Goal: Task Accomplishment & Management: Use online tool/utility

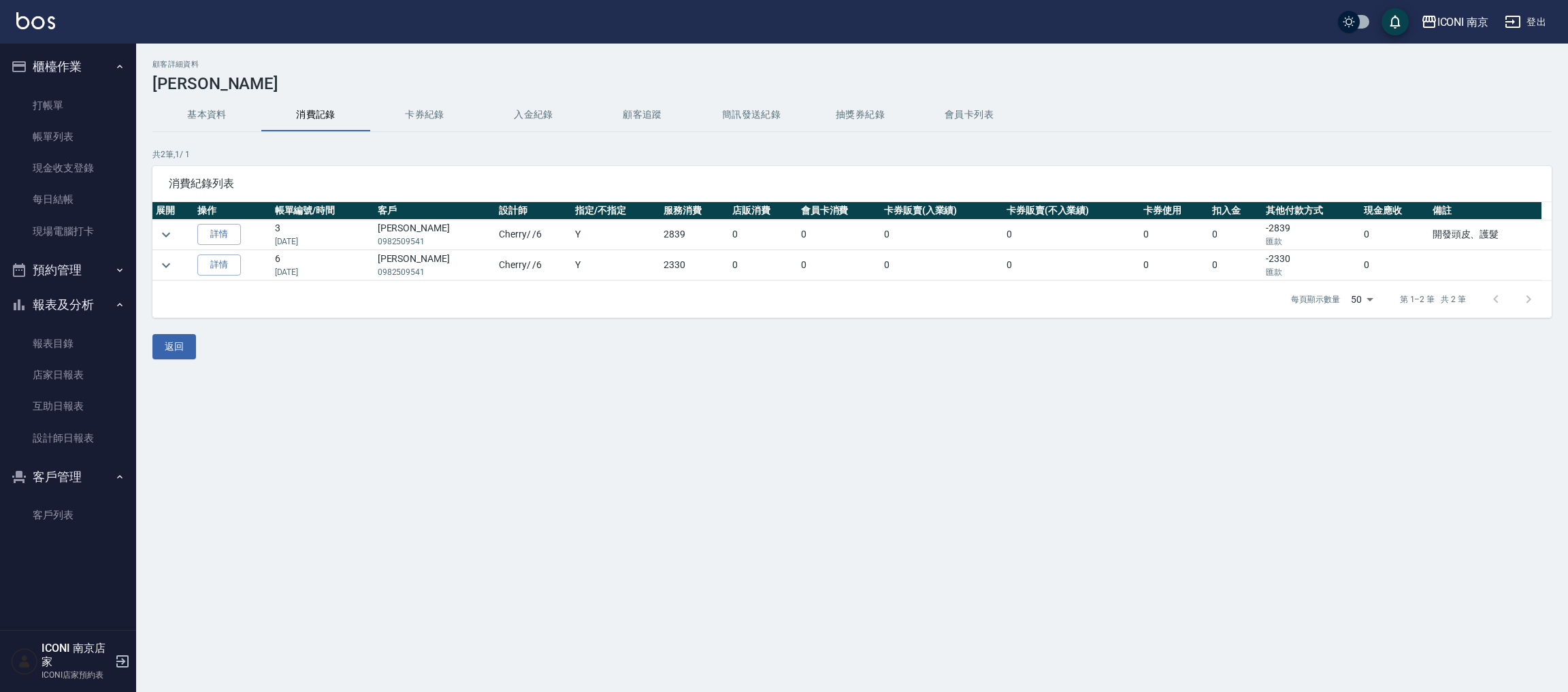
click at [64, 266] on button "預約管理" at bounding box center [68, 271] width 125 height 36
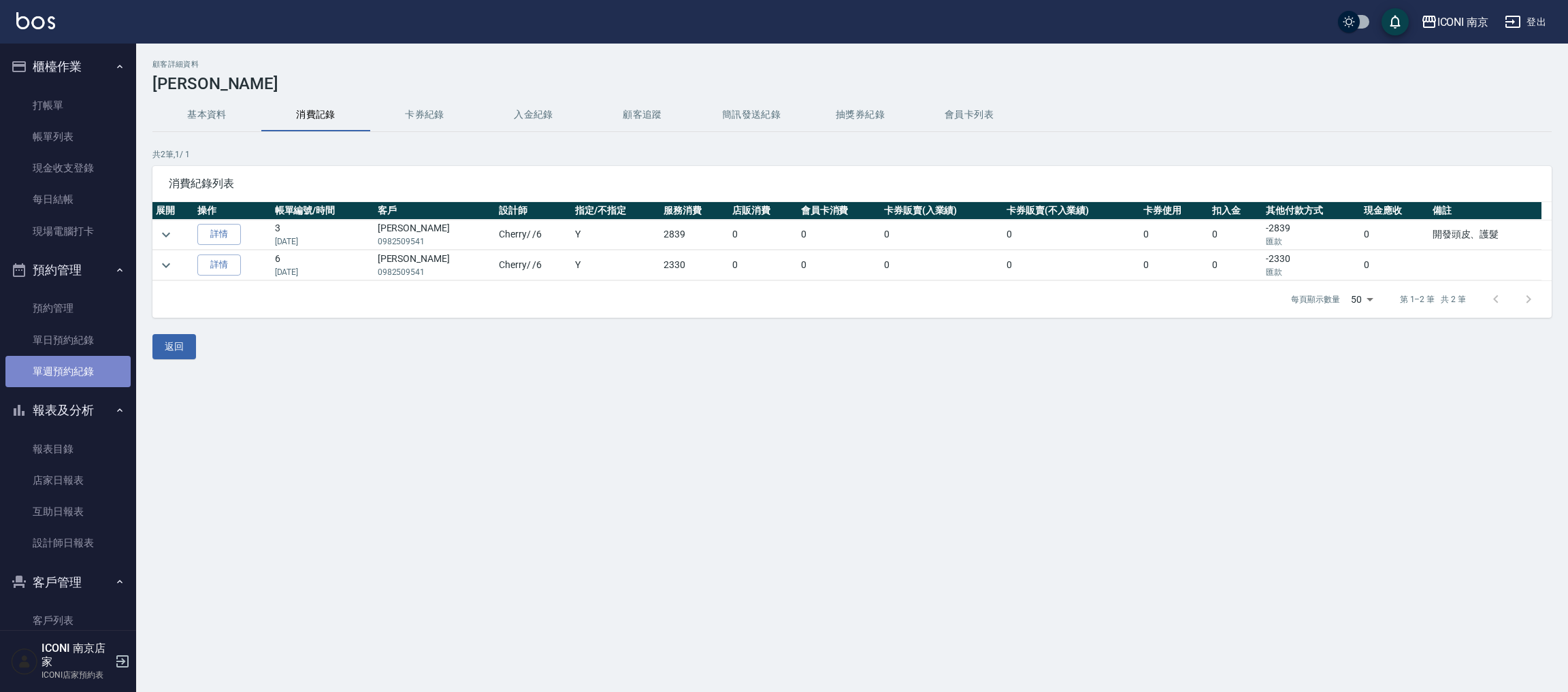
click at [114, 377] on link "單週預約紀錄" at bounding box center [68, 372] width 125 height 31
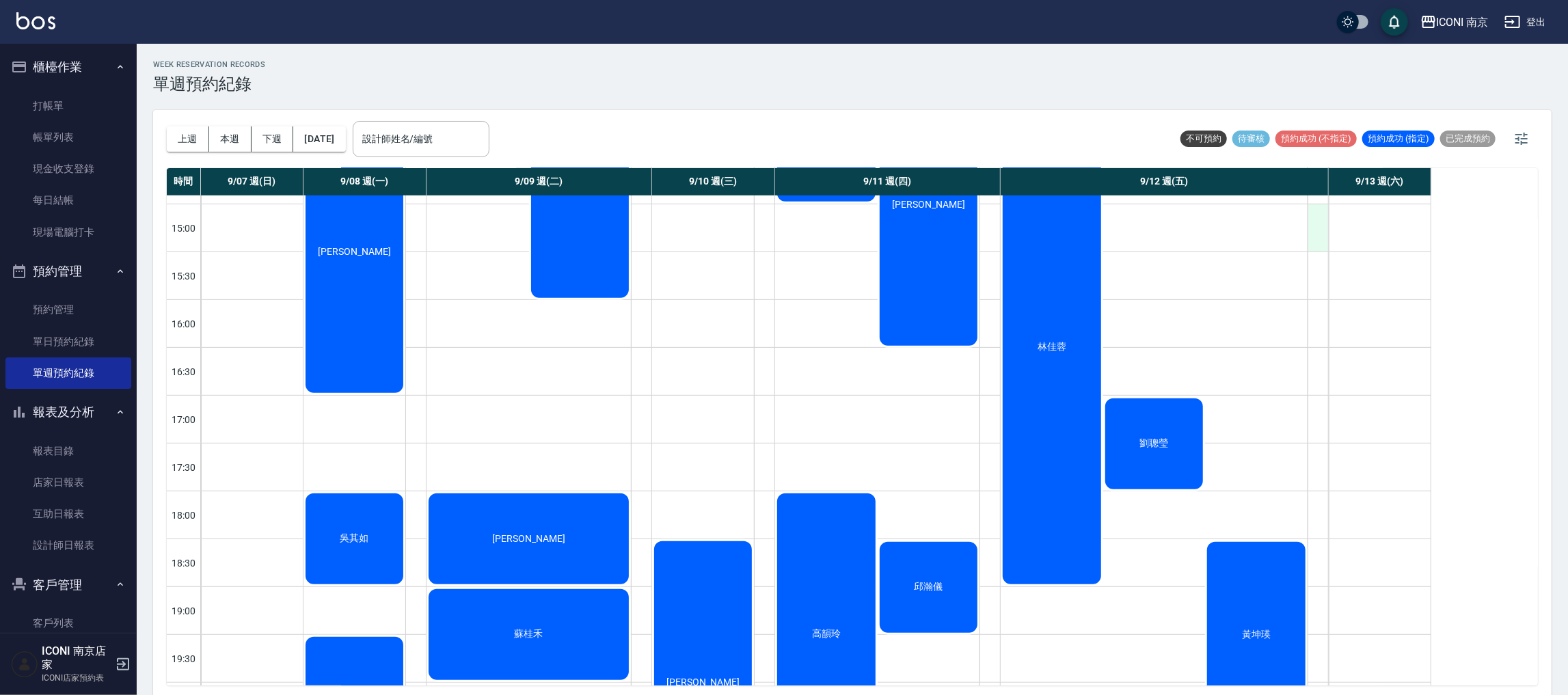
scroll to position [573, 0]
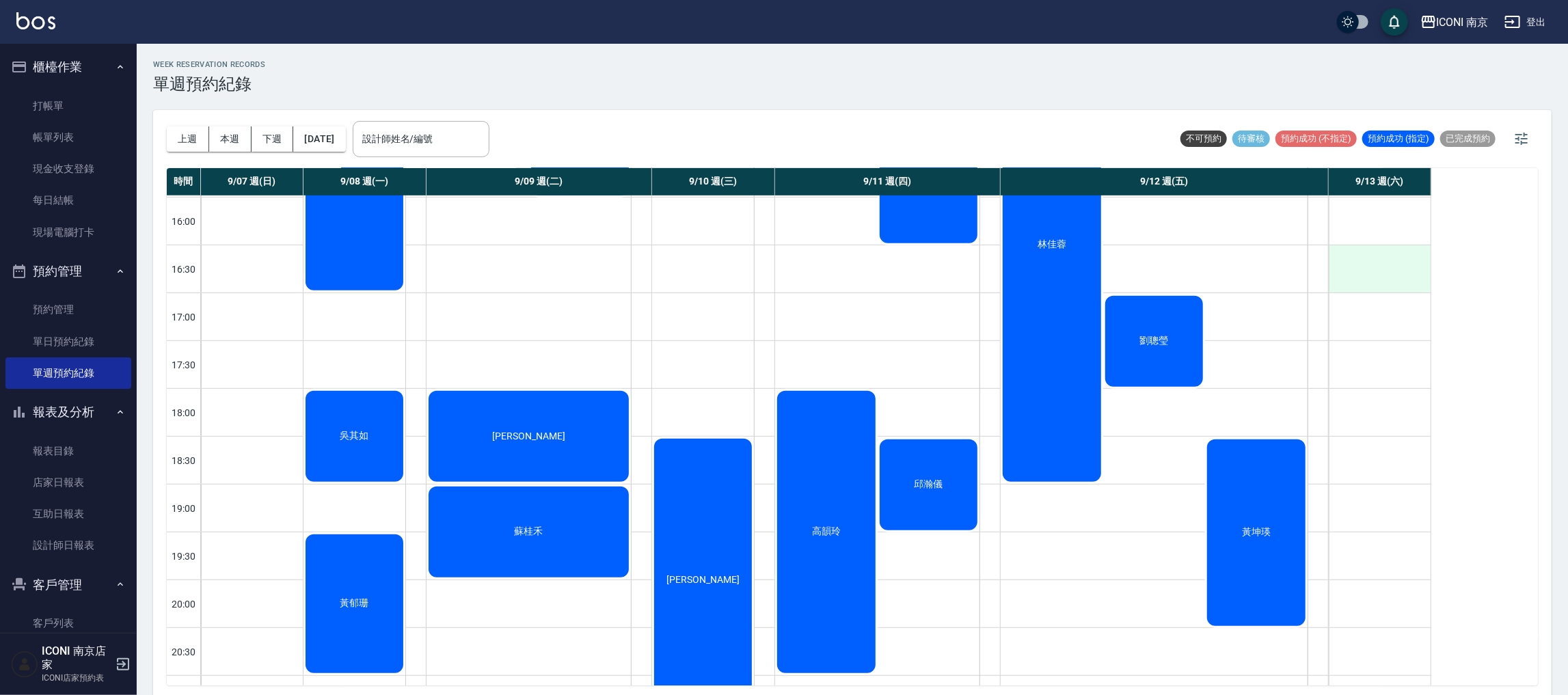
click at [1365, 264] on div at bounding box center [1380, 269] width 102 height 47
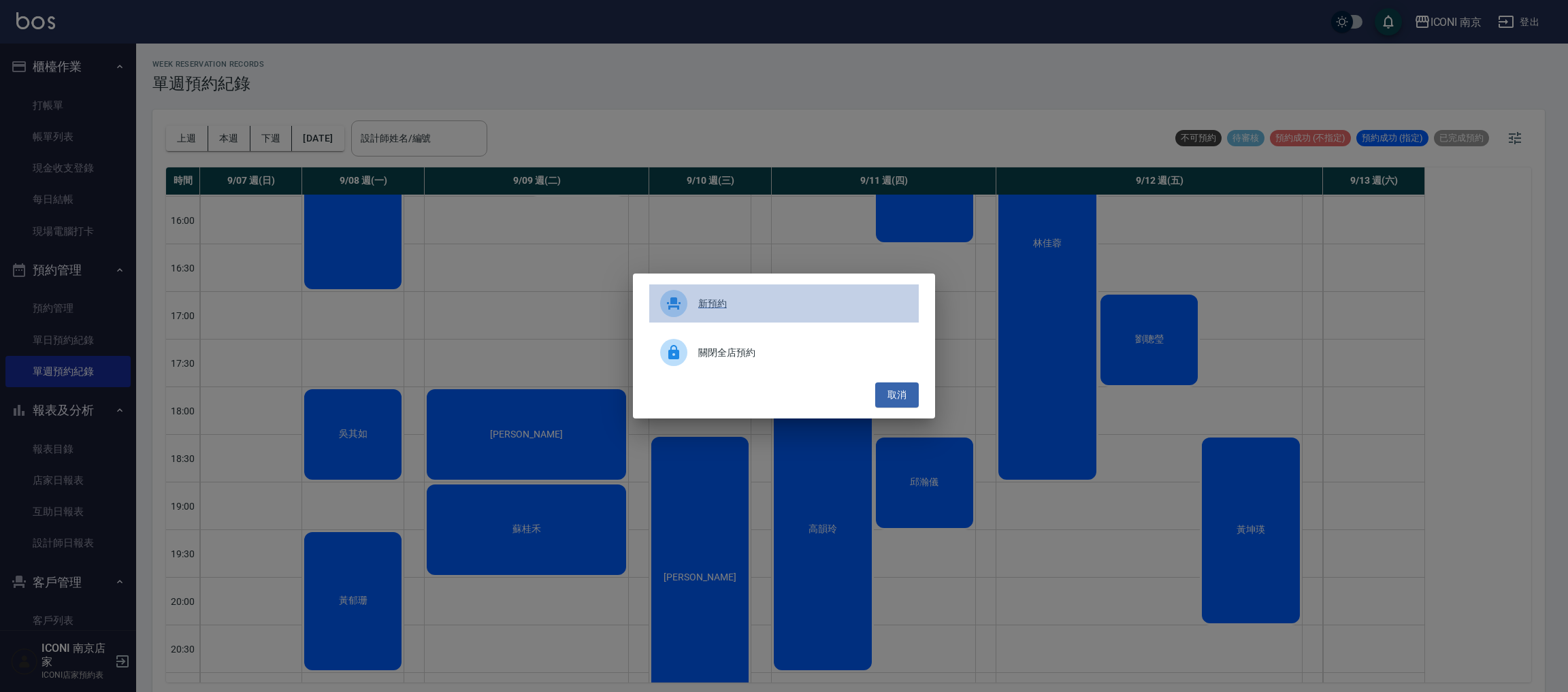
click at [748, 305] on span "新預約" at bounding box center [803, 304] width 209 height 14
select select "1757752200000"
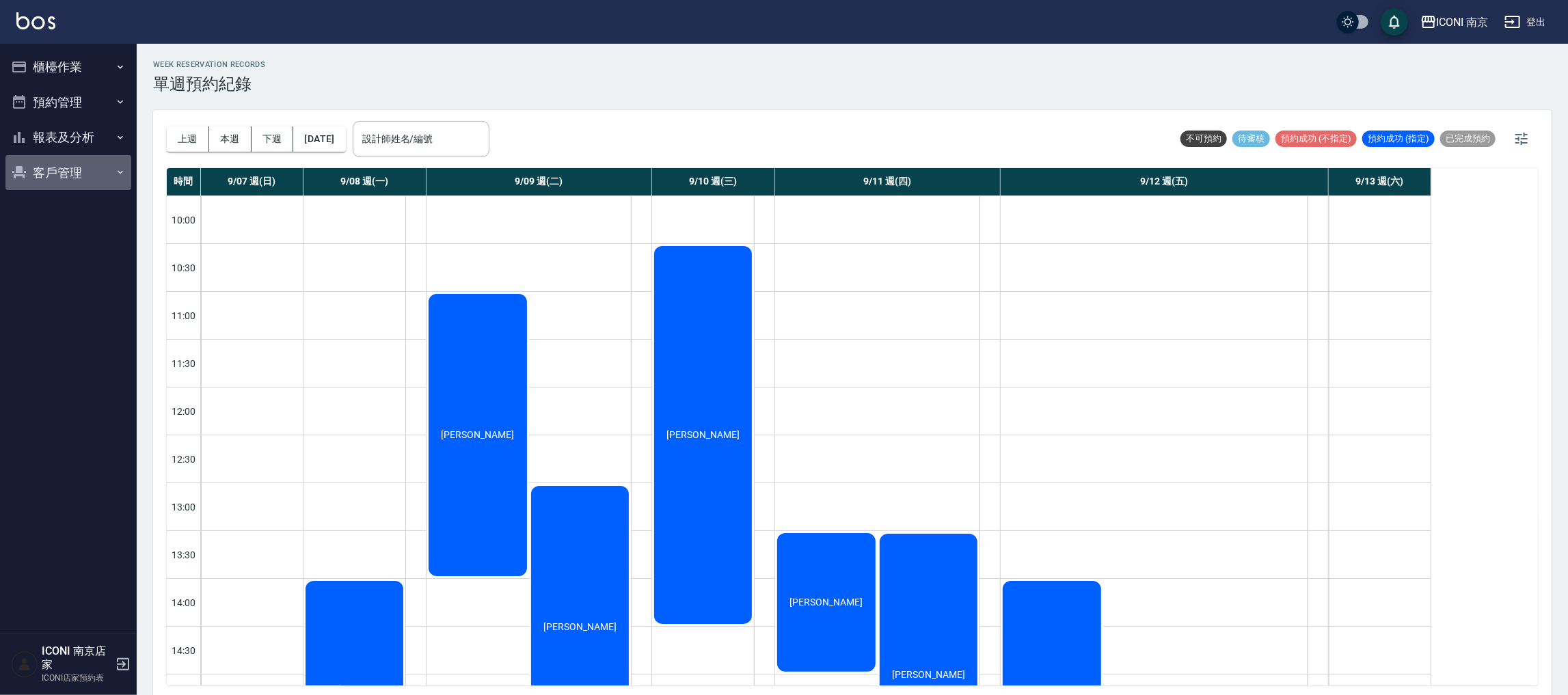
drag, startPoint x: 73, startPoint y: 160, endPoint x: 81, endPoint y: 152, distance: 11.3
click at [80, 152] on ul "櫃檯作業 打帳單 帳單列表 現金收支登錄 每日結帳 現場電腦打卡 預約管理 預約管理 單日預約紀錄 單週預約紀錄 報表及分析 報表目錄 店家日報表 互助日報表…" at bounding box center [69, 119] width 126 height 152
drag, startPoint x: 85, startPoint y: 164, endPoint x: 68, endPoint y: 193, distance: 33.6
click at [83, 177] on button "客戶管理" at bounding box center [69, 173] width 126 height 36
click at [64, 182] on button "客戶管理" at bounding box center [69, 173] width 126 height 36
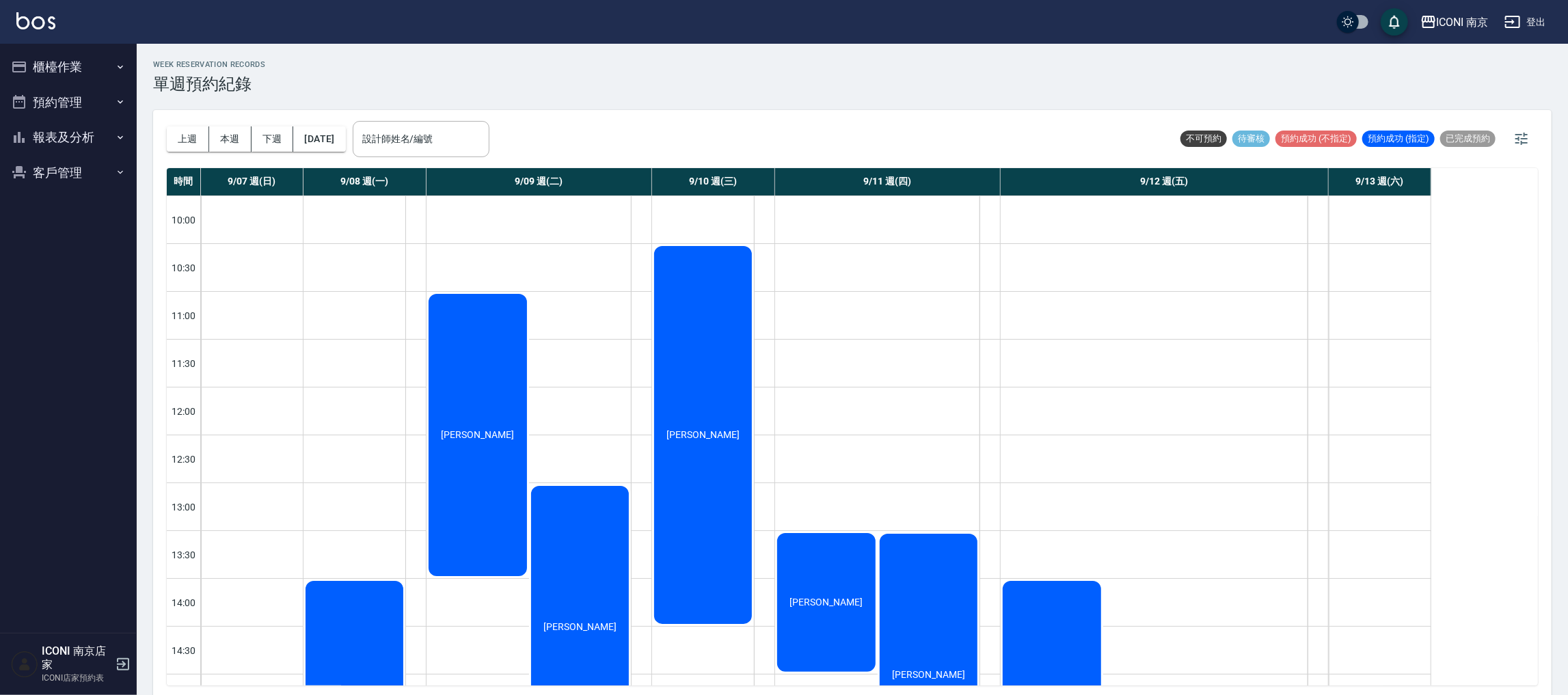
click at [89, 207] on nav "櫃檯作業 打帳單 帳單列表 現金收支登錄 每日結帳 現場電腦打卡 預約管理 預約管理 單日預約紀錄 單週預約紀錄 報表及分析 報表目錄 店家日報表 互助日報表…" at bounding box center [68, 338] width 137 height 589
click at [88, 174] on button "客戶管理" at bounding box center [69, 173] width 126 height 36
click at [87, 210] on link "客戶列表" at bounding box center [69, 211] width 126 height 31
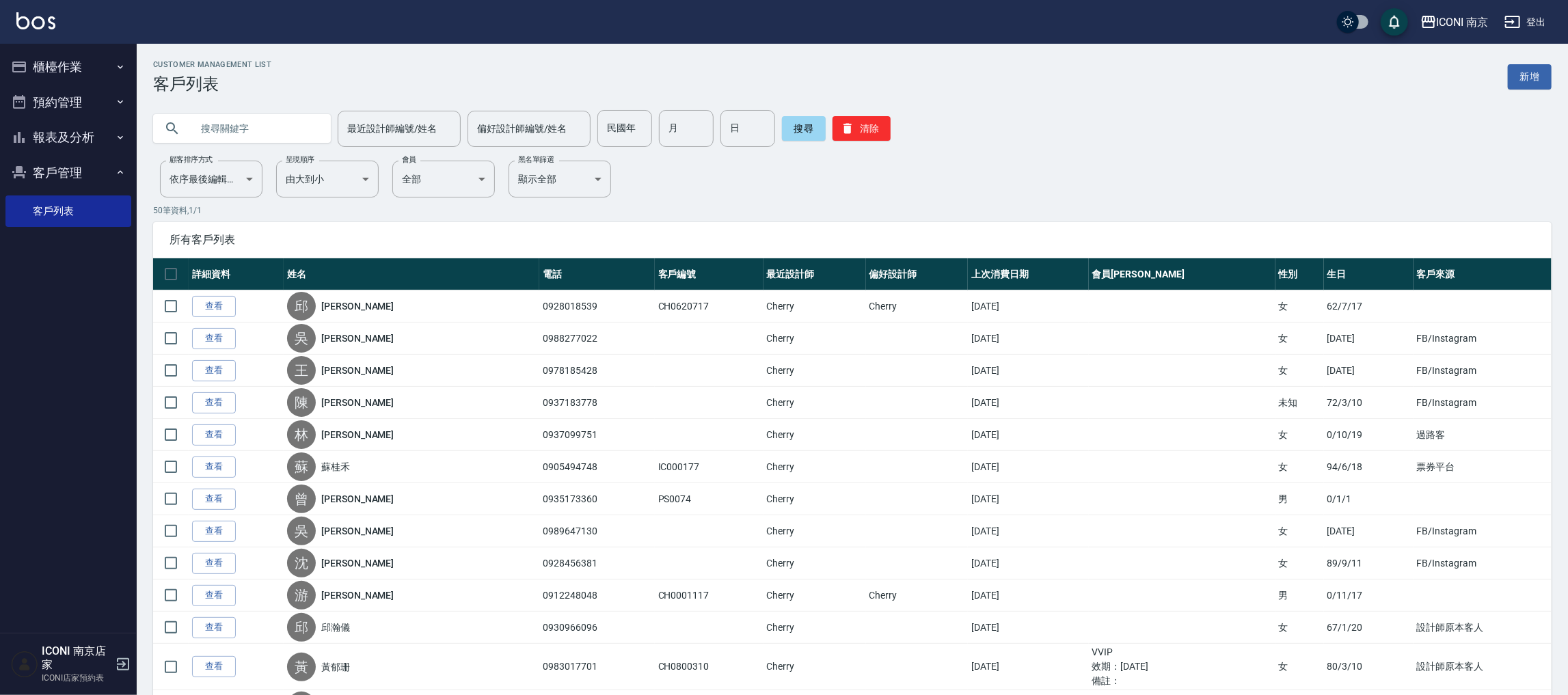
click at [304, 131] on input "text" at bounding box center [256, 129] width 129 height 37
type input "0971663180"
click at [792, 132] on button "搜尋" at bounding box center [804, 129] width 44 height 24
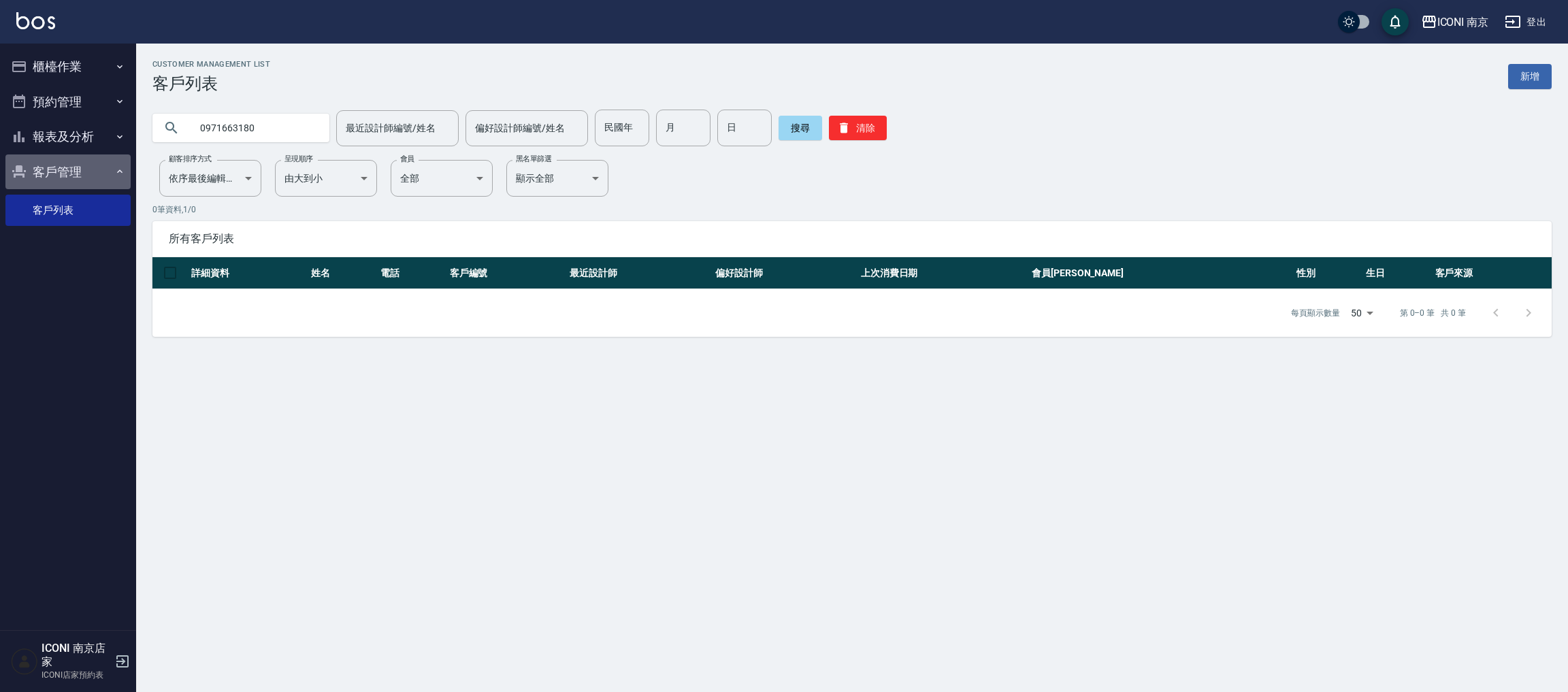
click at [60, 184] on button "客戶管理" at bounding box center [68, 172] width 125 height 36
click at [104, 90] on button "預約管理" at bounding box center [68, 103] width 125 height 36
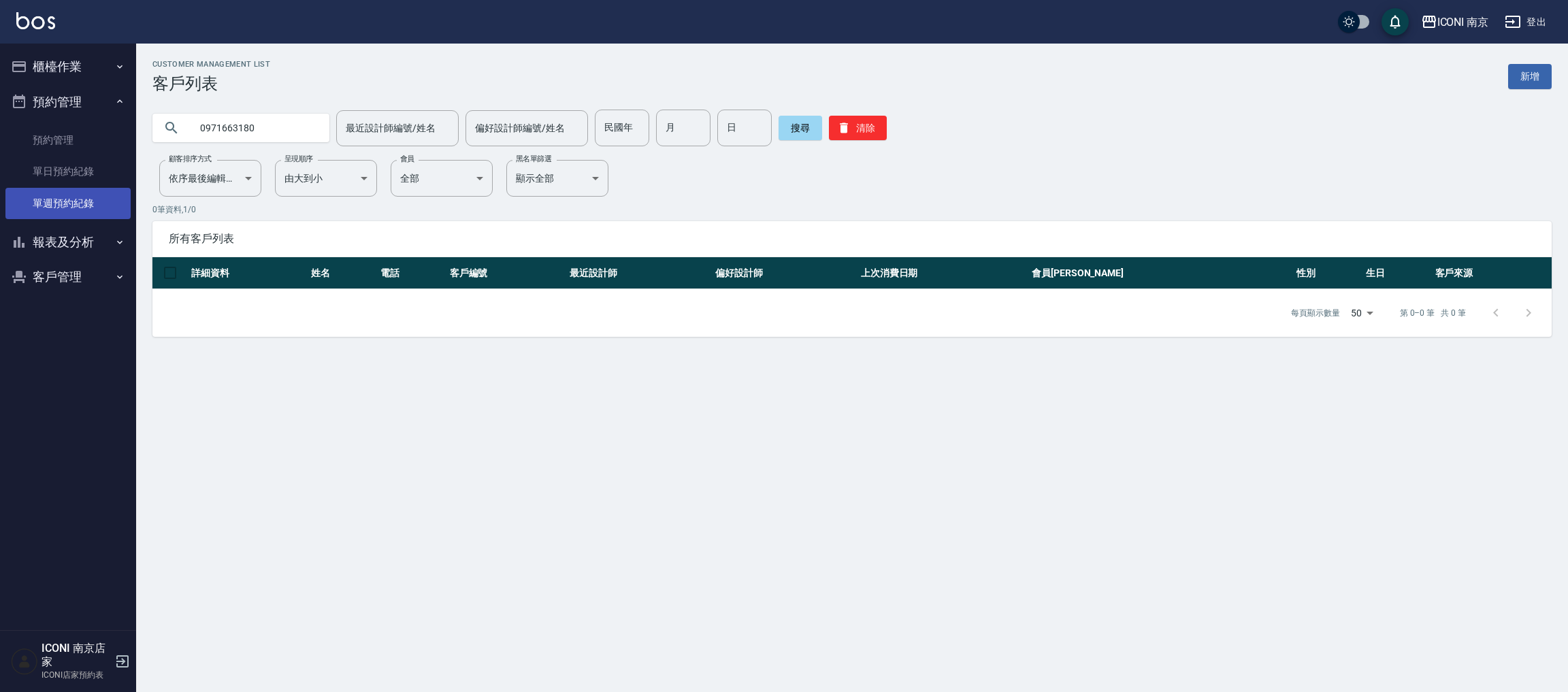
click at [50, 200] on link "單週預約紀錄" at bounding box center [68, 204] width 125 height 31
click at [50, 201] on link "單週預約紀錄" at bounding box center [68, 204] width 125 height 31
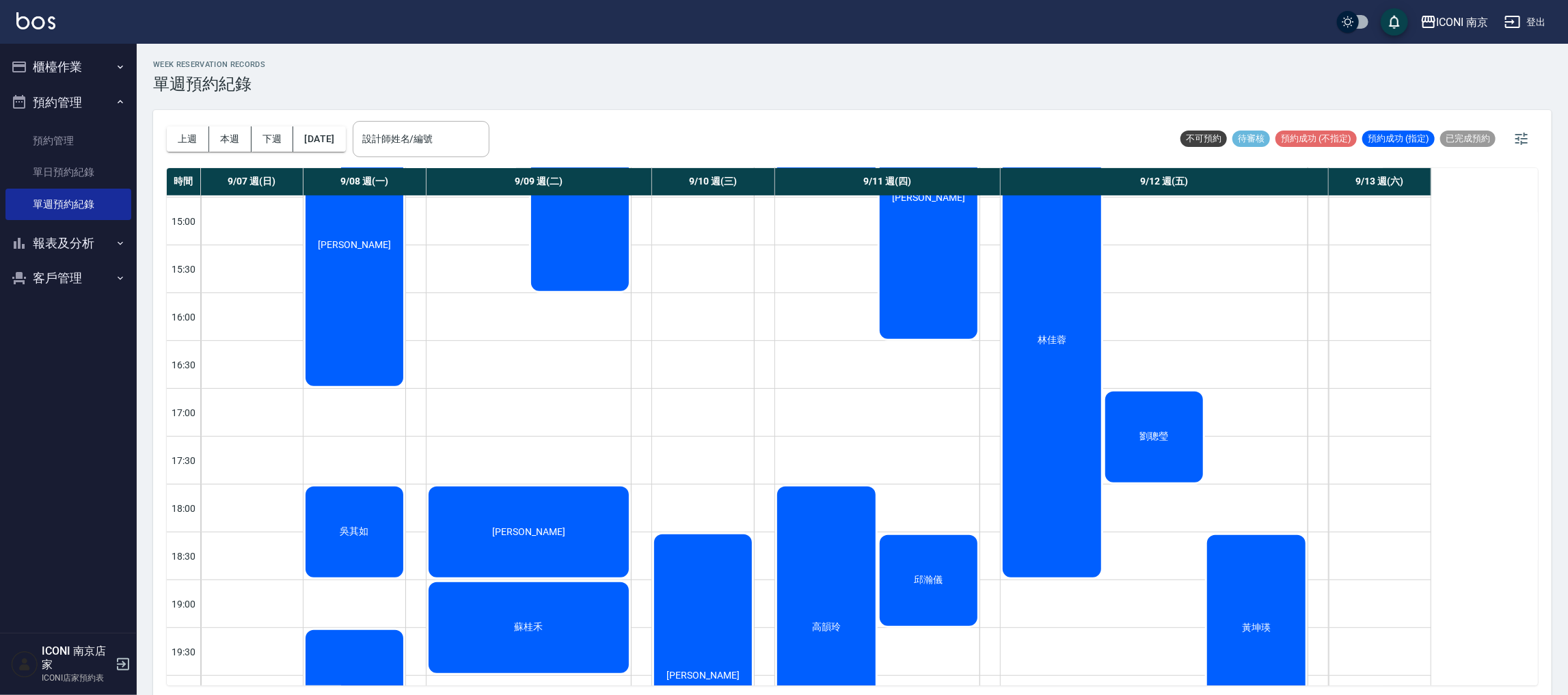
scroll to position [512, 0]
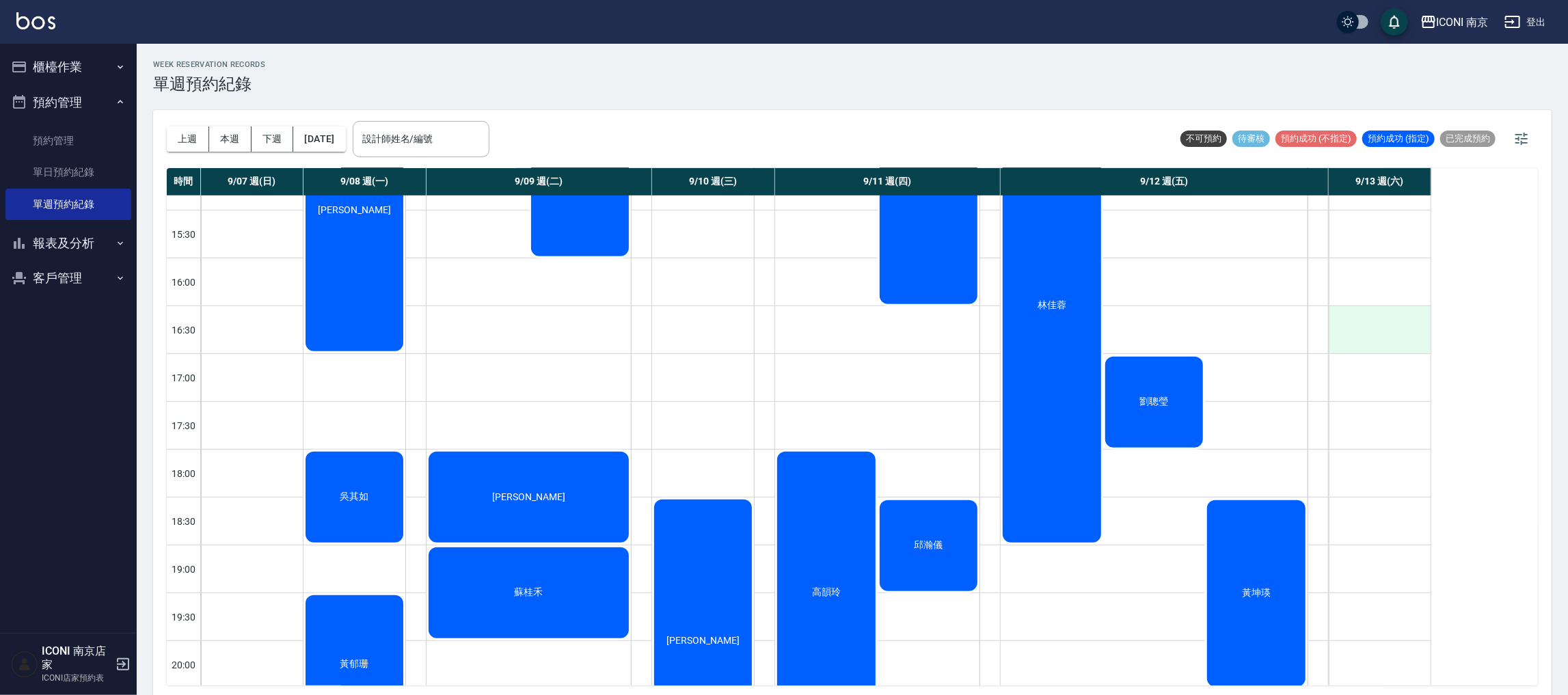
click at [1399, 335] on div at bounding box center [1380, 330] width 102 height 47
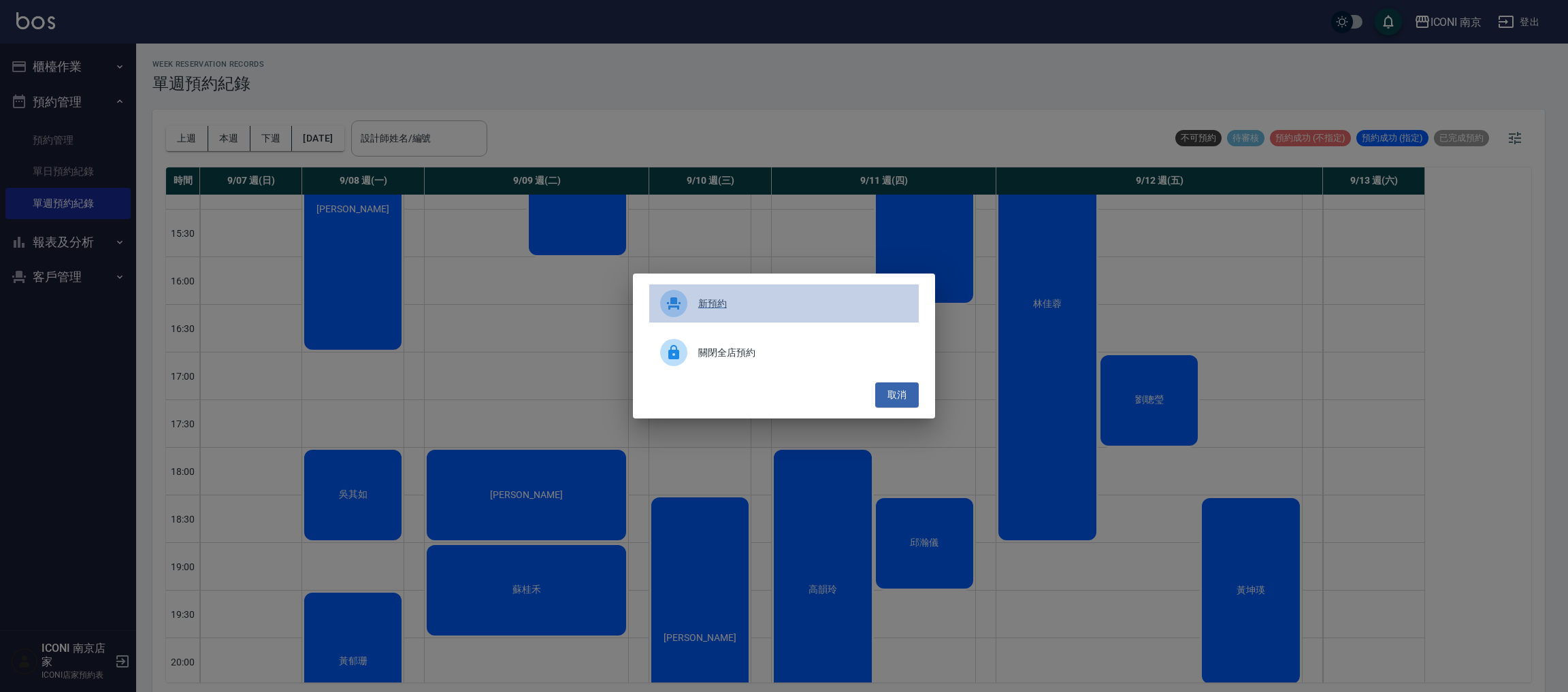
click at [722, 307] on span "新預約" at bounding box center [803, 304] width 209 height 14
select select "1757752200000"
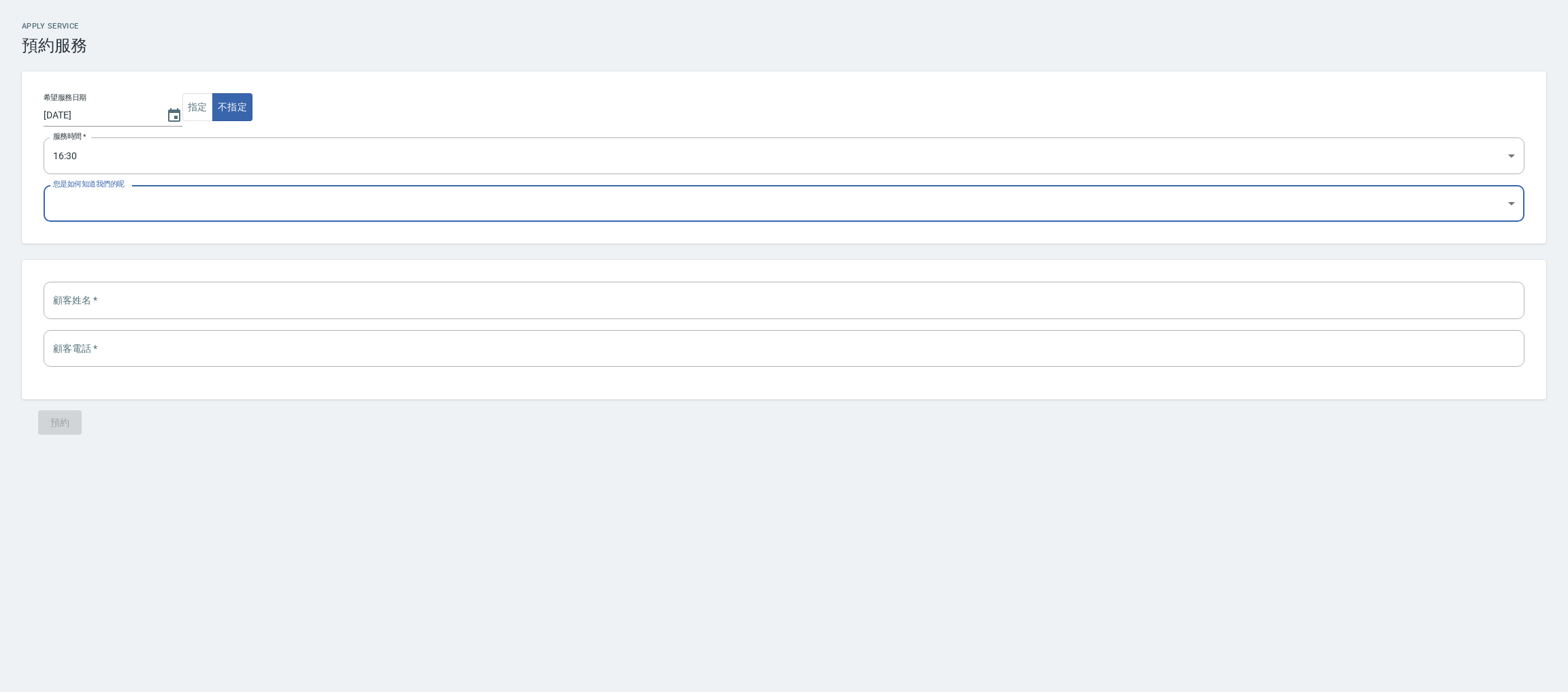
click at [724, 187] on select "Google 搜尋 Google 地圖 Facebook 粉專/廣告 Instagram/廣告 朋友推薦 設計師推薦 剛好路過 設計師原本客人 東森員工 其他" at bounding box center [784, 204] width 1480 height 37
select select "其他"
click at [43, 185] on select "Google 搜尋 Google 地圖 Facebook 粉專/廣告 Instagram/廣告 朋友推薦 設計師推薦 剛好路過 設計師原本客人 東森員工 其他" at bounding box center [784, 204] width 1480 height 37
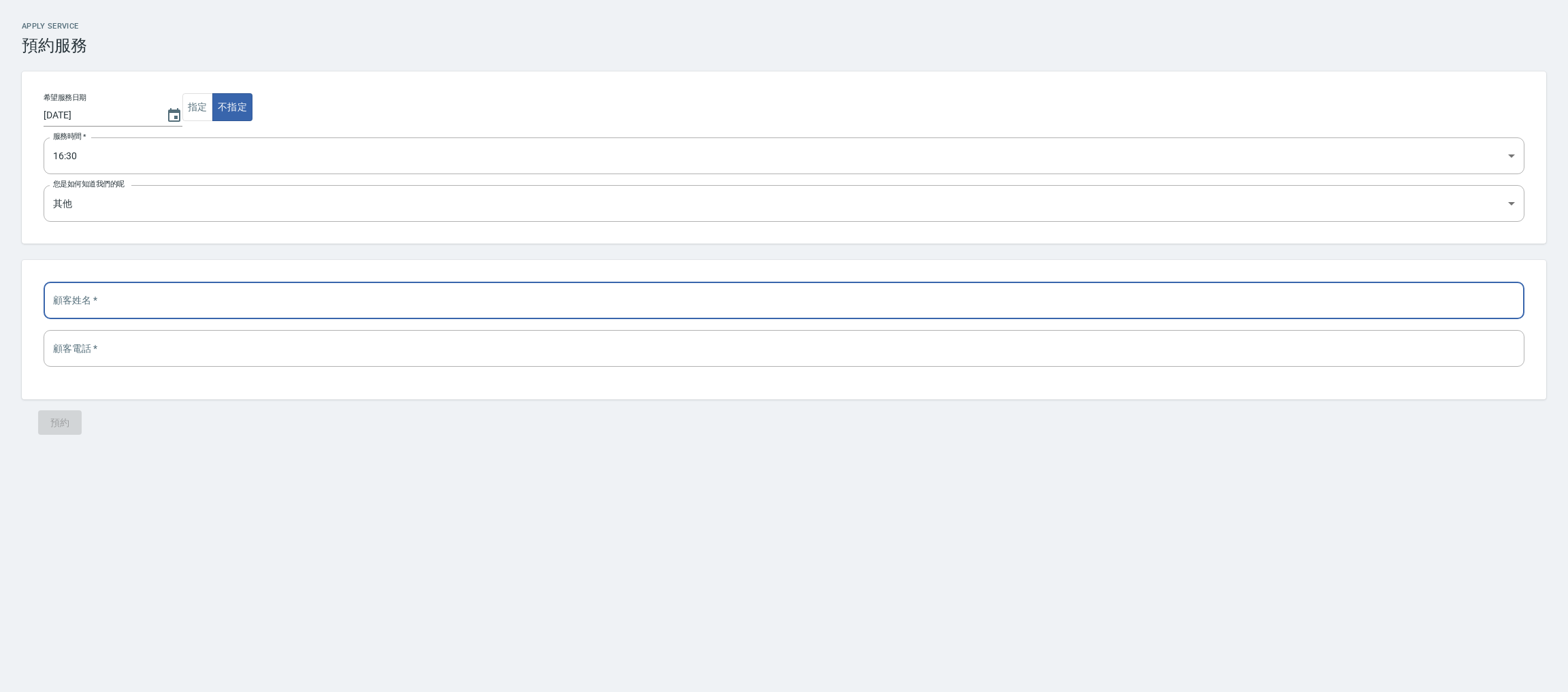
click at [606, 294] on input "text" at bounding box center [784, 300] width 1480 height 37
type input "＿"
type input "林"
click at [264, 368] on div "林 ​ ​" at bounding box center [784, 329] width 1525 height 139
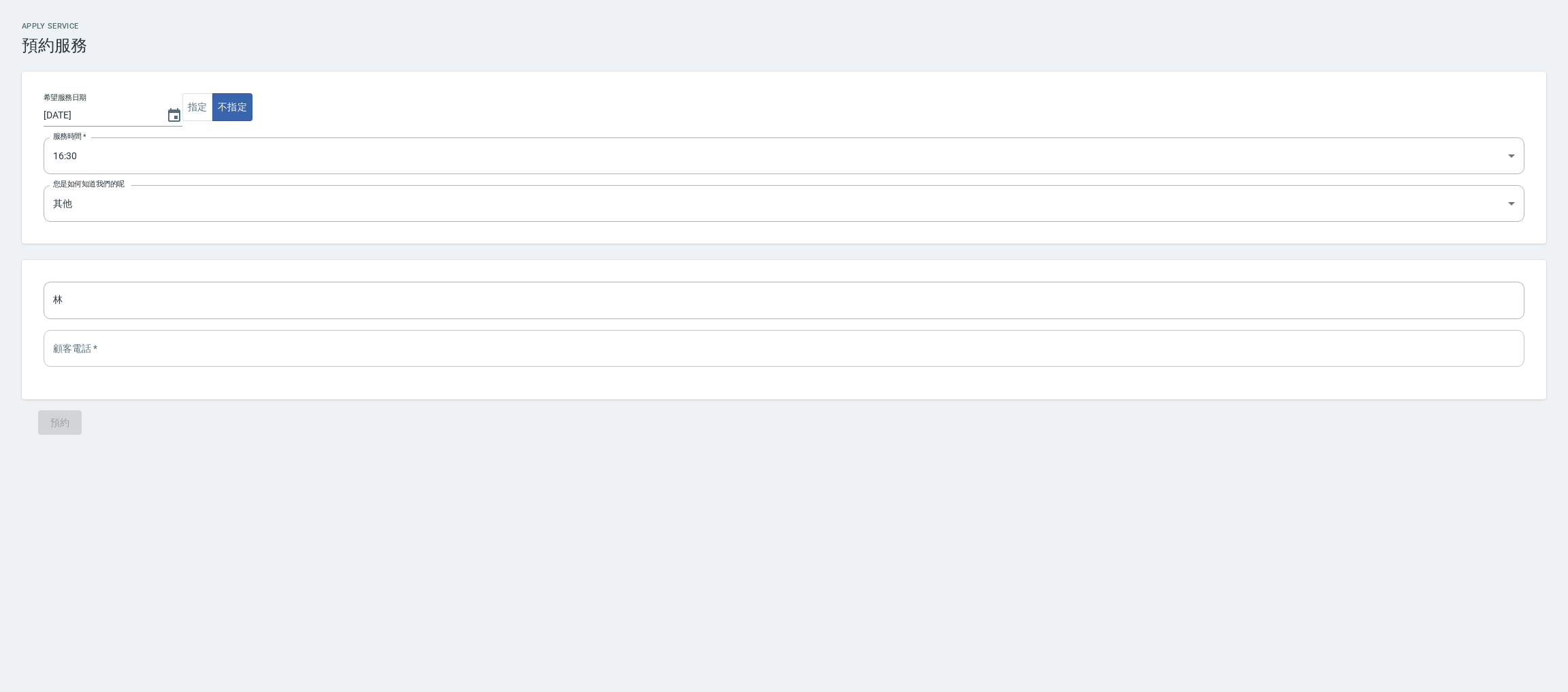
click at [258, 357] on input "tel" at bounding box center [784, 349] width 1480 height 37
click at [90, 344] on input "0971660180" at bounding box center [784, 349] width 1480 height 37
type input "0971663180"
click at [53, 418] on button "預約" at bounding box center [60, 423] width 43 height 25
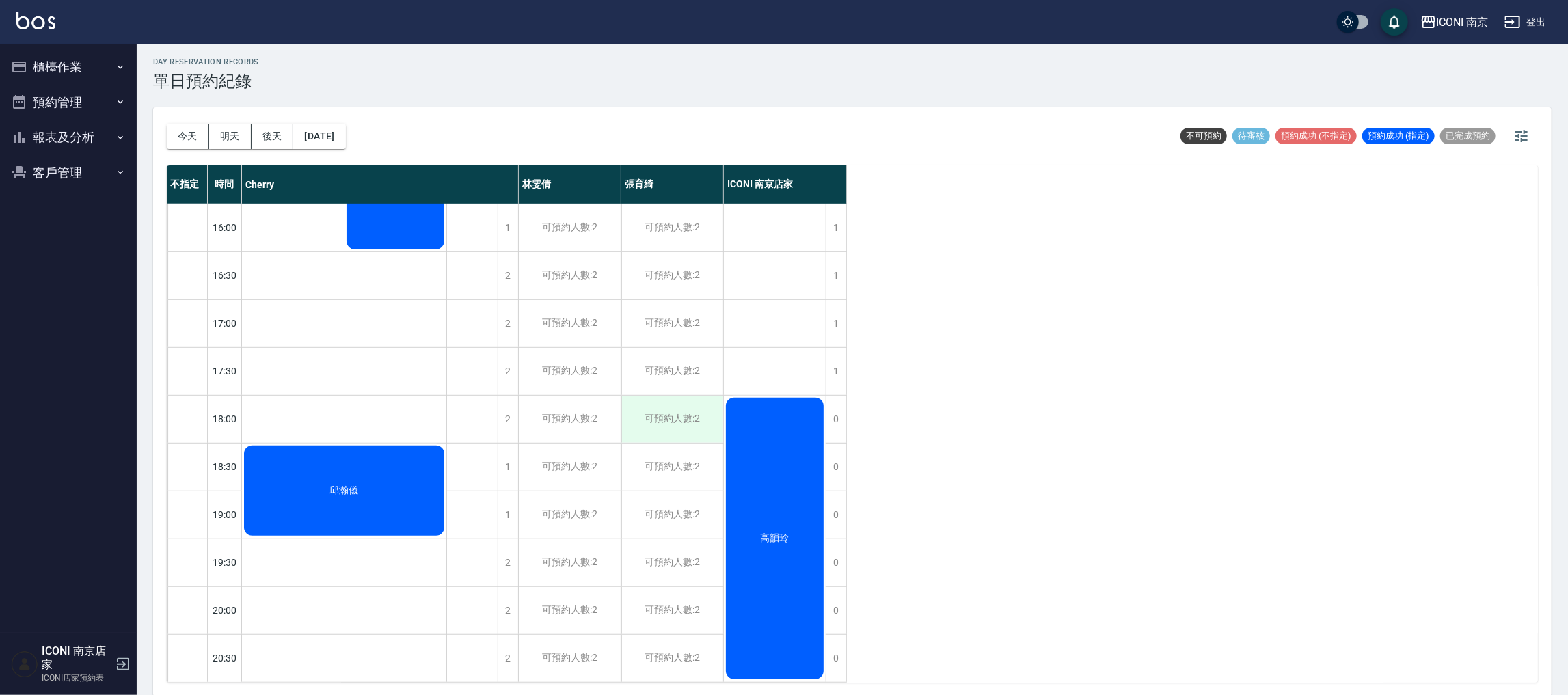
scroll to position [4, 0]
click at [288, 139] on button "後天" at bounding box center [272, 135] width 42 height 25
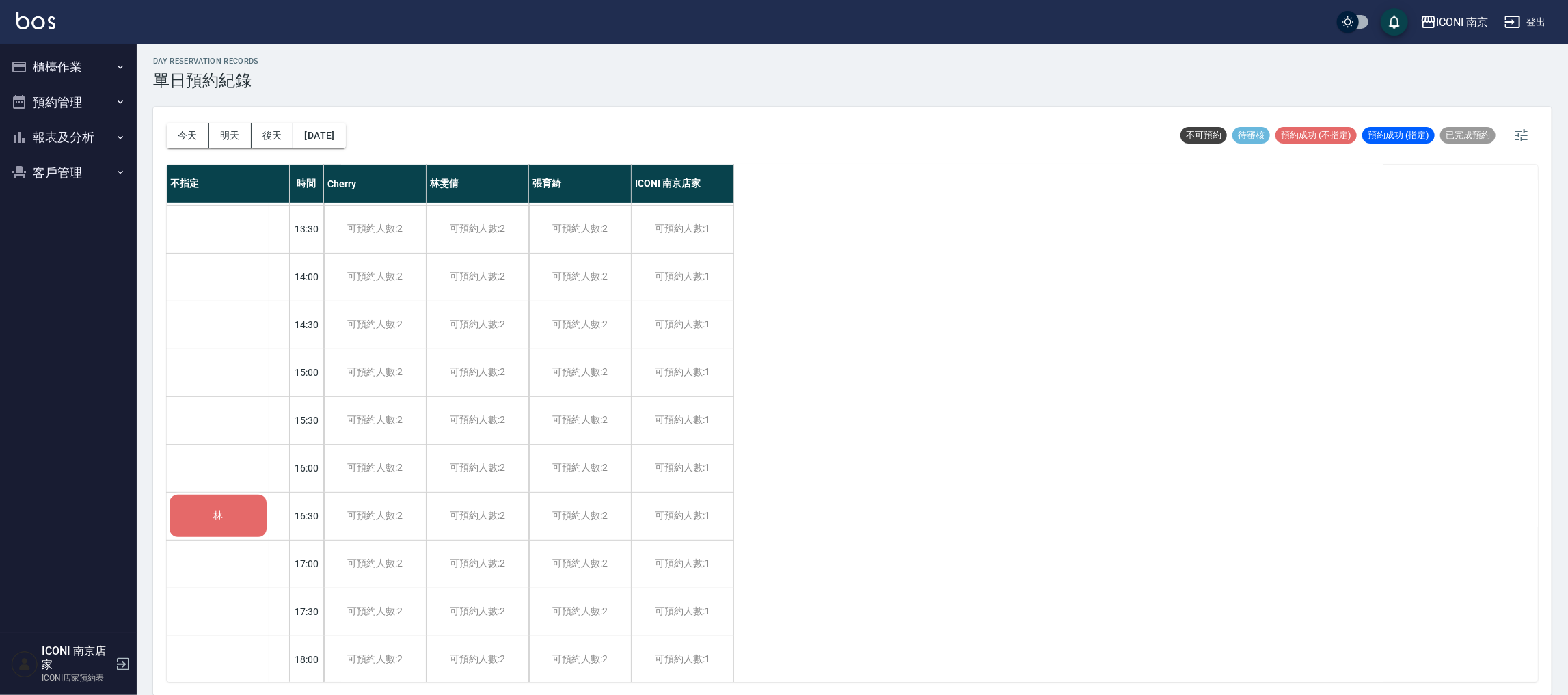
scroll to position [282, 0]
click at [252, 123] on button "後天" at bounding box center [272, 135] width 42 height 25
click at [230, 568] on div "林" at bounding box center [218, 566] width 102 height 46
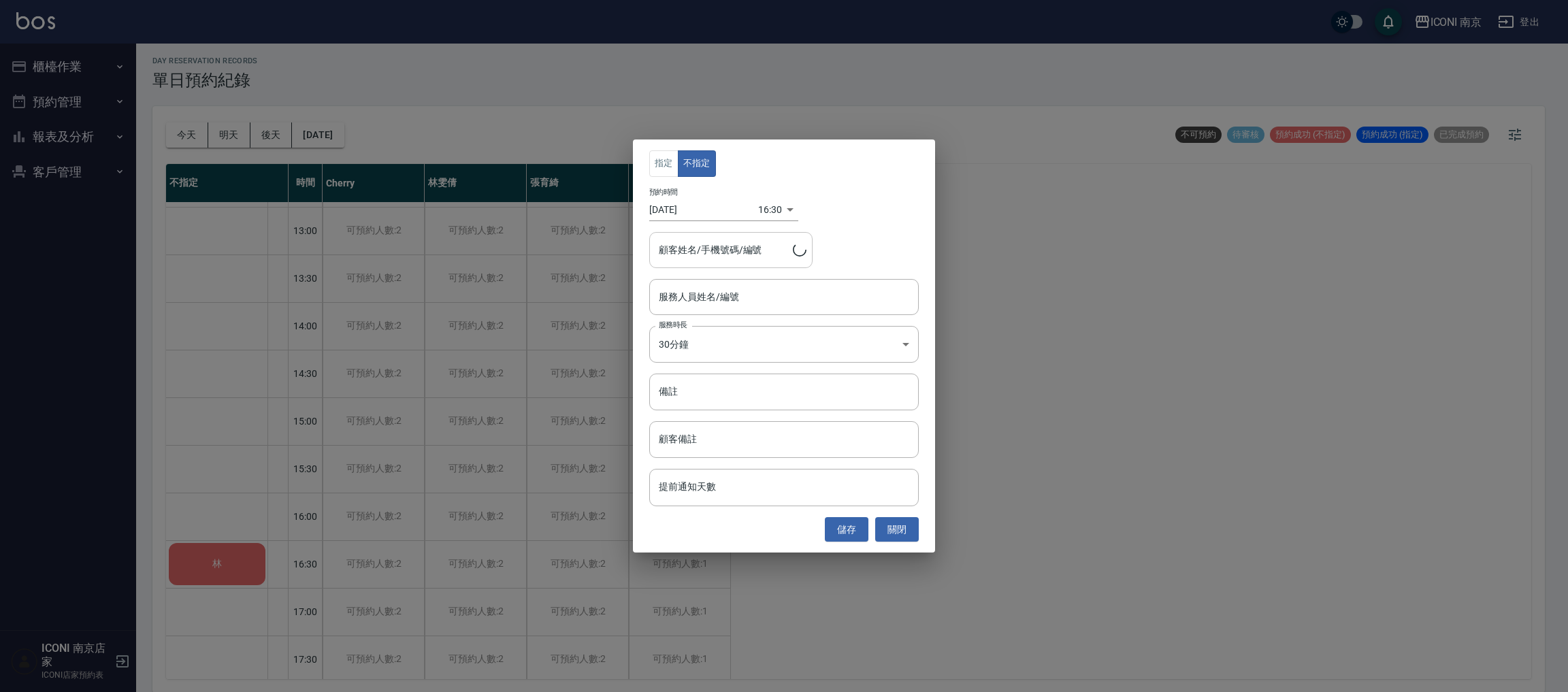
type input "林/0971663180"
click at [732, 296] on input "服務人員姓名/編號" at bounding box center [784, 297] width 257 height 23
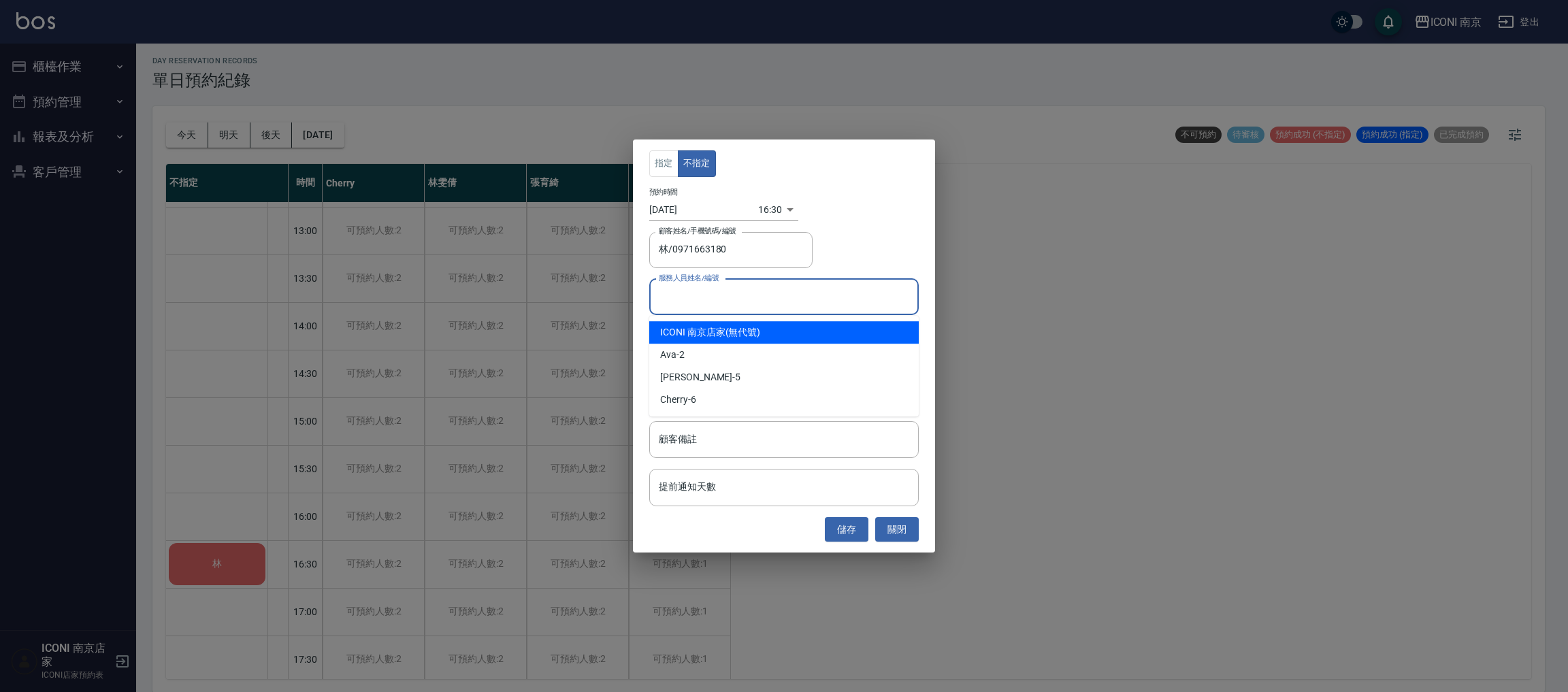
click at [732, 327] on div "ICONI 南京店家 (無代號)" at bounding box center [784, 332] width 270 height 23
type input "ICONI 南京店家(無代號)"
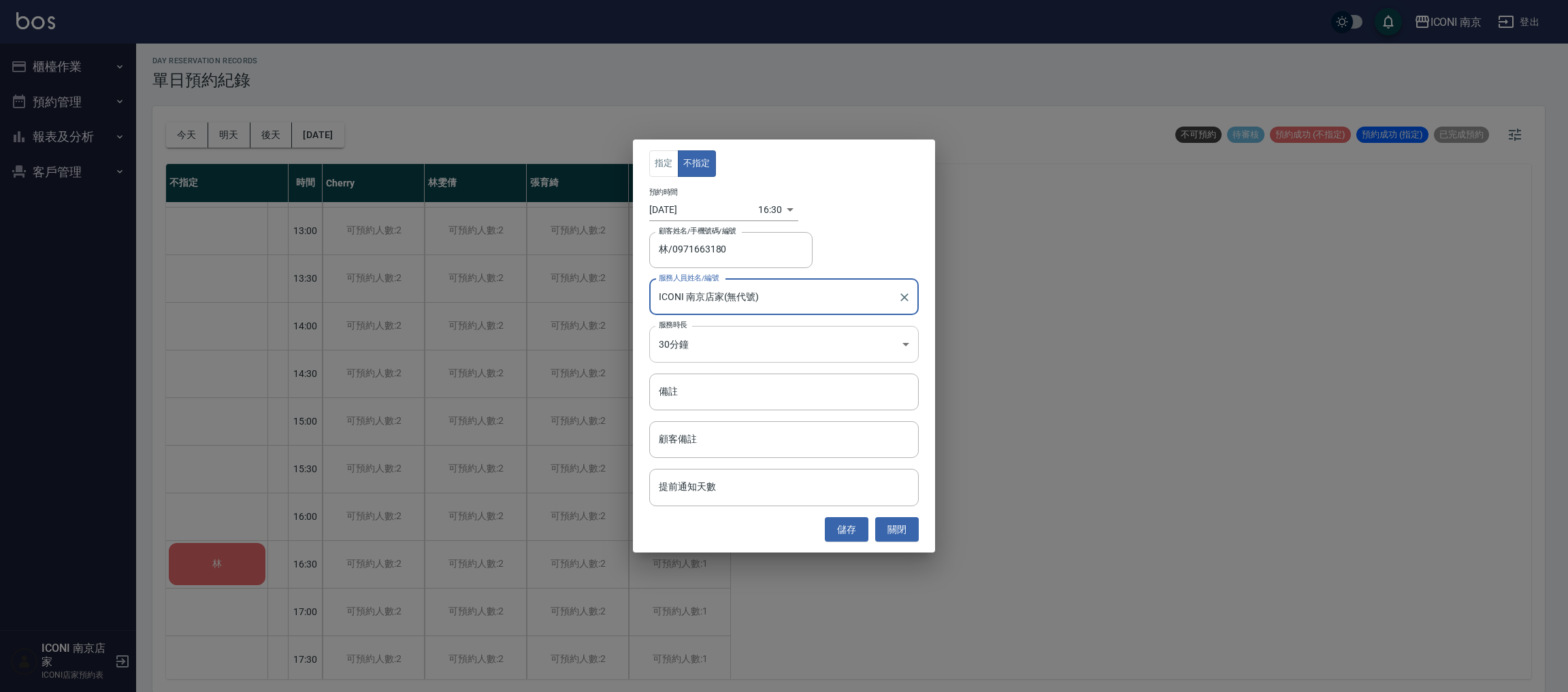
click at [750, 341] on body "ICONI 南京 登出 櫃檯作業 打帳單 帳單列表 現金收支登錄 每日結帳 現場電腦打卡 預約管理 預約管理 單日預約紀錄 單週預約紀錄 報表及分析 報表目錄…" at bounding box center [784, 345] width 1568 height 696
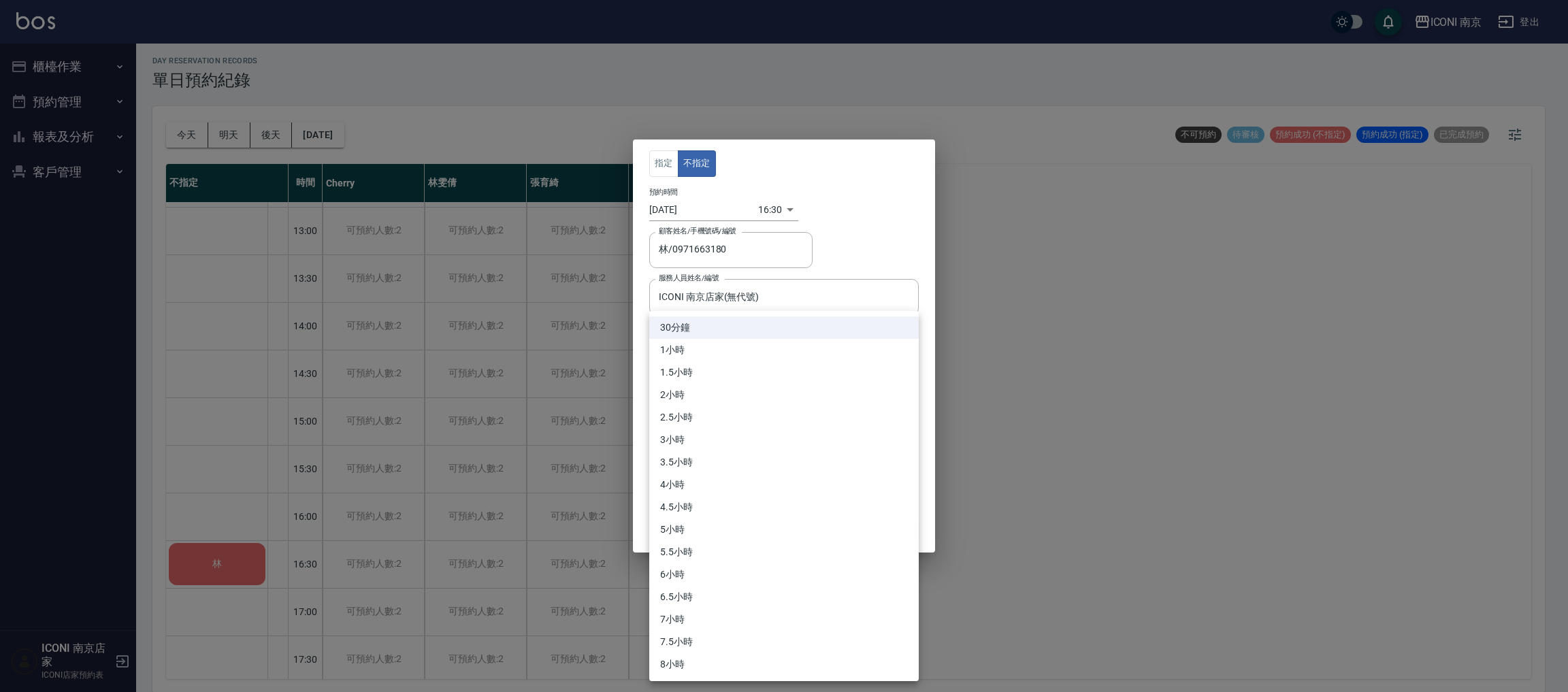
click at [712, 435] on li "3小時" at bounding box center [784, 440] width 270 height 23
type input "6"
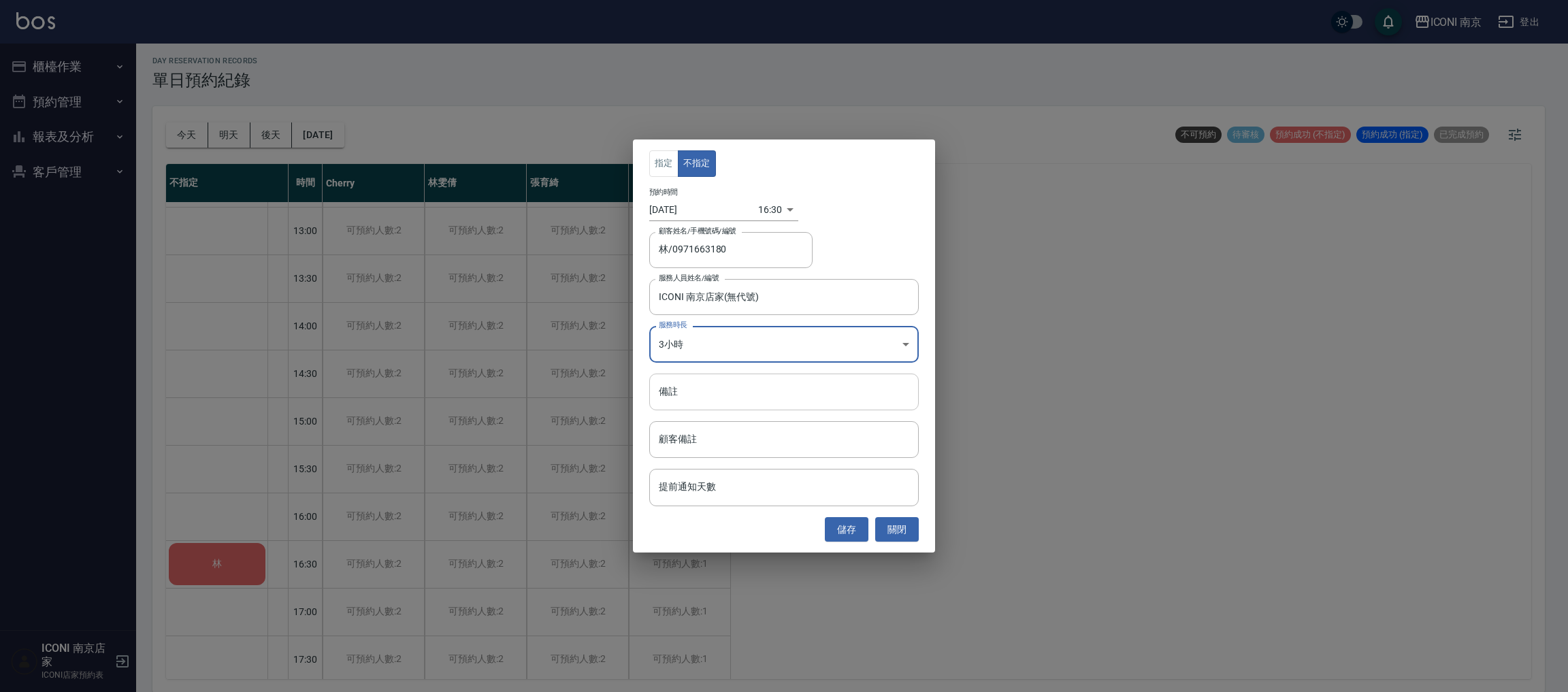
drag, startPoint x: 708, startPoint y: 387, endPoint x: 699, endPoint y: 386, distance: 9.1
click at [707, 387] on input "備註" at bounding box center [784, 392] width 270 height 37
type input "GO B 染+剪600"
click at [840, 536] on button "儲存" at bounding box center [846, 530] width 43 height 25
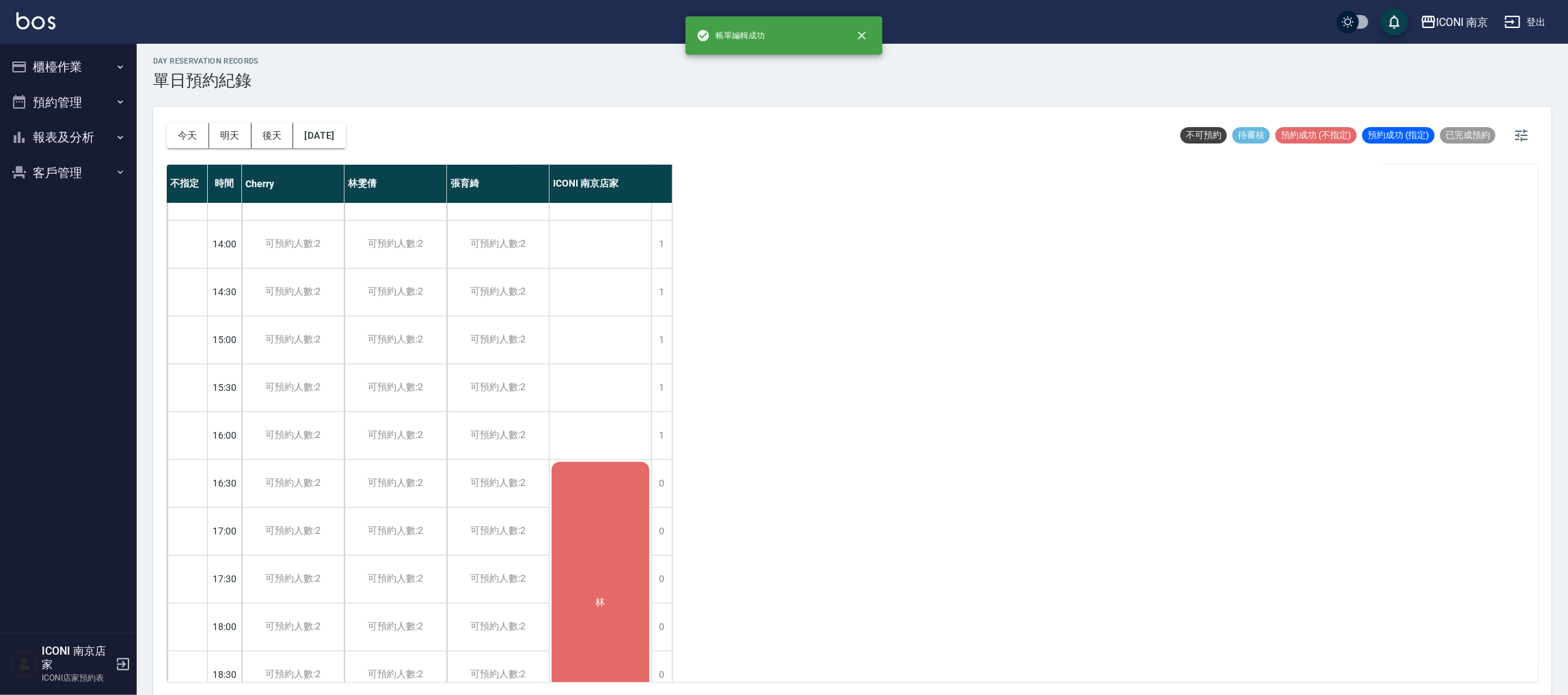
scroll to position [488, 0]
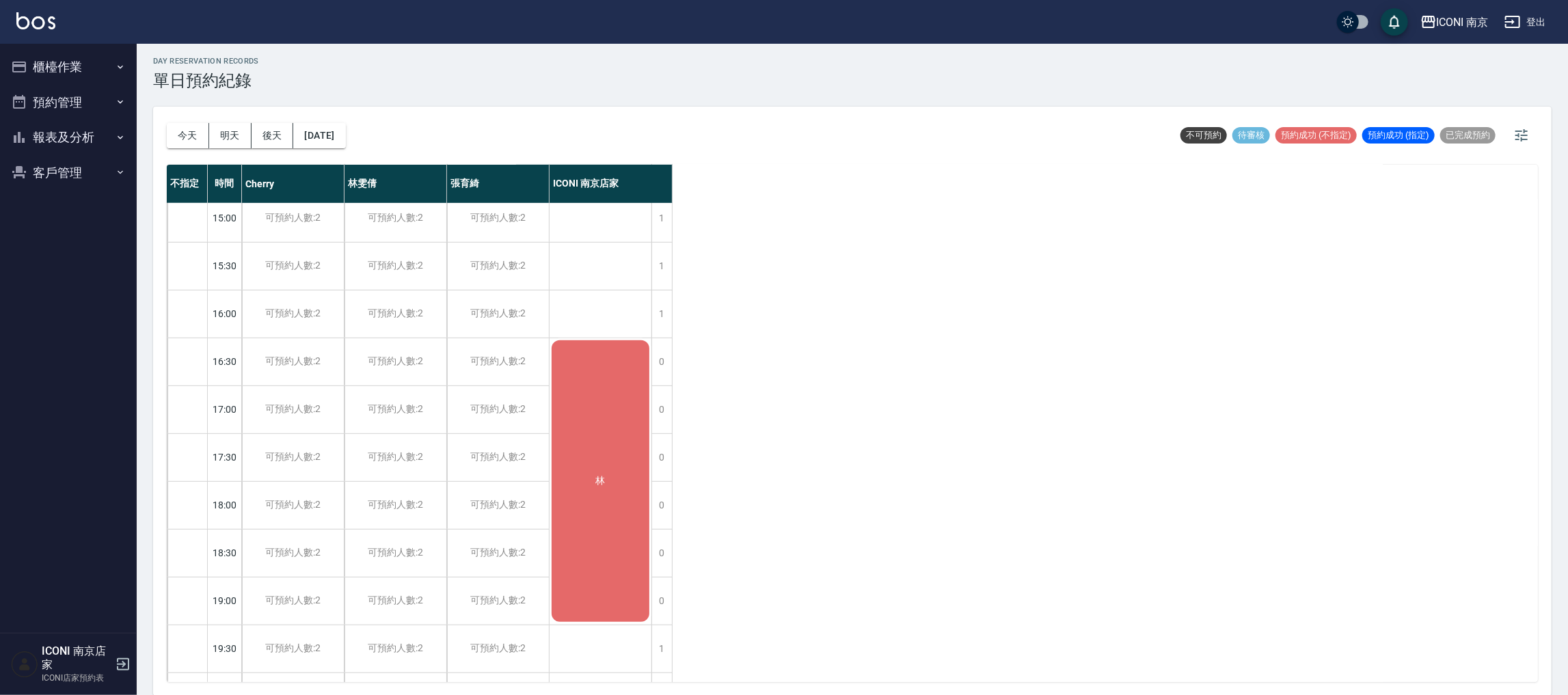
click at [611, 450] on div "林" at bounding box center [601, 481] width 102 height 286
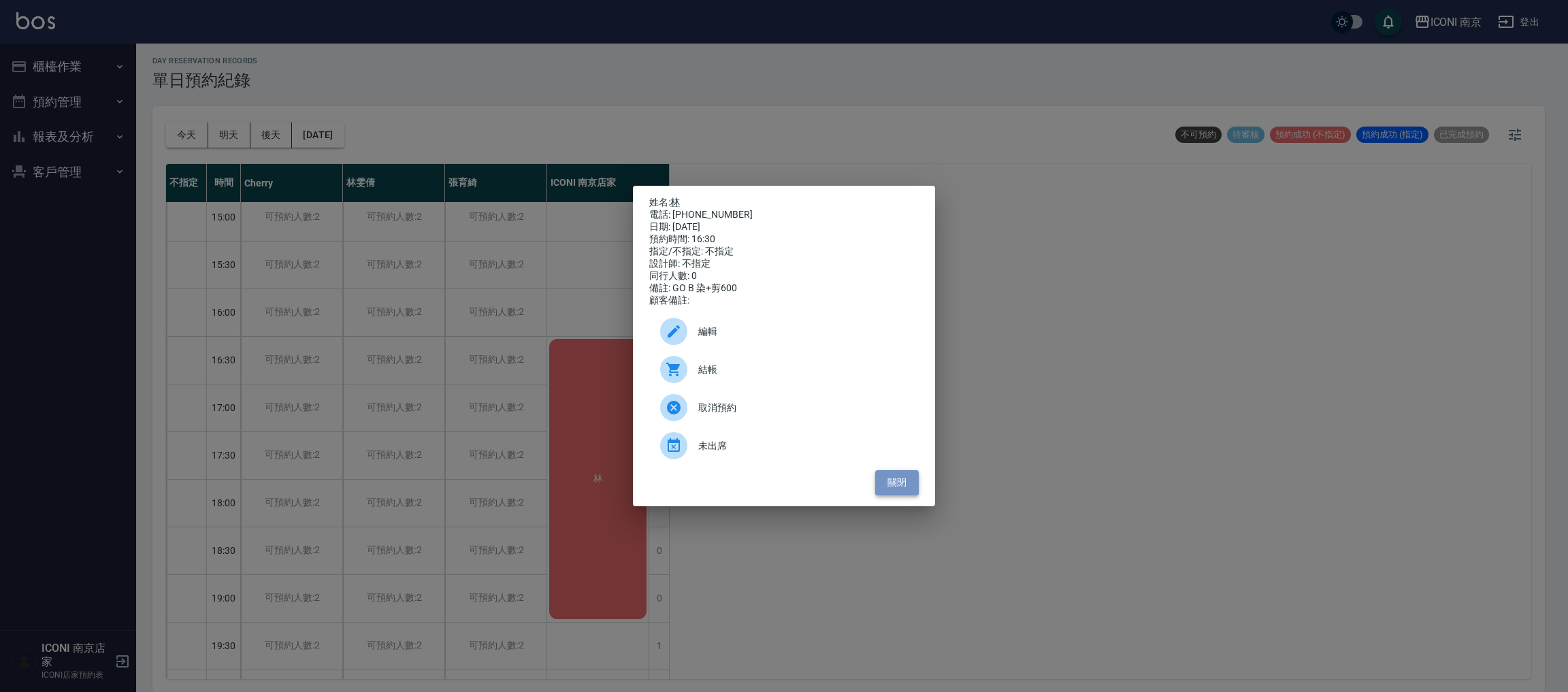
click at [888, 488] on button "關閉" at bounding box center [897, 483] width 43 height 25
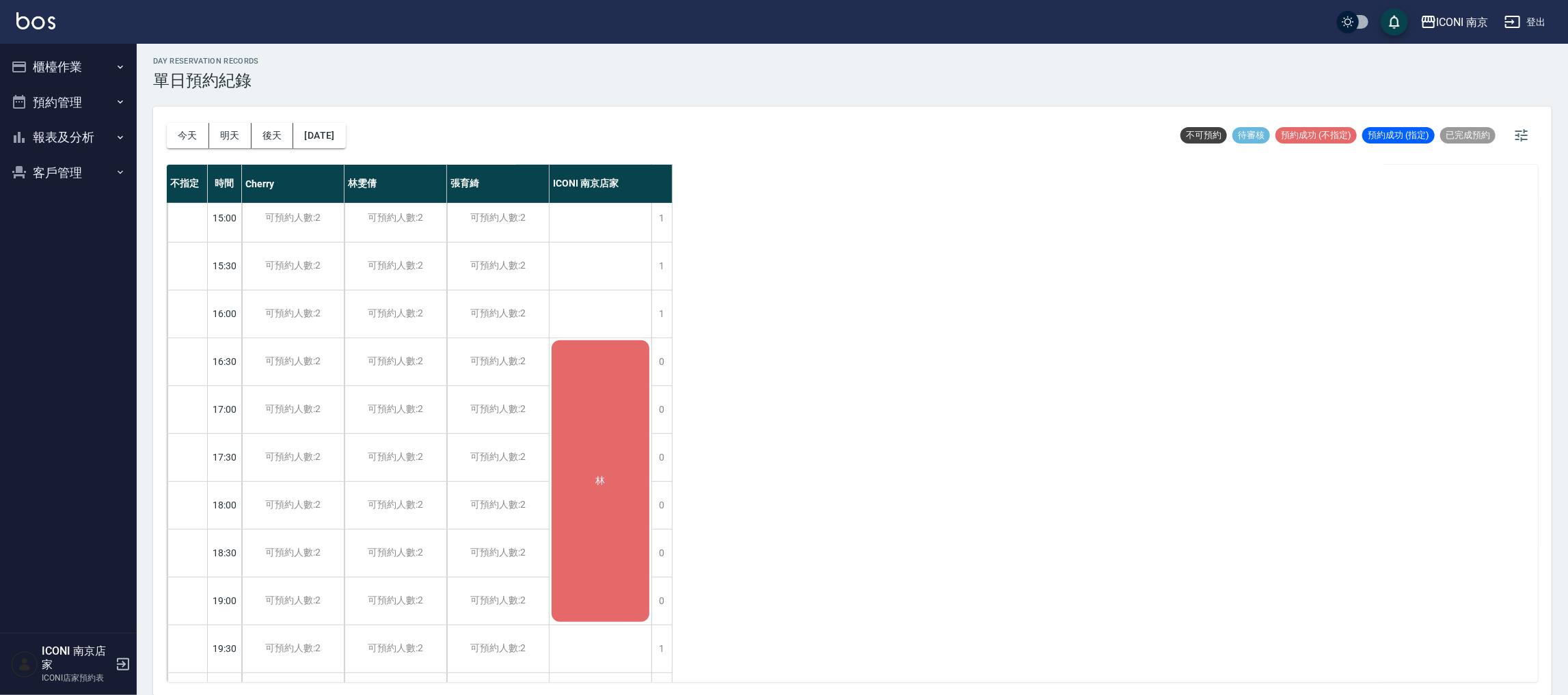
click at [604, 397] on div "林" at bounding box center [601, 481] width 102 height 286
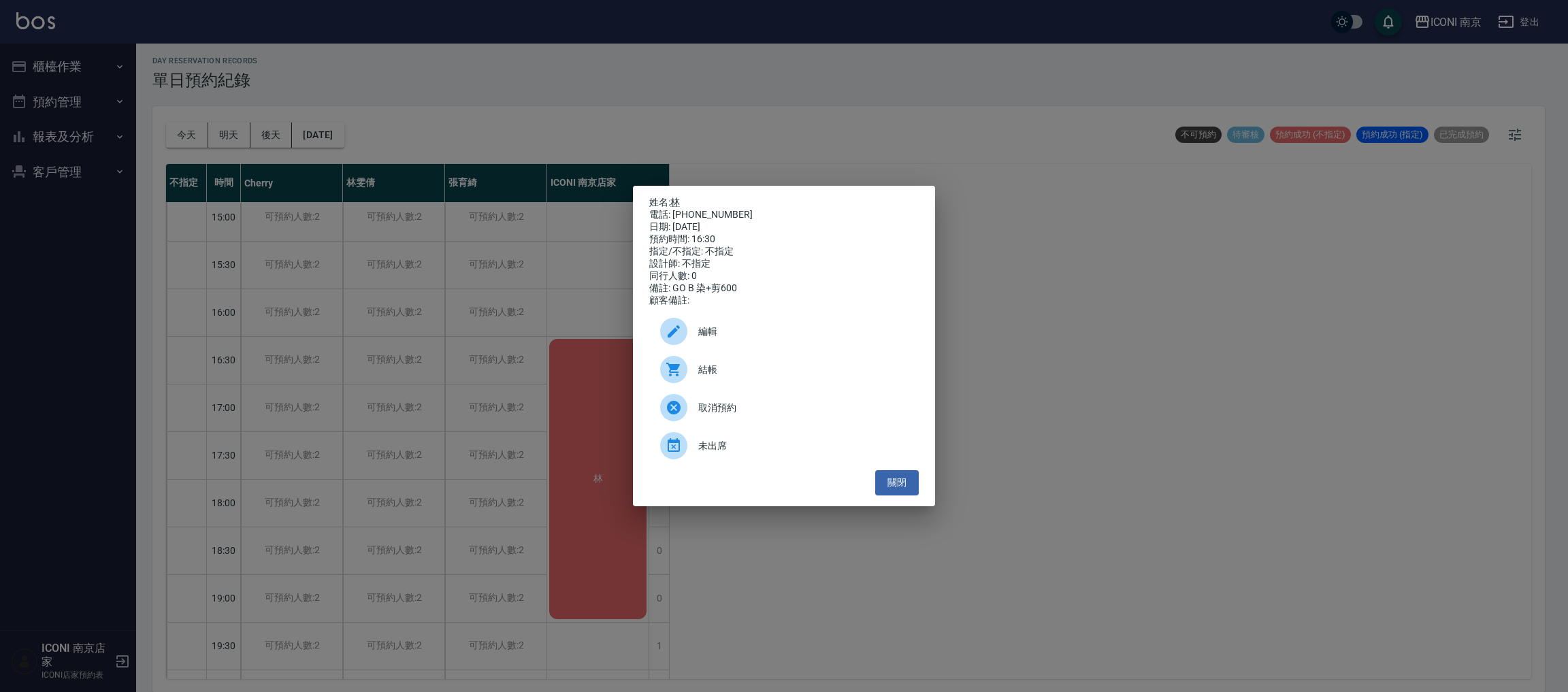
click at [673, 337] on icon at bounding box center [673, 331] width 12 height 12
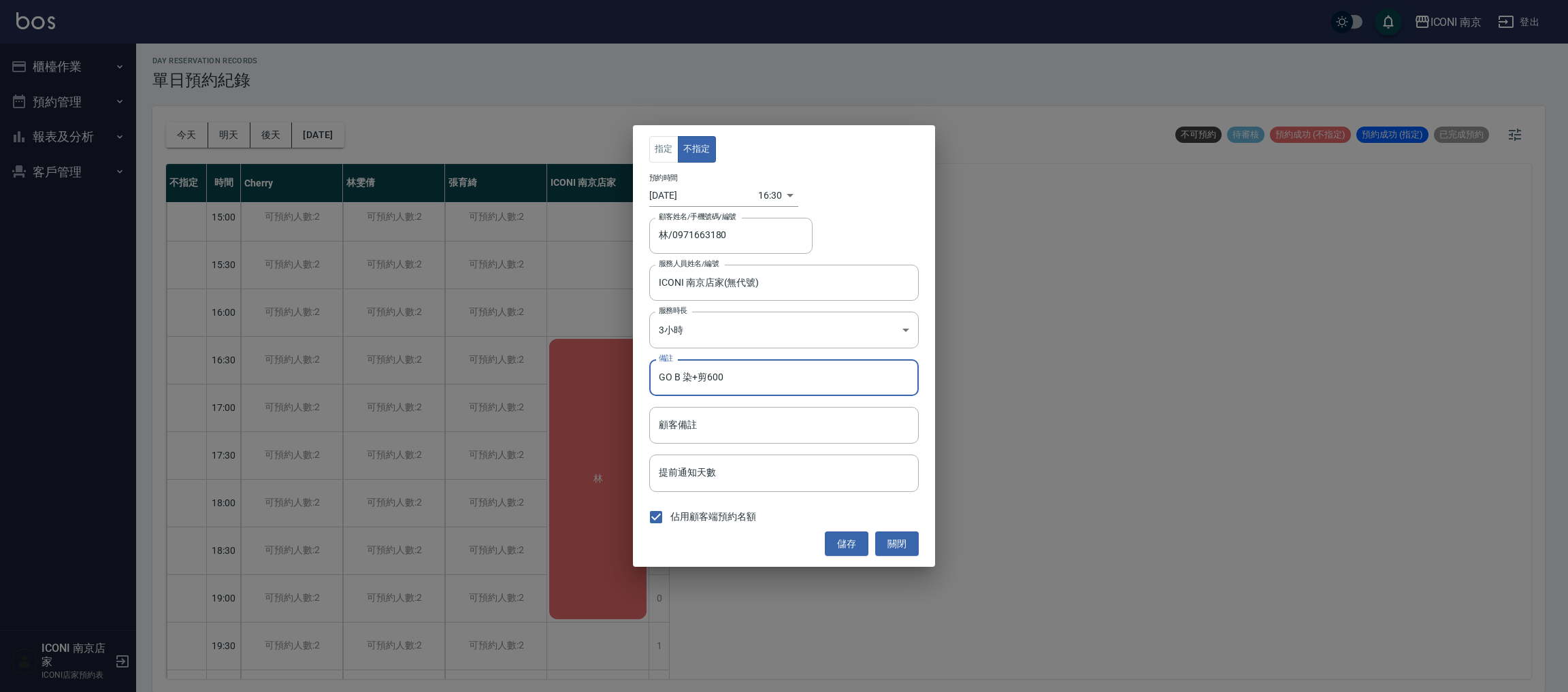
click at [745, 376] on input "GO B 染+剪600" at bounding box center [784, 378] width 270 height 37
type input "GO B 染+剪600(2位)"
drag, startPoint x: 872, startPoint y: 533, endPoint x: 840, endPoint y: 544, distance: 33.8
click at [865, 533] on div "儲存 關閉" at bounding box center [784, 544] width 270 height 25
click at [840, 544] on button "儲存" at bounding box center [846, 544] width 43 height 25
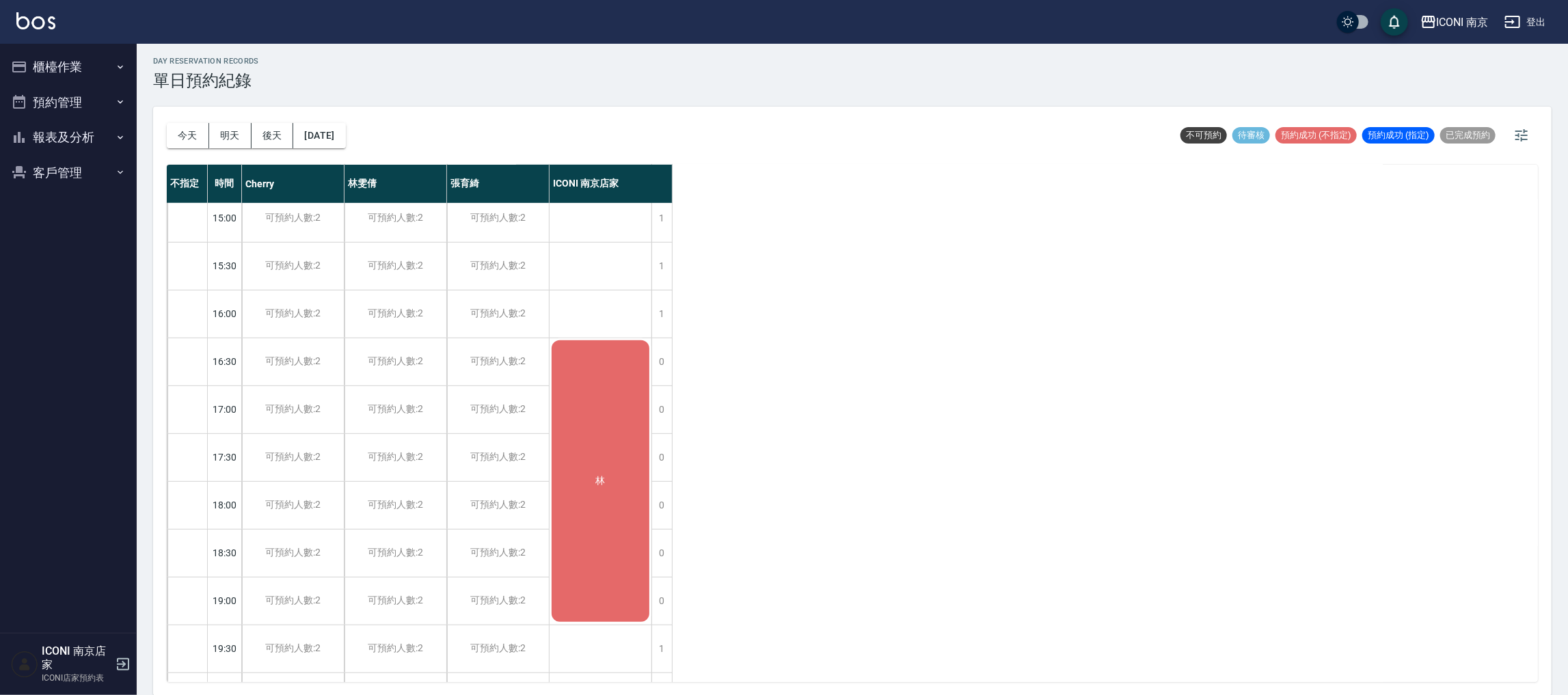
click at [66, 129] on button "報表及分析" at bounding box center [69, 137] width 126 height 36
click at [81, 206] on link "店家日報表" at bounding box center [69, 208] width 126 height 31
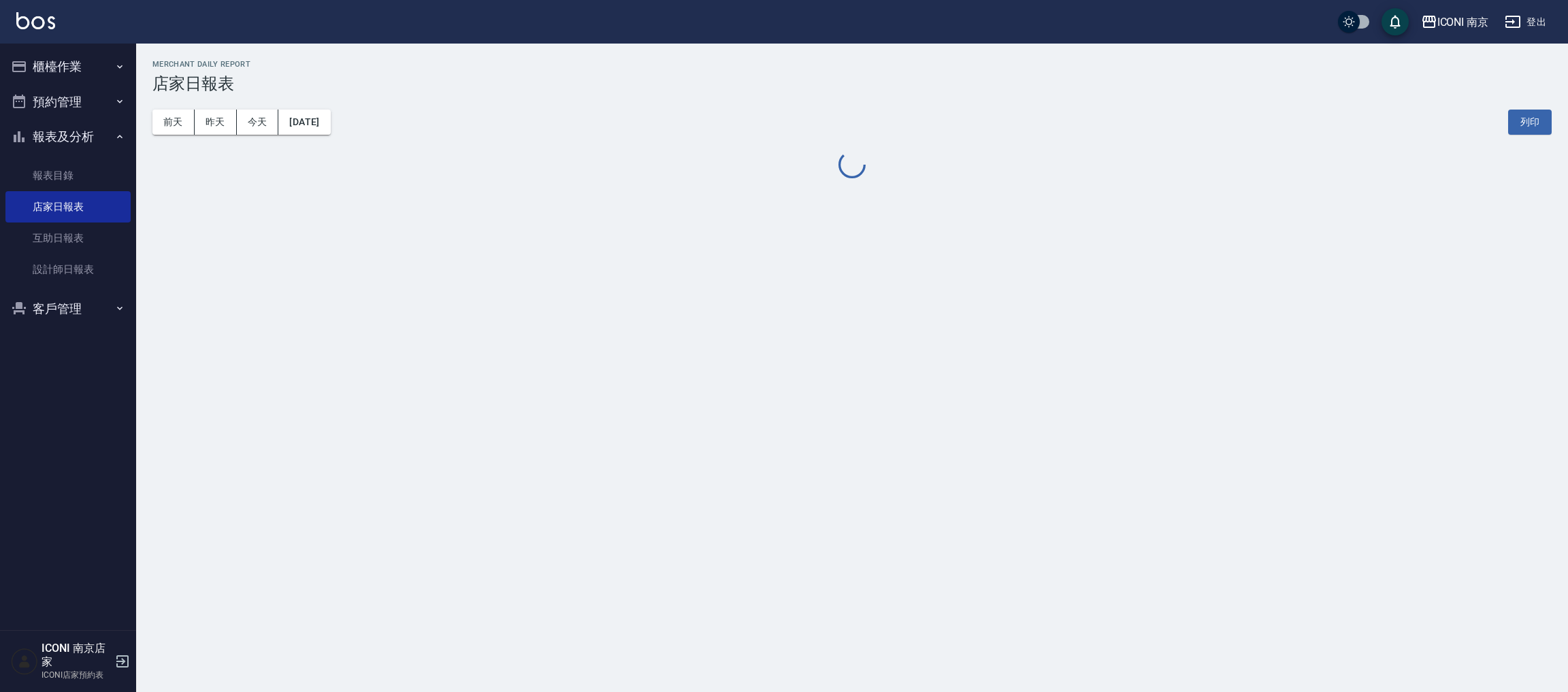
click at [111, 53] on button "櫃檯作業" at bounding box center [68, 67] width 125 height 36
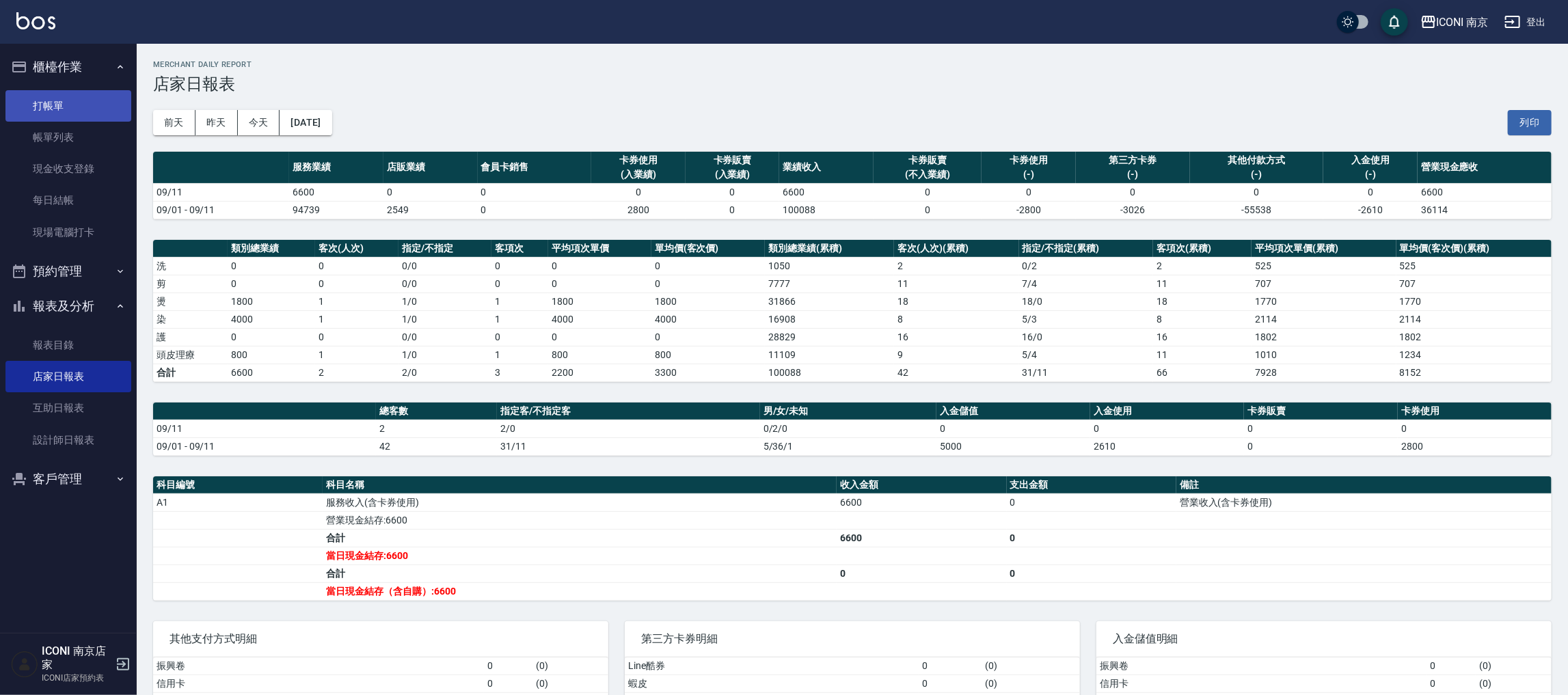
click at [59, 99] on link "打帳單" at bounding box center [69, 106] width 126 height 31
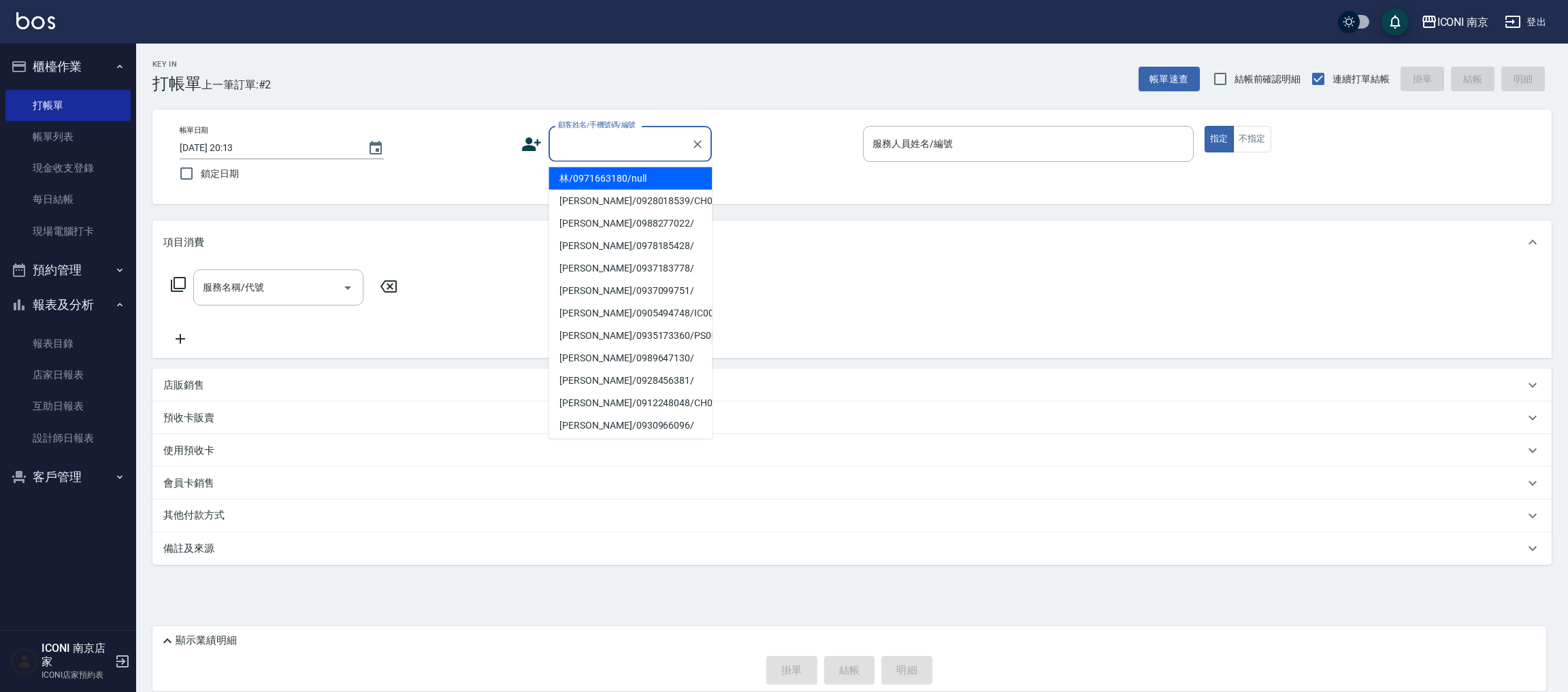
click at [591, 144] on input "顧客姓名/手機號碼/編號" at bounding box center [620, 143] width 131 height 23
click at [615, 211] on li "邱瀚儀/0930966096/" at bounding box center [630, 201] width 163 height 23
type input "邱瀚儀/0930966096/"
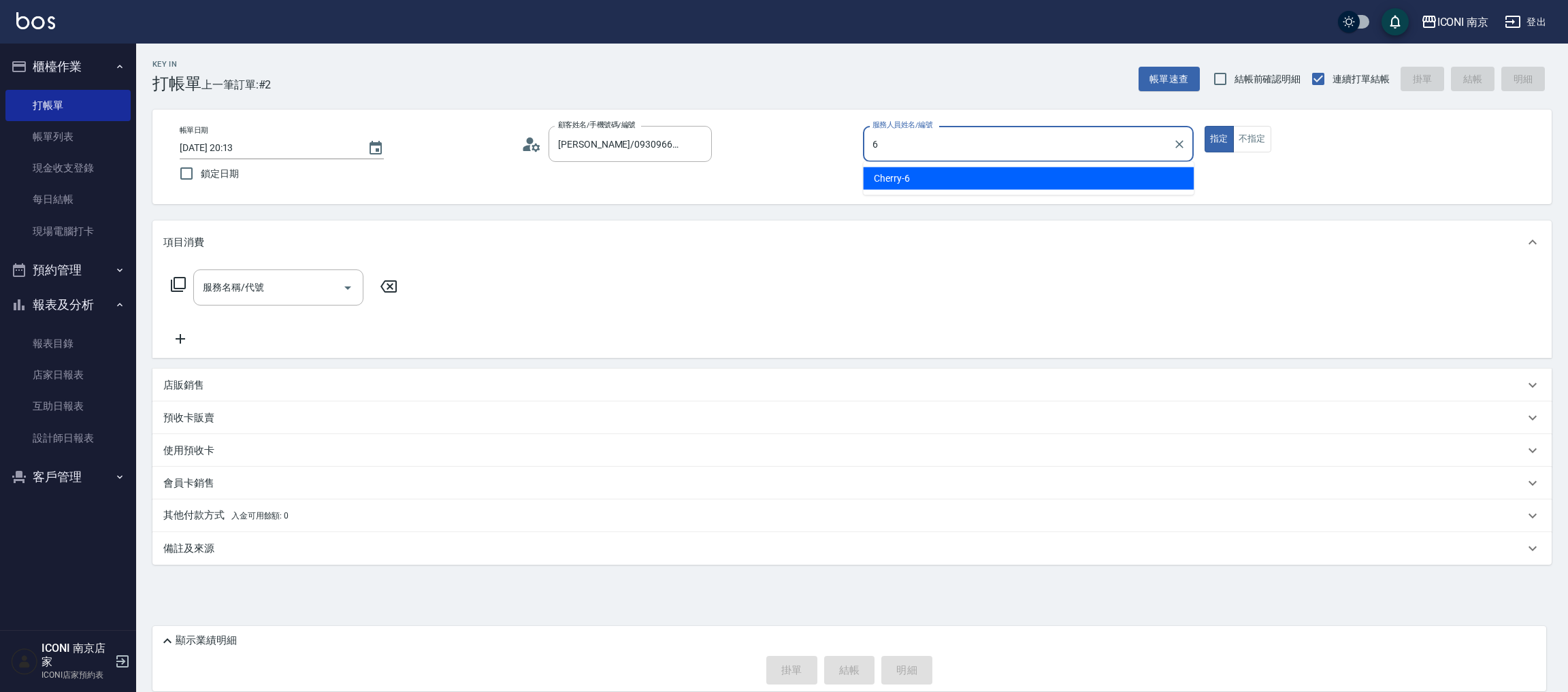
type input "6"
type button "true"
type input "Cherry-6"
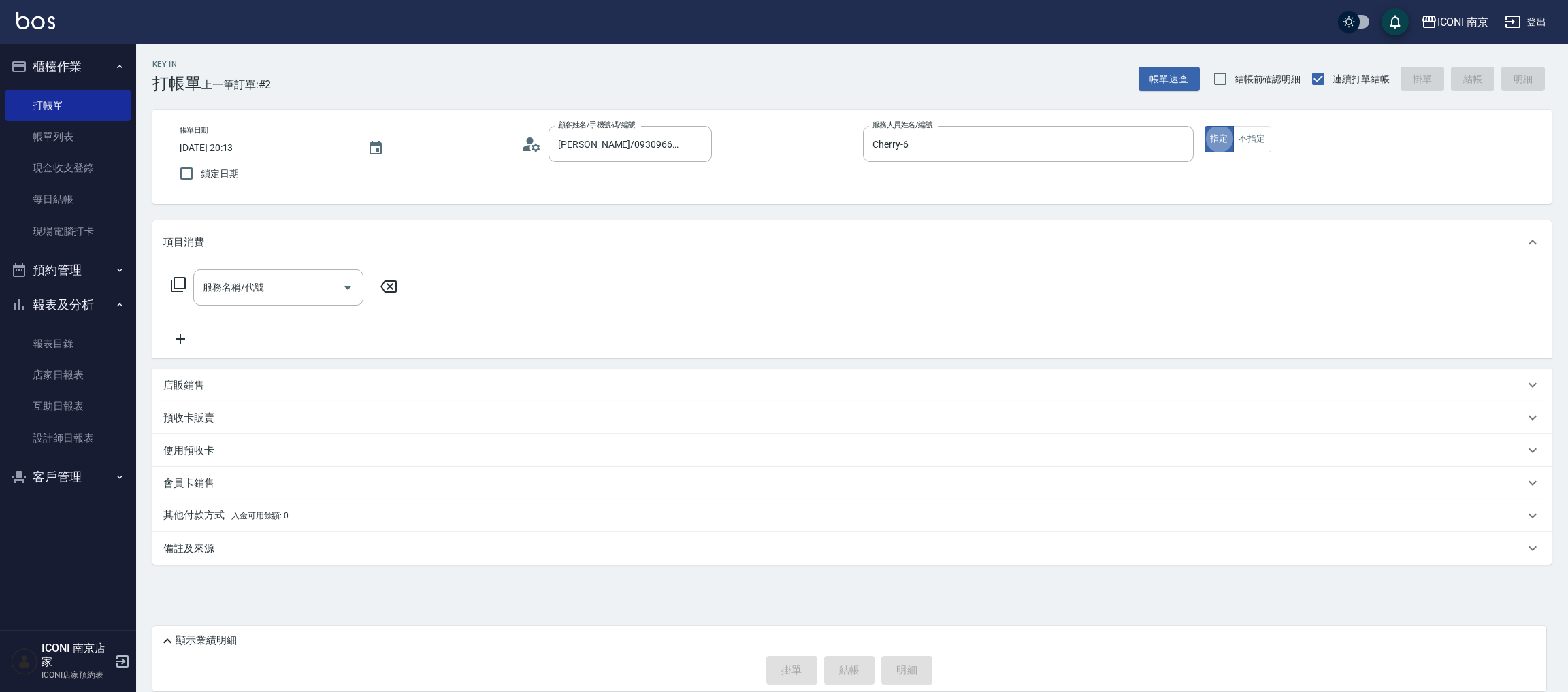
click at [175, 283] on icon at bounding box center [178, 284] width 16 height 16
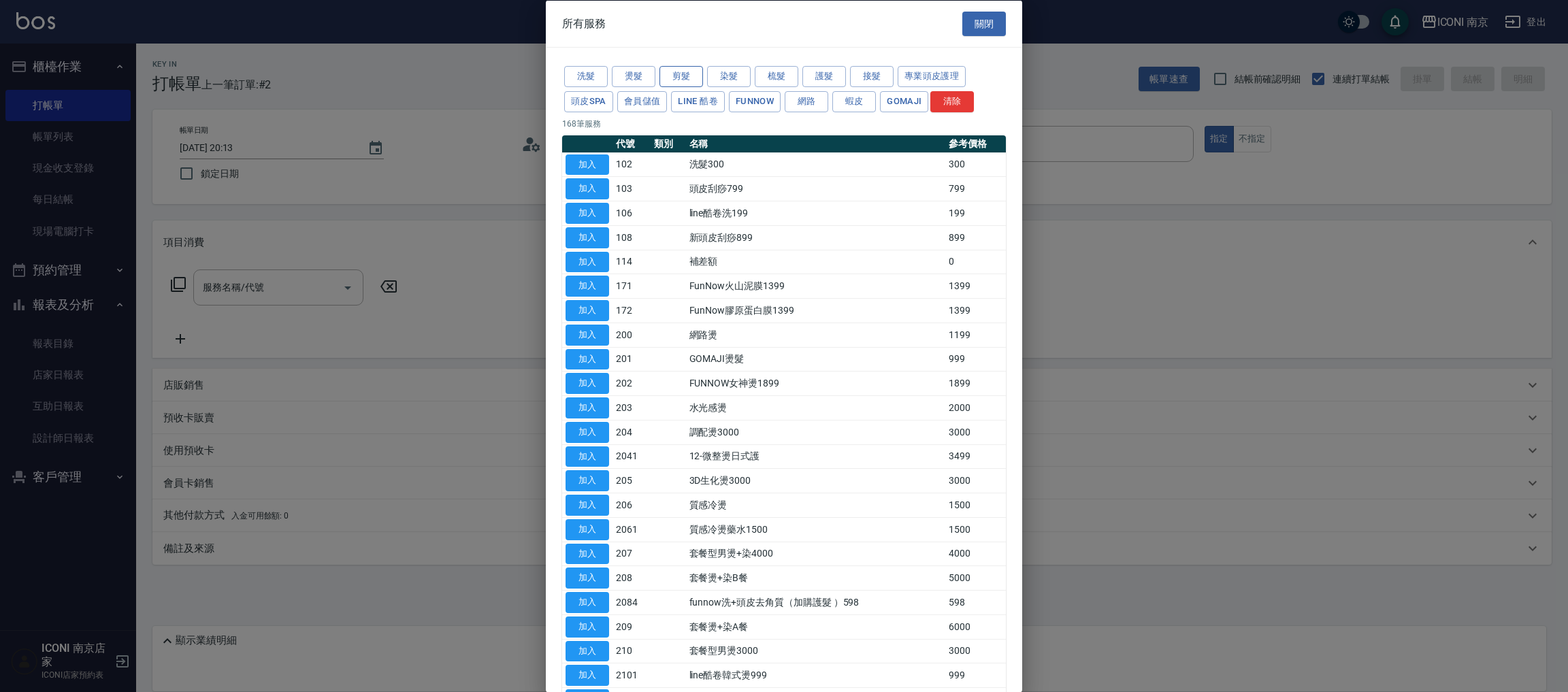
click at [677, 78] on button "剪髮" at bounding box center [680, 77] width 43 height 21
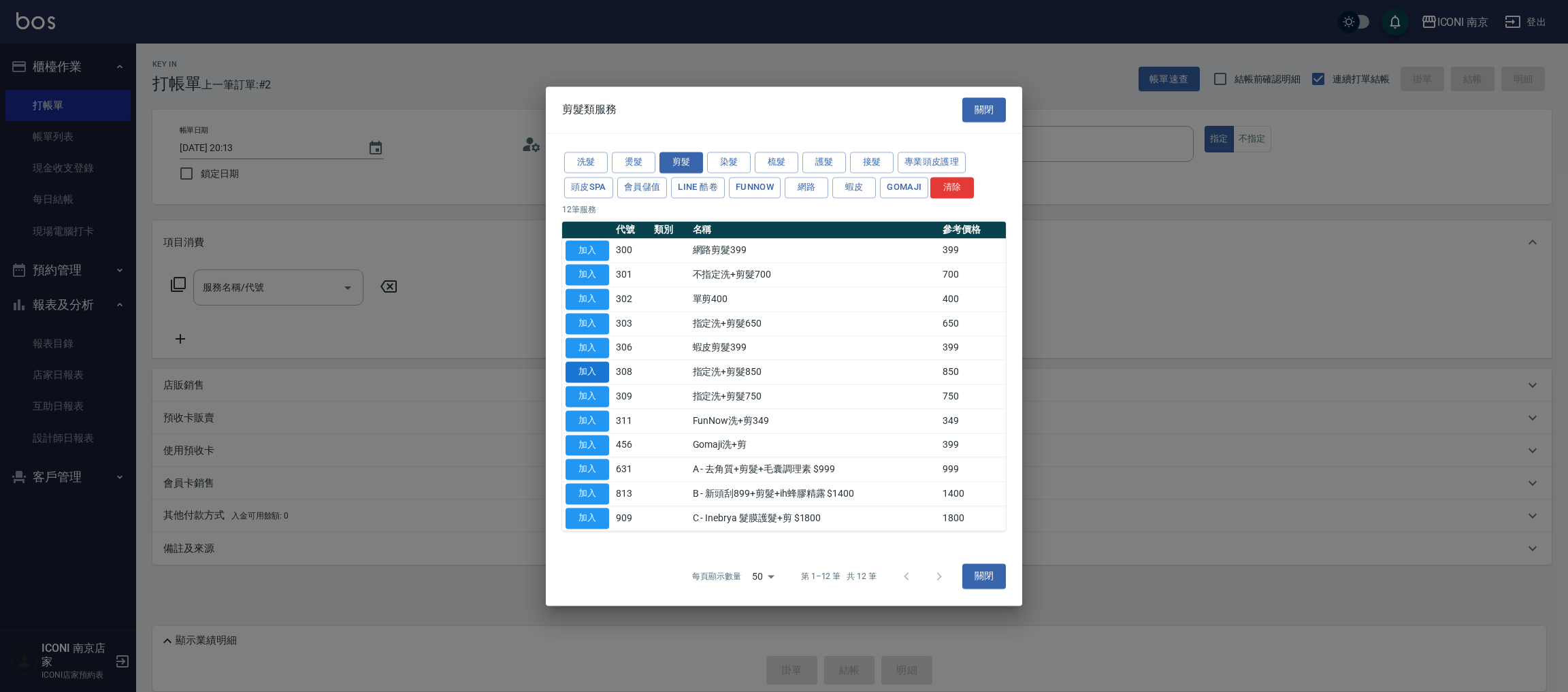
click at [582, 372] on button "加入" at bounding box center [587, 373] width 43 height 21
type input "指定洗+剪髮850(308)"
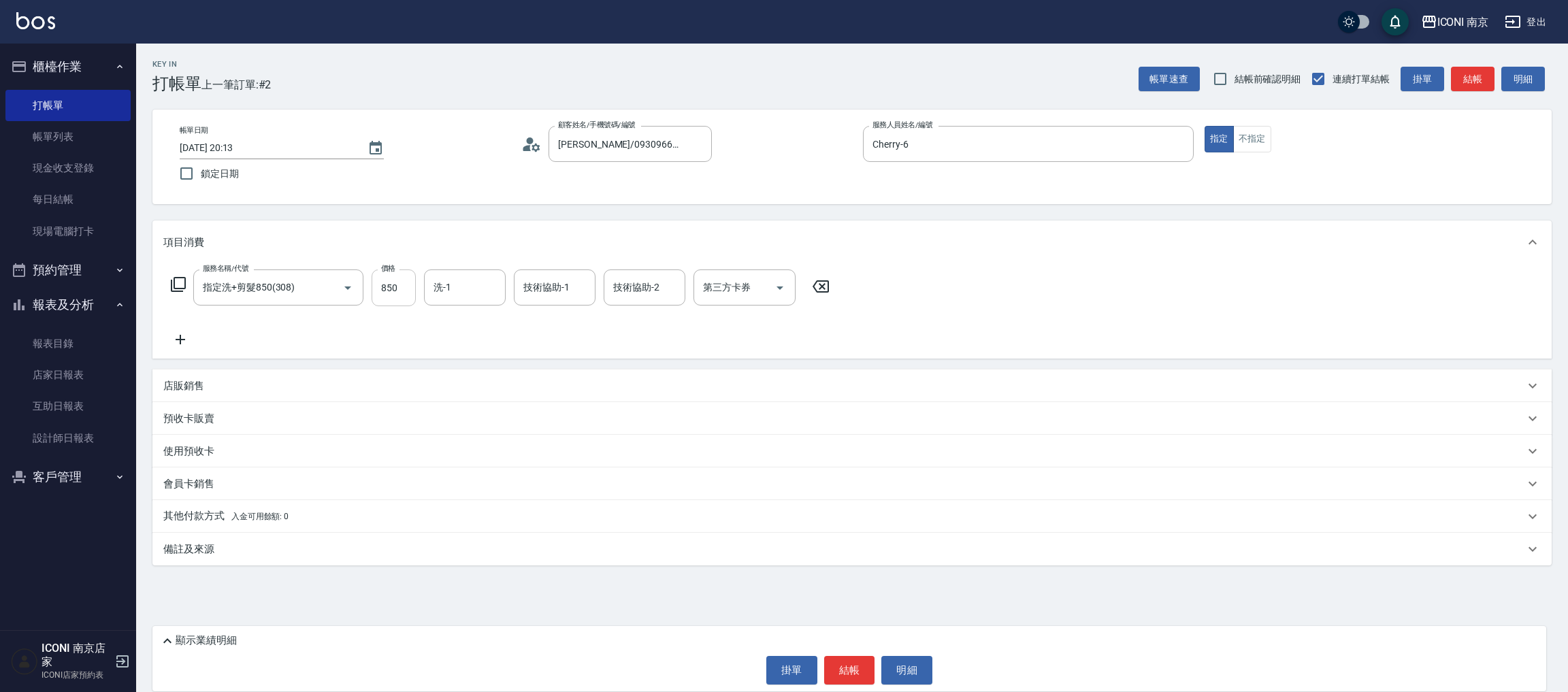
click at [389, 282] on input "850" at bounding box center [394, 288] width 44 height 37
click at [382, 279] on input "100" at bounding box center [394, 288] width 44 height 37
type input "1000"
type input "LORI-17"
click at [277, 550] on div "備註及來源" at bounding box center [843, 550] width 1361 height 14
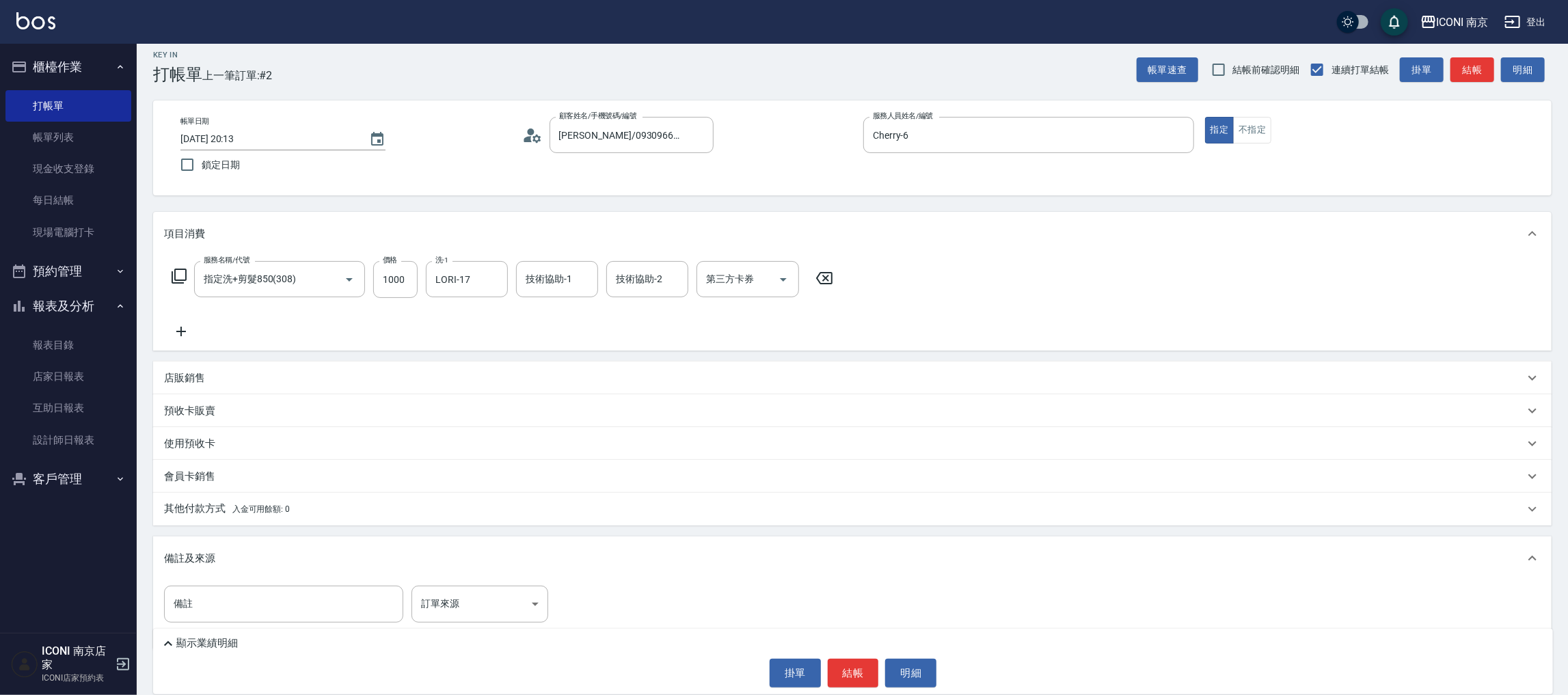
scroll to position [13, 0]
click at [474, 603] on body "ICONI 南京 登出 櫃檯作業 打帳單 帳單列表 現金收支登錄 每日結帳 現場電腦打卡 預約管理 預約管理 單日預約紀錄 單週預約紀錄 報表及分析 報表目錄…" at bounding box center [784, 355] width 1568 height 735
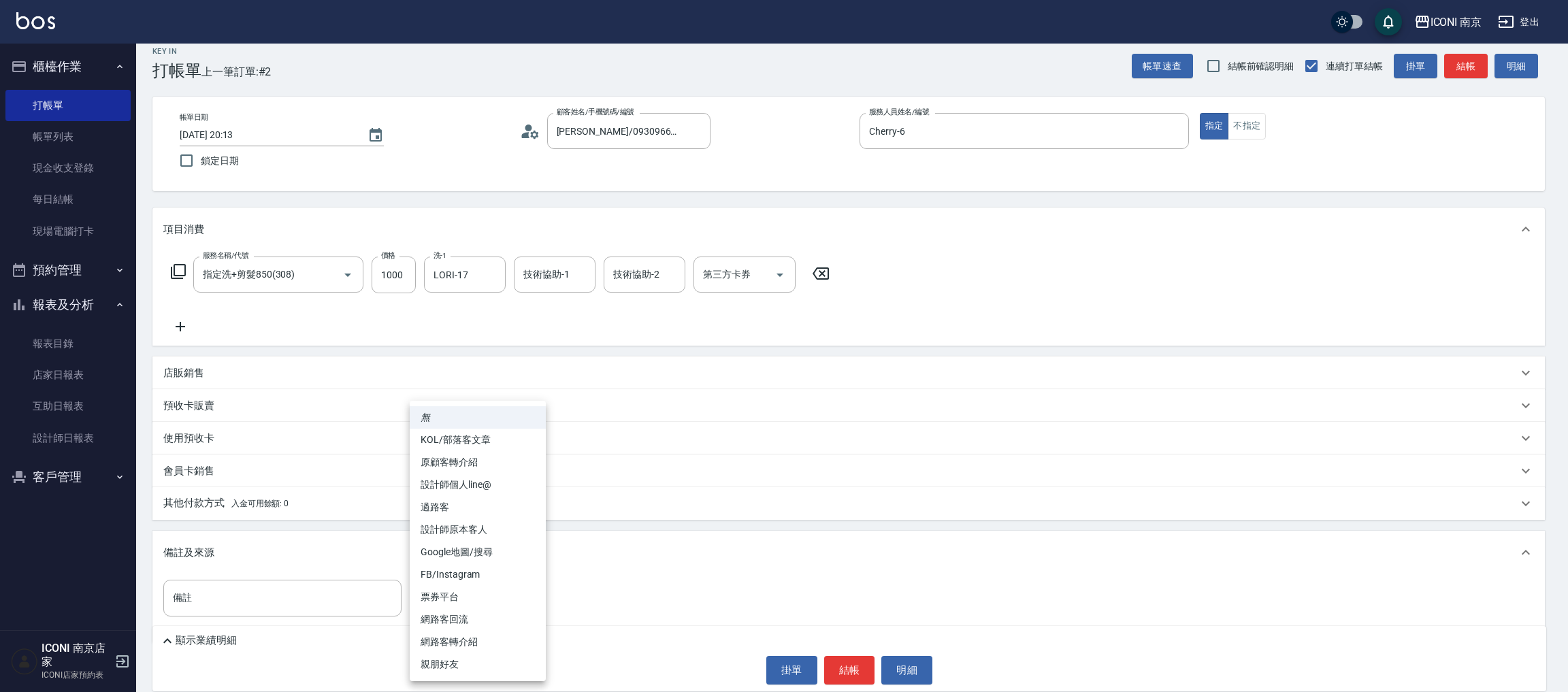
click at [493, 529] on li "設計師原本客人" at bounding box center [478, 530] width 136 height 23
type input "設計師原本客人"
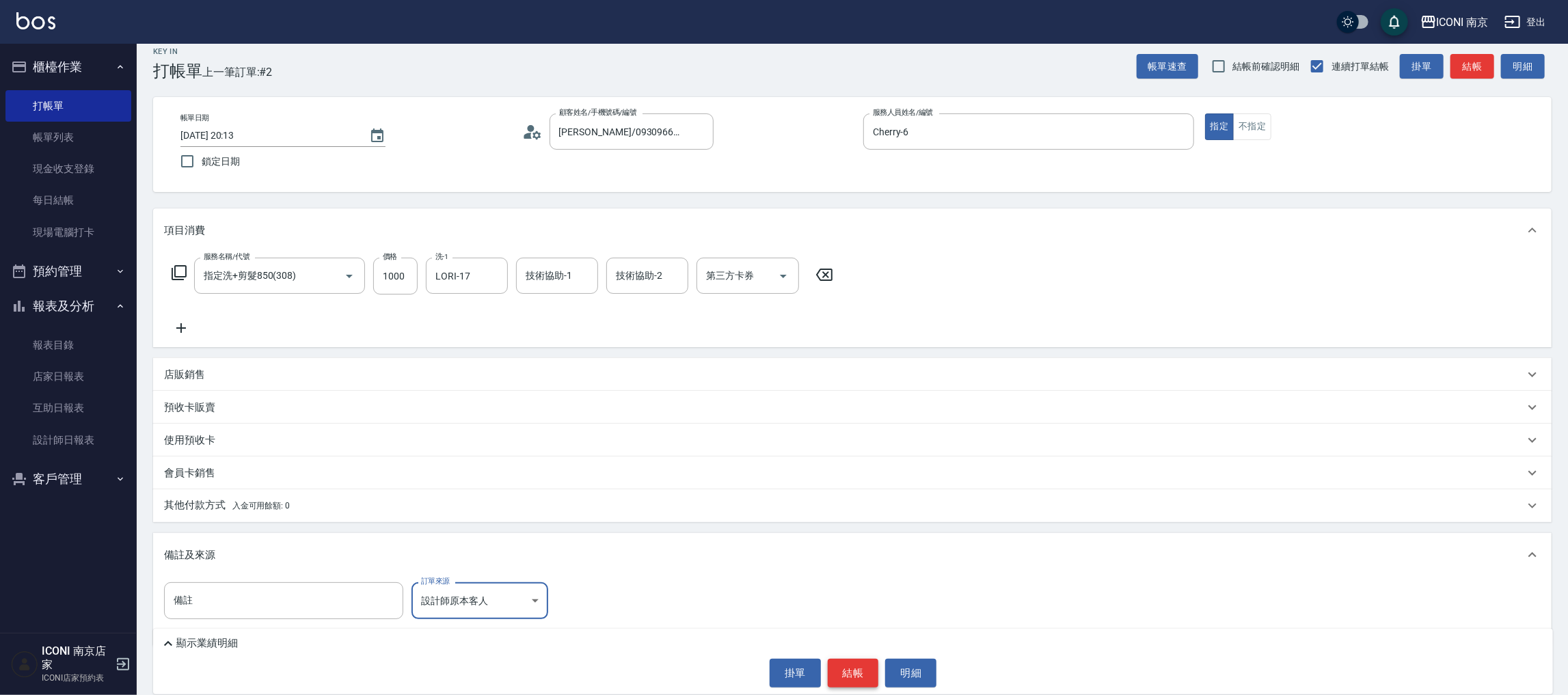
click at [847, 669] on button "結帳" at bounding box center [854, 674] width 51 height 29
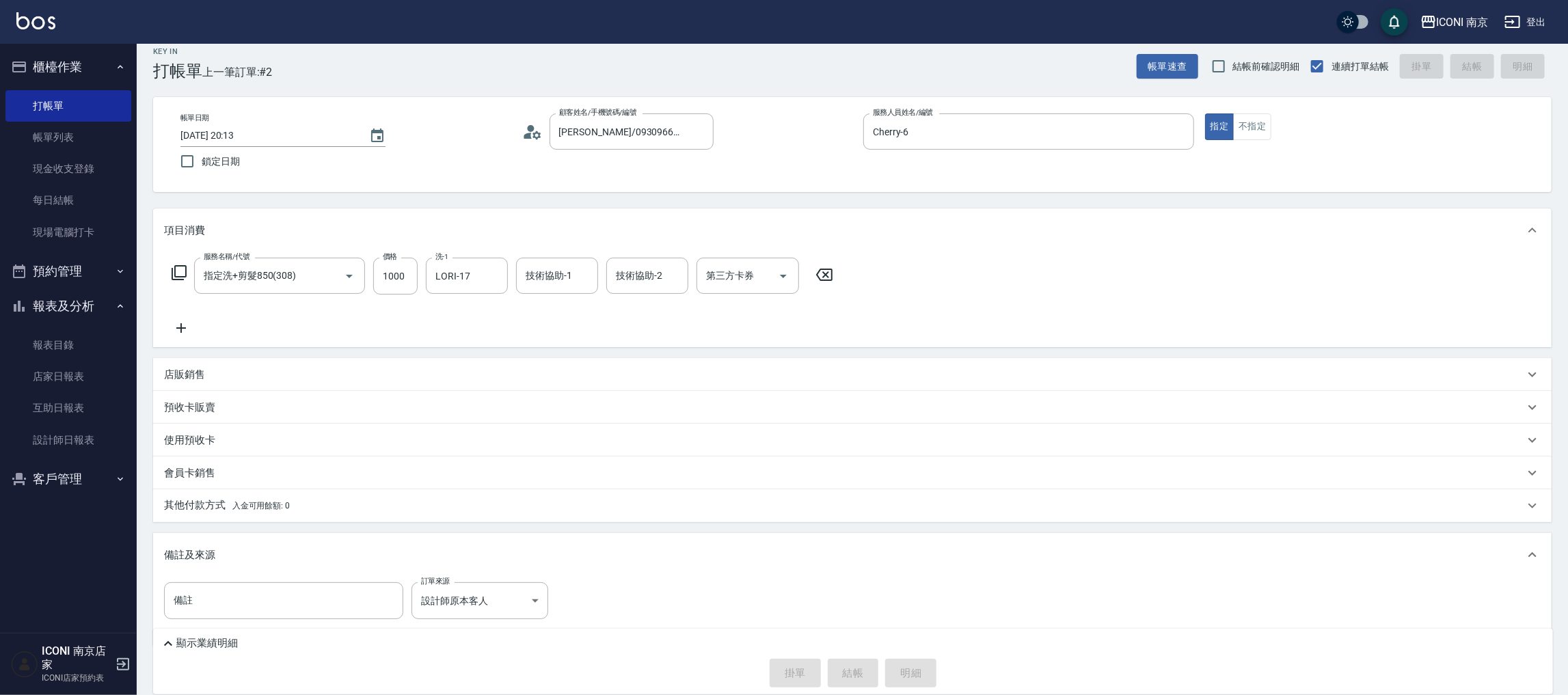
type input "2025/09/11 20:14"
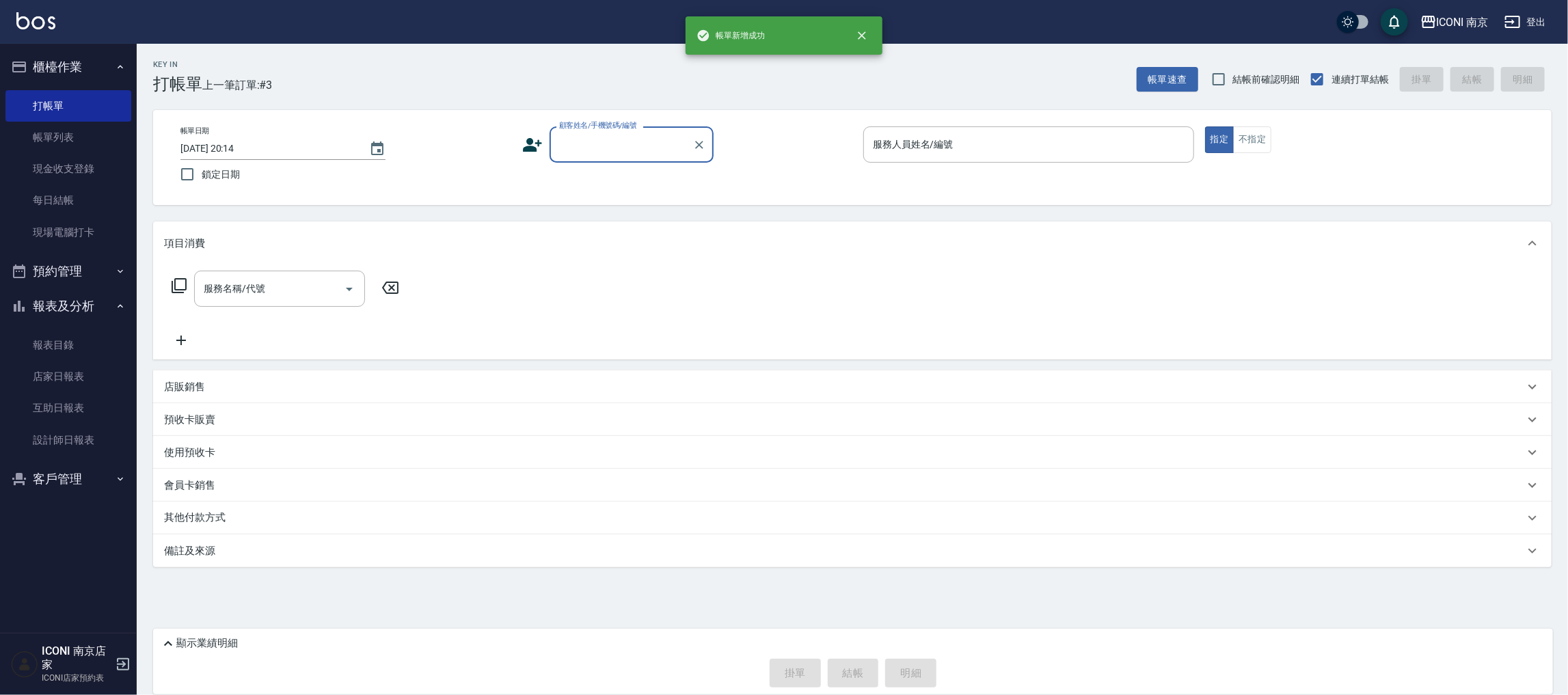
scroll to position [0, 0]
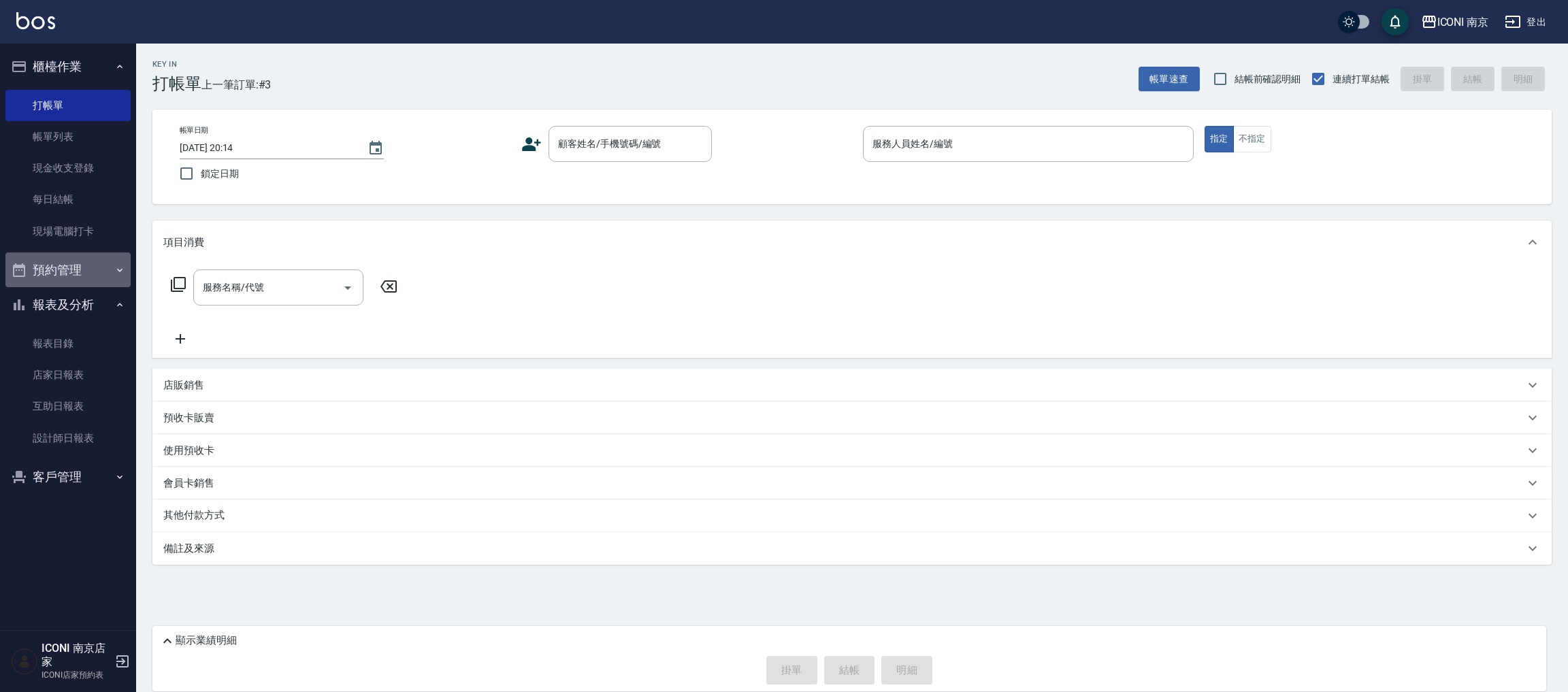
click at [109, 266] on button "預約管理" at bounding box center [68, 271] width 125 height 36
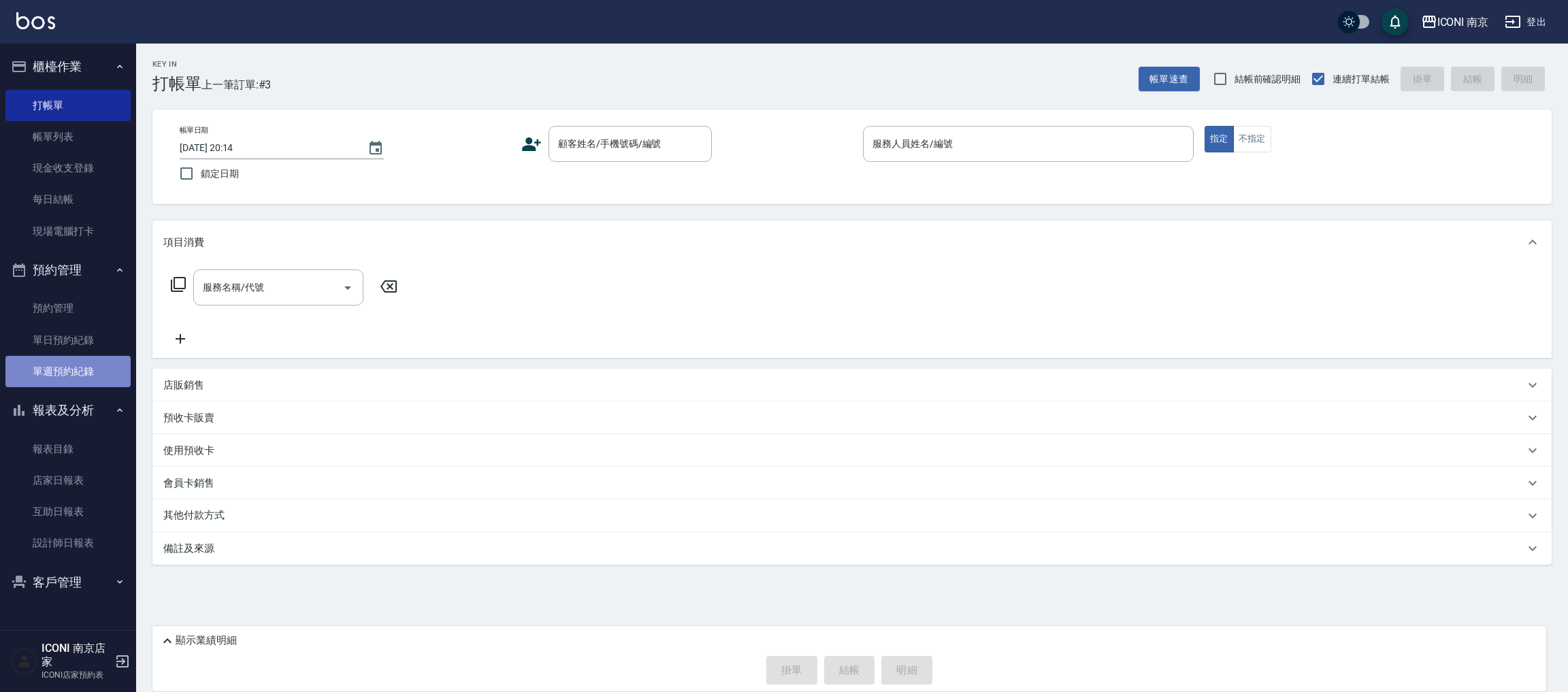
click at [83, 362] on link "單週預約紀錄" at bounding box center [68, 372] width 125 height 31
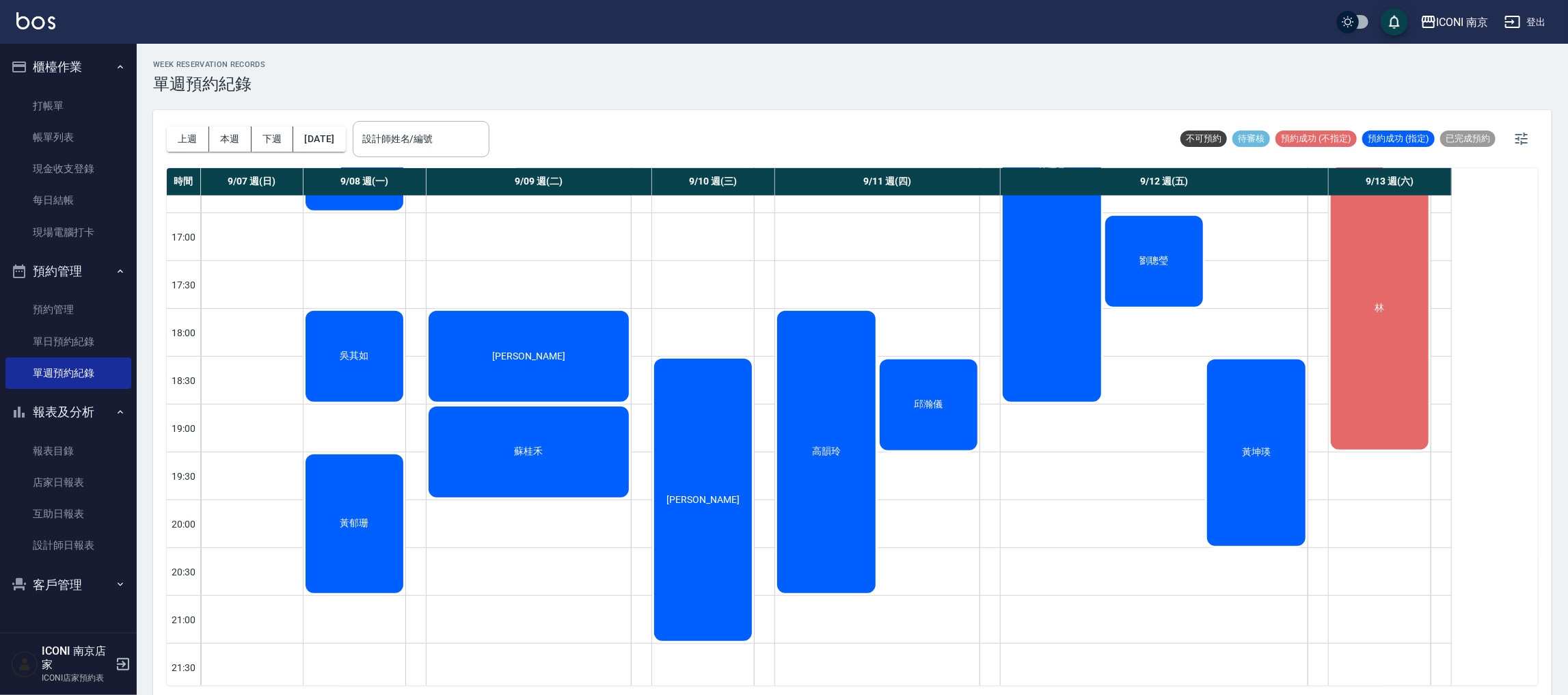
scroll to position [676, 0]
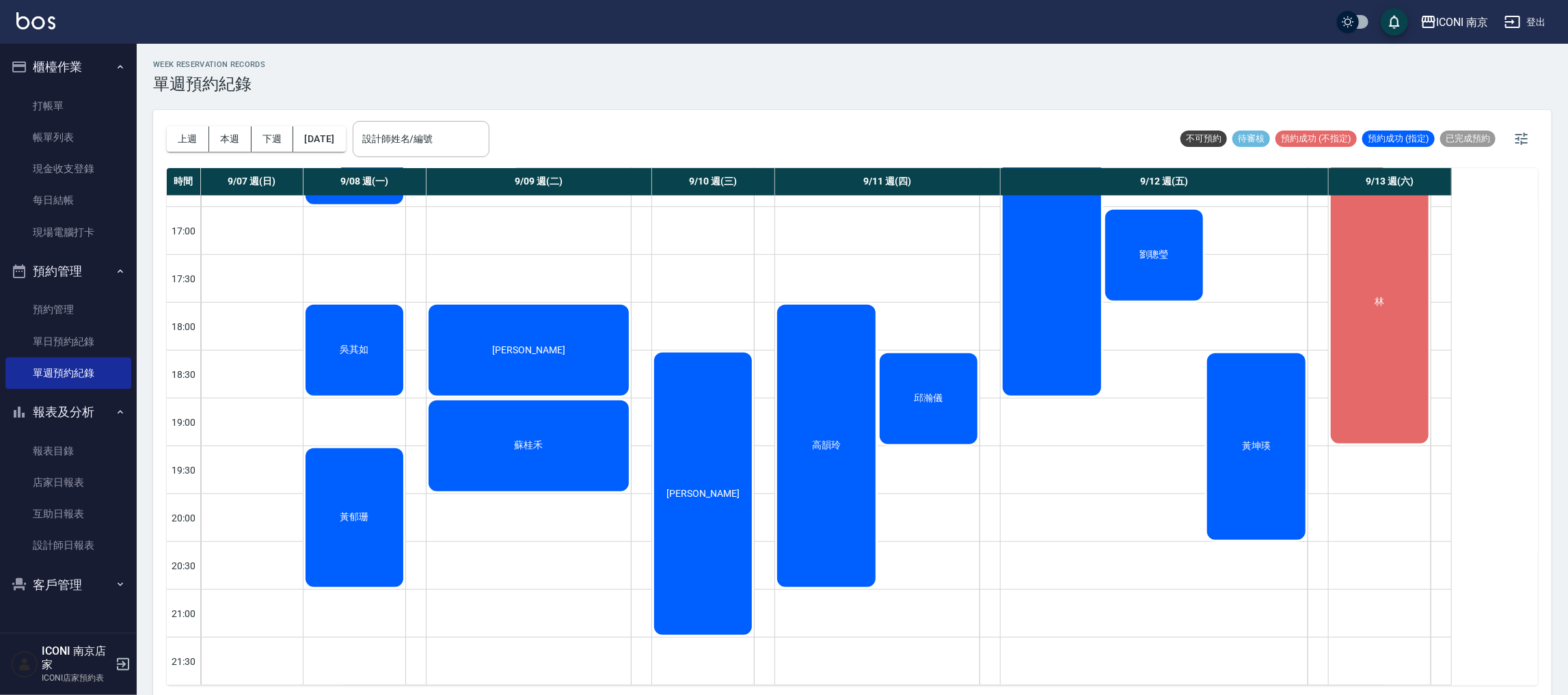
click at [1226, 439] on div "黃坤瑛" at bounding box center [1256, 446] width 102 height 191
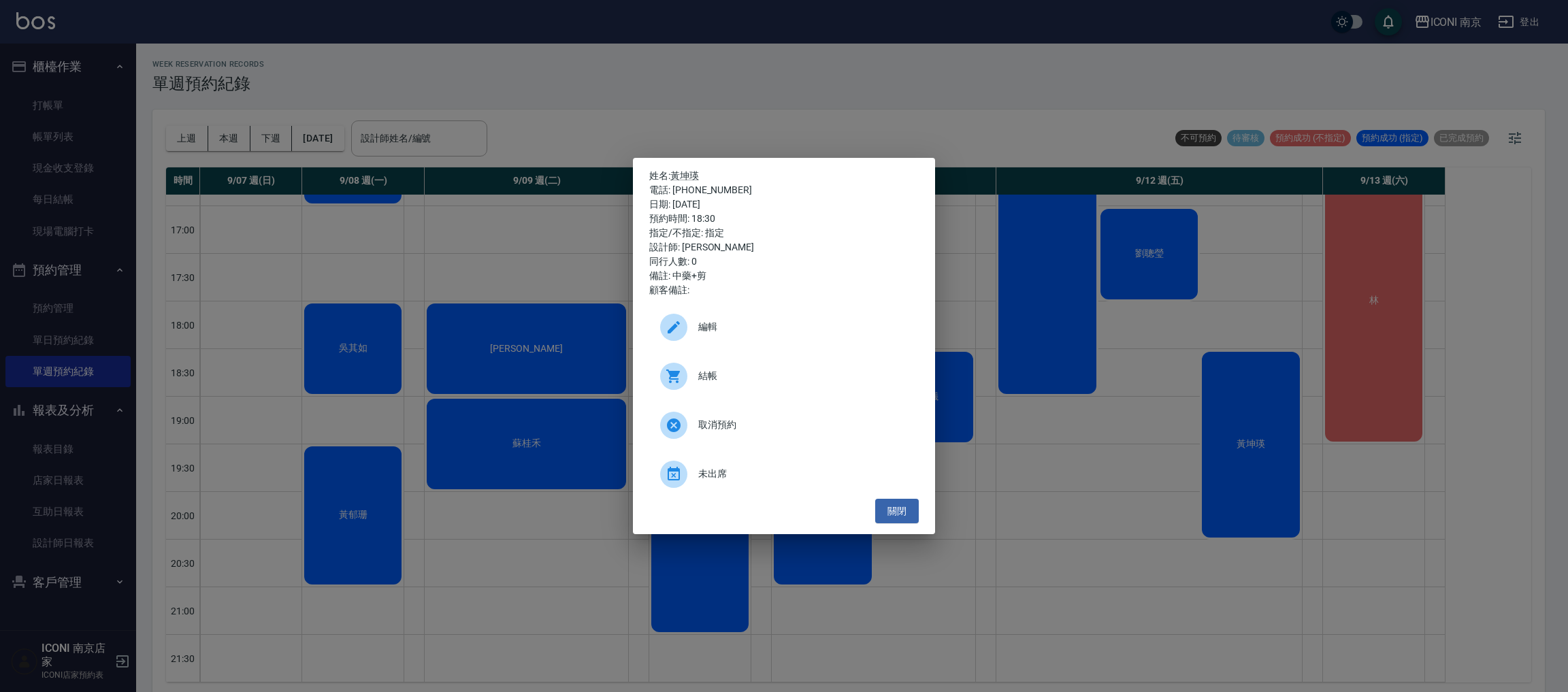
drag, startPoint x: 1273, startPoint y: 342, endPoint x: 1275, endPoint y: 350, distance: 8.2
click at [1275, 350] on div "姓名: 黃坤瑛 電話: 0936138527 日期: 2025/09/12 預約時間: 18:30 指定/不指定: 指定 設計師: Cherry 同行人數: …" at bounding box center [784, 346] width 1568 height 692
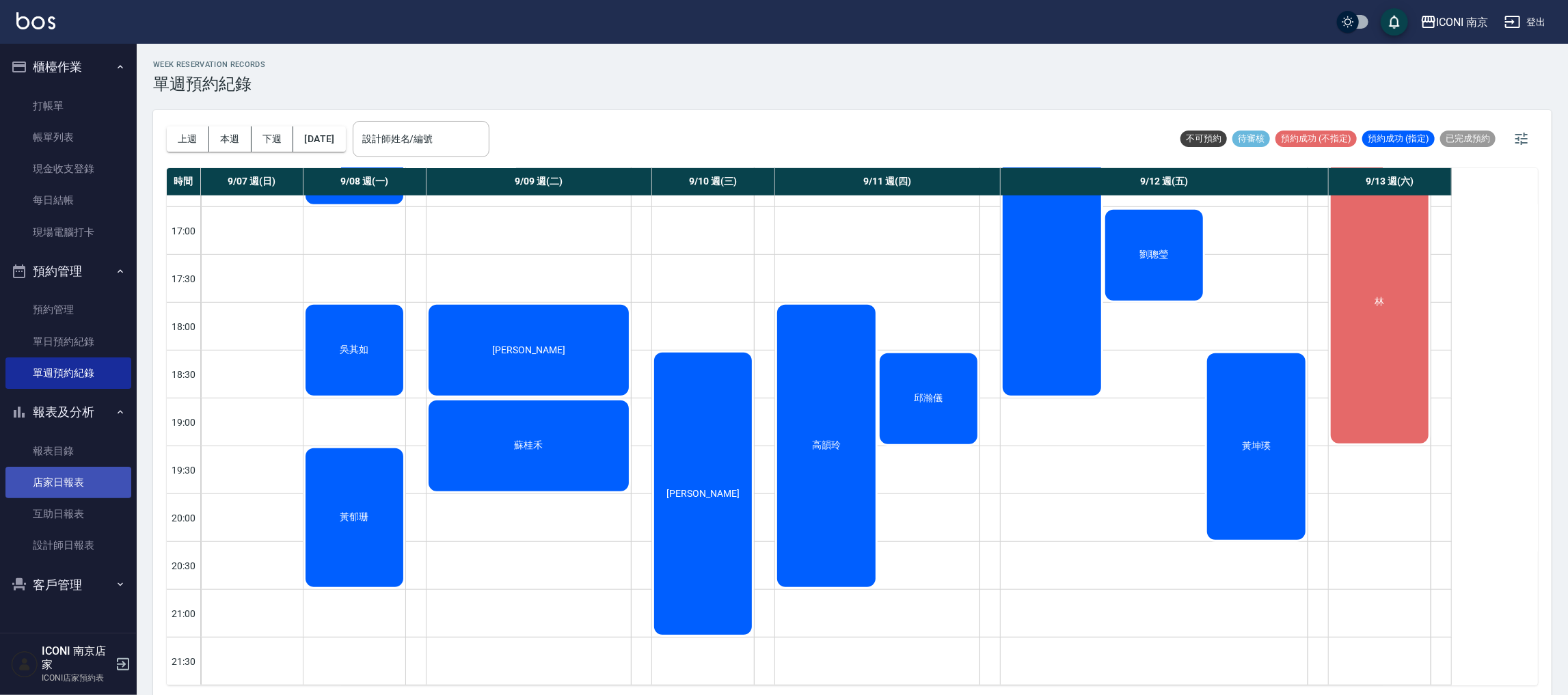
click at [84, 485] on link "店家日報表" at bounding box center [69, 483] width 126 height 31
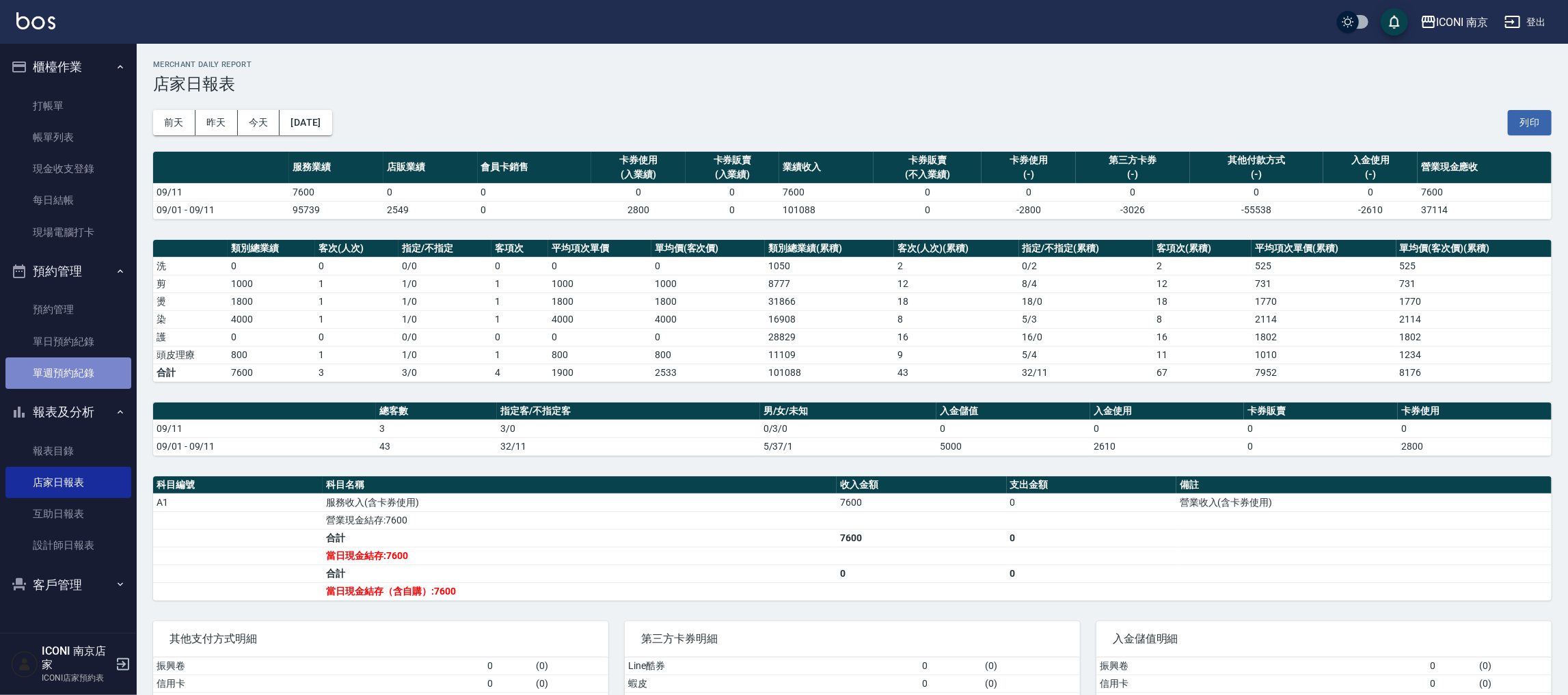
click at [101, 378] on link "單週預約紀錄" at bounding box center [69, 373] width 126 height 31
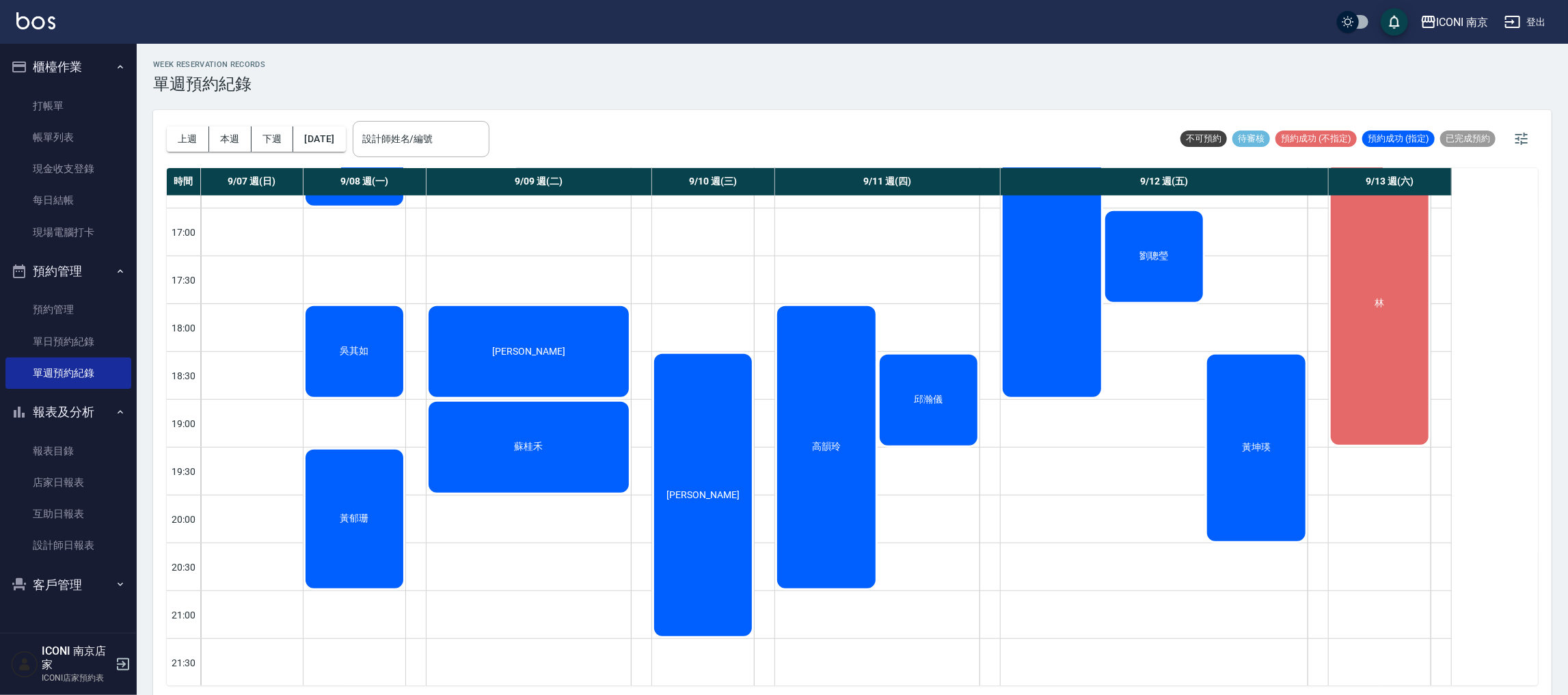
scroll to position [676, 0]
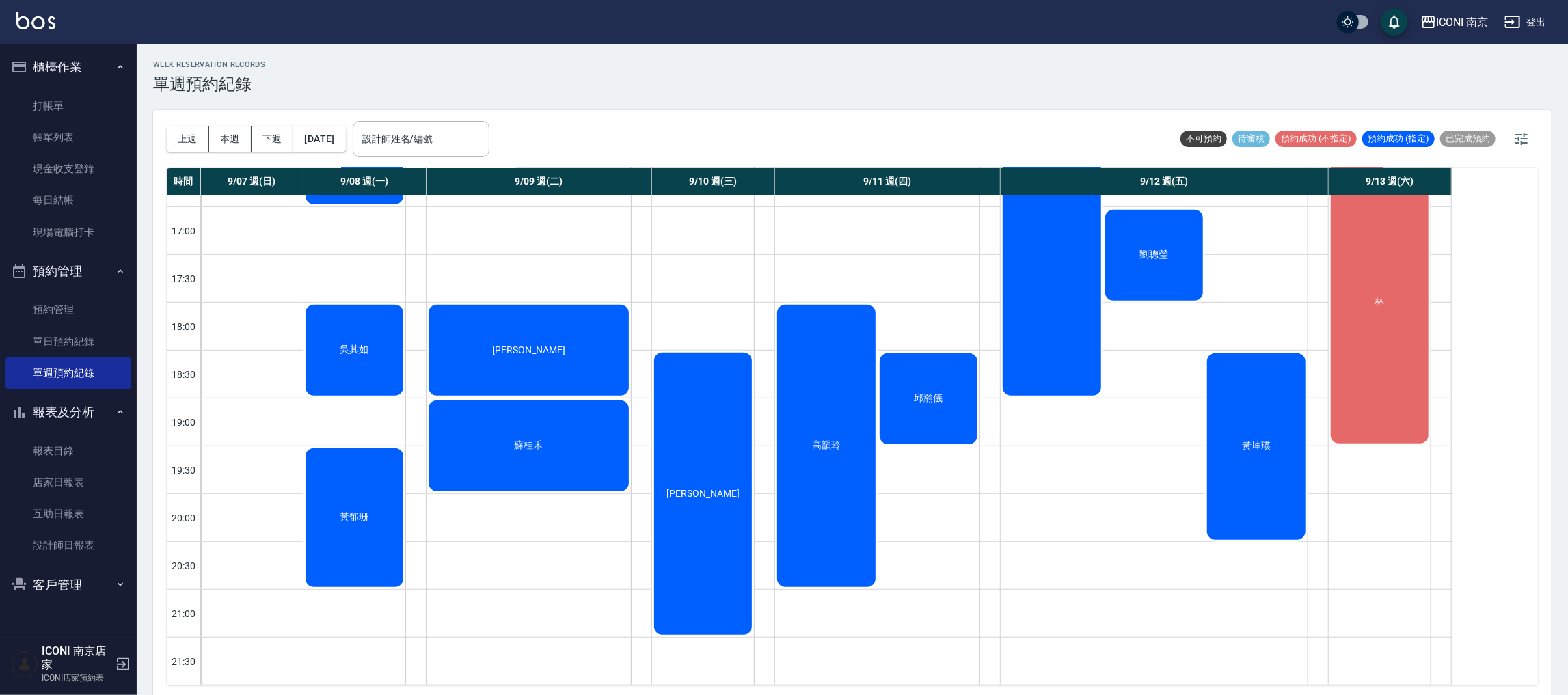
click at [828, 440] on div "高韻玲" at bounding box center [826, 446] width 102 height 287
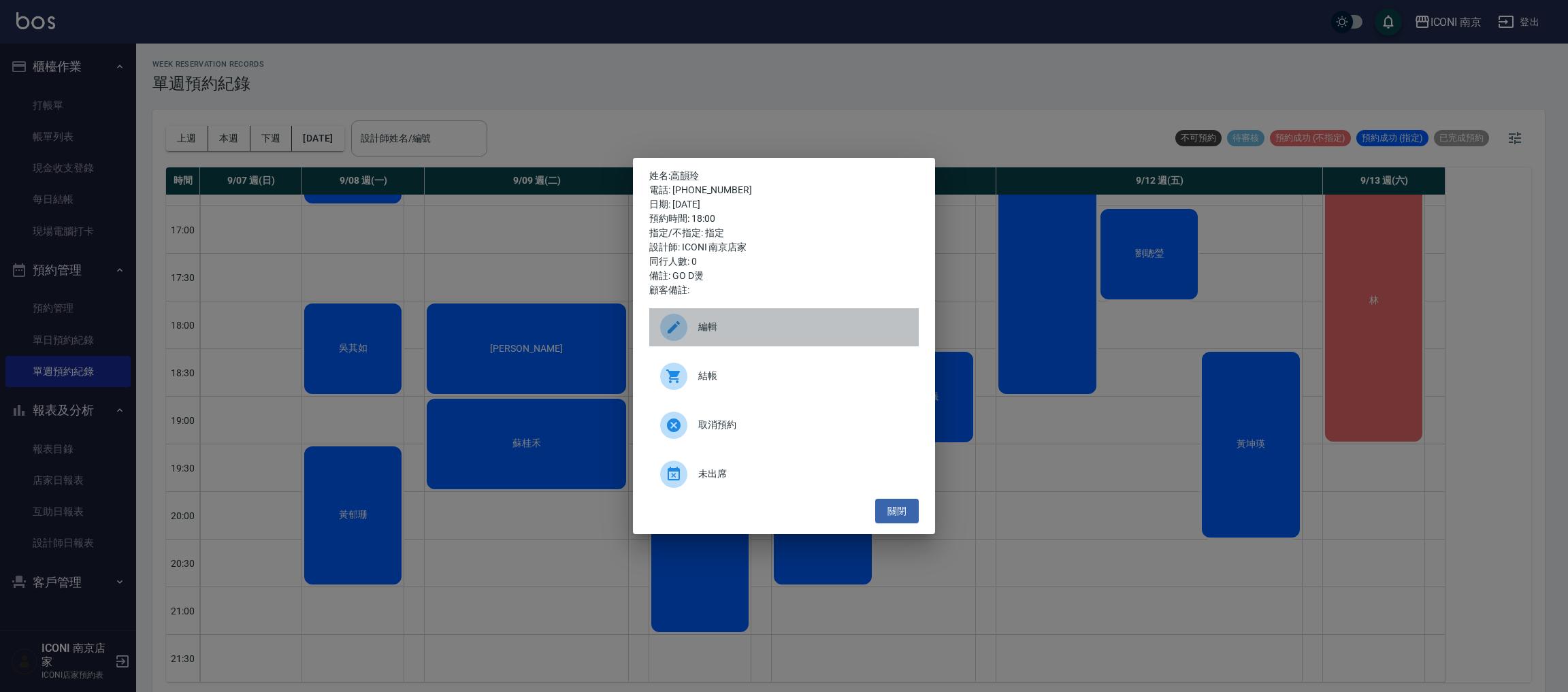
click at [662, 323] on div at bounding box center [673, 327] width 27 height 27
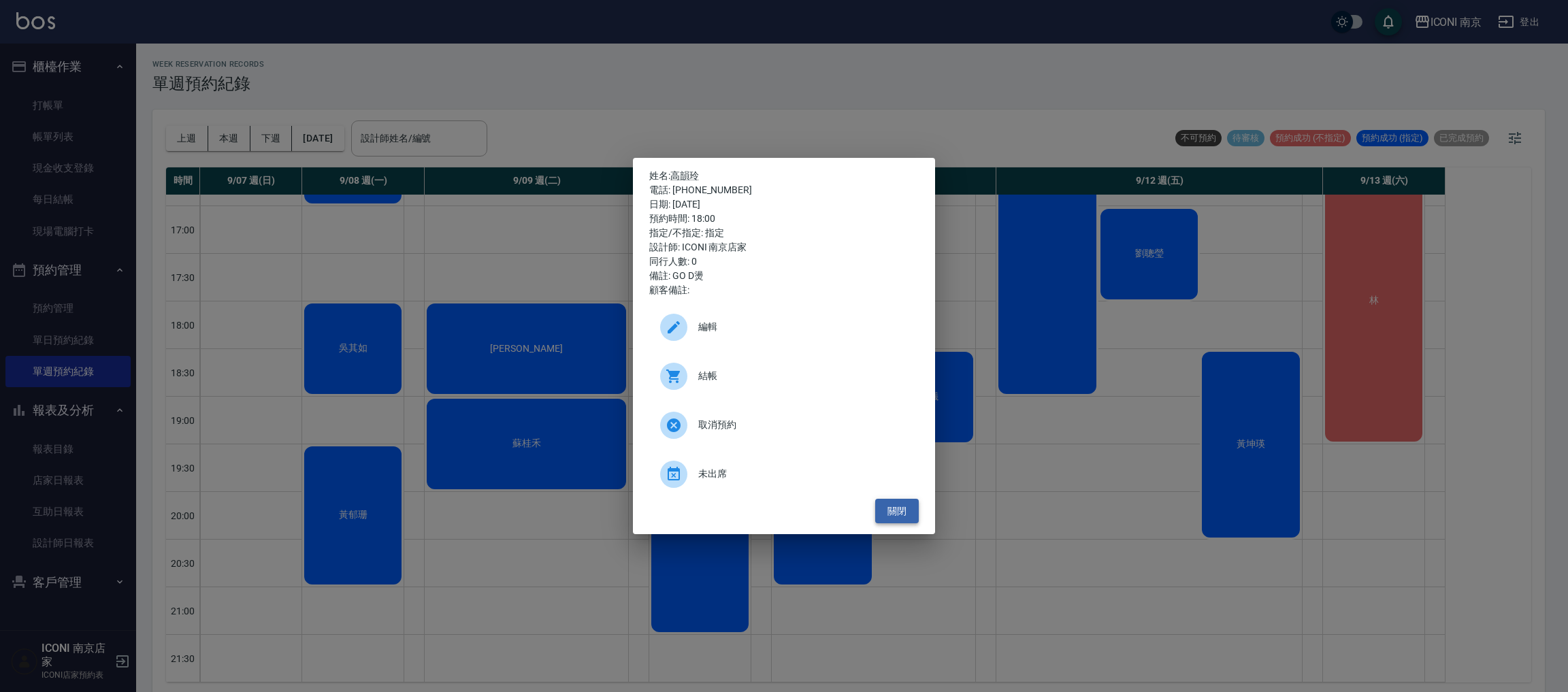
click at [889, 500] on button "關閉" at bounding box center [897, 511] width 43 height 25
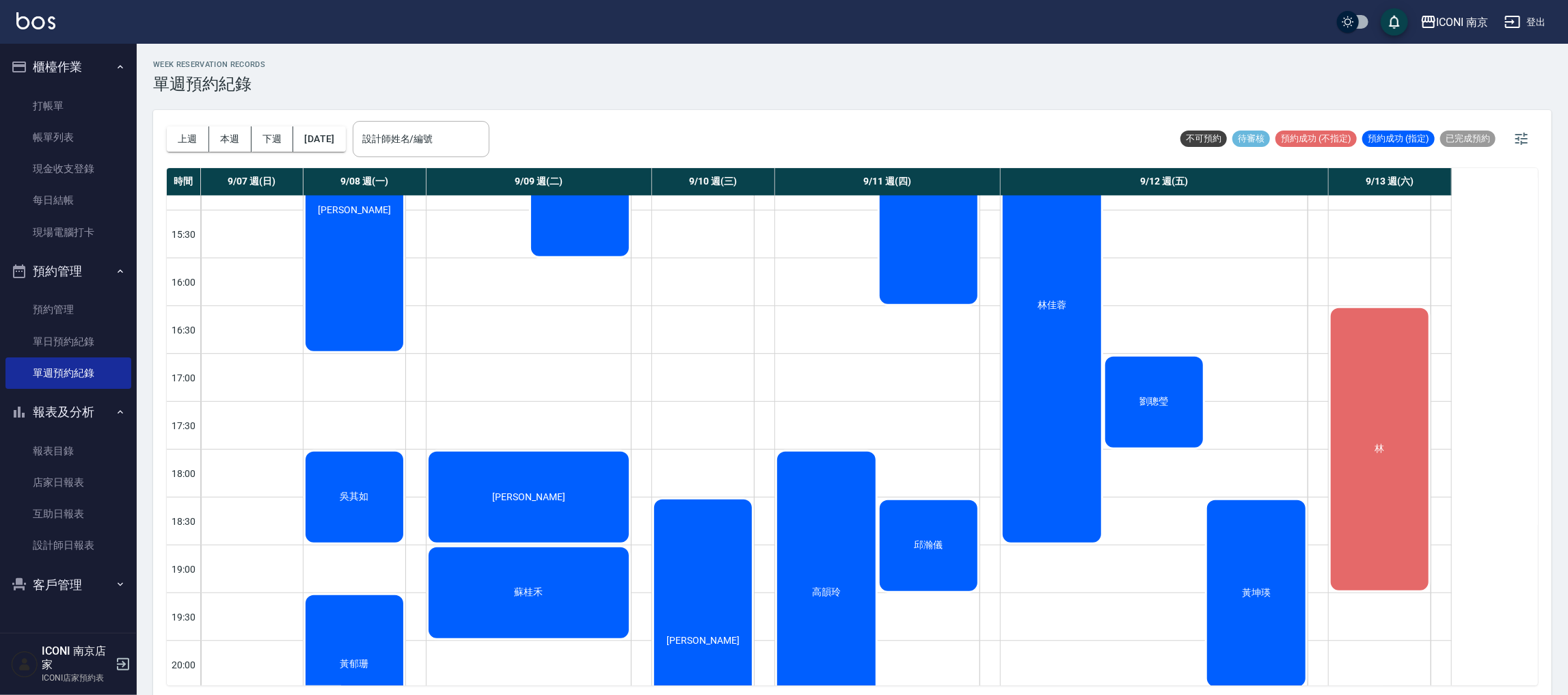
scroll to position [410, 0]
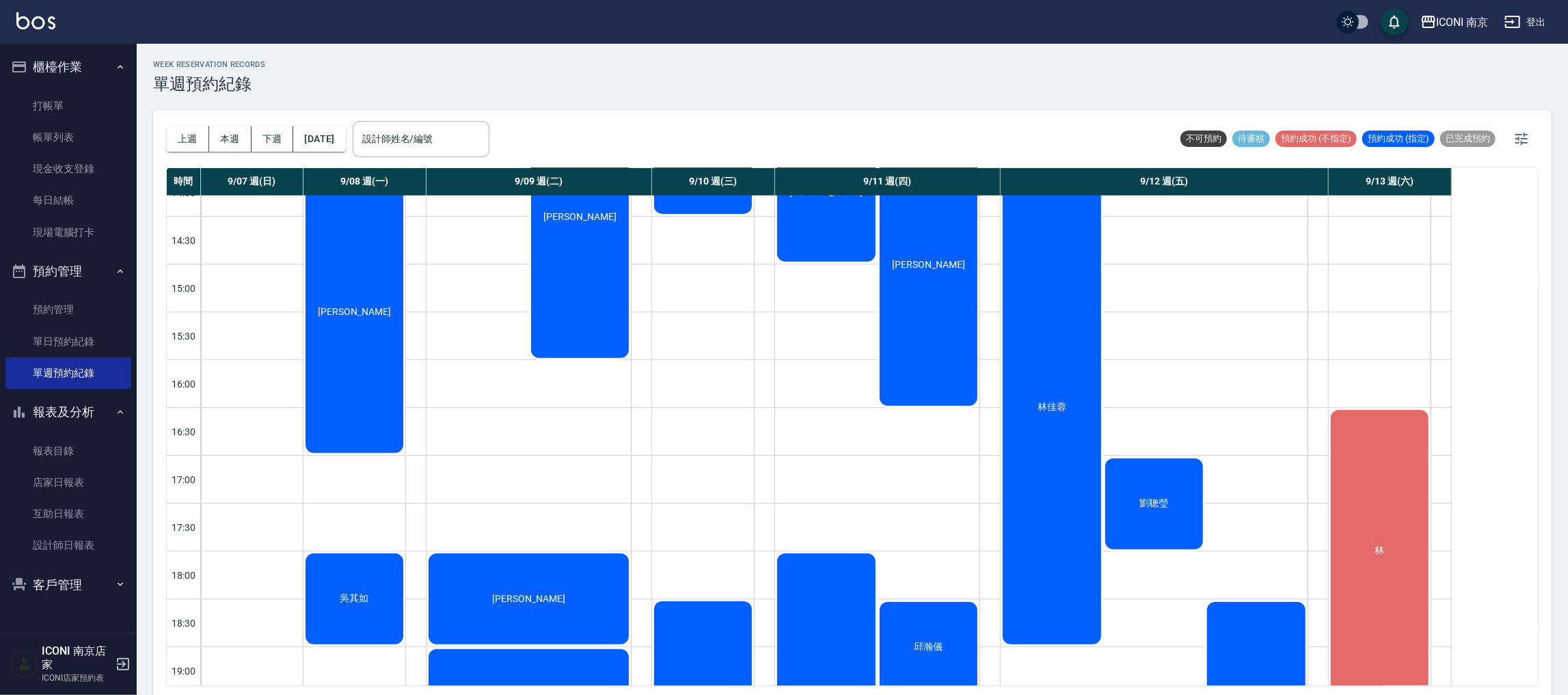
click at [1033, 349] on div "林佳蓉" at bounding box center [1052, 408] width 102 height 478
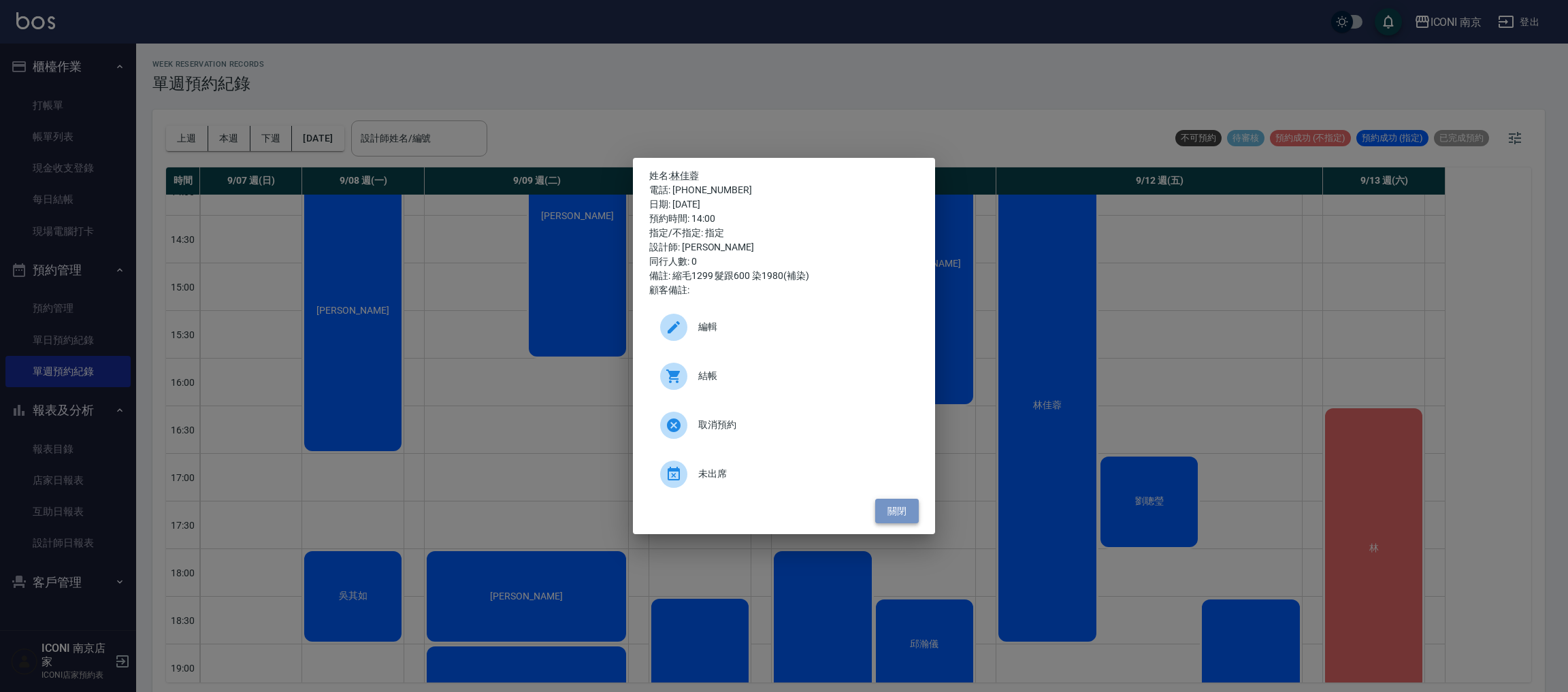
click at [888, 510] on button "關閉" at bounding box center [897, 511] width 43 height 25
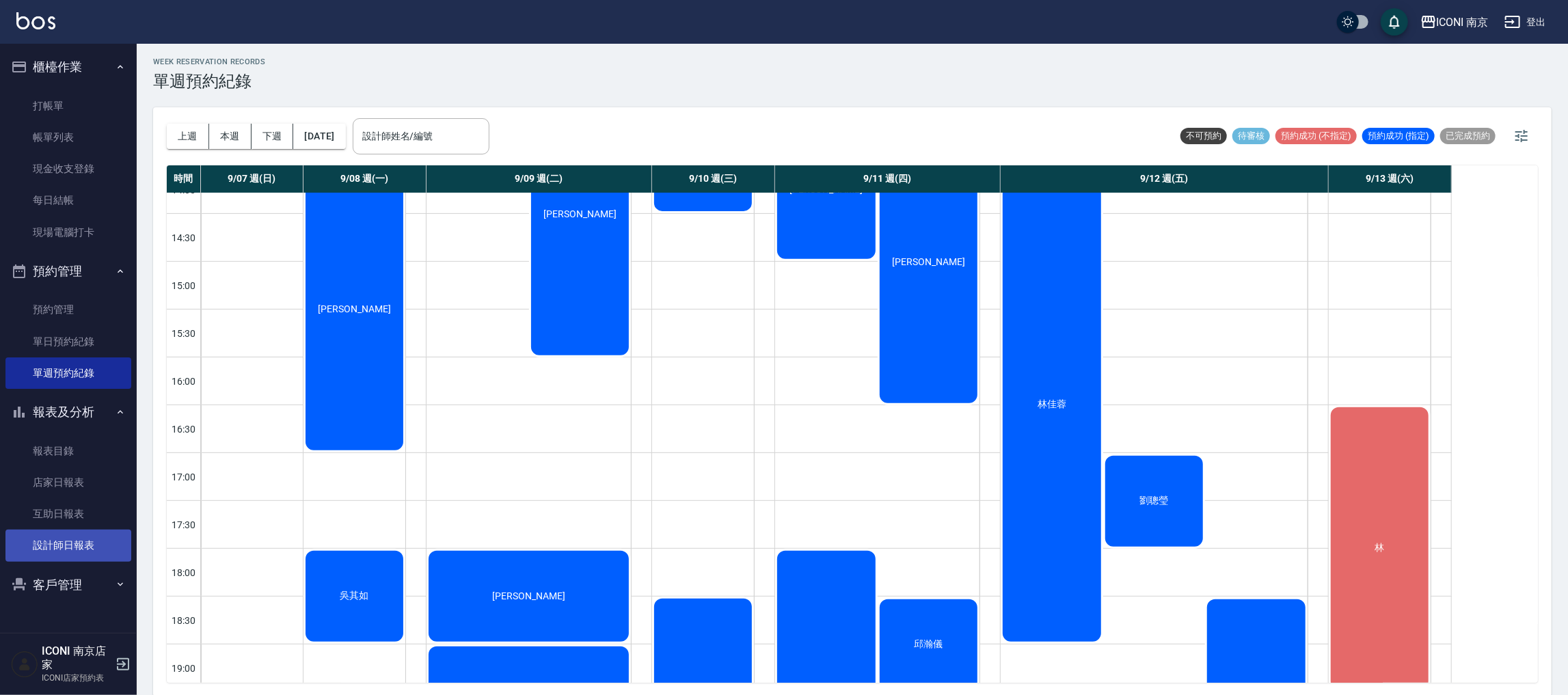
scroll to position [4, 0]
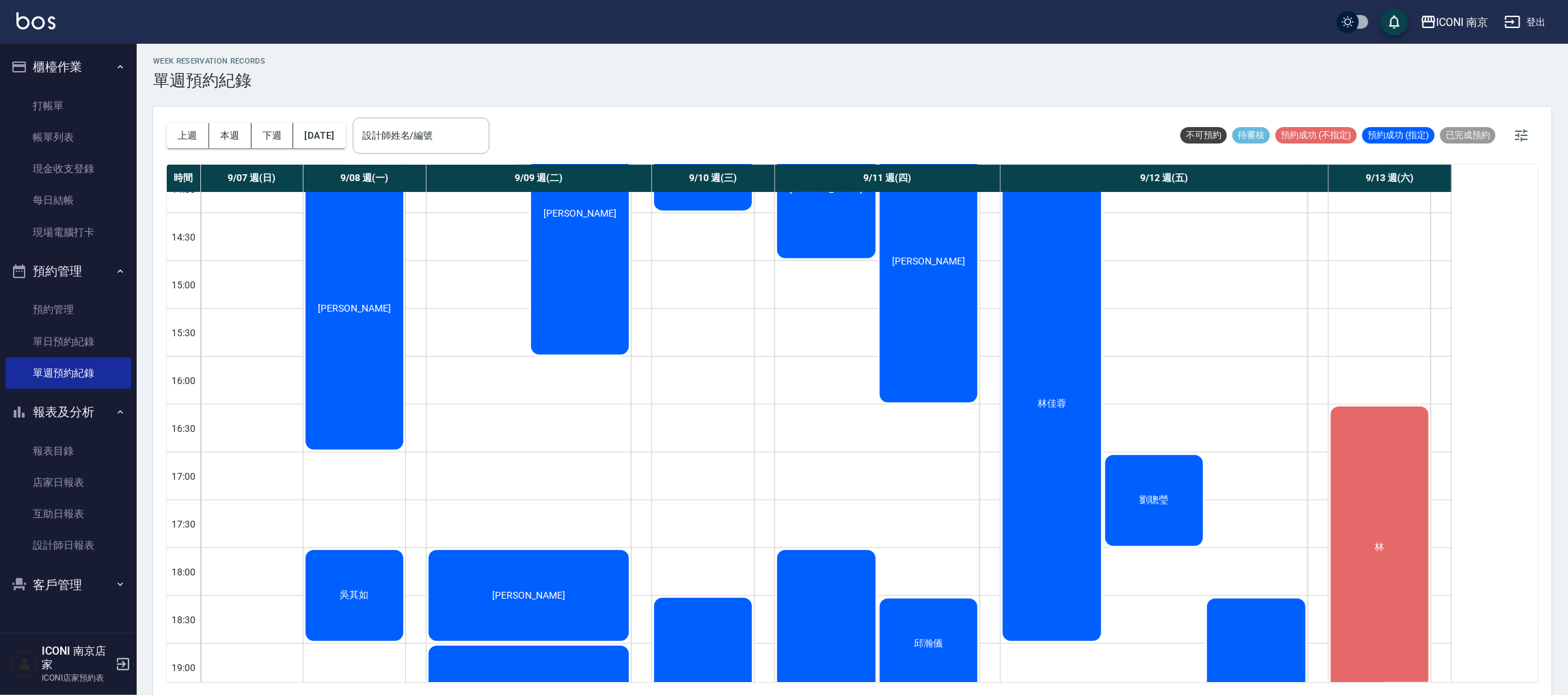
click at [59, 576] on button "客戶管理" at bounding box center [69, 586] width 126 height 36
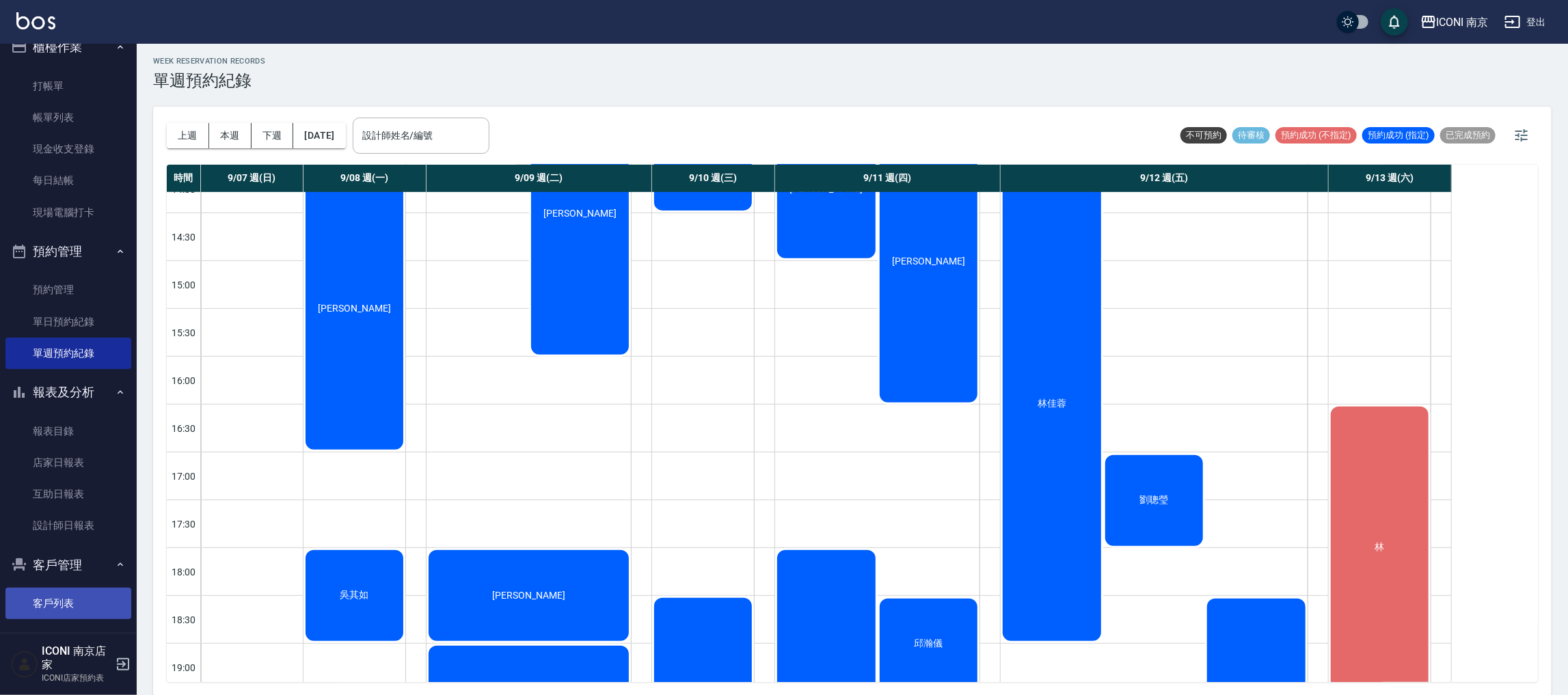
click at [36, 596] on link "客戶列表" at bounding box center [69, 603] width 126 height 31
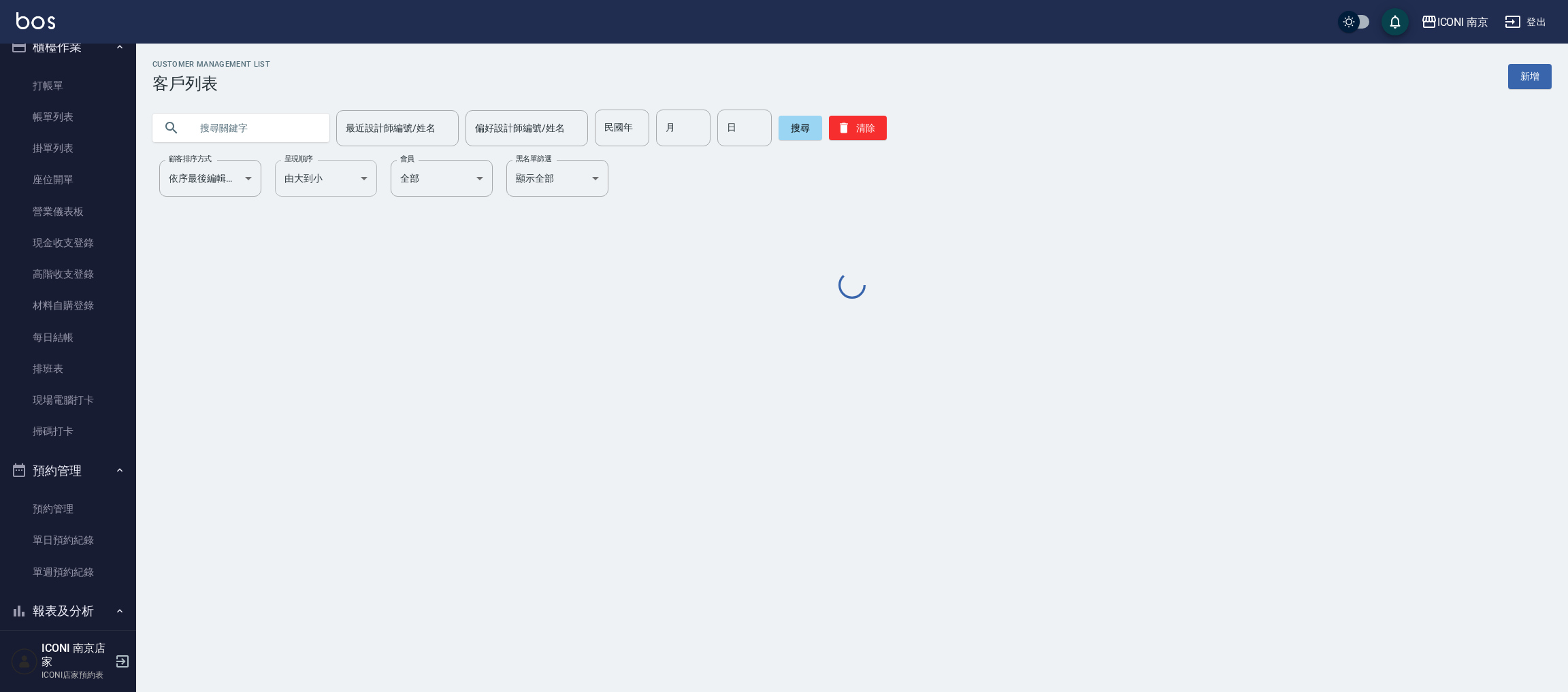
click at [335, 178] on body "ICONI 南京 登出 櫃檯作業 打帳單 帳單列表 掛單列表 座位開單 營業儀表板 現金收支登錄 高階收支登錄 材料自購登錄 每日結帳 排班表 現場電腦打卡 …" at bounding box center [784, 346] width 1568 height 692
click at [285, 138] on div at bounding box center [784, 346] width 1568 height 692
click at [285, 132] on div at bounding box center [784, 346] width 1568 height 692
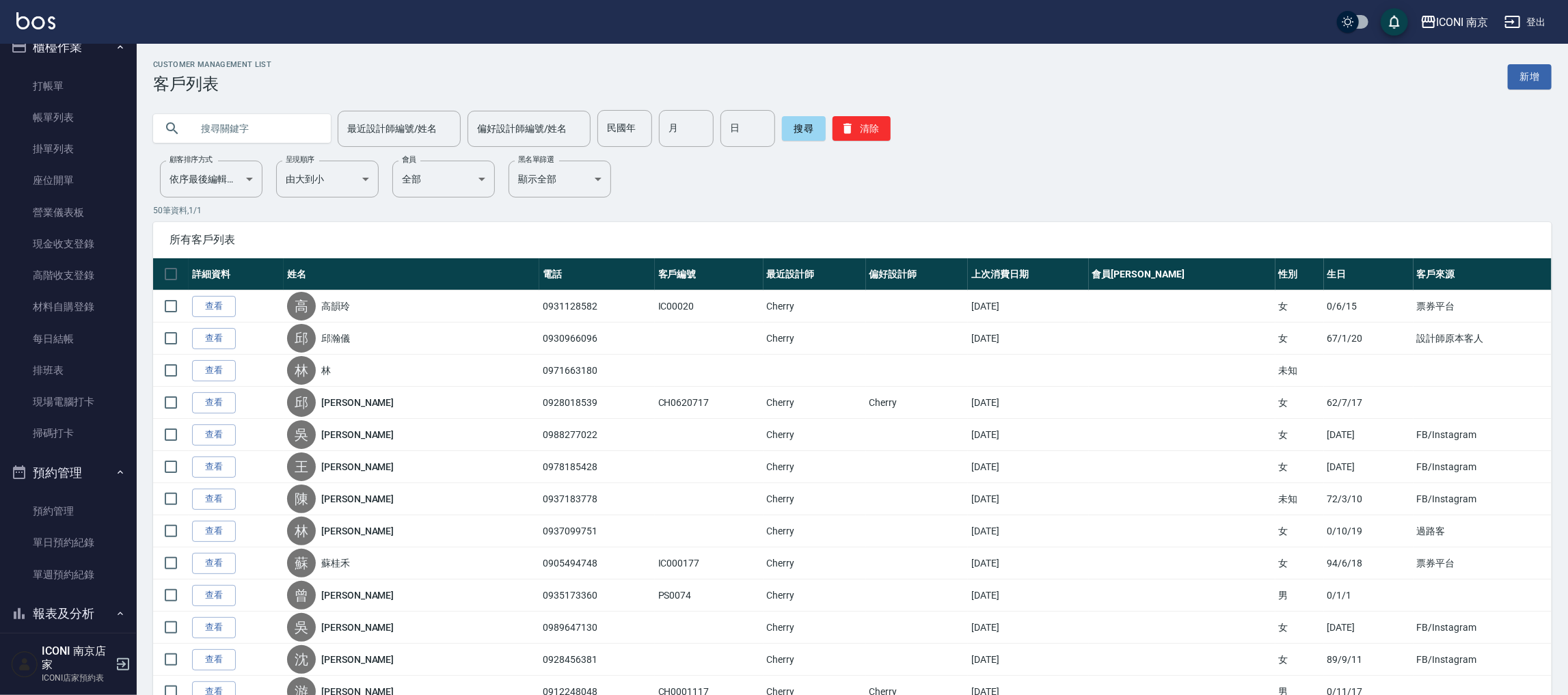
click at [289, 132] on input "text" at bounding box center [256, 129] width 129 height 37
type input "1124"
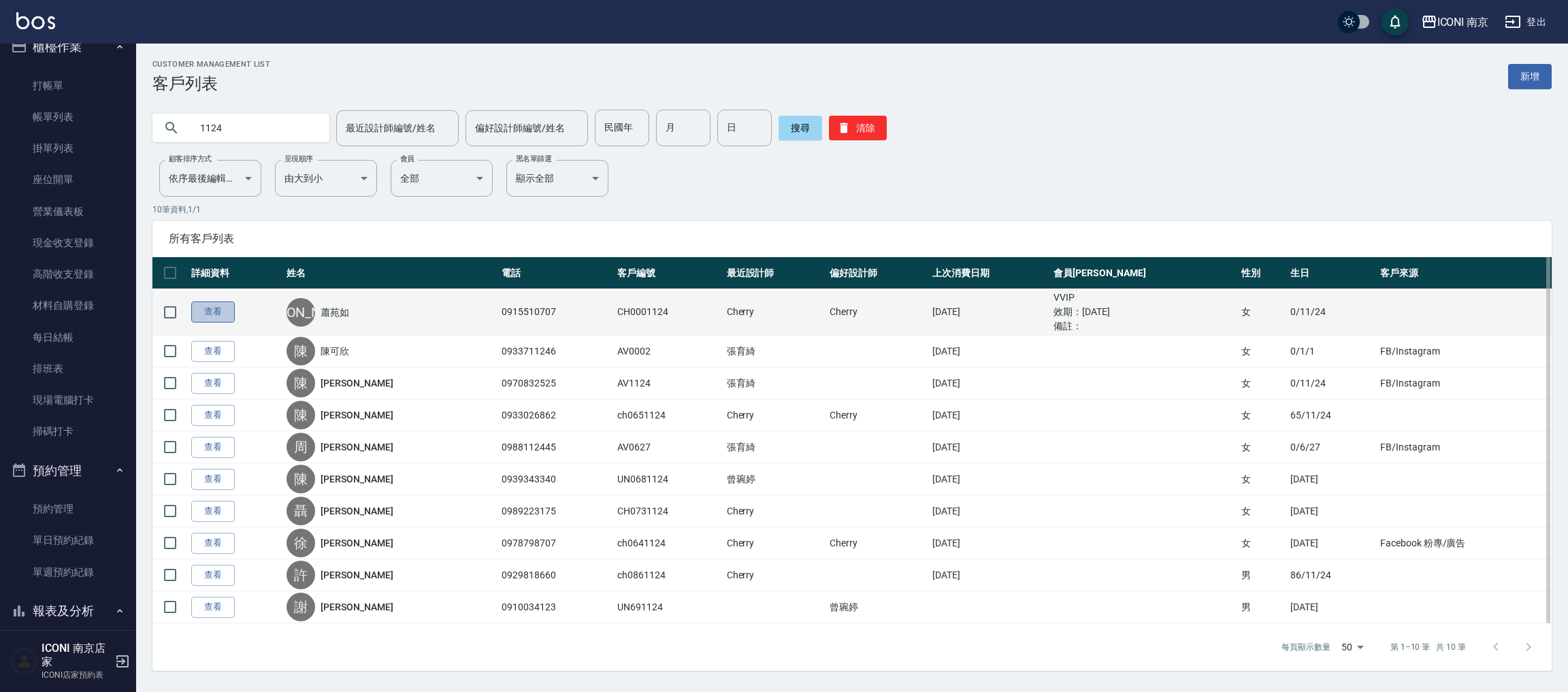
click at [209, 308] on link "查看" at bounding box center [213, 313] width 43 height 21
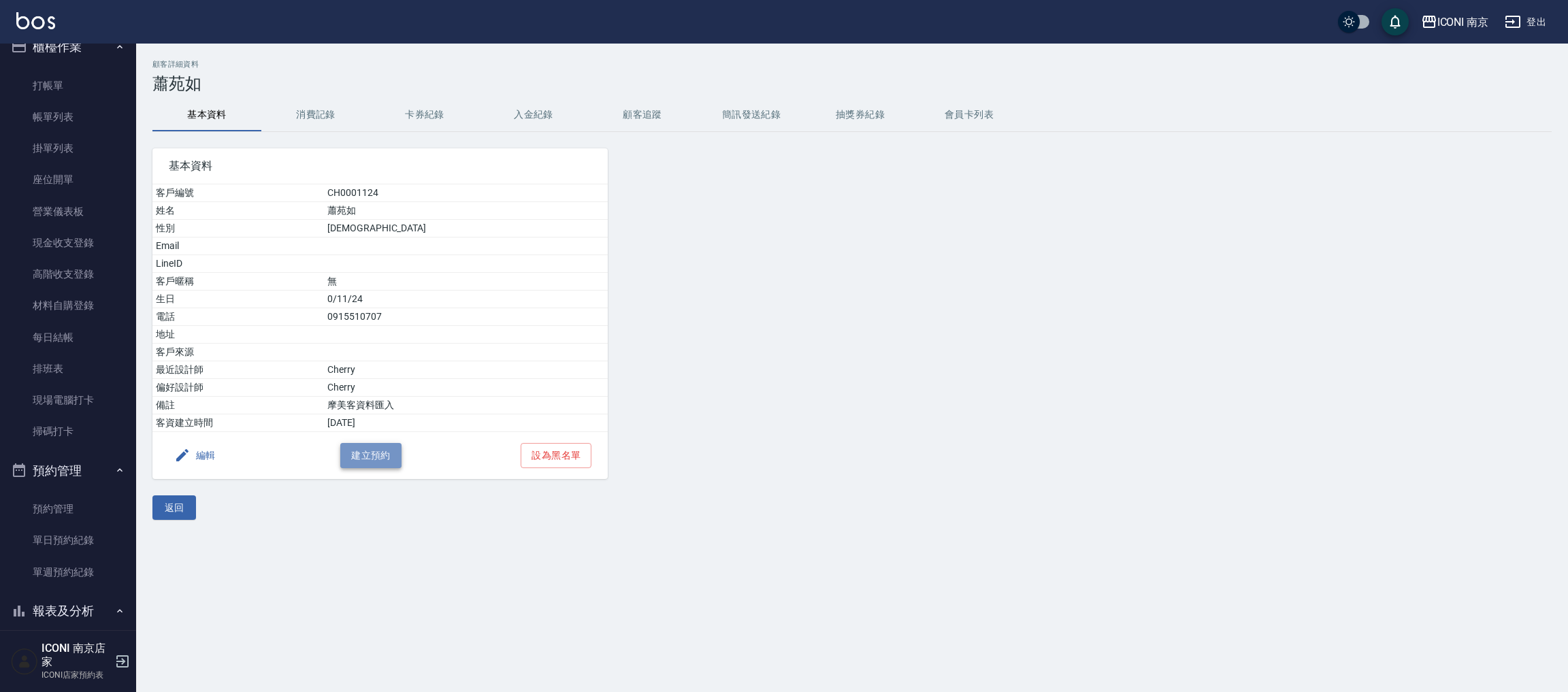
click at [390, 458] on button "建立預約" at bounding box center [371, 455] width 61 height 25
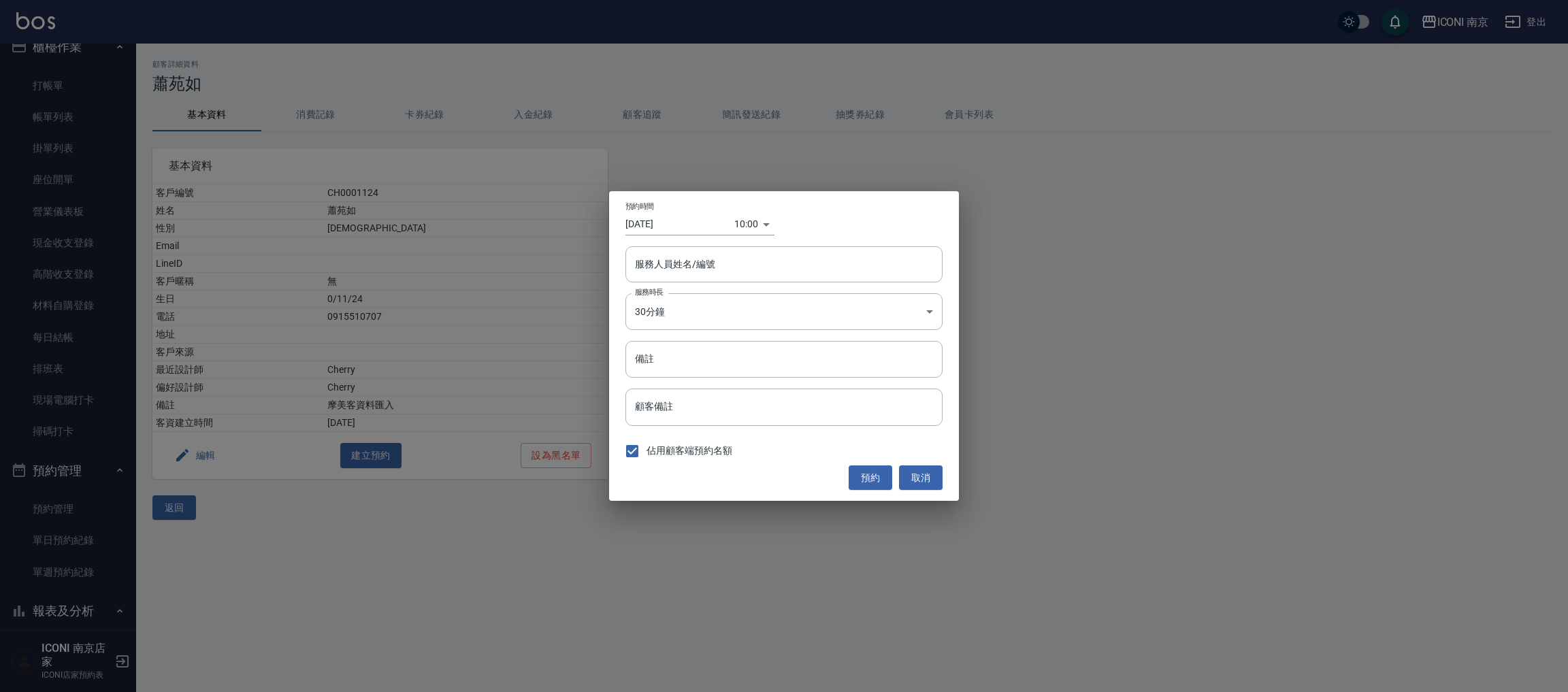
click at [668, 217] on input "[DATE]" at bounding box center [680, 224] width 109 height 23
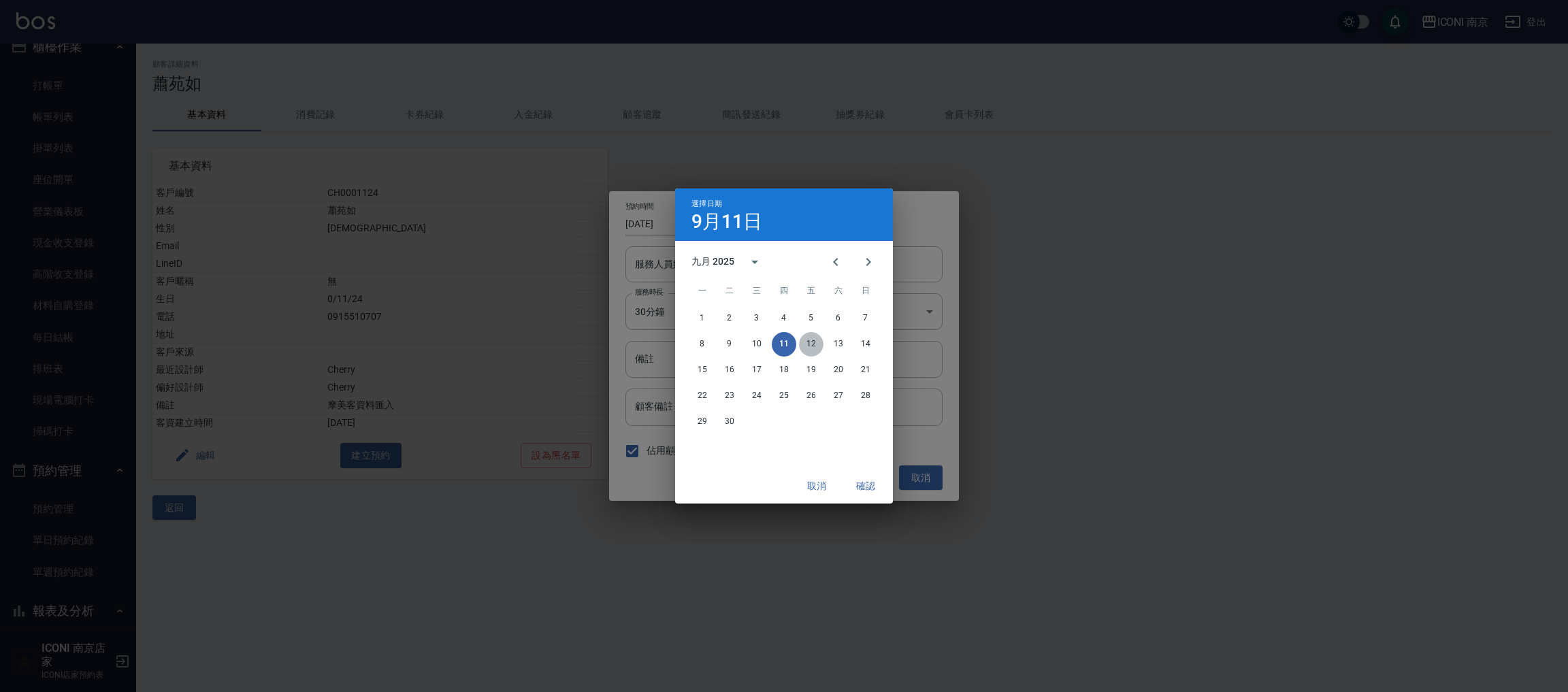
click at [809, 348] on button "12" at bounding box center [811, 345] width 24 height 24
type input "2025/09/12"
type input "1757642400000"
click at [868, 498] on div "取消 確認" at bounding box center [784, 486] width 218 height 36
click at [873, 489] on button "確認" at bounding box center [865, 486] width 43 height 25
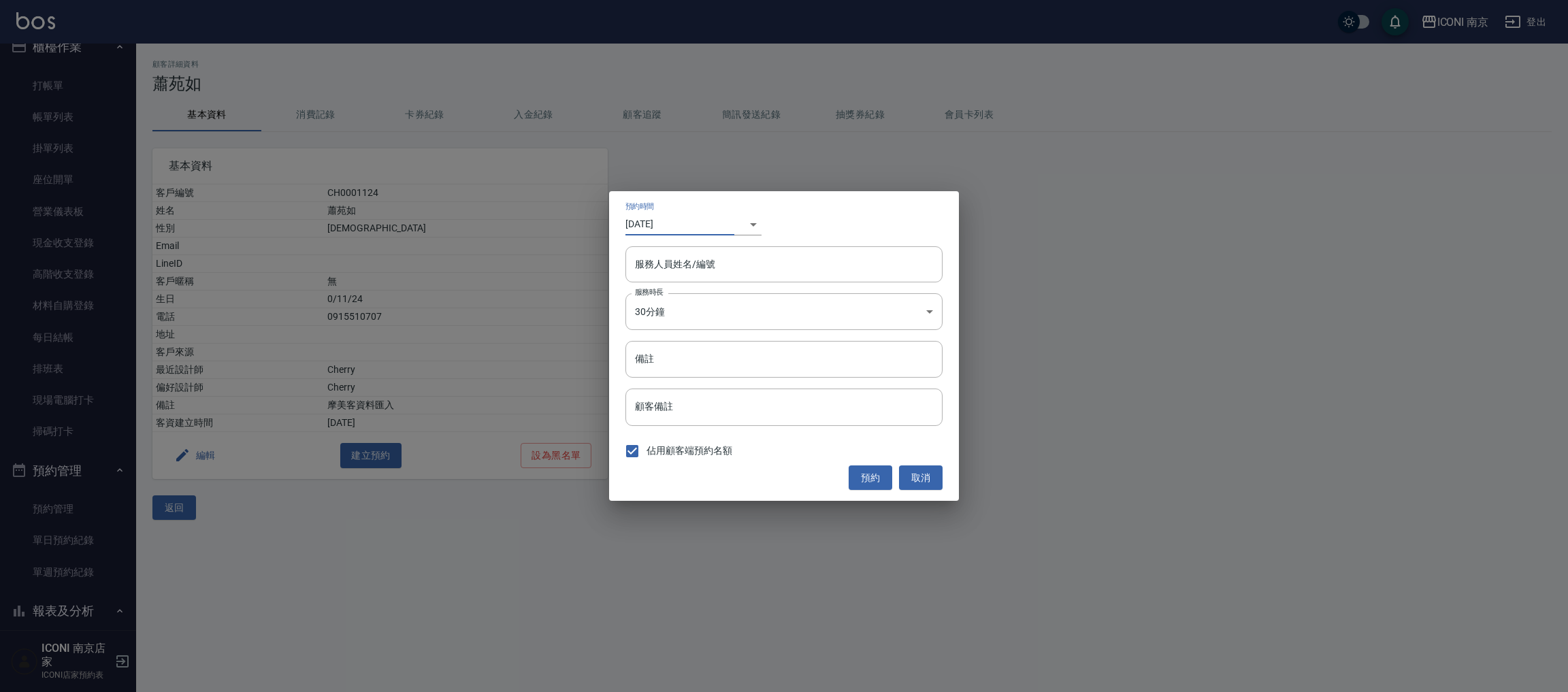
click at [748, 229] on div "​ 1757642400000" at bounding box center [748, 224] width 27 height 23
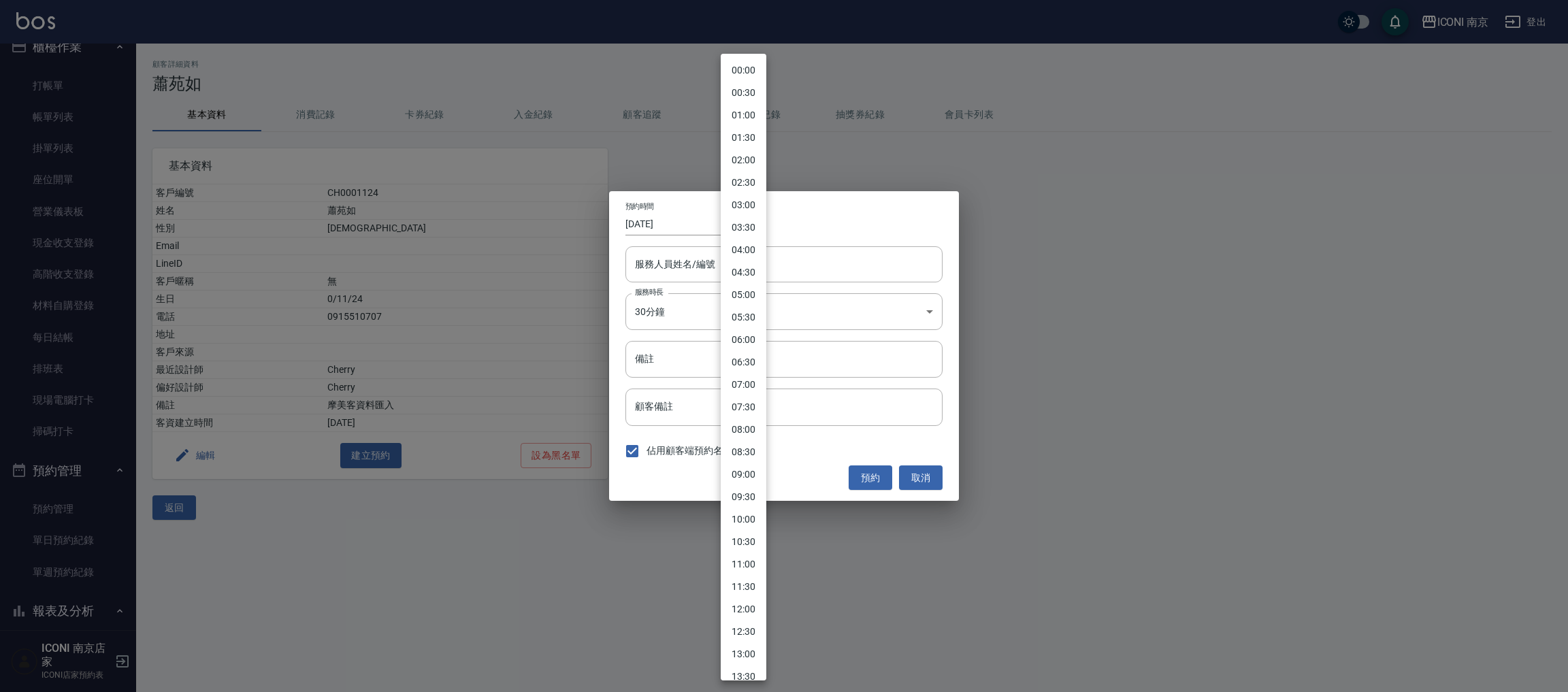
click at [738, 225] on body "ICONI 南京 登出 櫃檯作業 打帳單 帳單列表 掛單列表 座位開單 營業儀表板 現金收支登錄 高階收支登錄 材料自購登錄 每日結帳 排班表 現場電腦打卡 …" at bounding box center [784, 346] width 1568 height 692
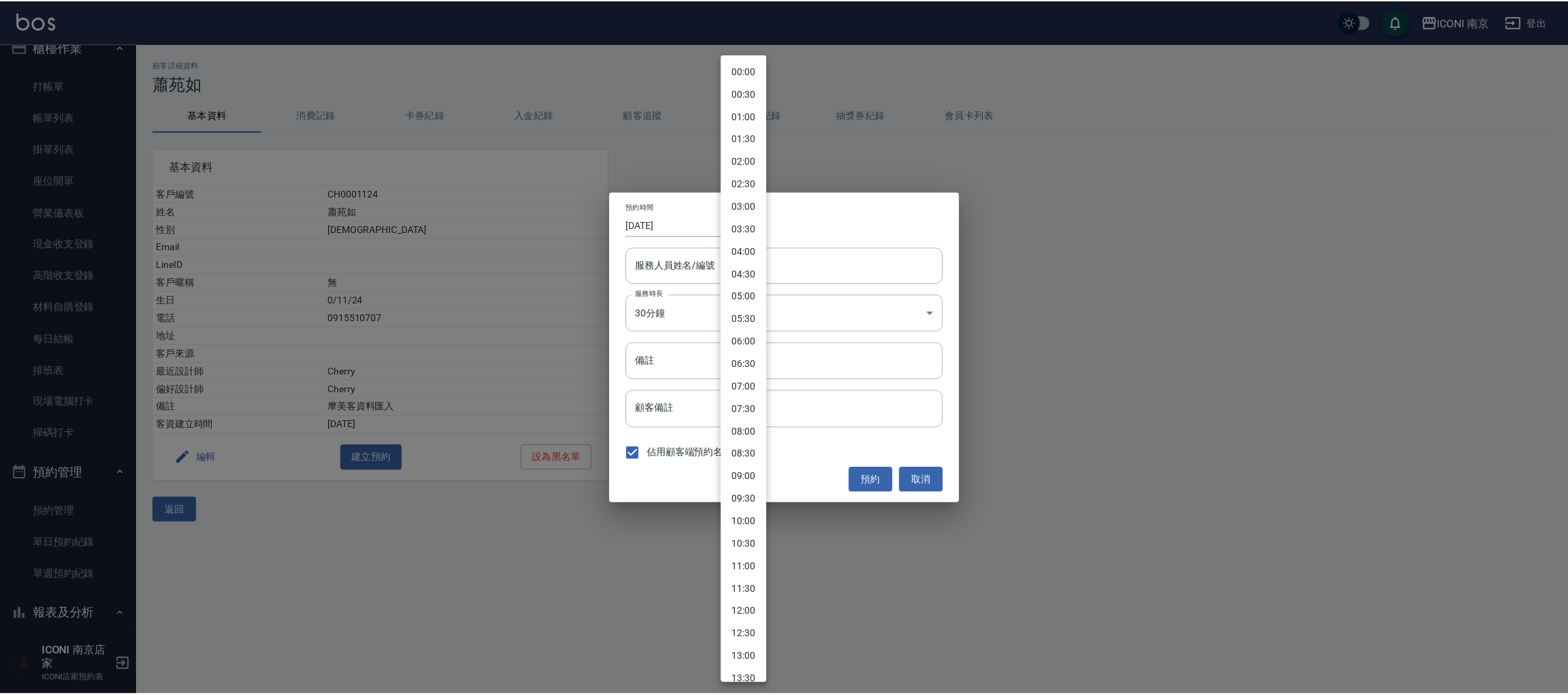
scroll to position [102, 0]
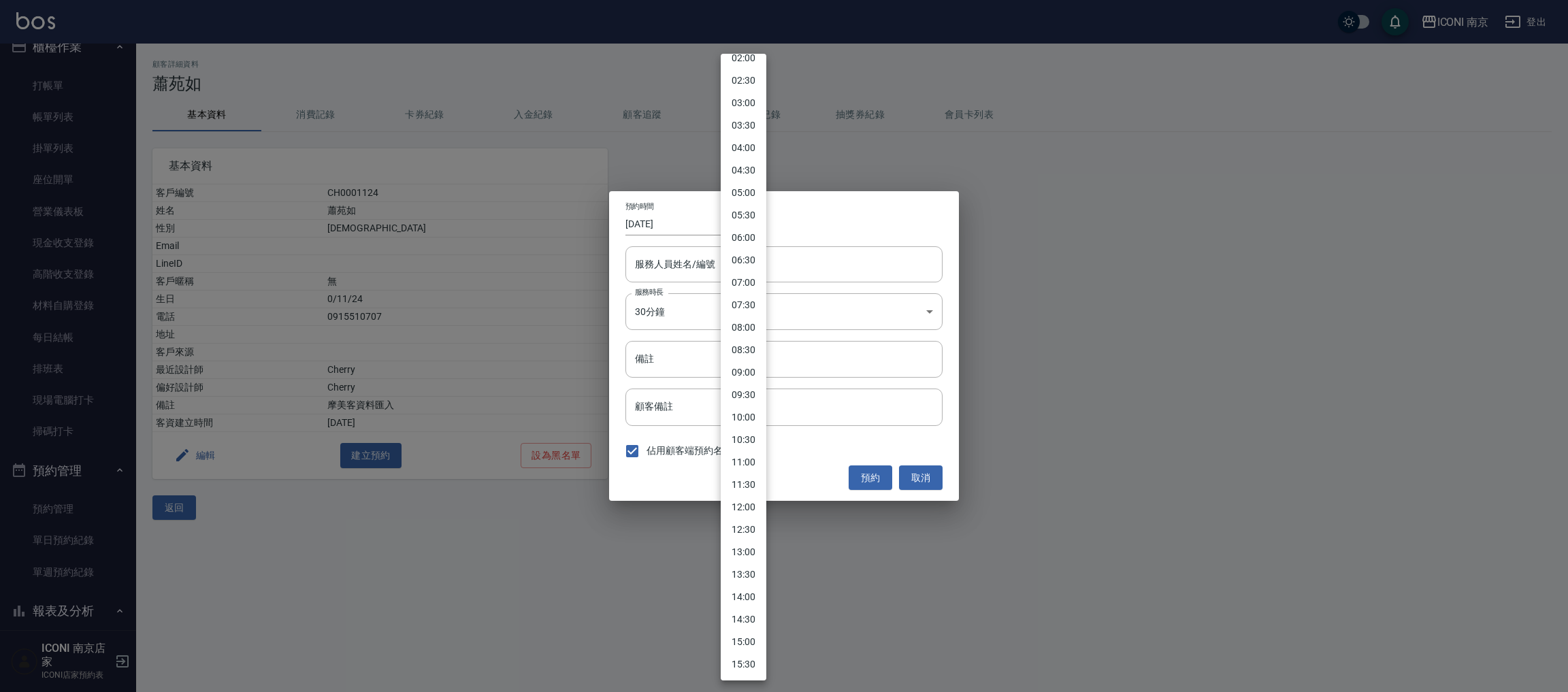
click at [748, 641] on li "15:00" at bounding box center [744, 642] width 46 height 23
type input "[DATE]"
type input "1757574000000"
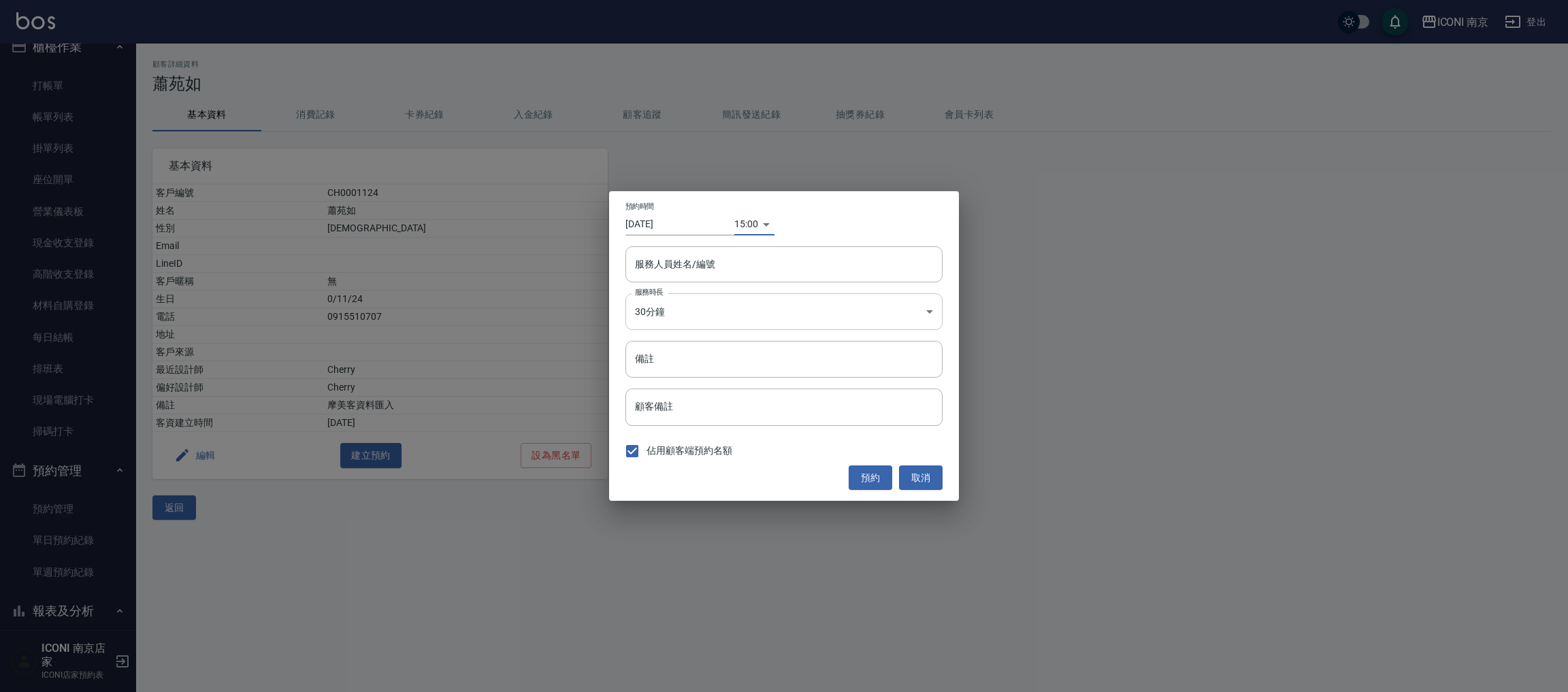
click at [740, 306] on body "ICONI 南京 登出 櫃檯作業 打帳單 帳單列表 掛單列表 座位開單 營業儀表板 現金收支登錄 高階收支登錄 材料自購登錄 每日結帳 排班表 現場電腦打卡 …" at bounding box center [784, 346] width 1568 height 692
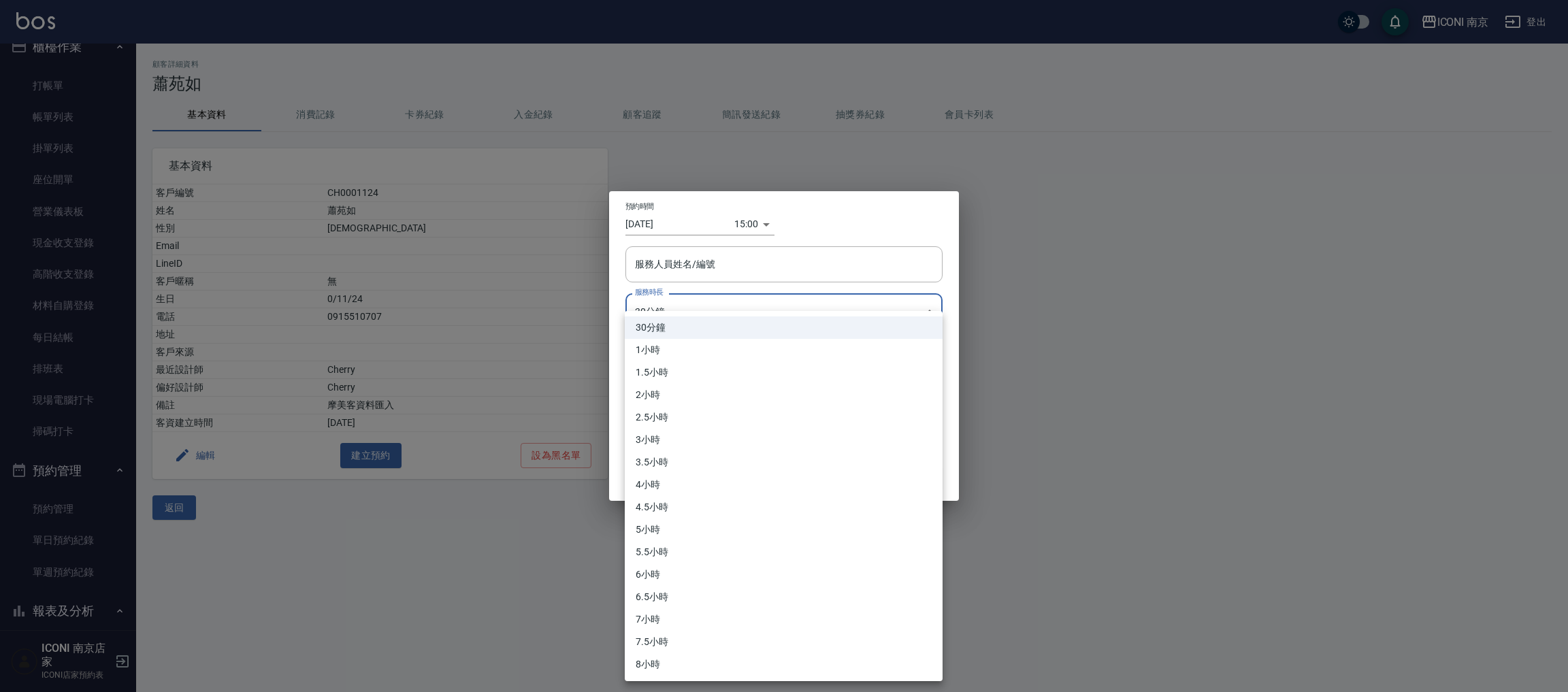
click at [668, 420] on li "2.5小時" at bounding box center [784, 418] width 318 height 23
type input "5"
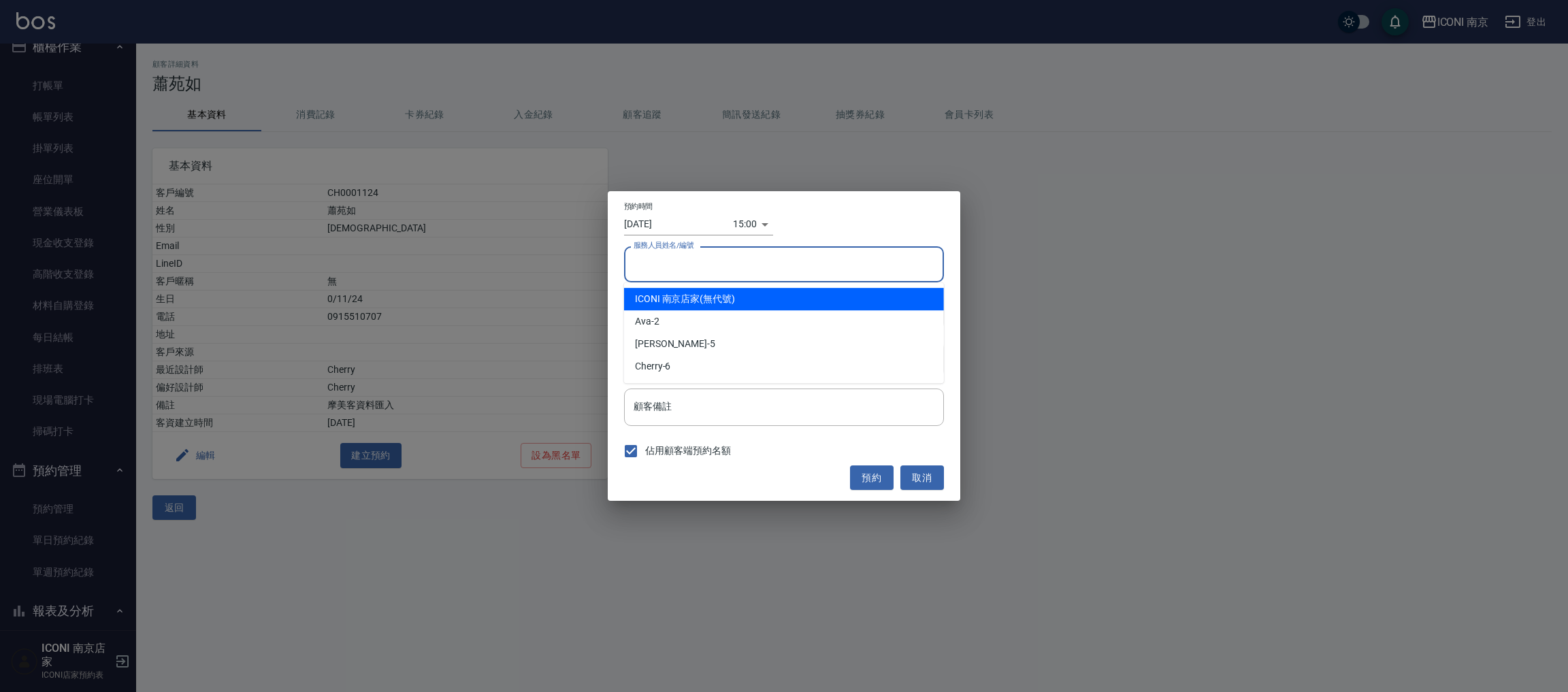
click at [774, 257] on input "服務人員姓名/編號" at bounding box center [784, 264] width 307 height 23
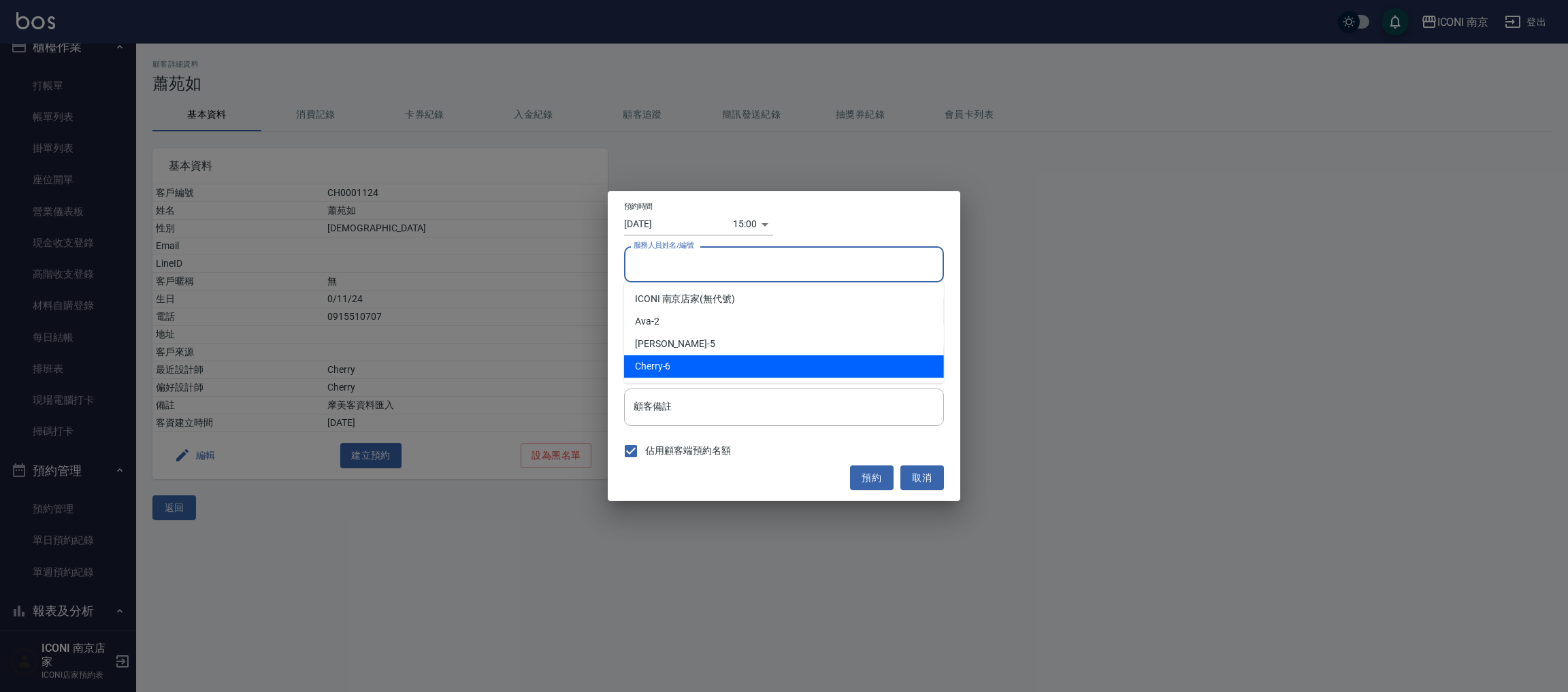
click at [680, 359] on div "Cherry -6" at bounding box center [784, 367] width 320 height 23
type input "Cherry-6"
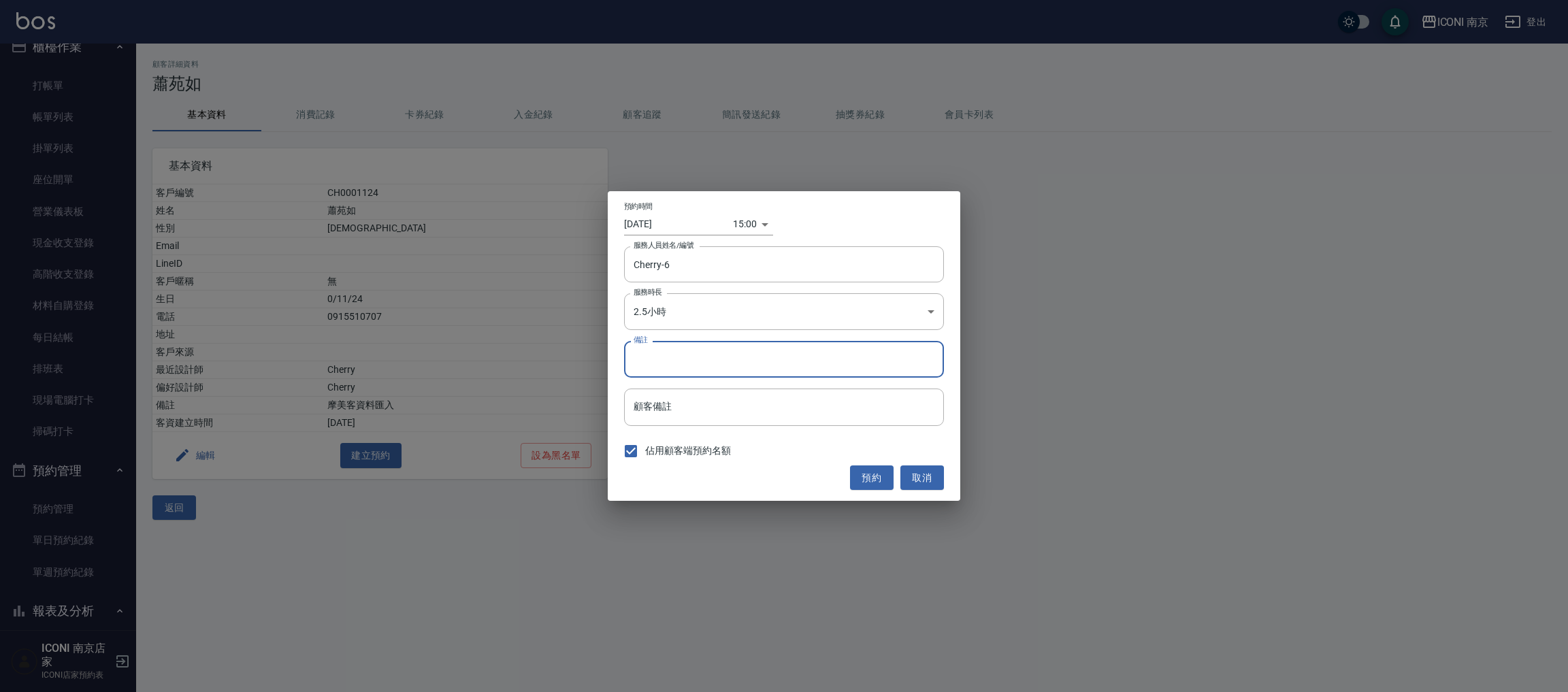
click at [683, 345] on input "備註" at bounding box center [784, 360] width 320 height 37
type input "染"
click at [879, 469] on button "預約" at bounding box center [871, 478] width 43 height 25
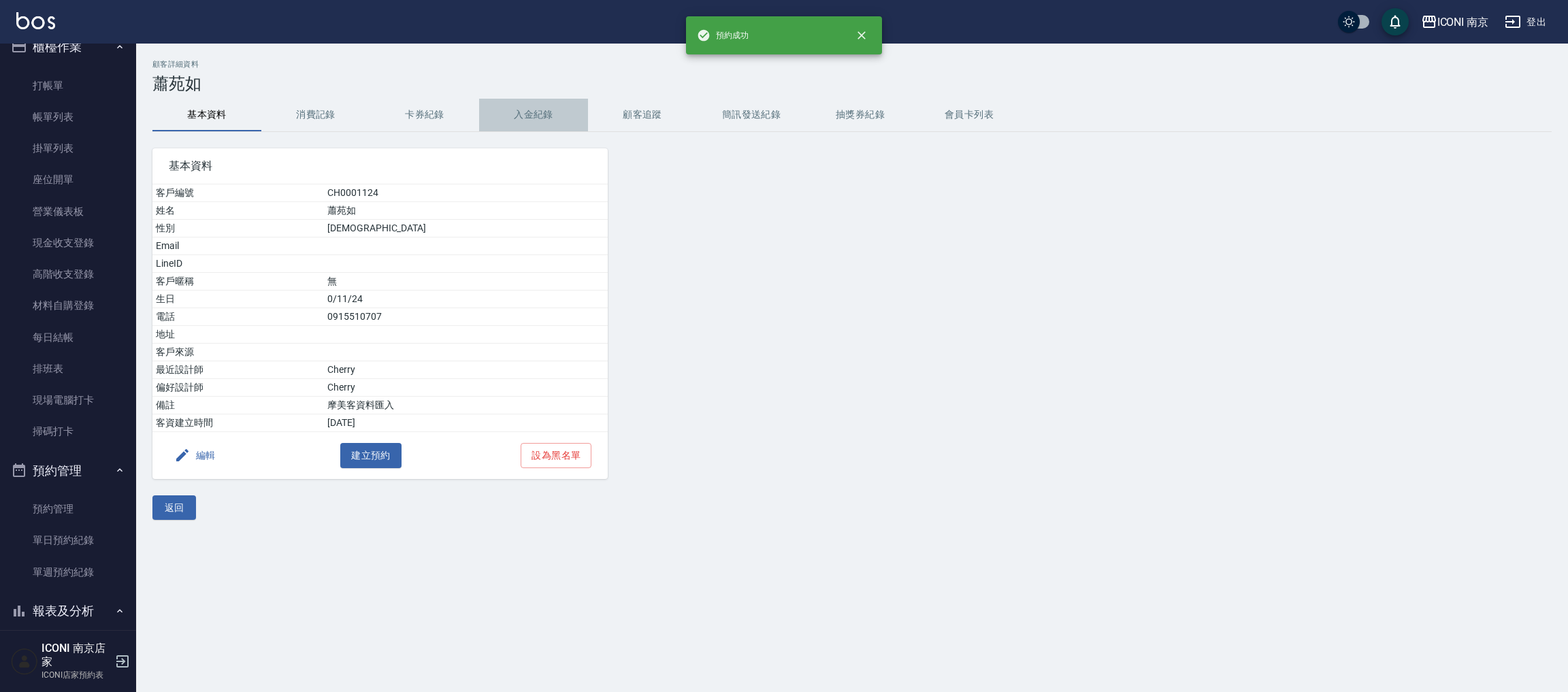
click at [530, 114] on button "入金紀錄" at bounding box center [533, 115] width 109 height 33
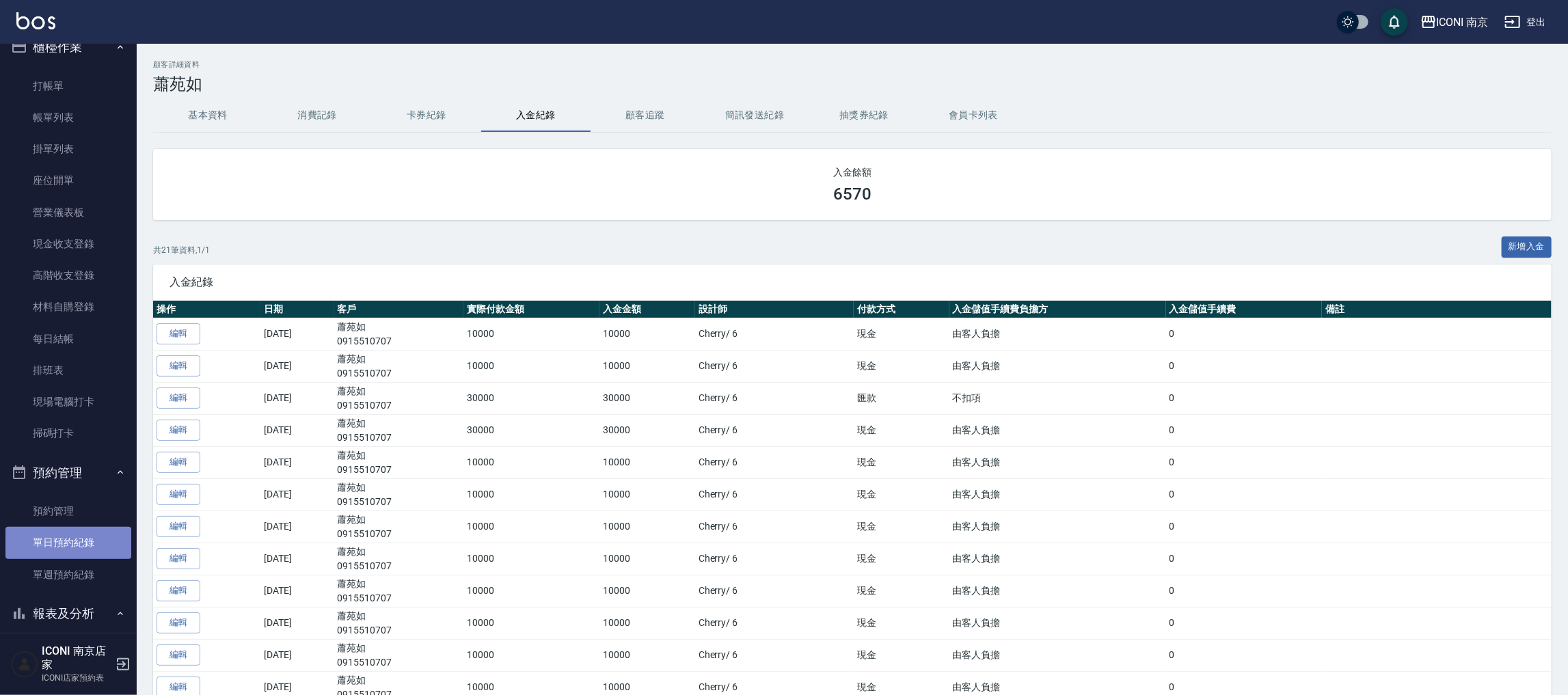
click at [70, 553] on link "單日預約紀錄" at bounding box center [69, 543] width 126 height 31
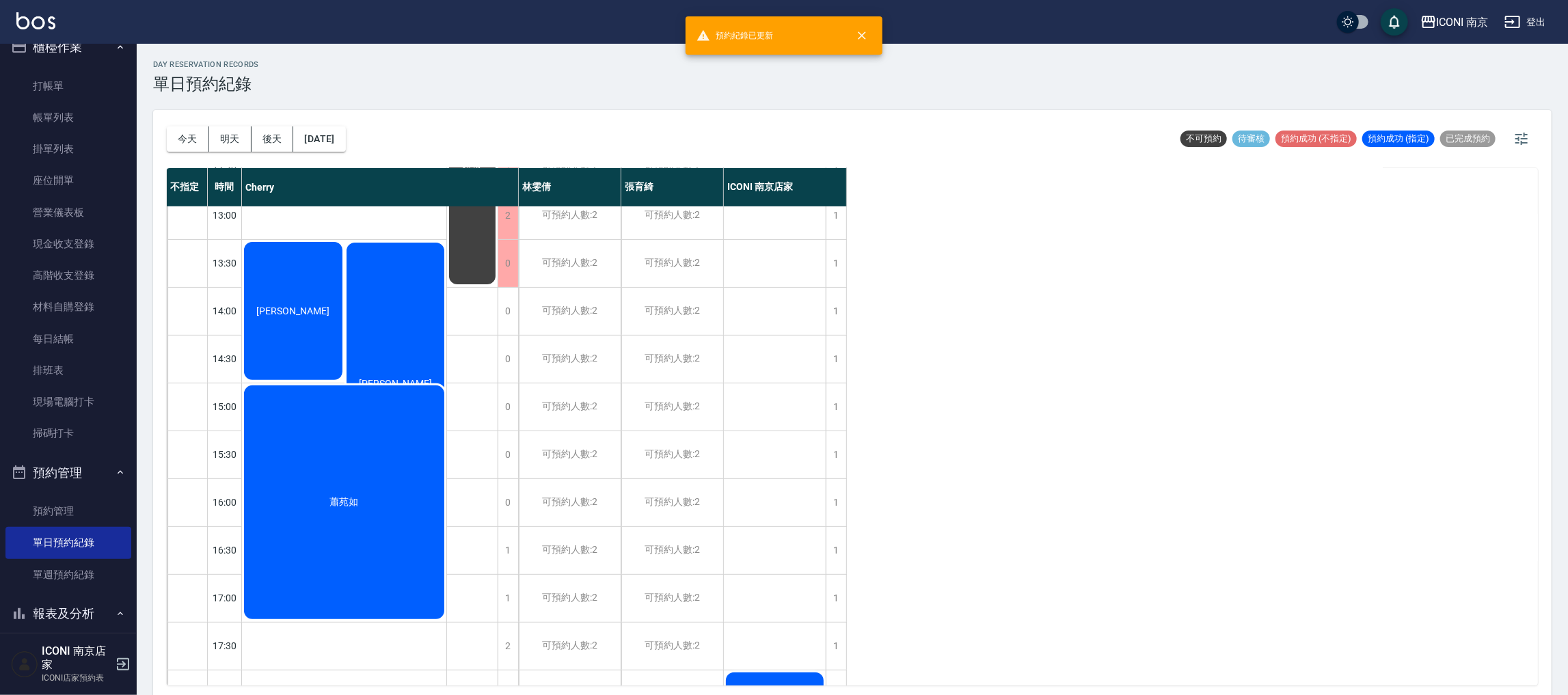
scroll to position [307, 0]
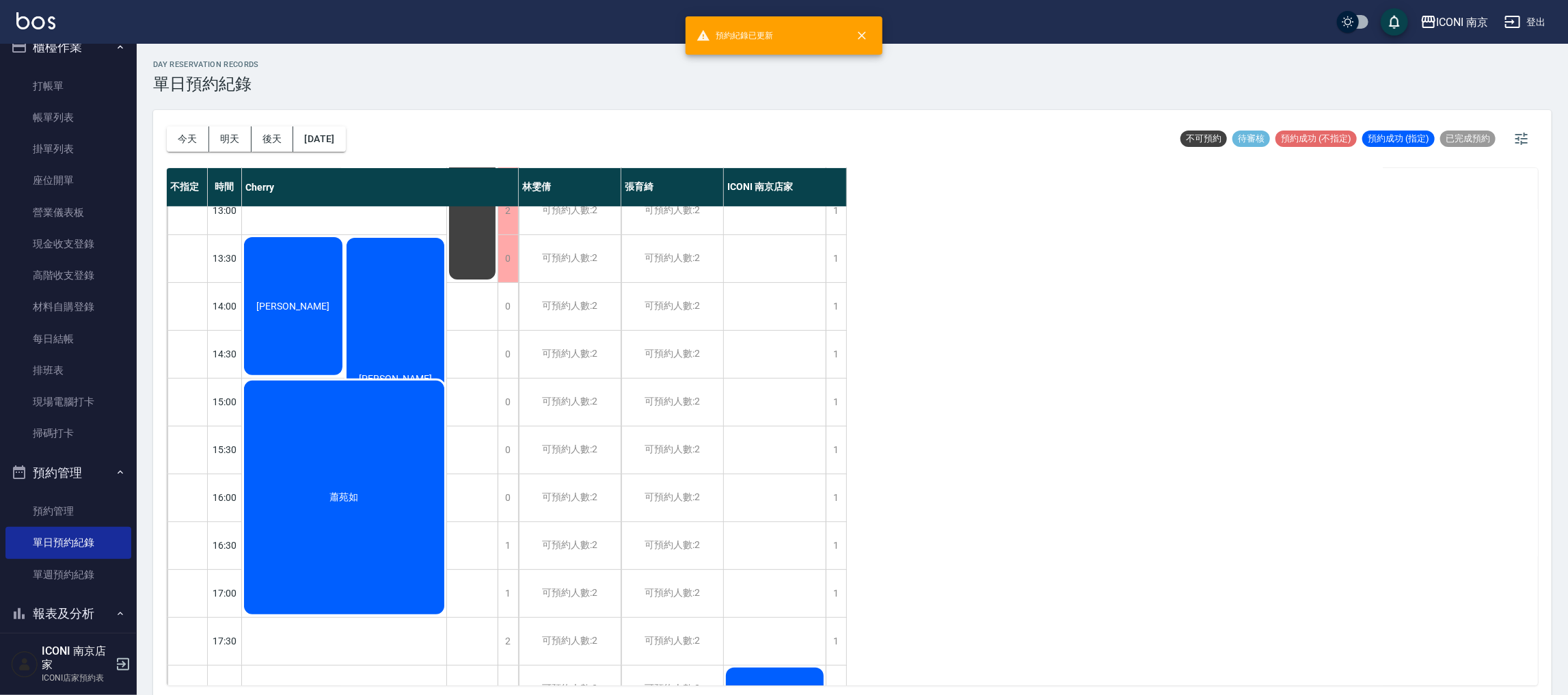
click at [320, 504] on div "蕭苑如" at bounding box center [344, 498] width 204 height 238
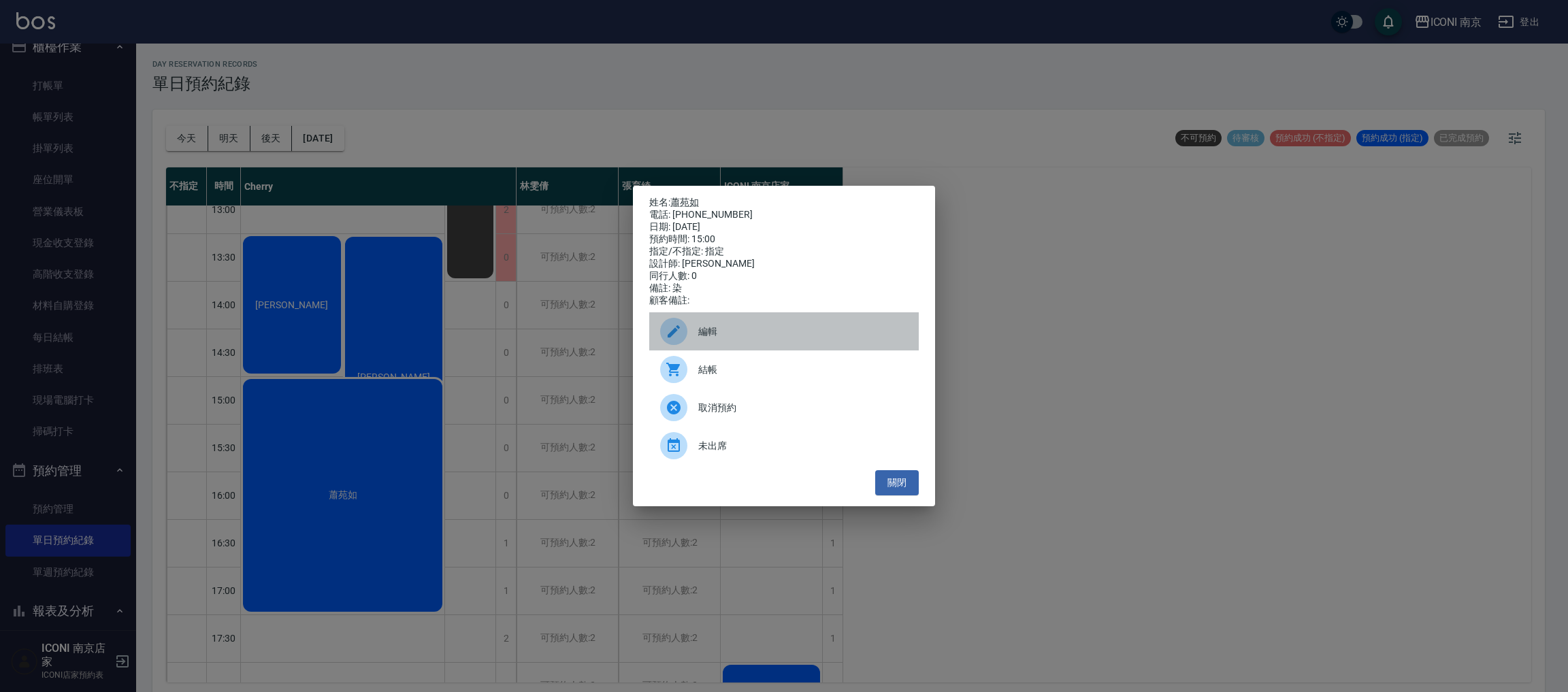
click at [673, 333] on icon at bounding box center [673, 331] width 16 height 16
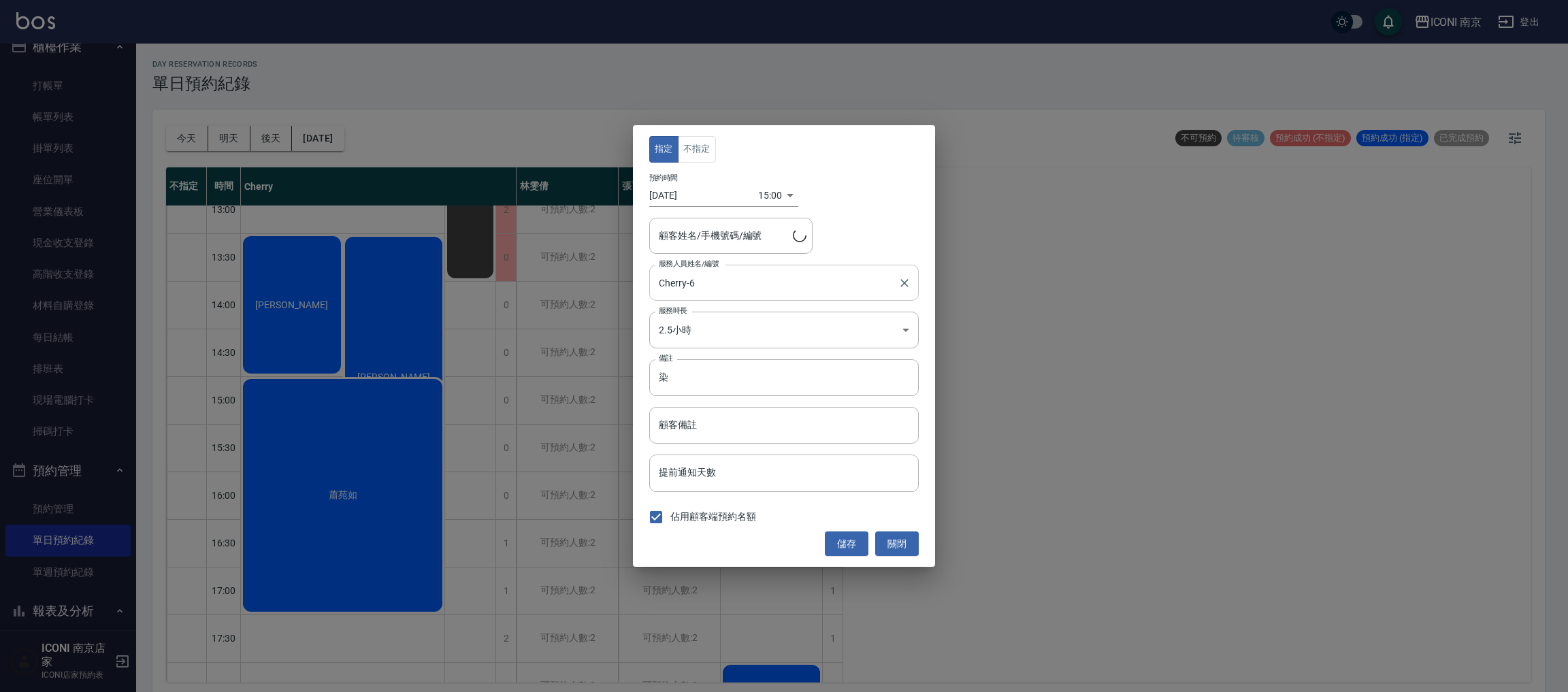
type input "蕭苑如/0915510707/CH0001124"
click at [685, 195] on input "[DATE]" at bounding box center [703, 196] width 109 height 23
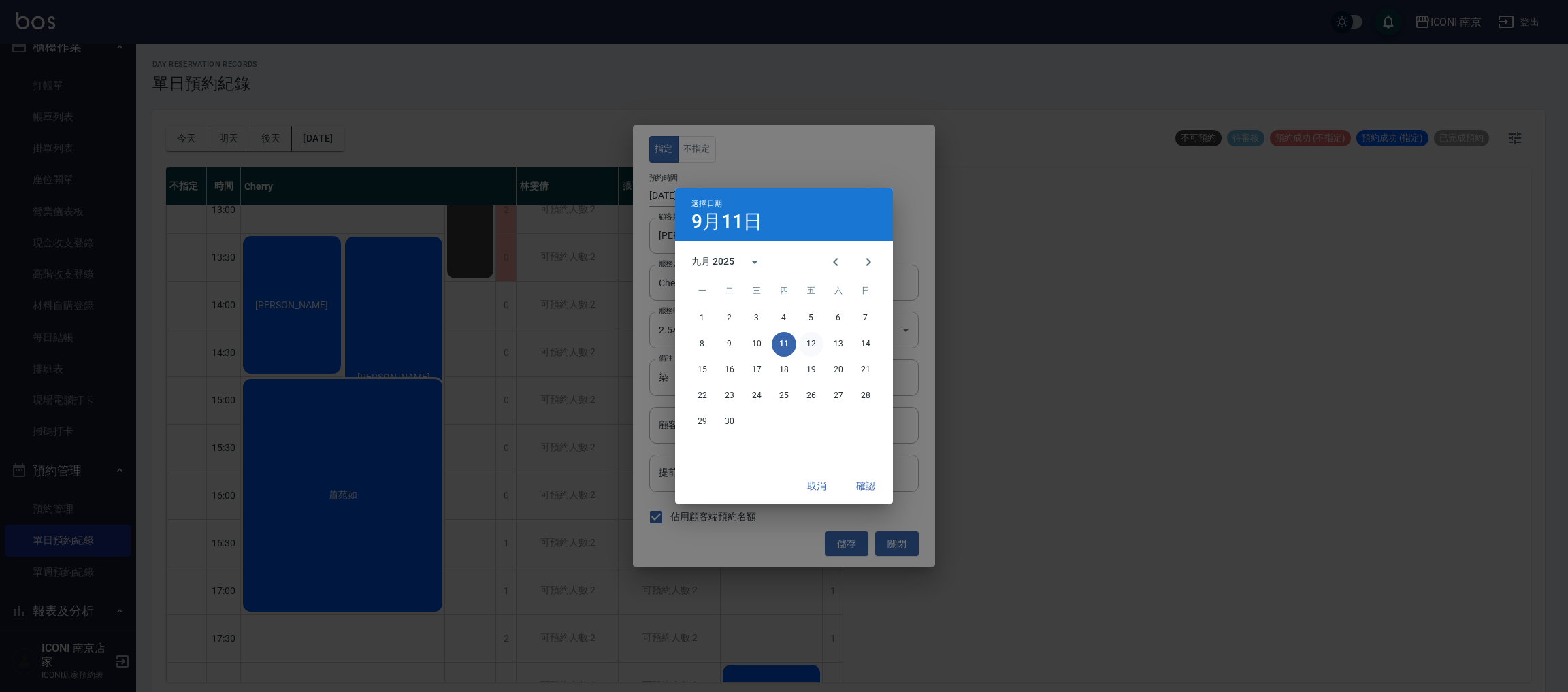
click at [809, 352] on button "12" at bounding box center [811, 345] width 24 height 24
type input "2025/09/12"
type input "1757660400000"
drag, startPoint x: 864, startPoint y: 478, endPoint x: 870, endPoint y: 511, distance: 33.5
click at [864, 480] on button "確認" at bounding box center [865, 486] width 43 height 25
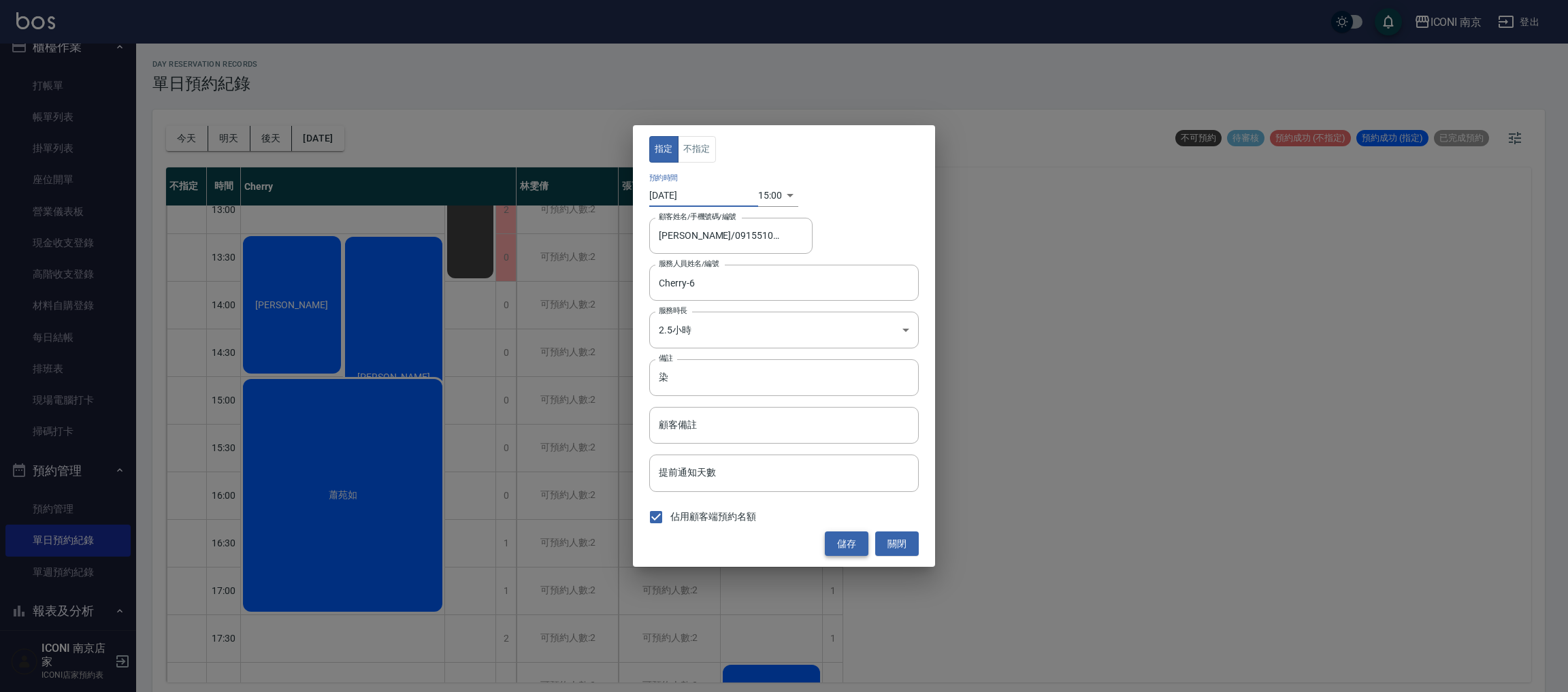
click at [848, 544] on button "儲存" at bounding box center [846, 544] width 43 height 25
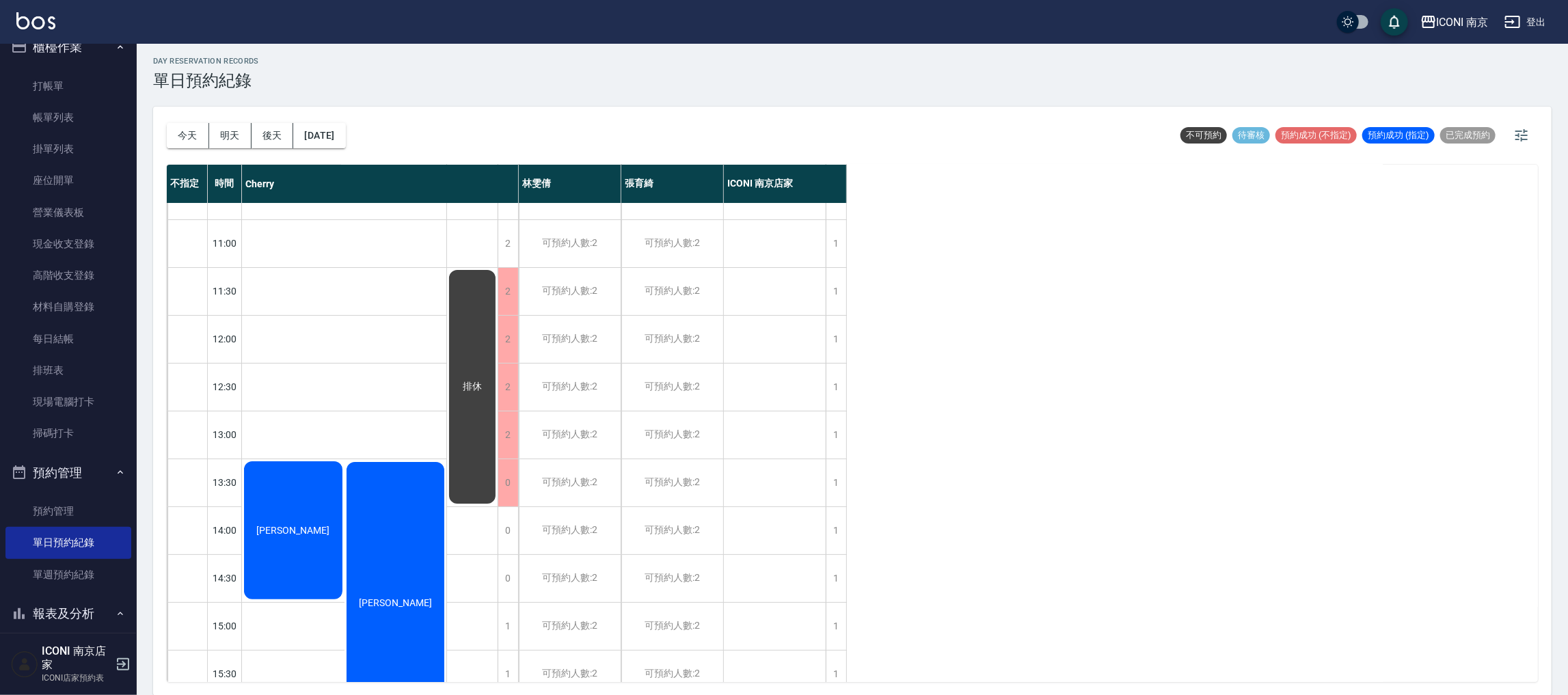
scroll to position [0, 0]
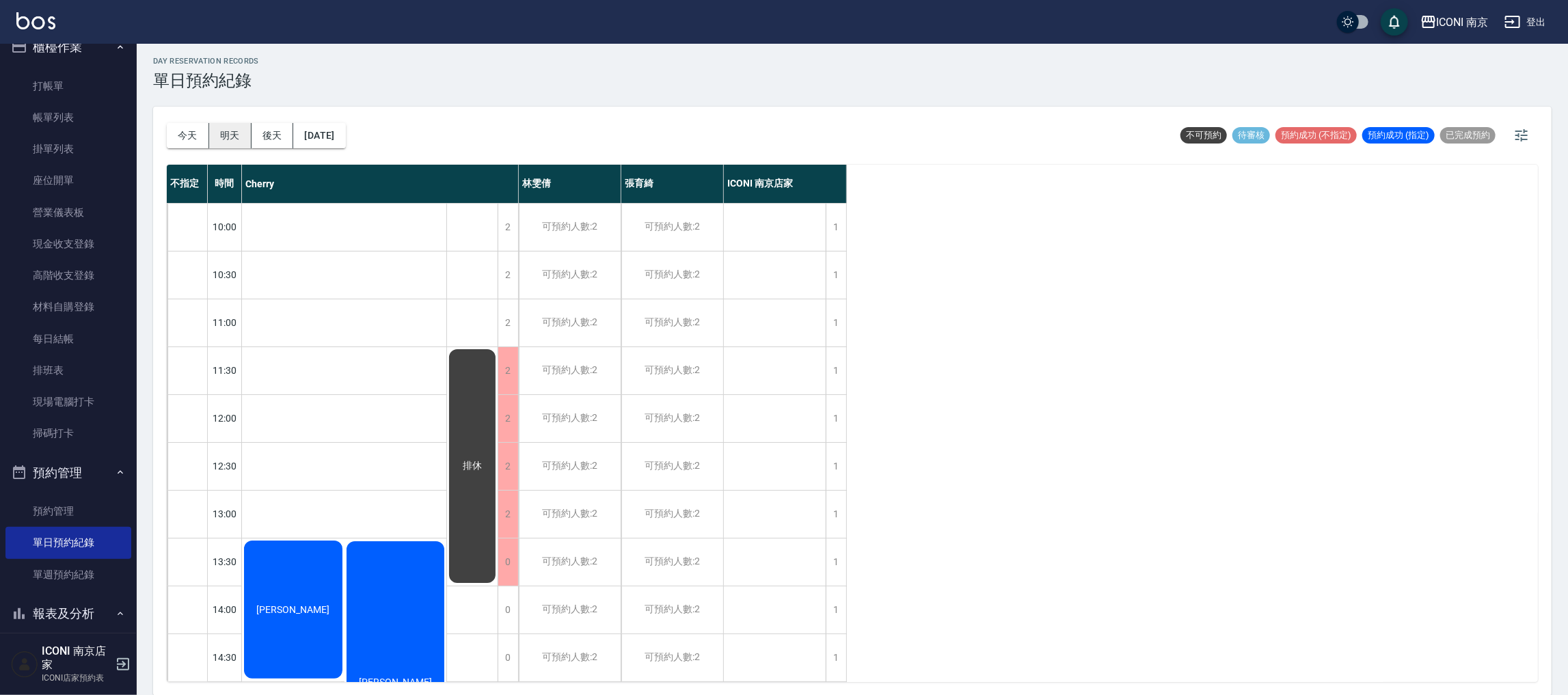
click at [232, 139] on button "明天" at bounding box center [230, 135] width 42 height 25
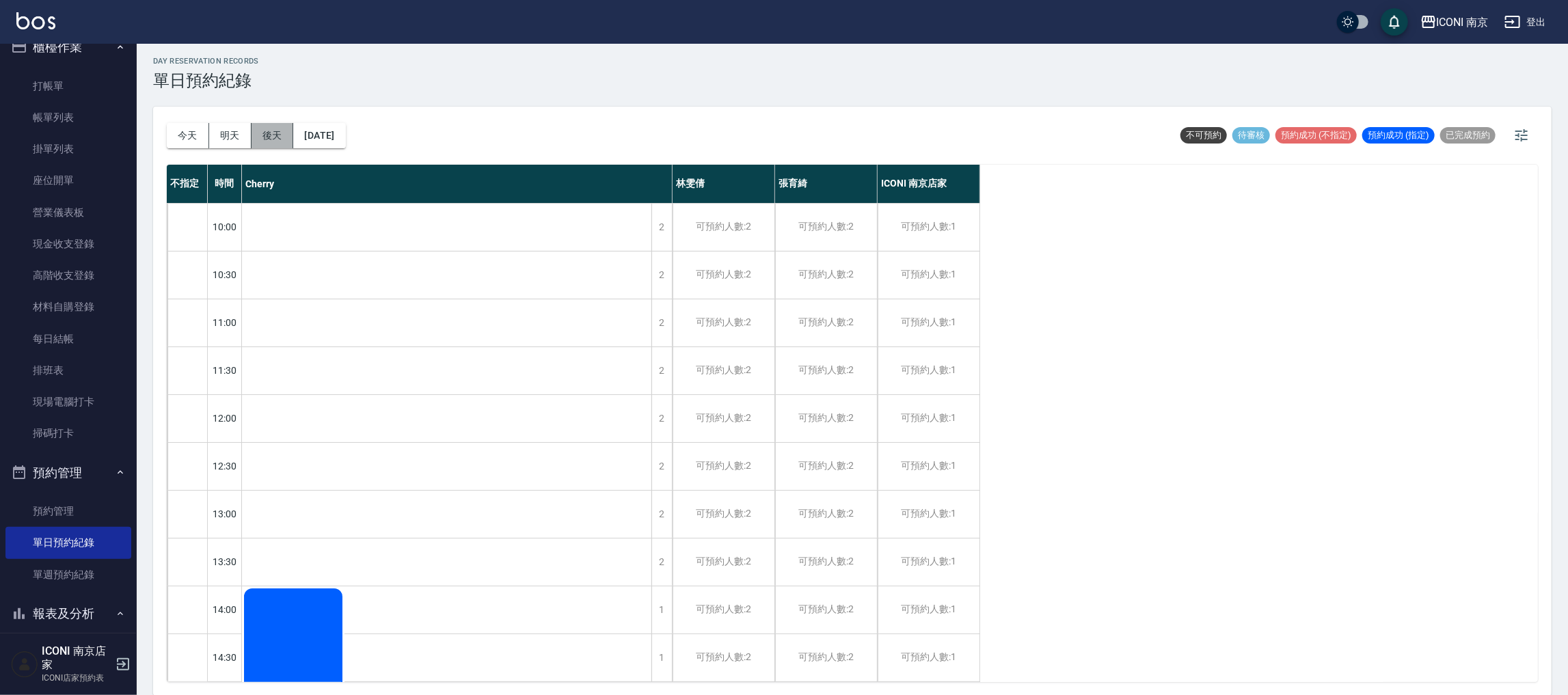
click at [270, 123] on button "後天" at bounding box center [272, 135] width 42 height 25
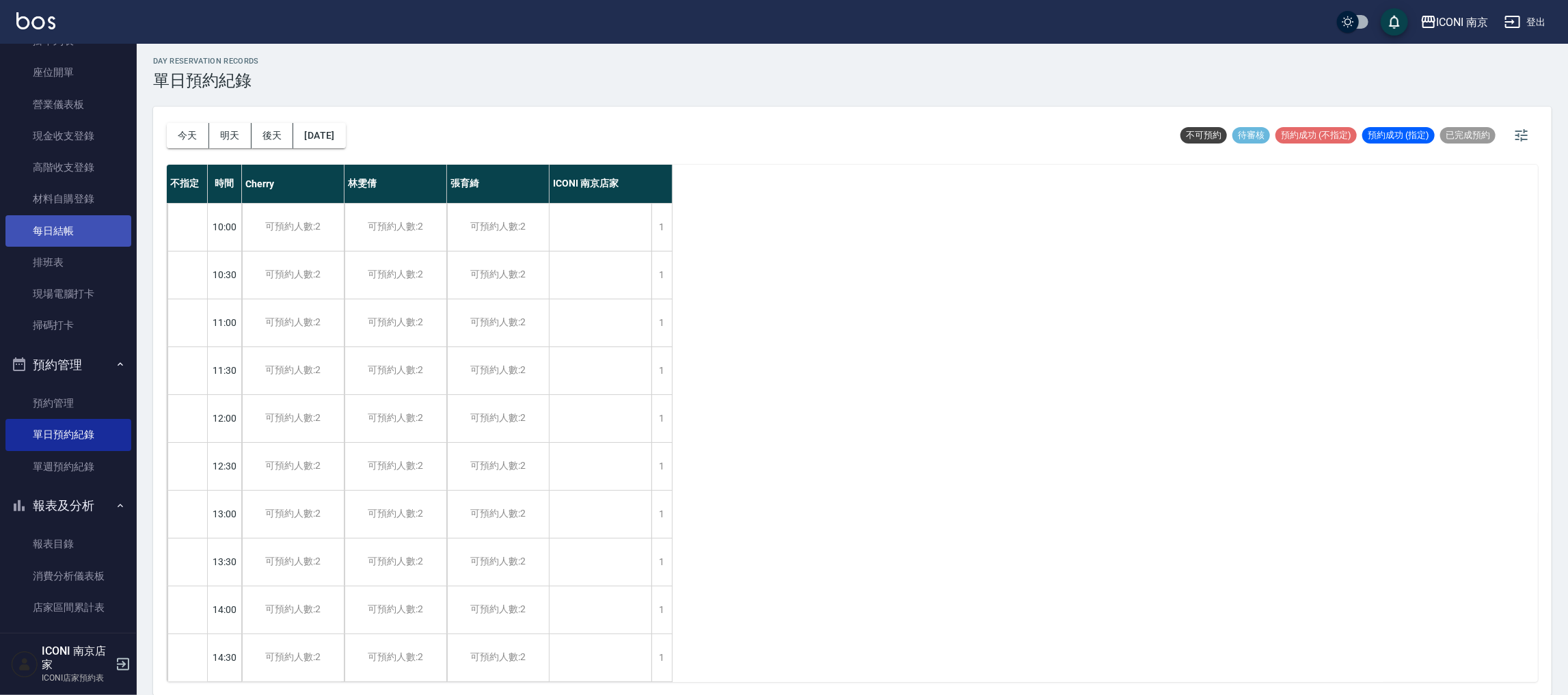
scroll to position [122, 0]
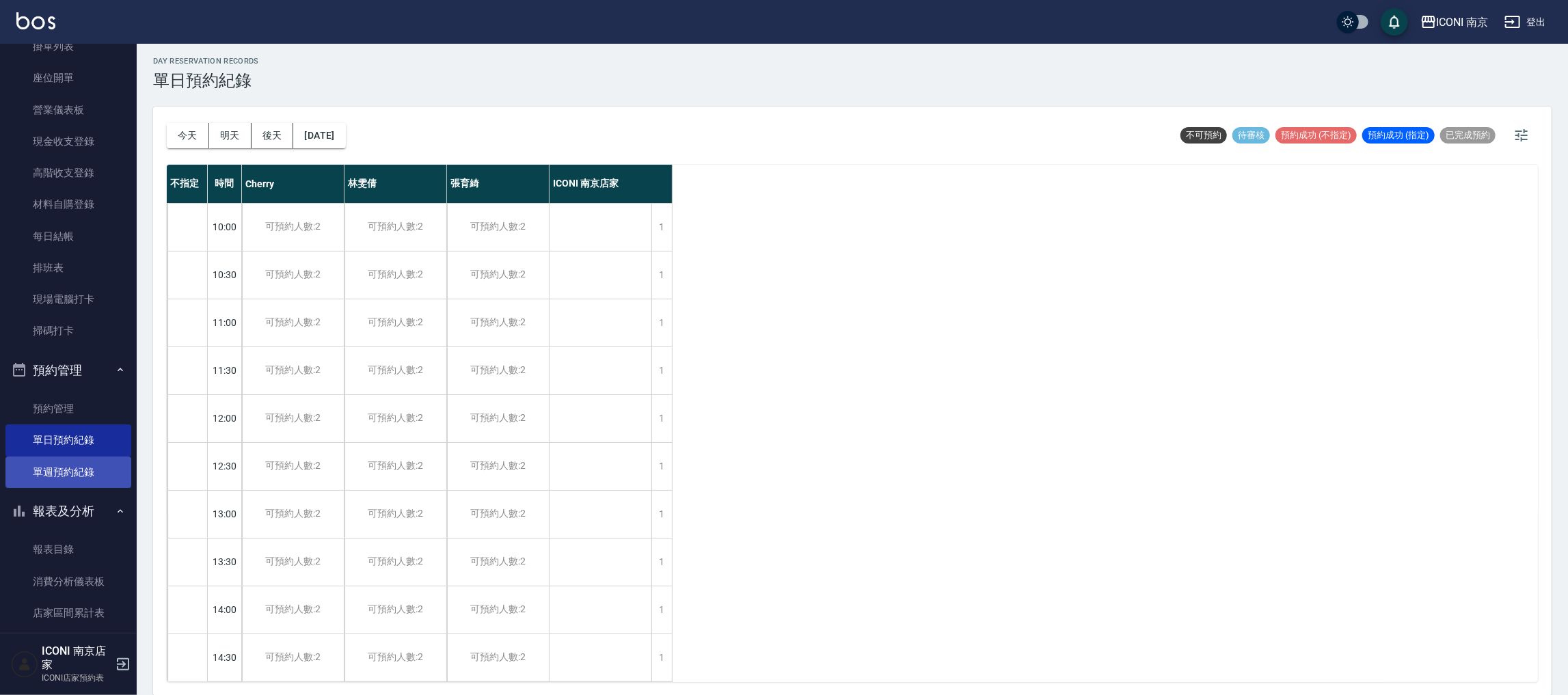
click at [76, 478] on link "單週預約紀錄" at bounding box center [69, 473] width 126 height 31
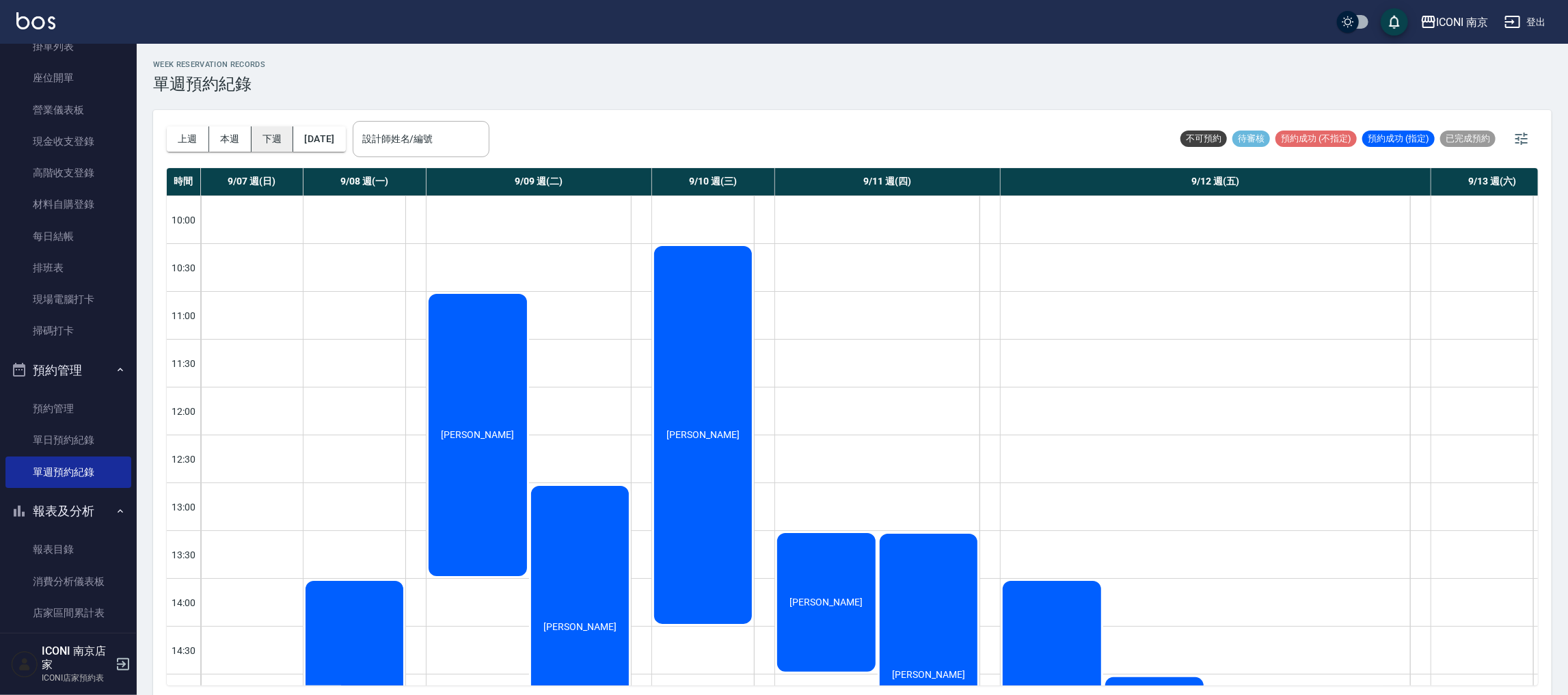
click at [270, 139] on button "下週" at bounding box center [272, 139] width 42 height 25
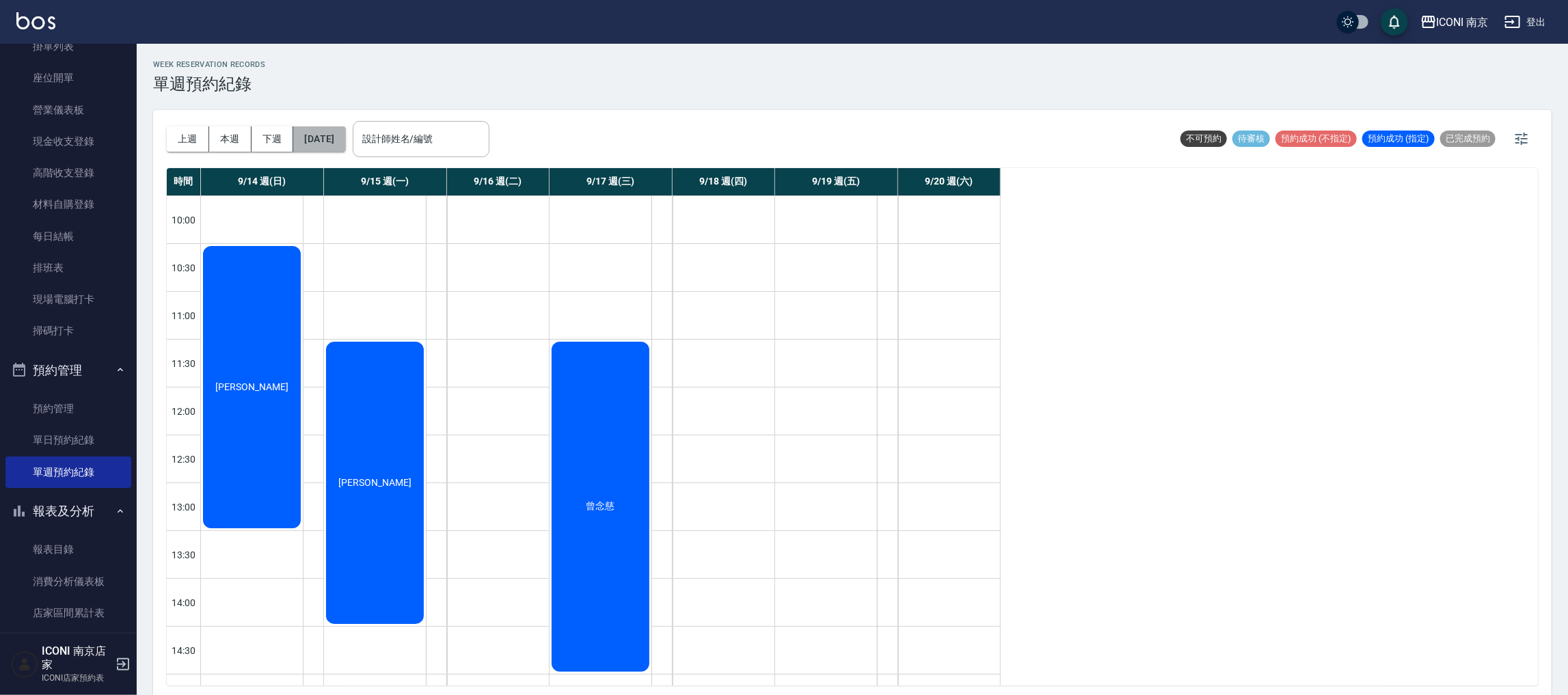
click at [342, 145] on button "2025/09/14" at bounding box center [319, 139] width 52 height 25
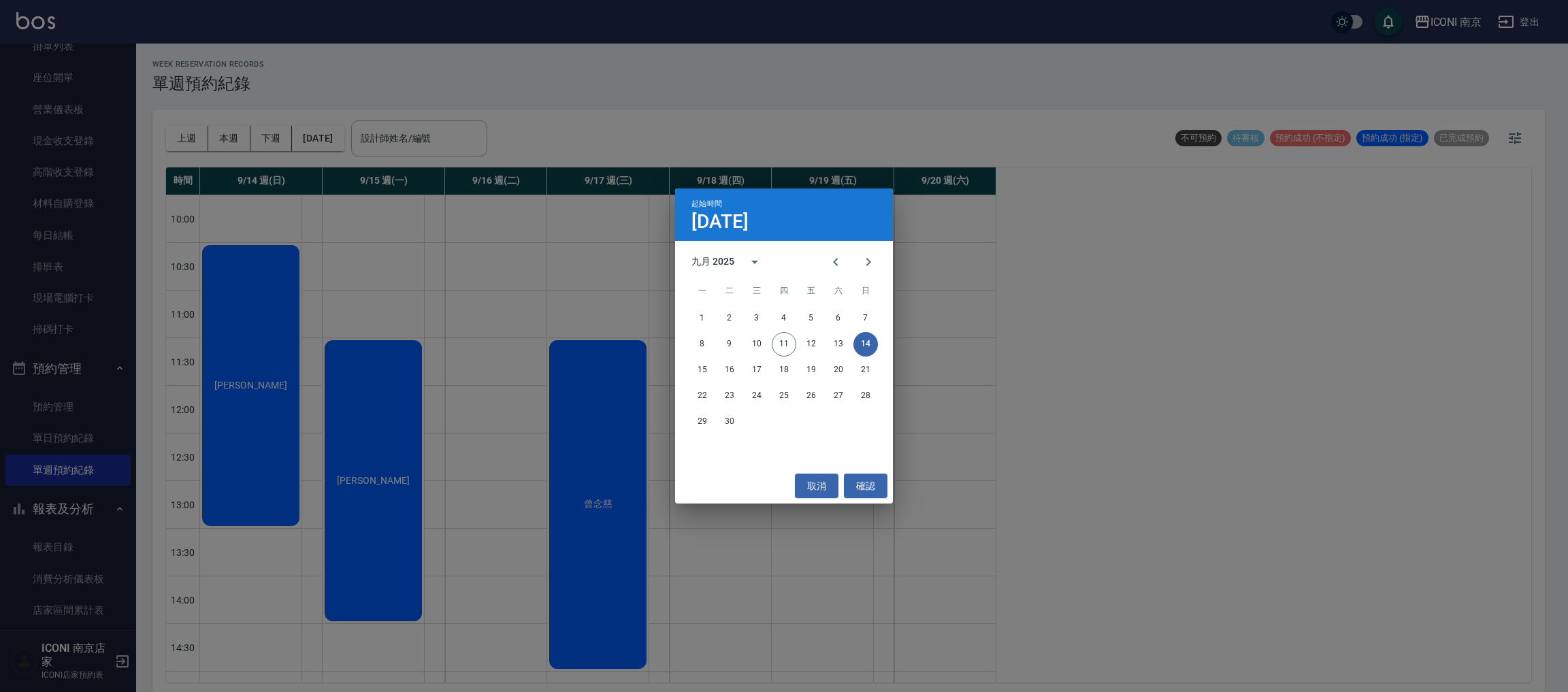
click at [1076, 394] on div "起始時間 9月14日 九月 2025 一 二 三 四 五 六 日 1 2 3 4 5 6 7 8 9 10 11 12 13 14 15 16 17 18 1…" at bounding box center [784, 346] width 1568 height 692
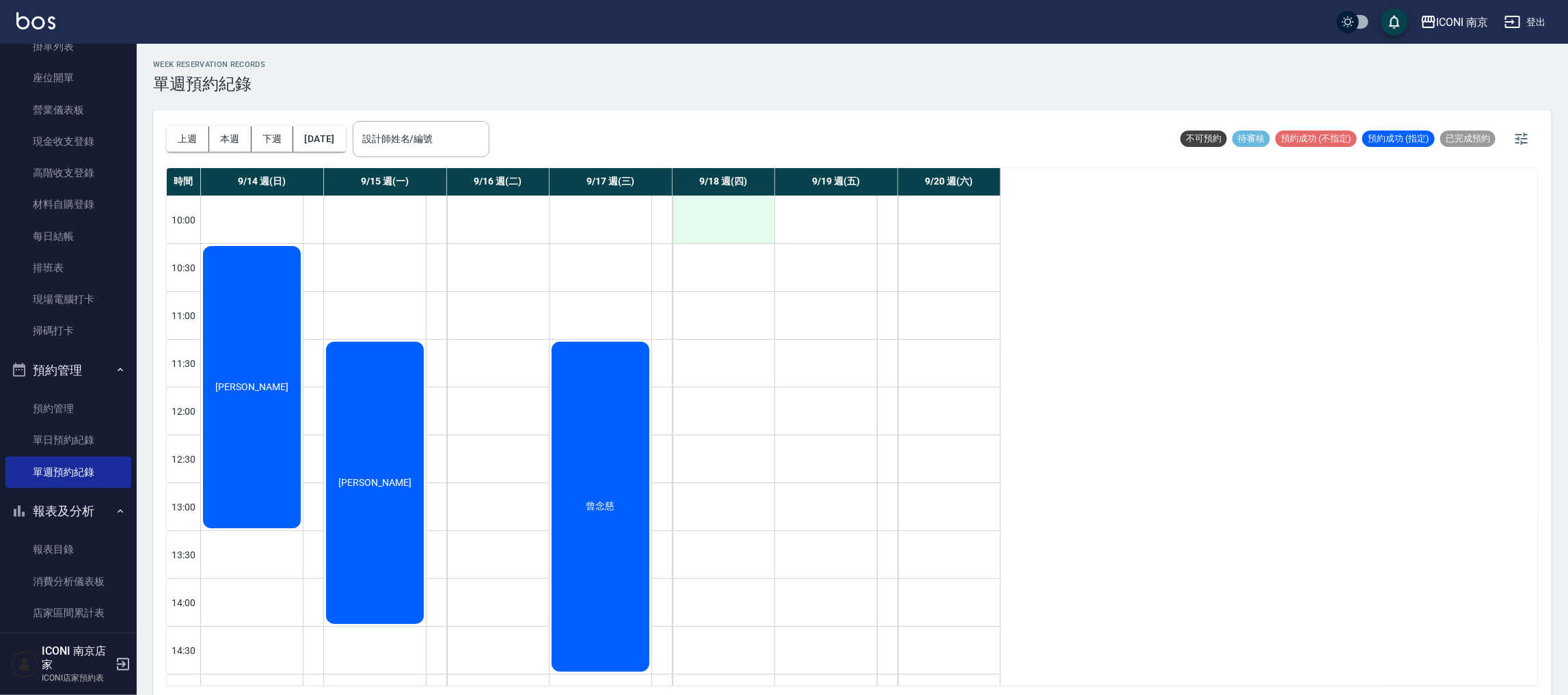
click at [720, 211] on div at bounding box center [724, 220] width 102 height 47
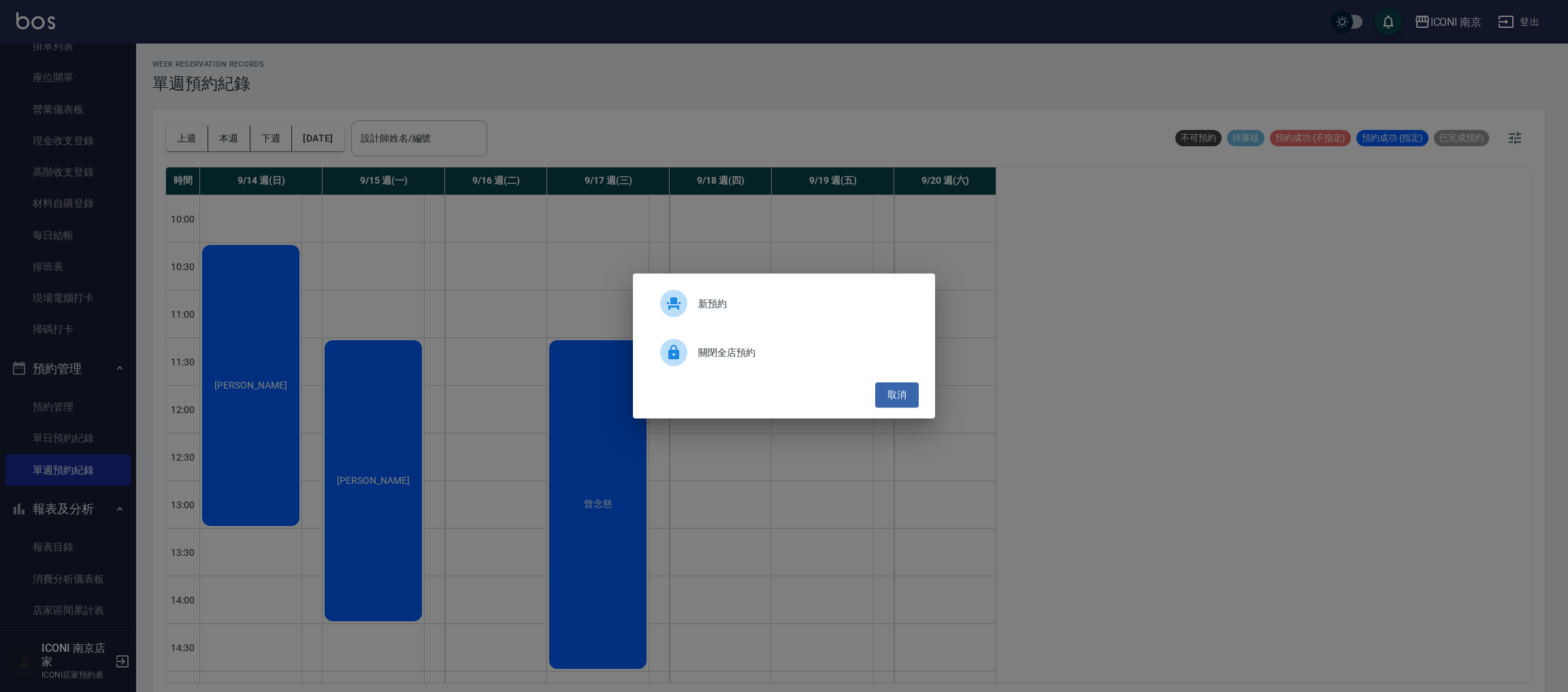
click at [675, 353] on icon at bounding box center [673, 352] width 11 height 14
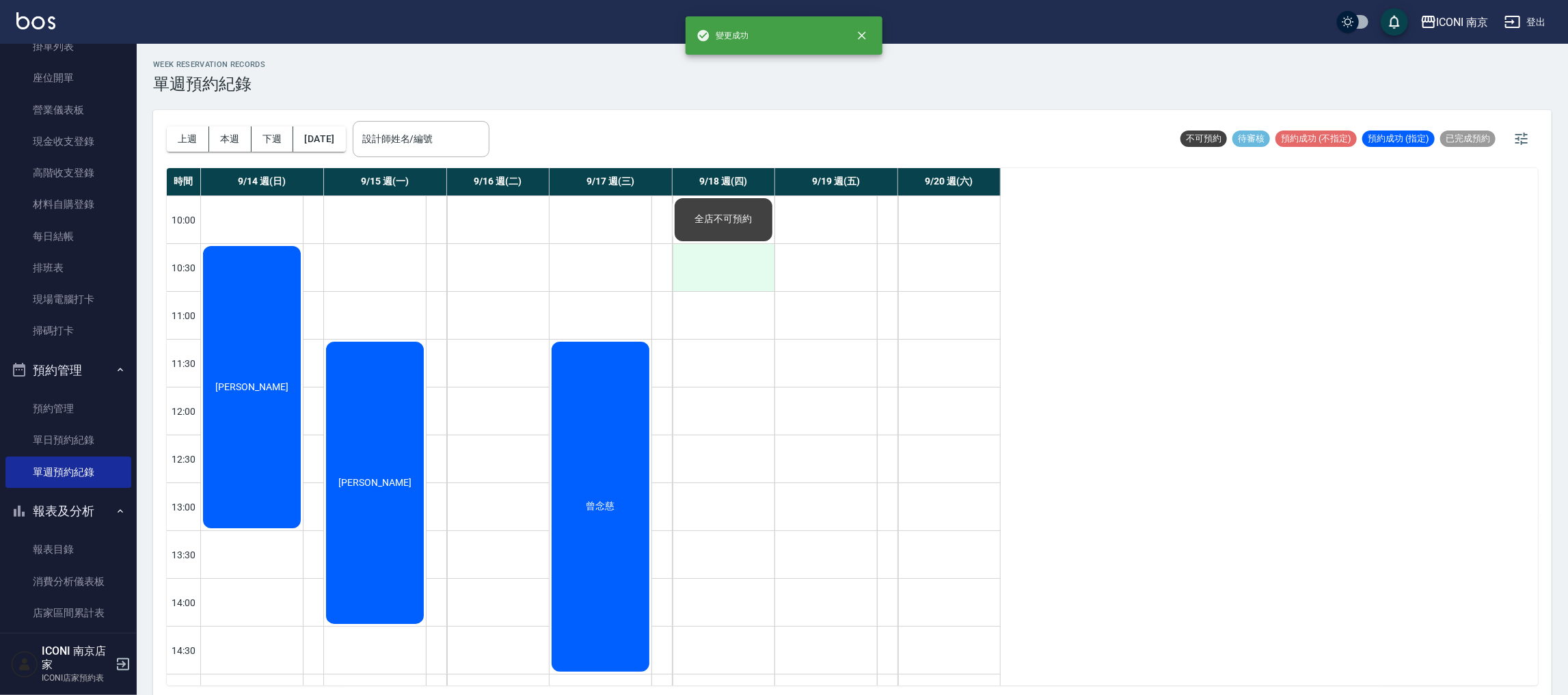
click at [721, 250] on div at bounding box center [724, 267] width 102 height 47
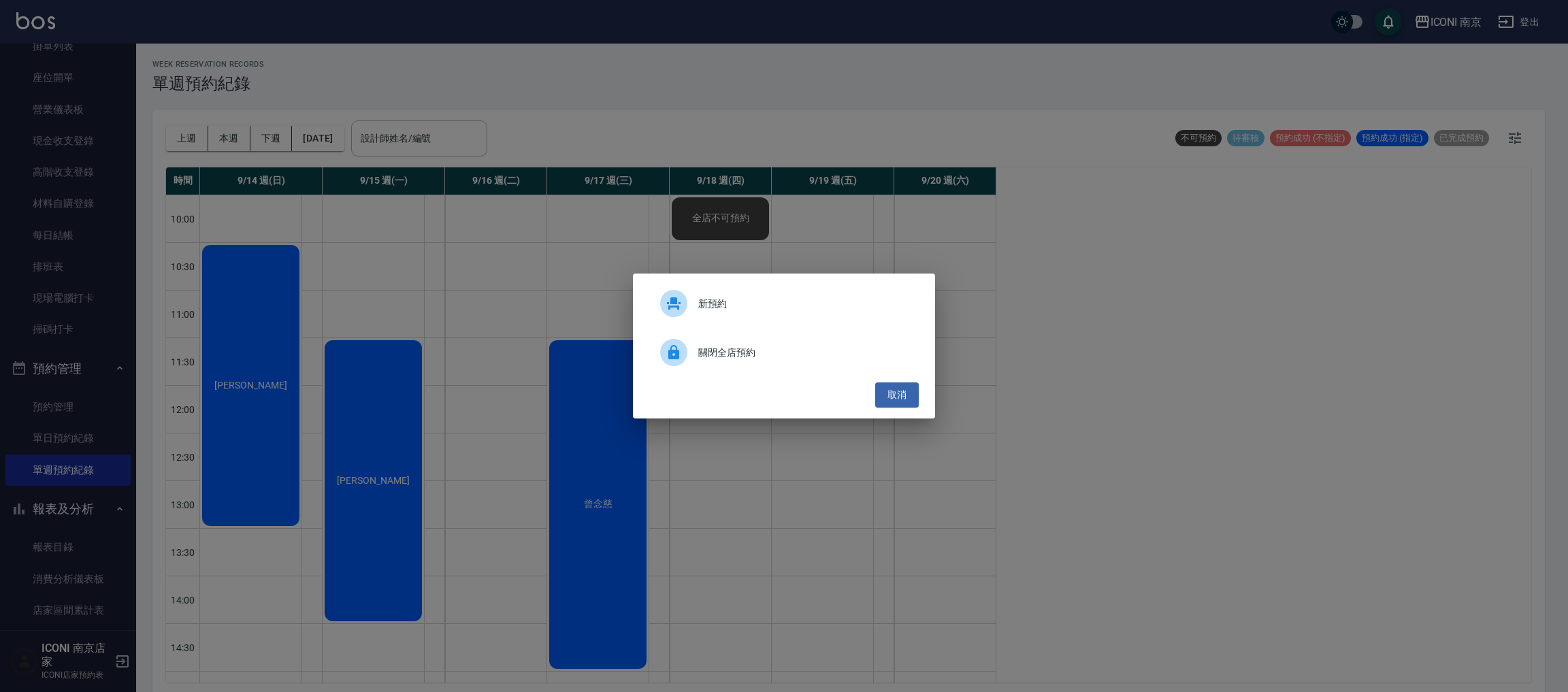
click at [676, 348] on icon at bounding box center [673, 352] width 11 height 14
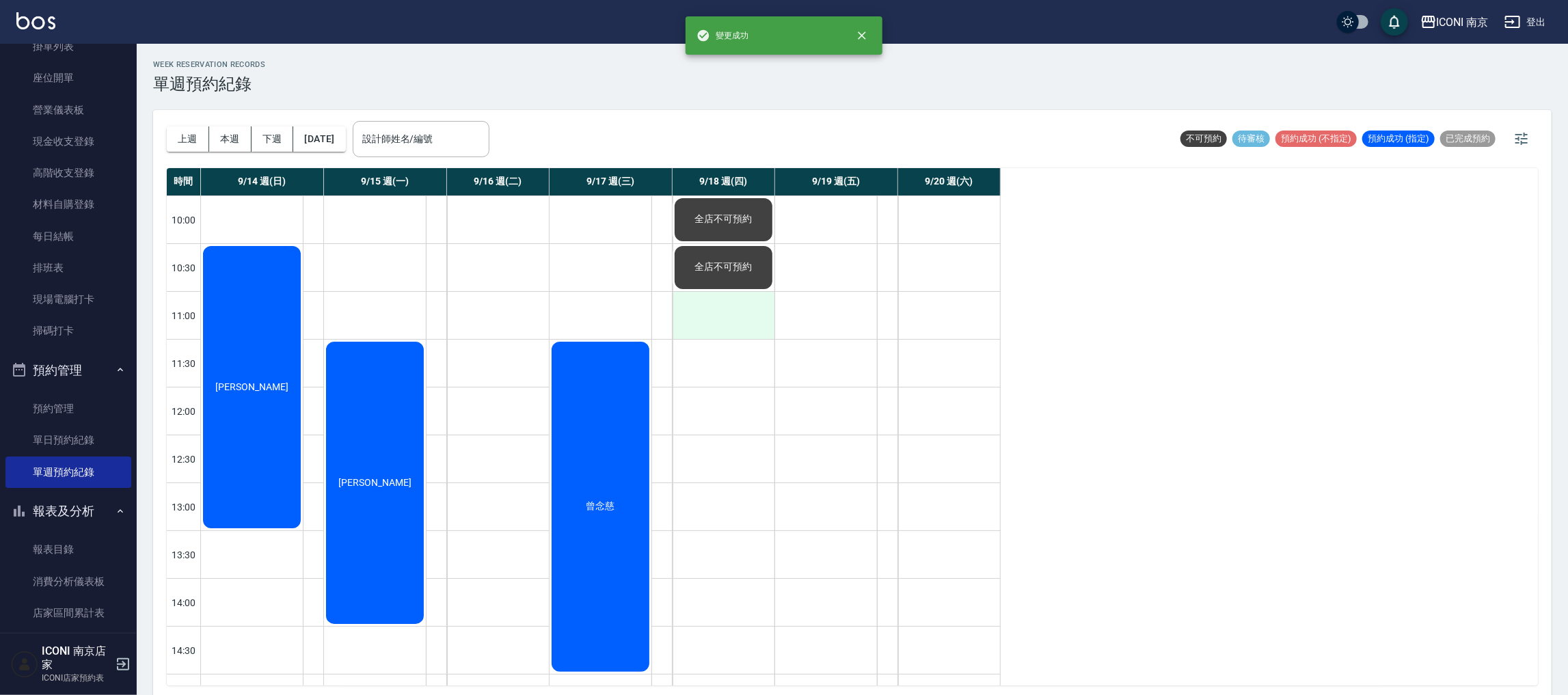
click at [726, 327] on div at bounding box center [724, 315] width 102 height 47
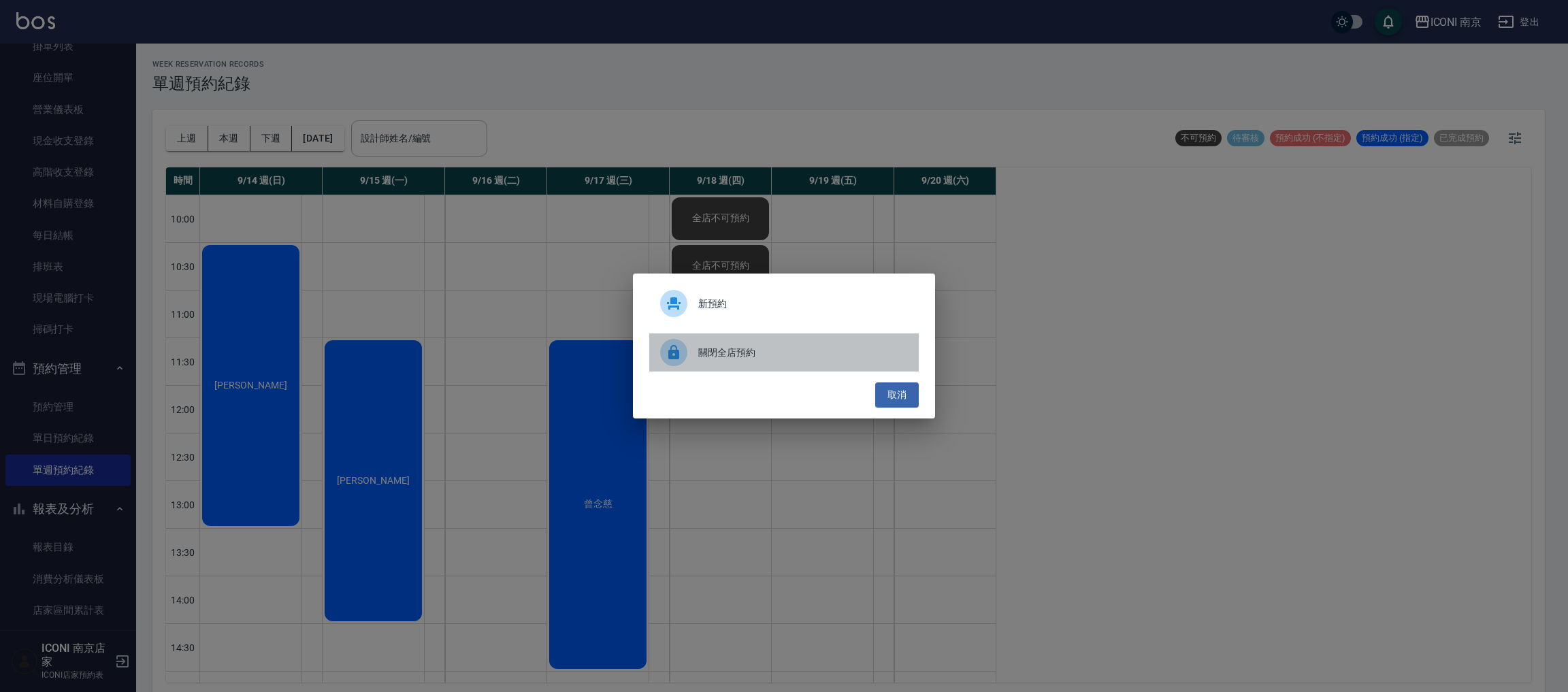
click at [700, 349] on span "關閉全店預約" at bounding box center [803, 353] width 209 height 14
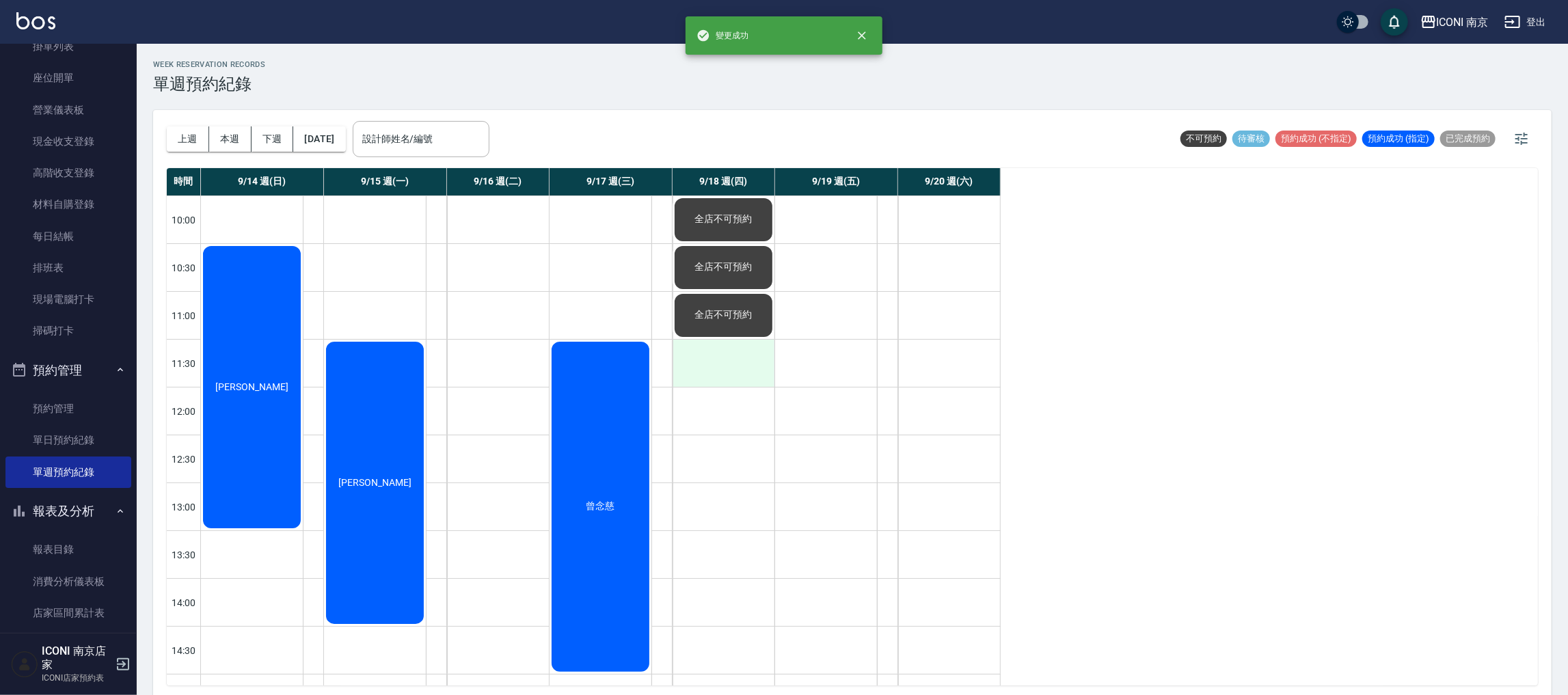
click at [724, 350] on div at bounding box center [724, 363] width 102 height 47
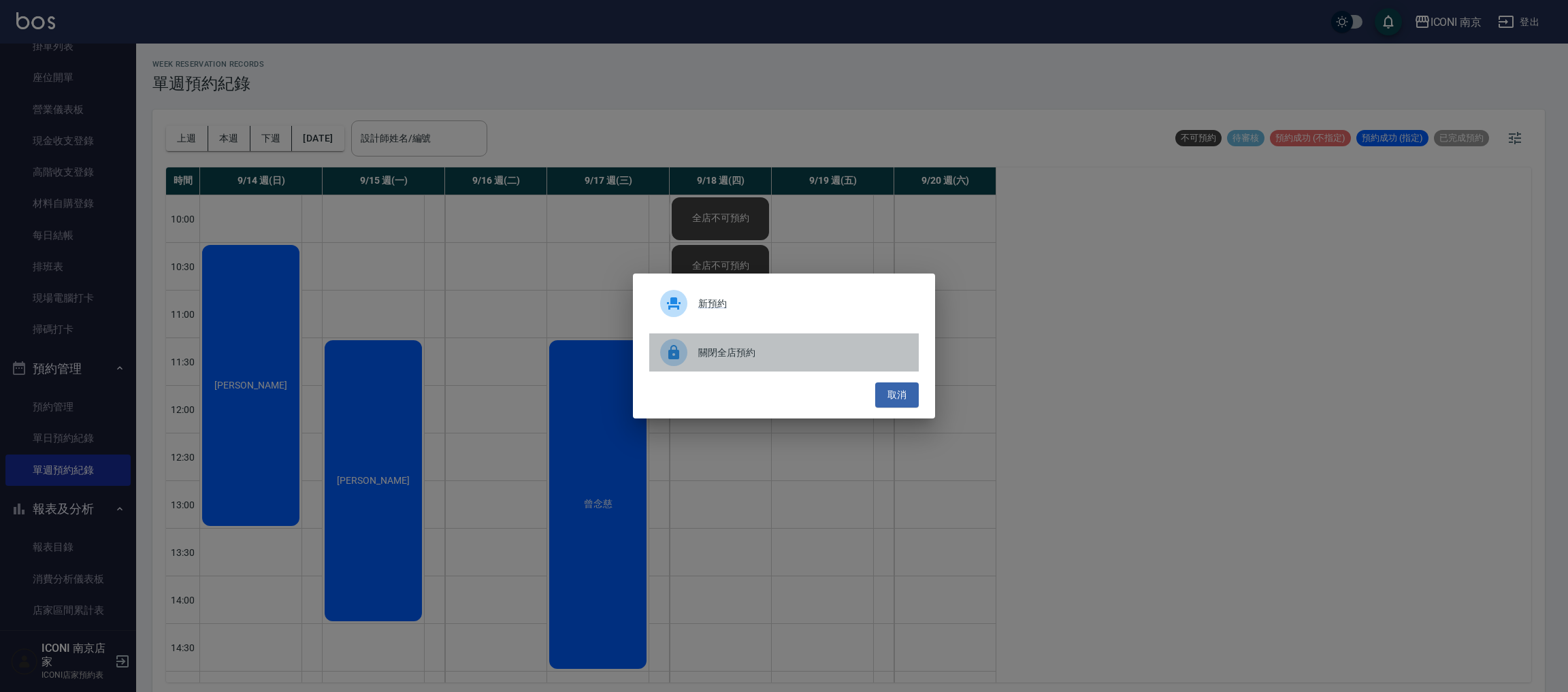
click at [704, 360] on span "關閉全店預約" at bounding box center [803, 353] width 209 height 14
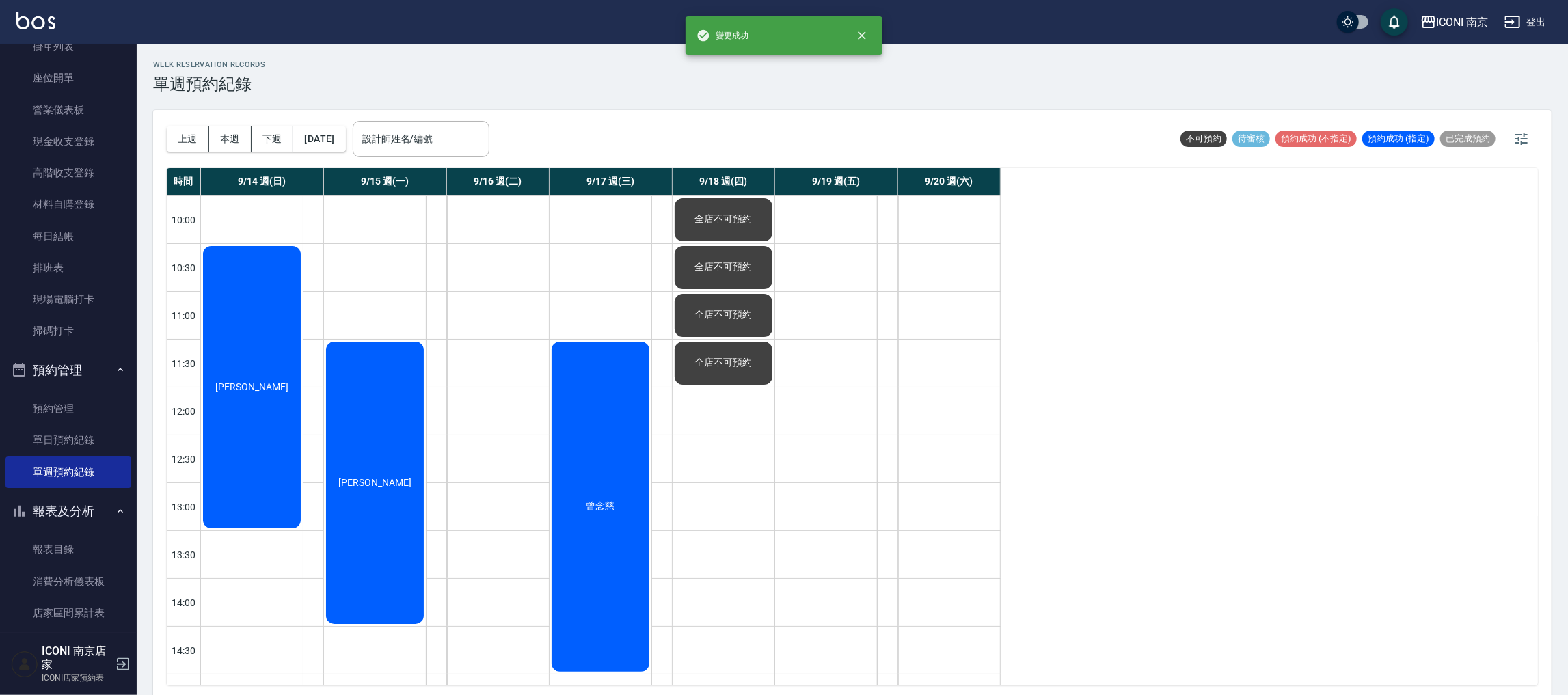
click at [728, 439] on div at bounding box center [724, 459] width 102 height 47
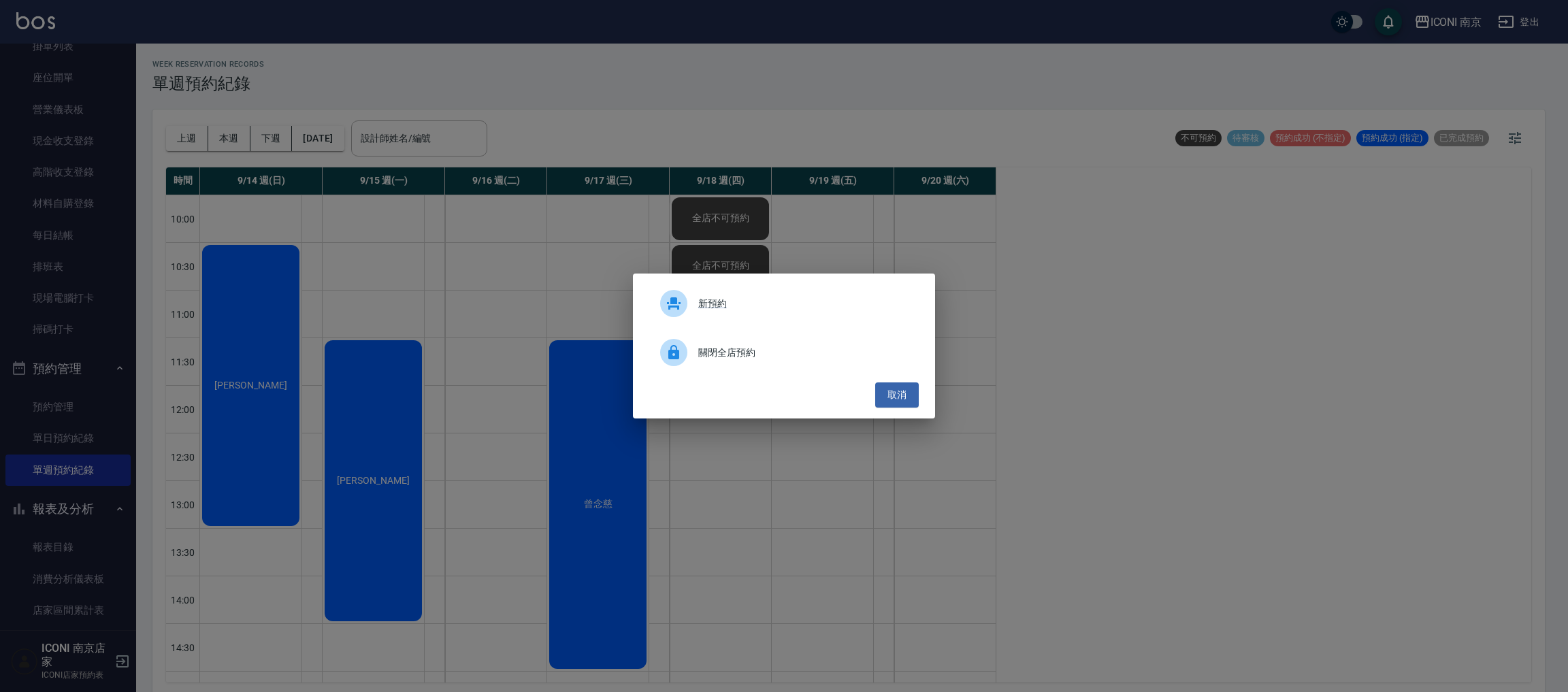
click at [720, 344] on div "關閉全店預約" at bounding box center [784, 352] width 270 height 38
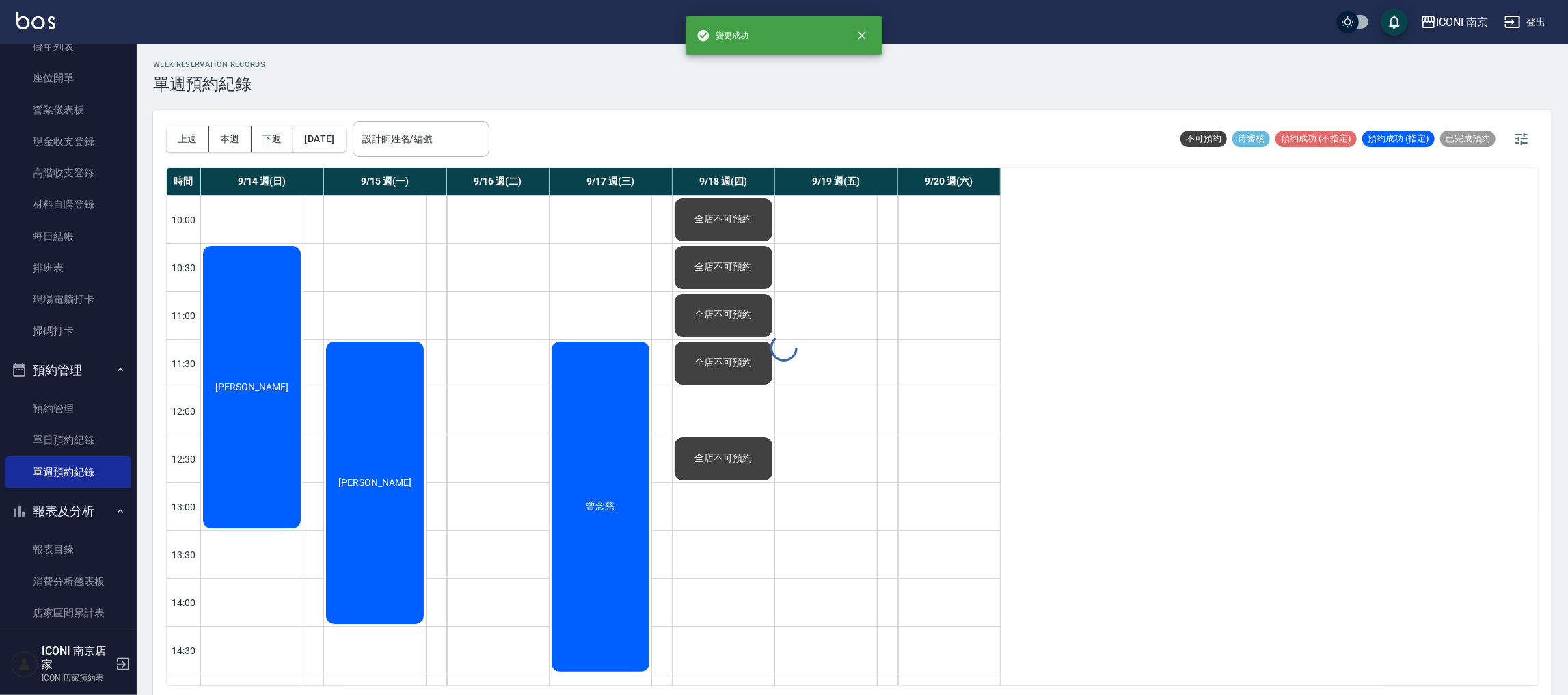
click at [715, 413] on div "WEEK RESERVATION RECORDS 單週預約紀錄 上週 本週 下週 2025/09/14 設計師姓名/編號 設計師姓名/編號 不可預約 待審核 …" at bounding box center [852, 371] width 1431 height 656
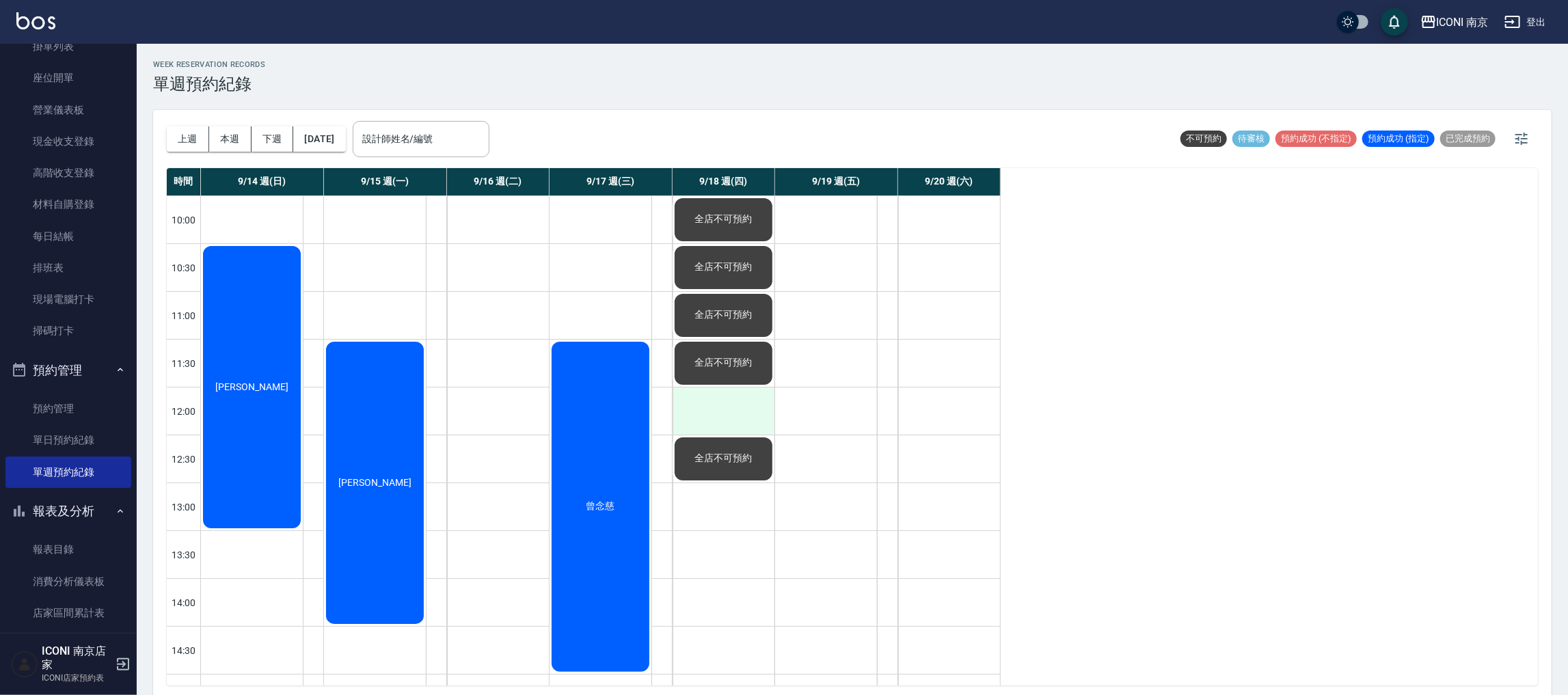
click at [719, 395] on div at bounding box center [724, 411] width 102 height 47
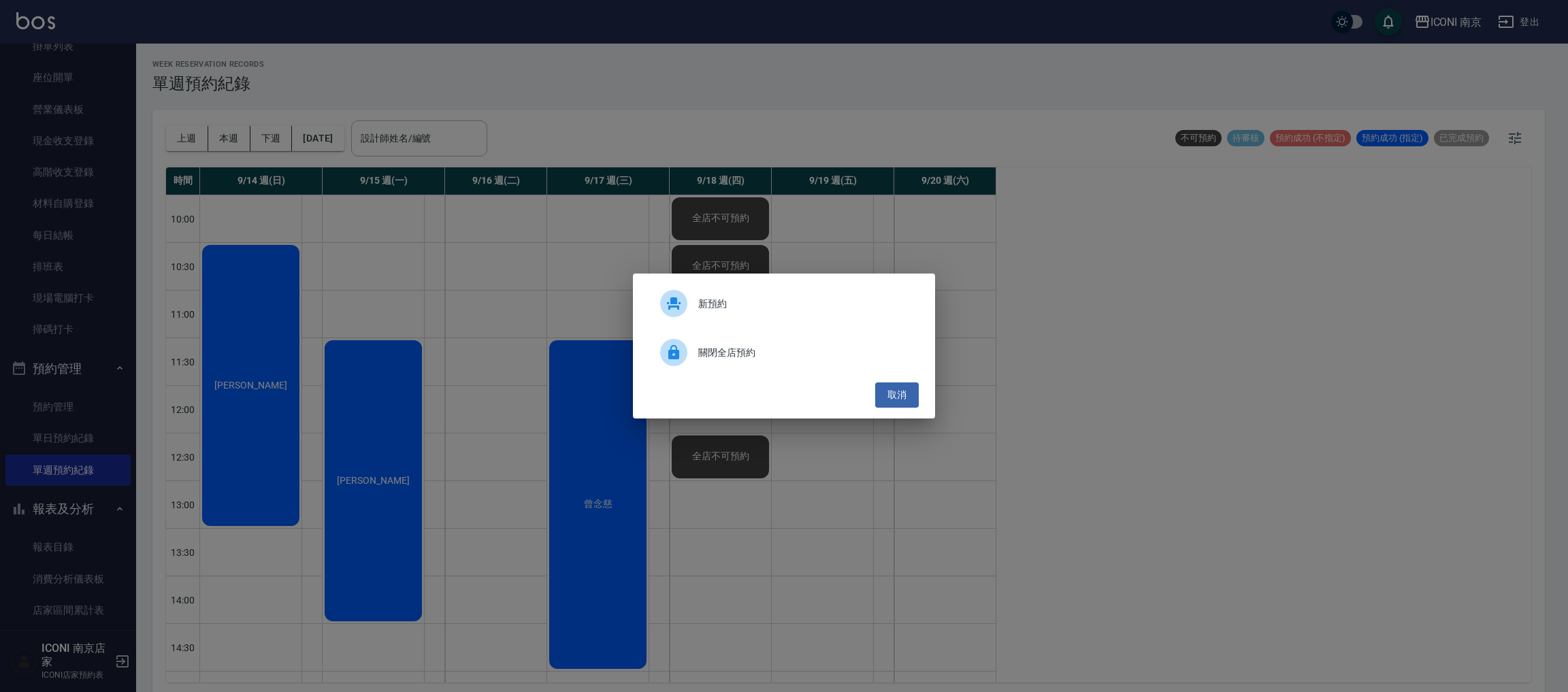
click at [721, 339] on div "關閉全店預約" at bounding box center [784, 352] width 270 height 38
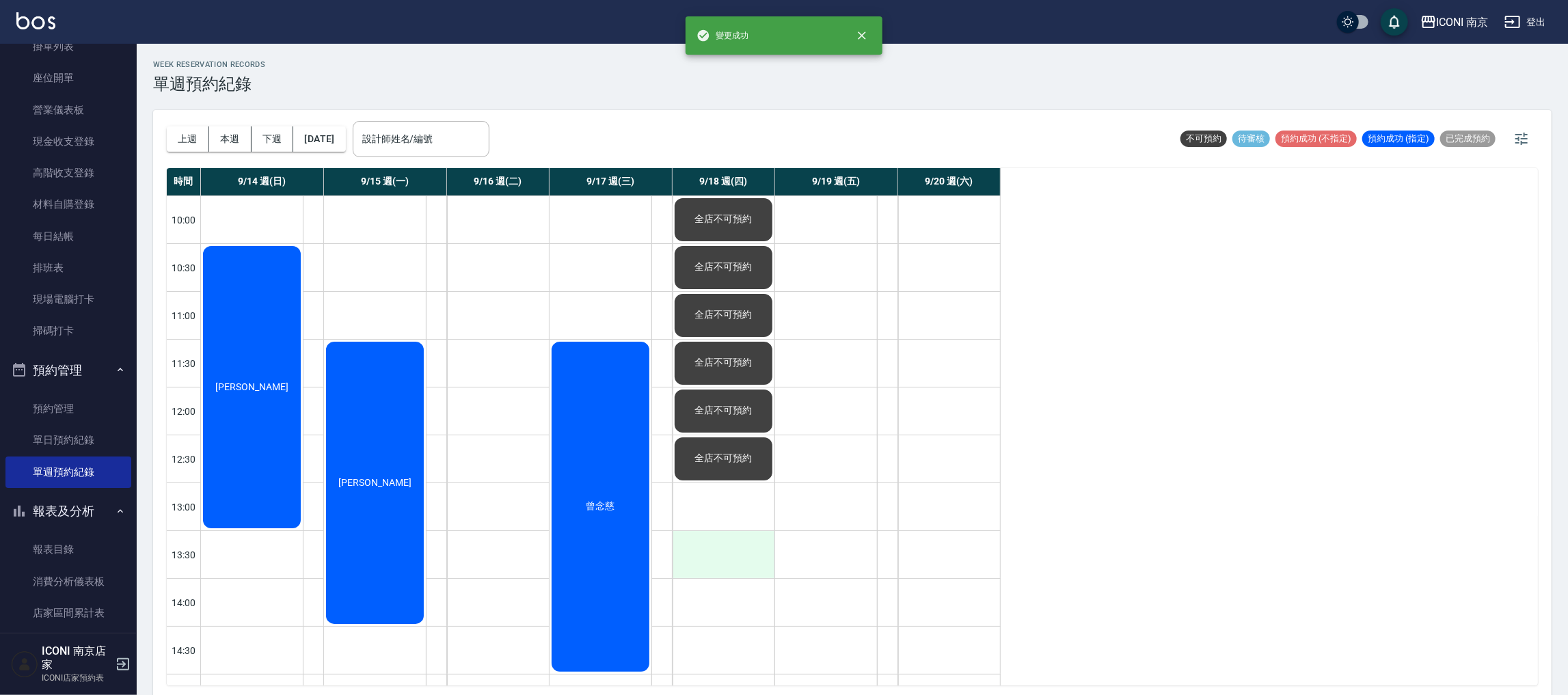
click at [728, 551] on div at bounding box center [724, 555] width 102 height 47
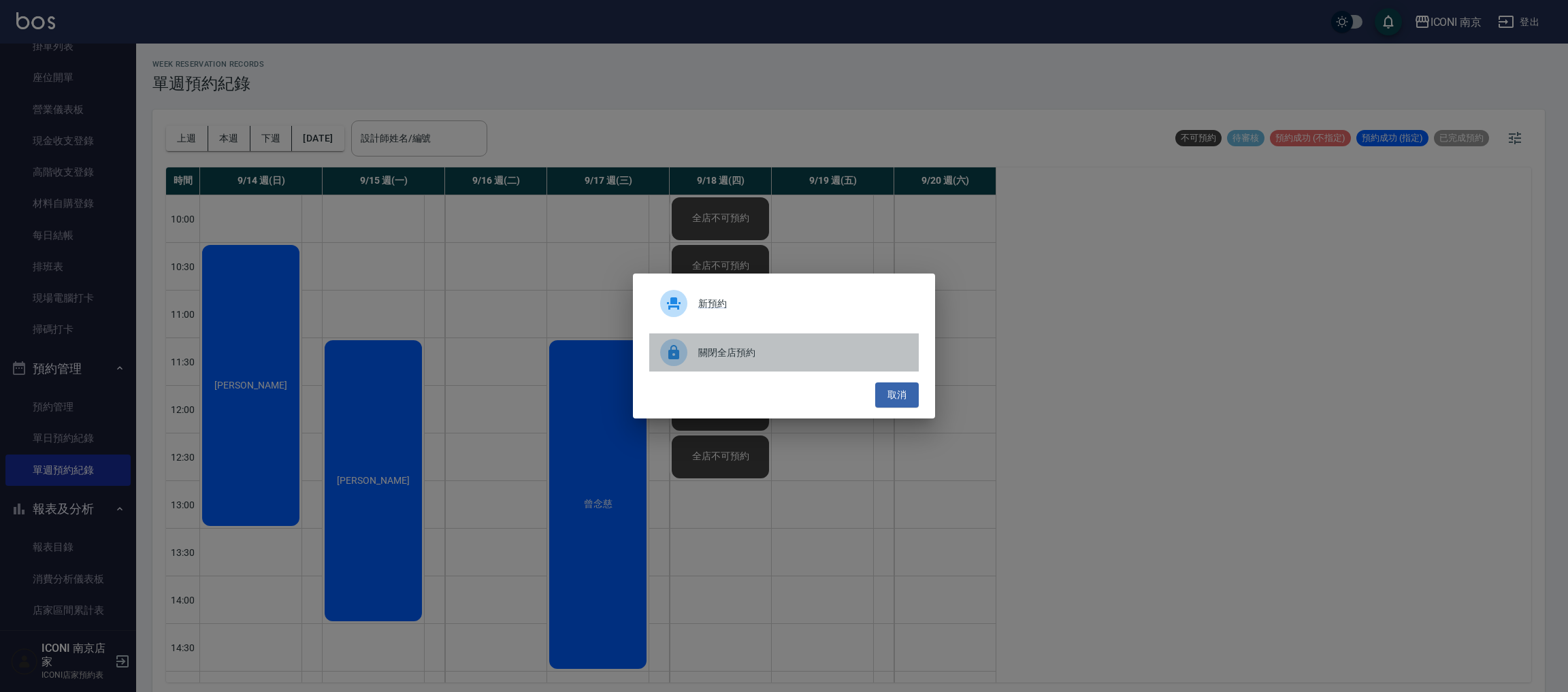
click at [732, 357] on span "關閉全店預約" at bounding box center [803, 353] width 209 height 14
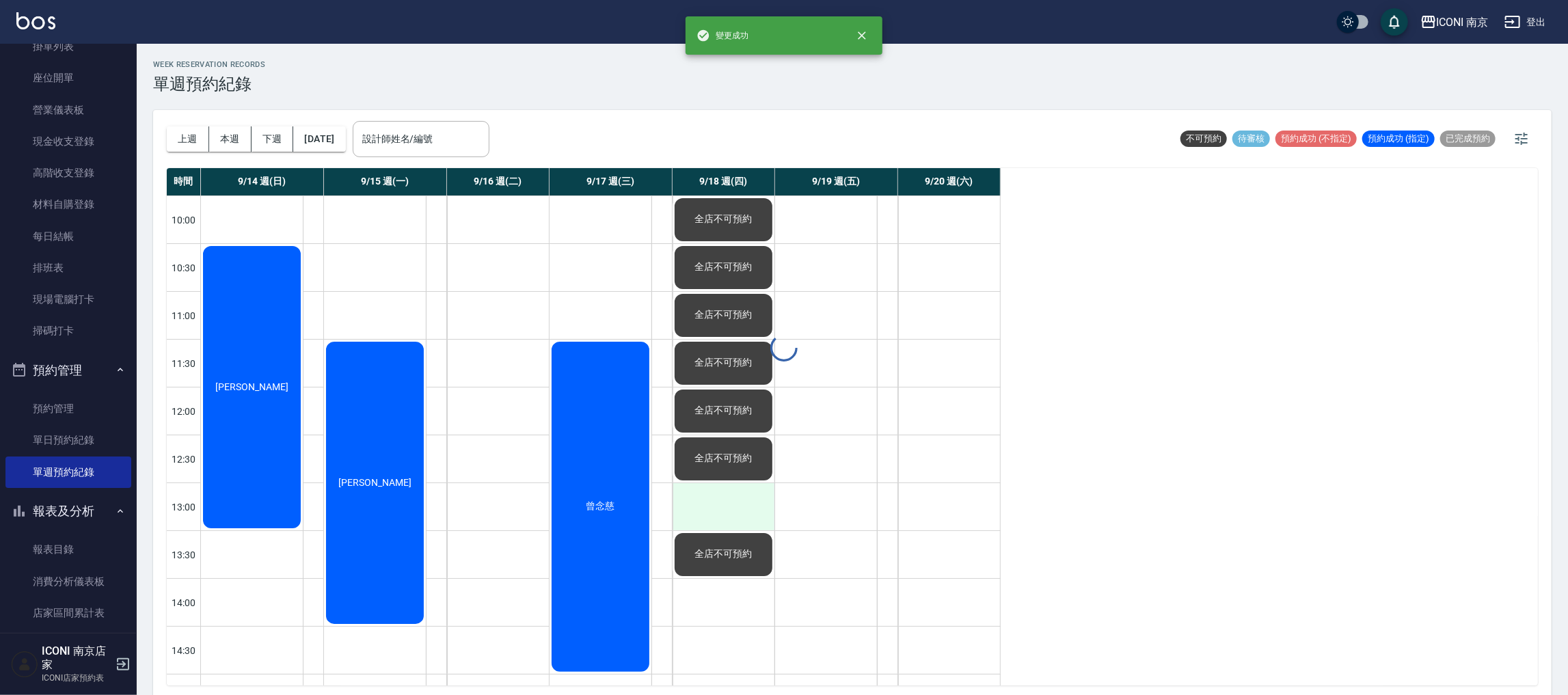
click at [707, 501] on div at bounding box center [724, 507] width 102 height 47
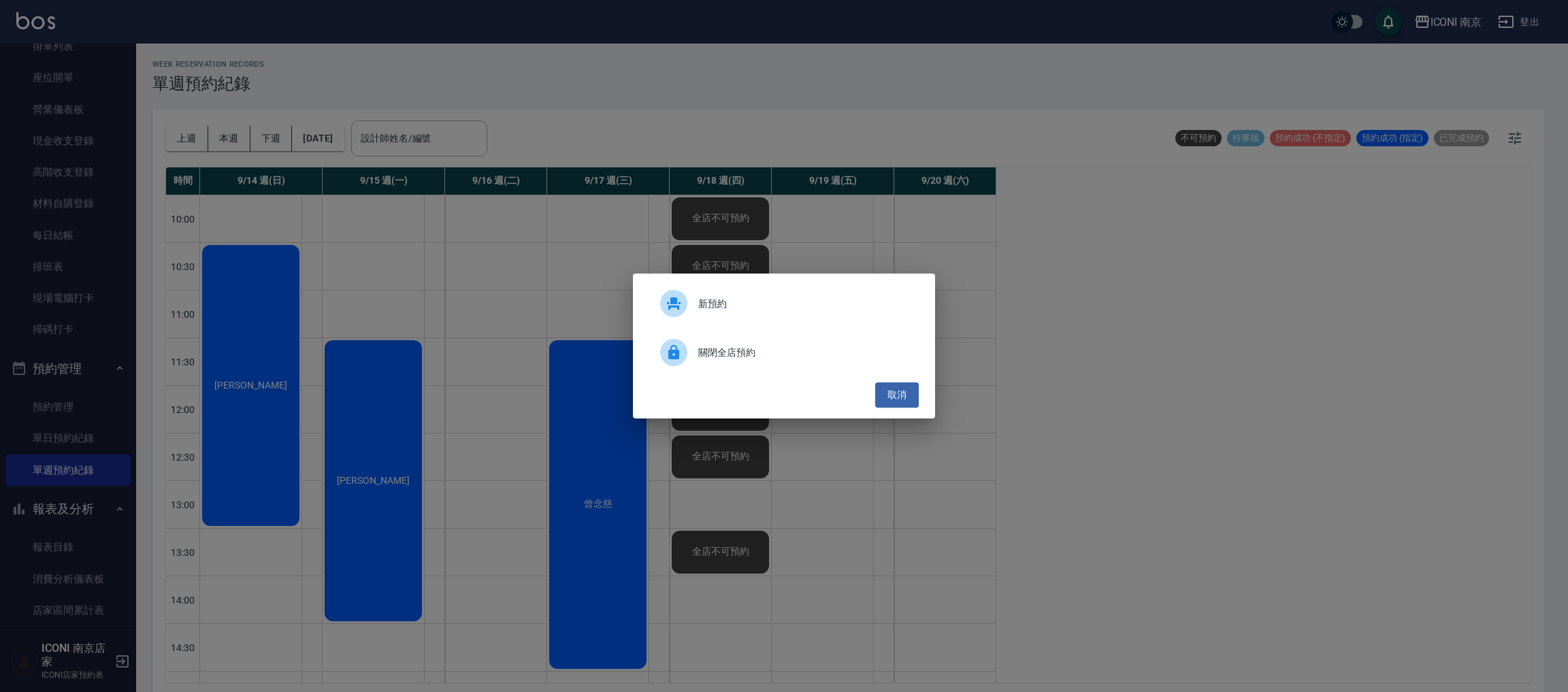
click at [740, 341] on div "關閉全店預約" at bounding box center [784, 352] width 270 height 38
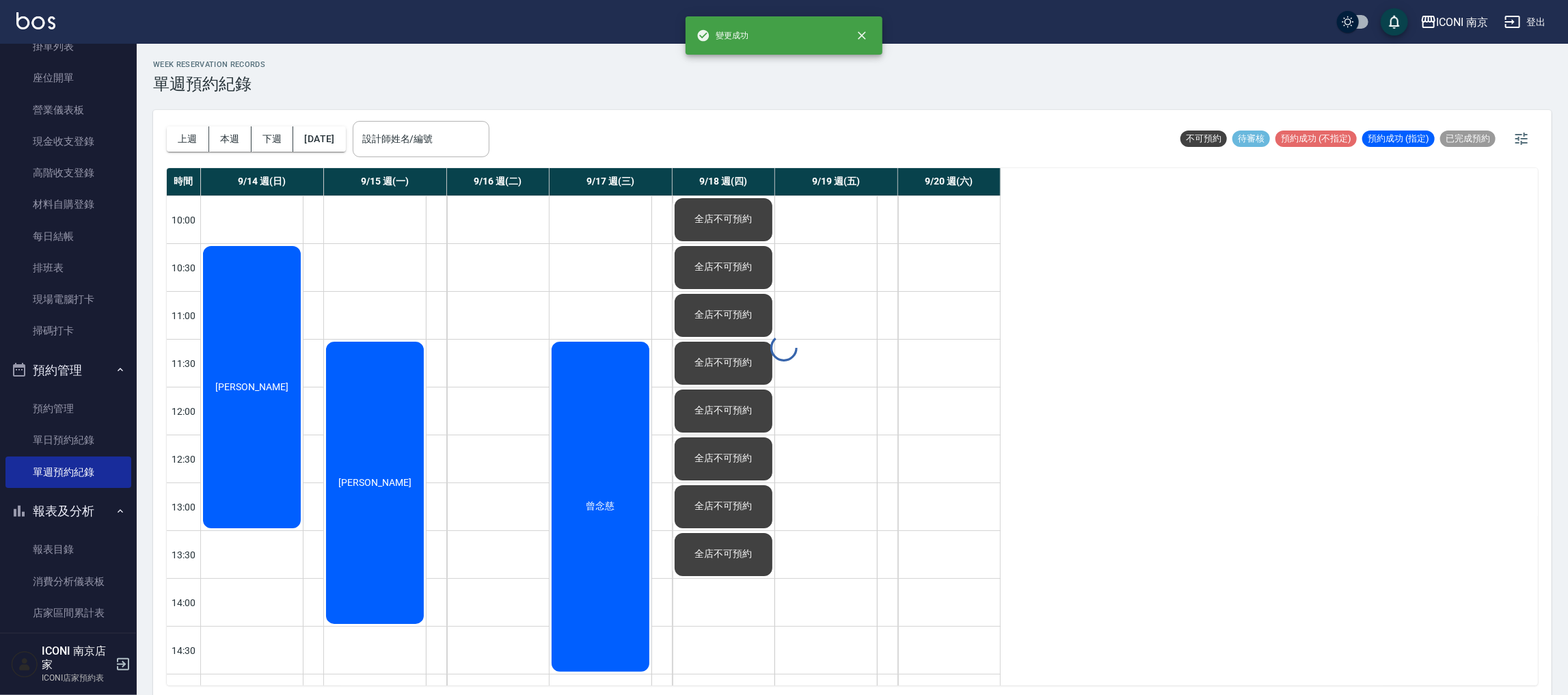
click at [724, 177] on div "9/18 週(四)" at bounding box center [724, 182] width 102 height 27
drag, startPoint x: 724, startPoint y: 177, endPoint x: 724, endPoint y: 256, distance: 79.0
click at [723, 179] on div "9/18 週(四)" at bounding box center [724, 182] width 102 height 27
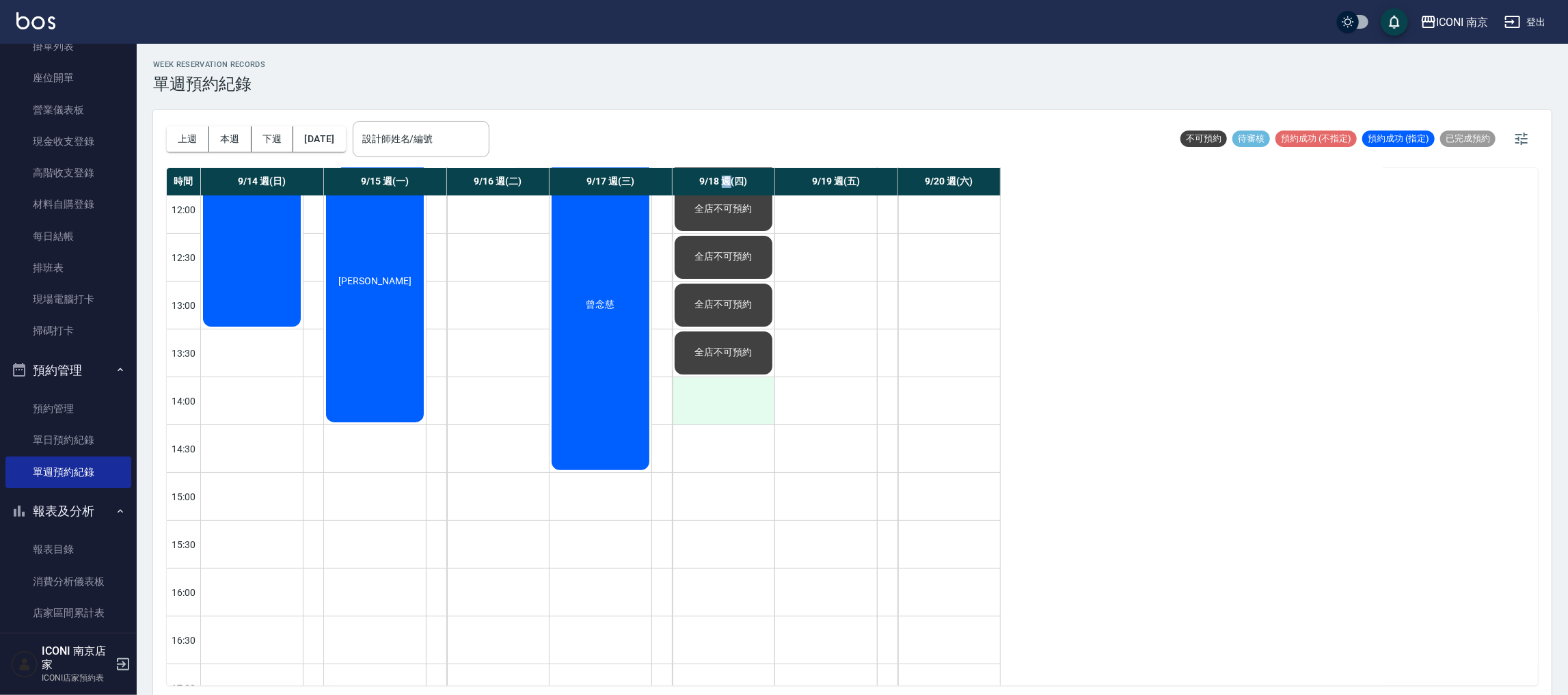
scroll to position [205, 0]
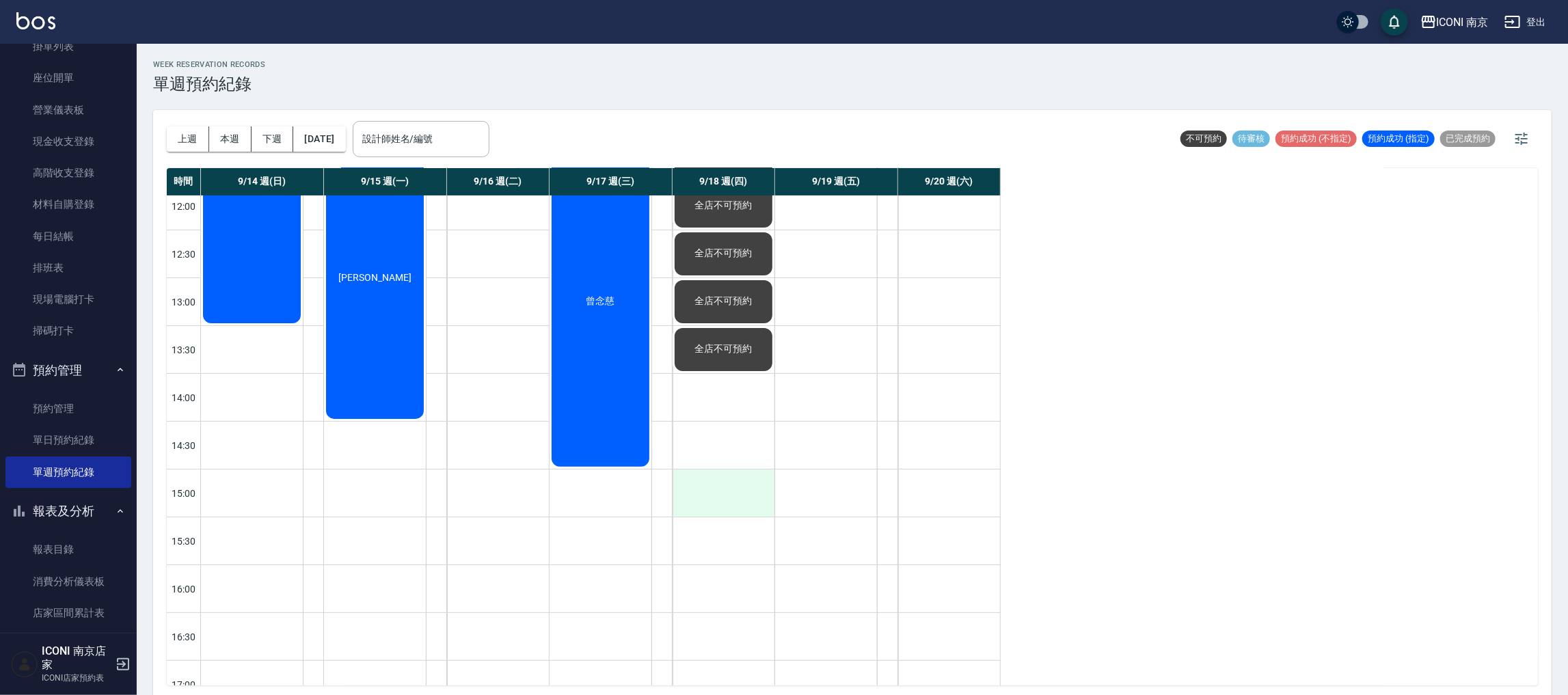
drag, startPoint x: 731, startPoint y: 390, endPoint x: 726, endPoint y: 497, distance: 107.1
click at [726, 497] on div "全店不可預約 全店不可預約 全店不可預約 全店不可預約 全店不可預約 全店不可預約 全店不可預約 全店不可預約" at bounding box center [724, 565] width 102 height 1148
click at [731, 401] on div at bounding box center [724, 398] width 102 height 47
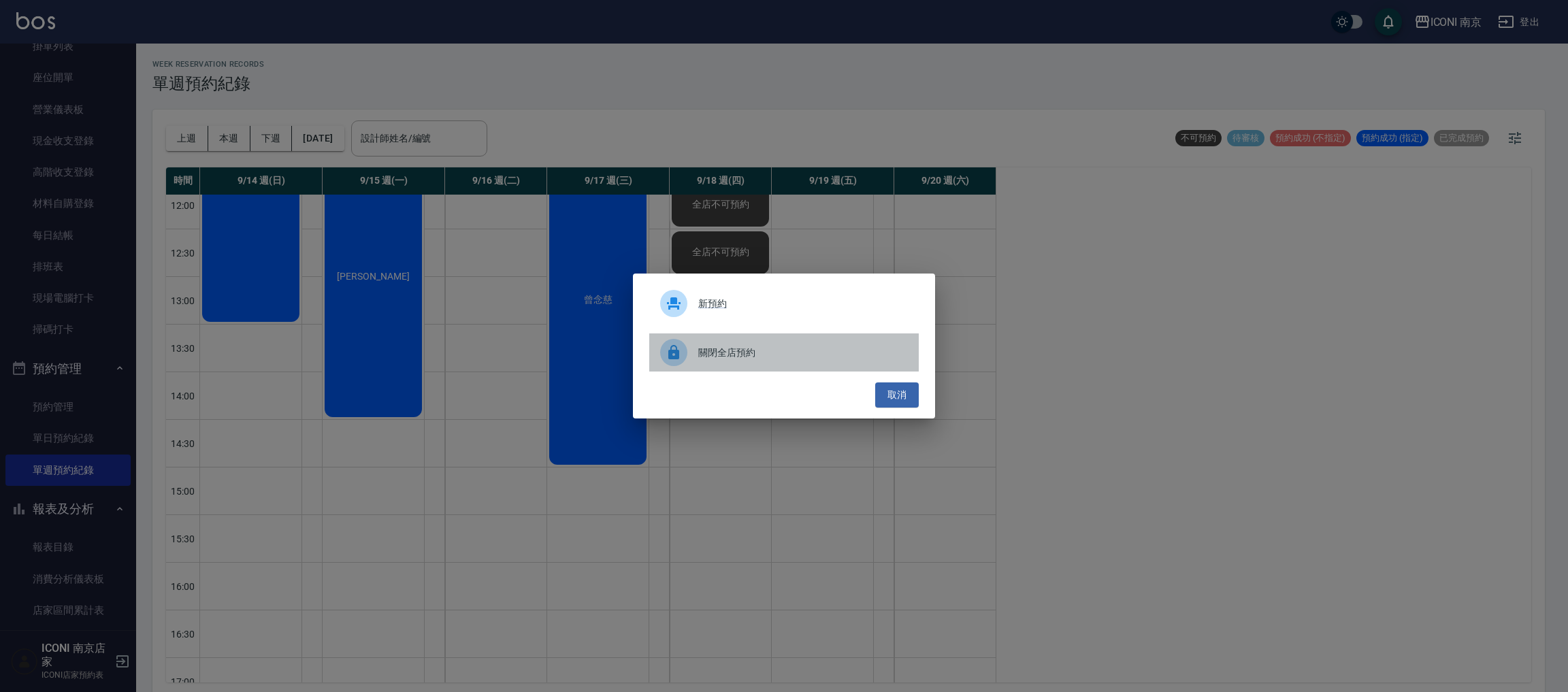
click at [700, 349] on span "關閉全店預約" at bounding box center [803, 353] width 209 height 14
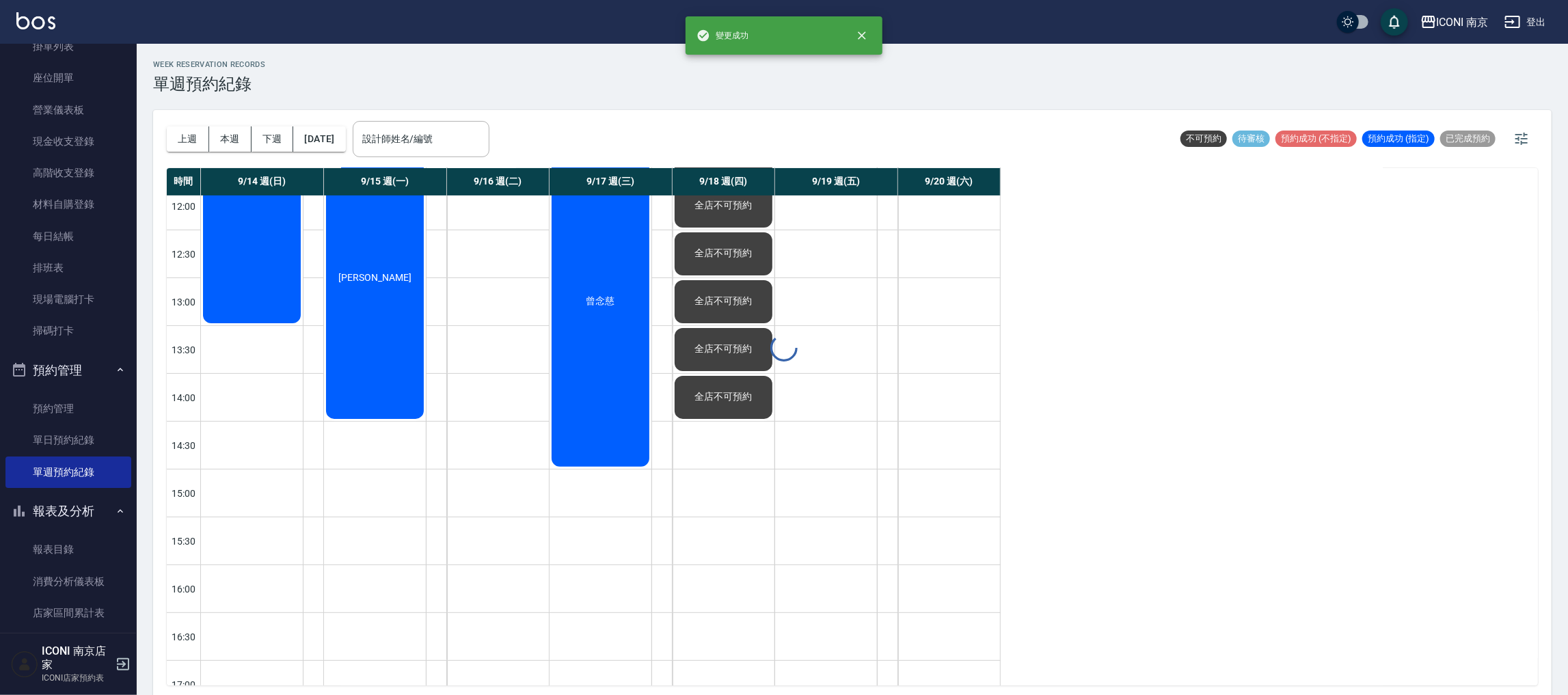
click at [699, 443] on div "WEEK RESERVATION RECORDS 單週預約紀錄 上週 本週 下週 2025/09/14 設計師姓名/編號 設計師姓名/編號 不可預約 待審核 …" at bounding box center [852, 371] width 1431 height 656
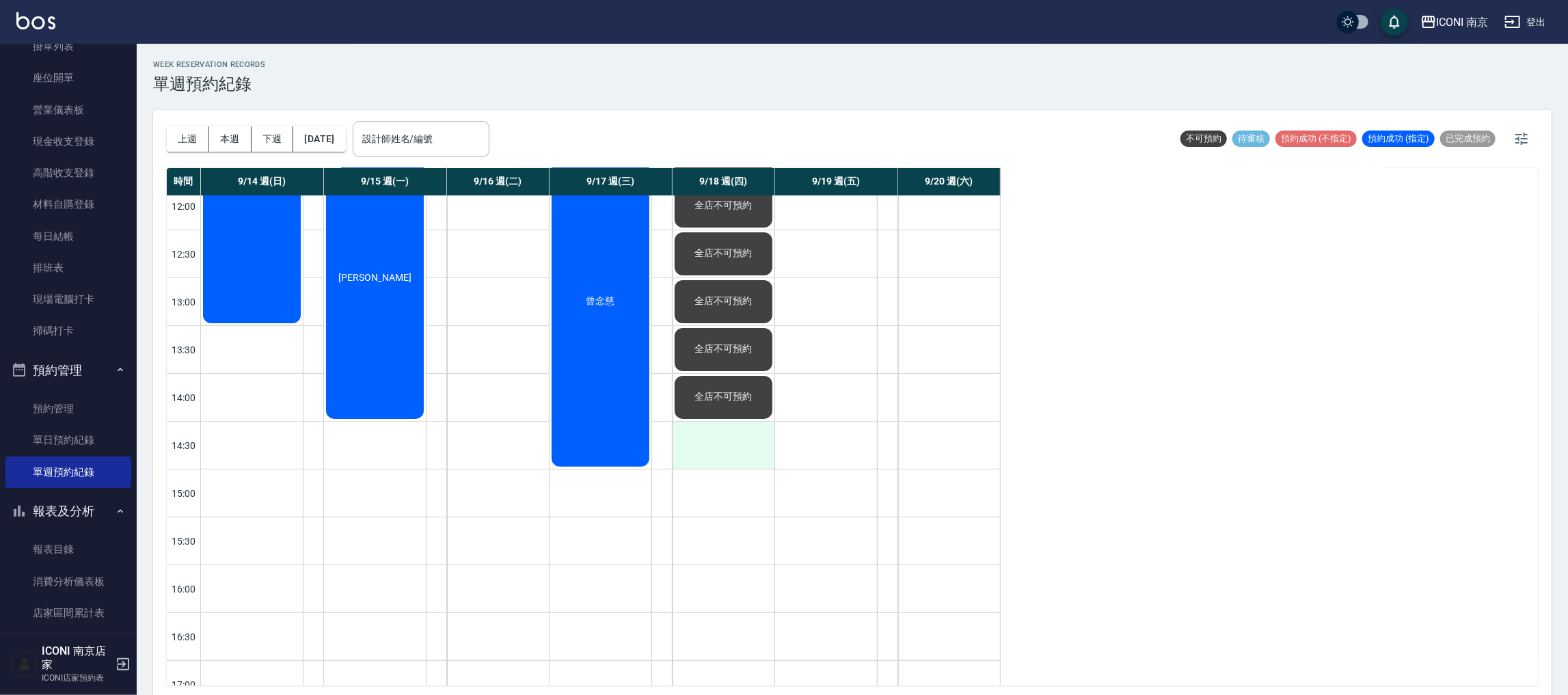
click at [711, 439] on div at bounding box center [724, 445] width 102 height 47
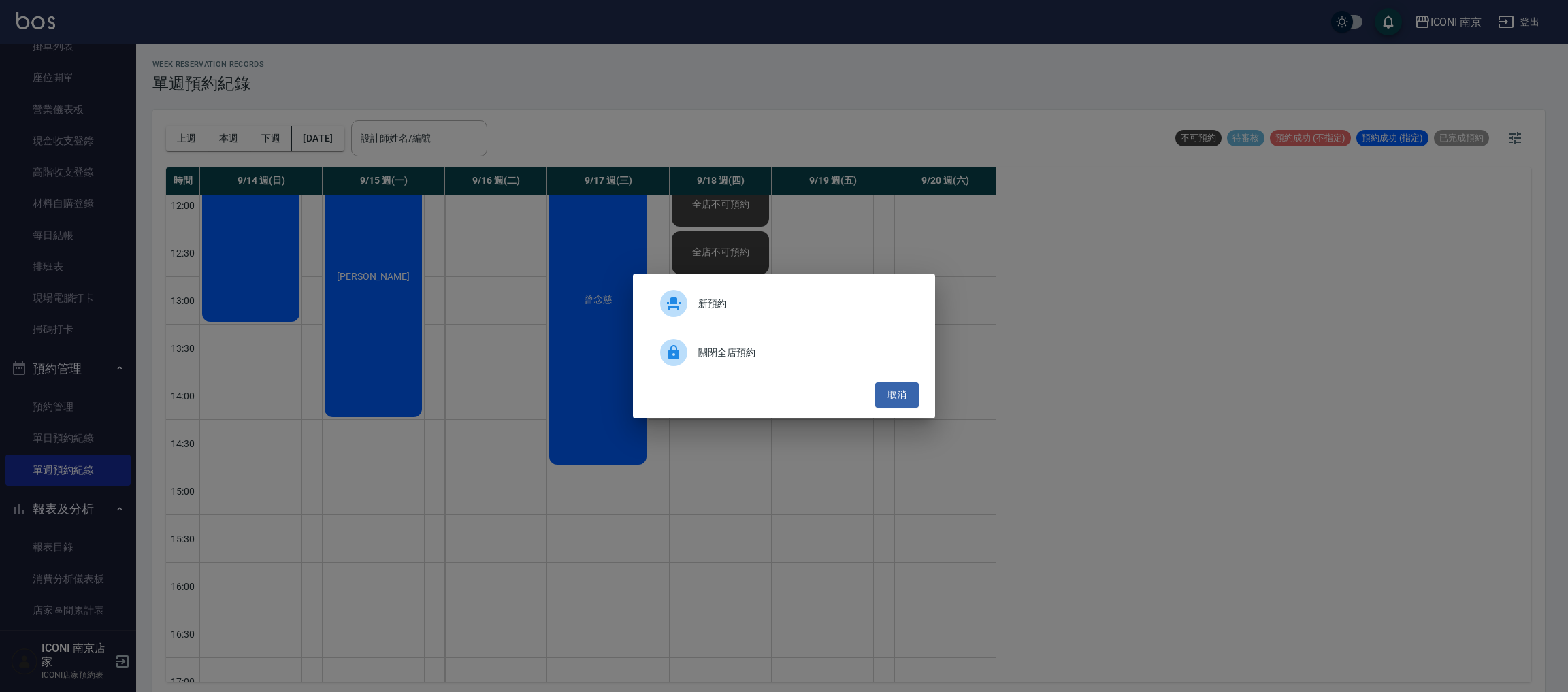
click at [732, 359] on span "關閉全店預約" at bounding box center [803, 353] width 209 height 14
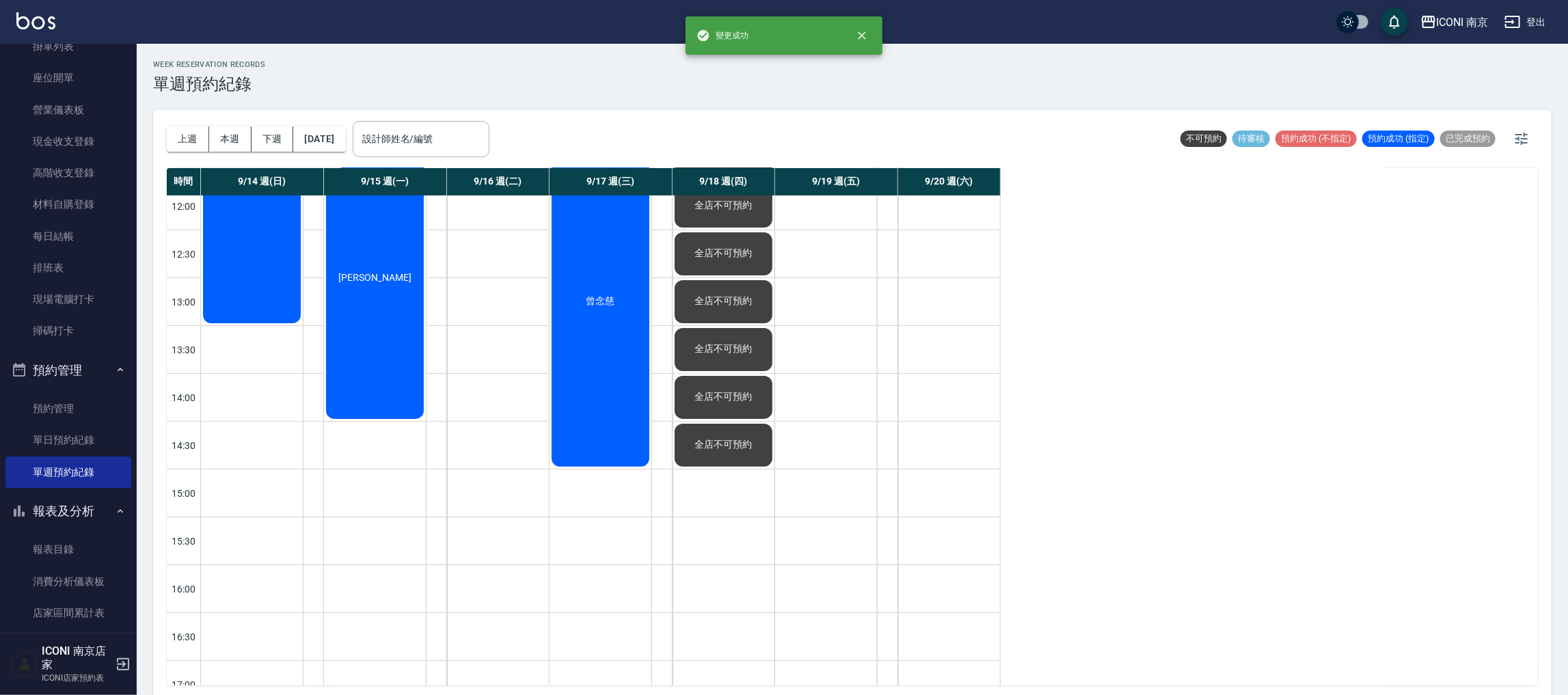
click at [716, 514] on div at bounding box center [724, 493] width 102 height 47
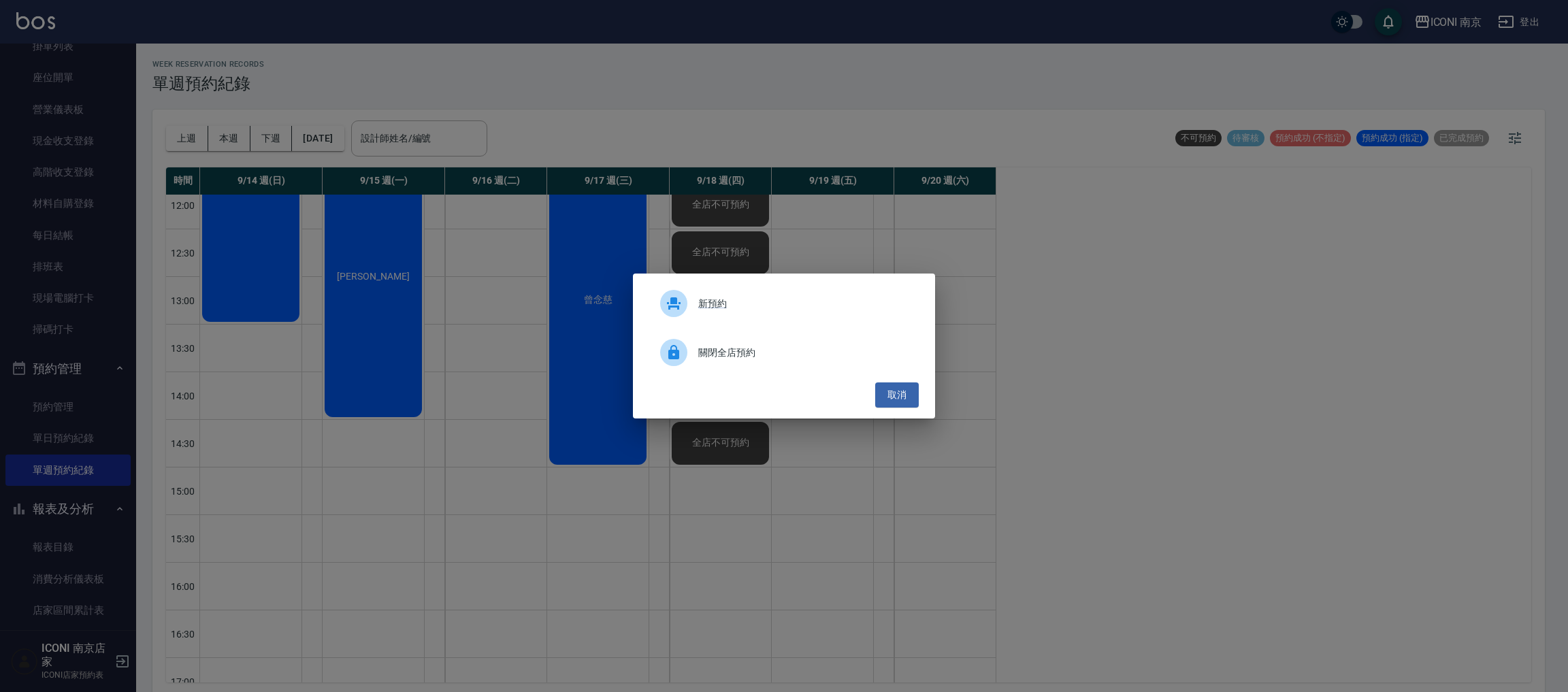
click at [718, 498] on div "新預約 關閉全店預約 取消" at bounding box center [784, 346] width 1568 height 692
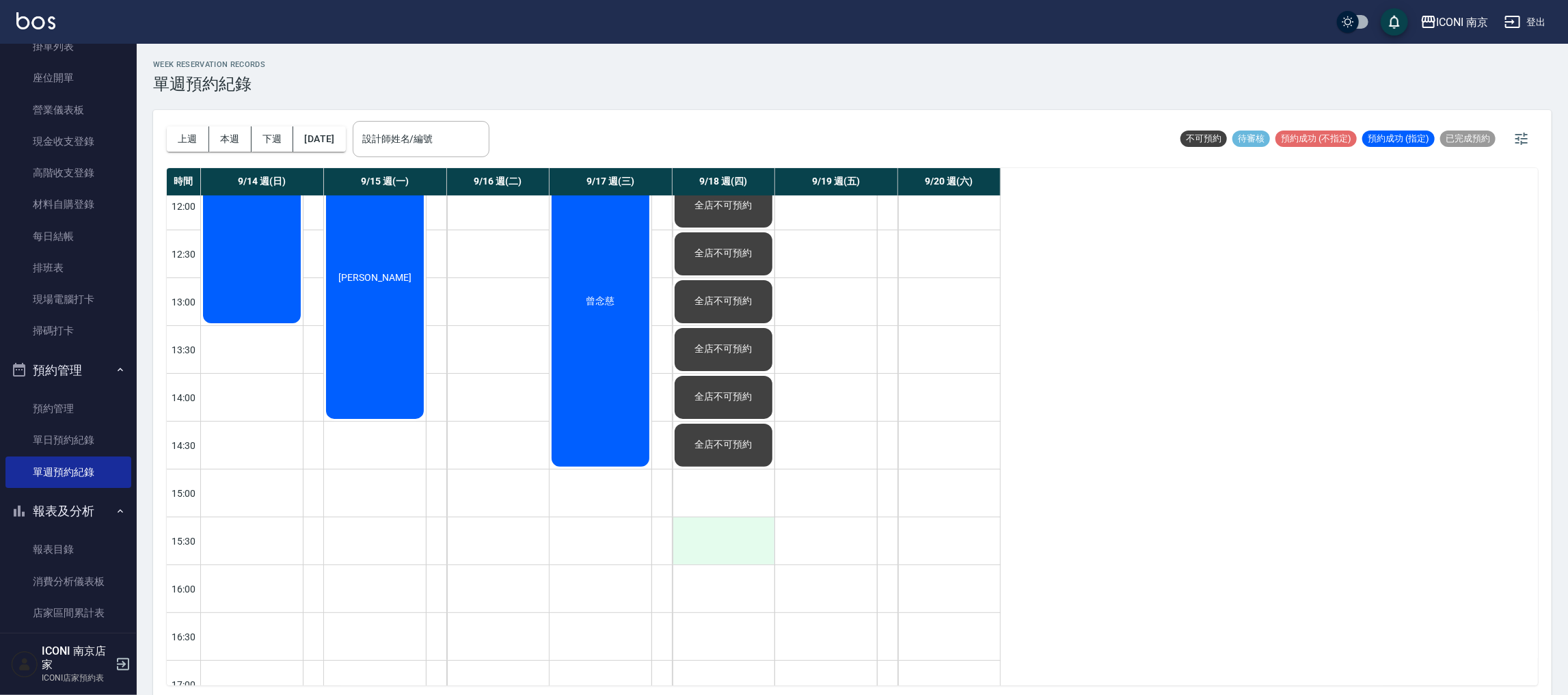
click at [704, 519] on div at bounding box center [724, 541] width 102 height 47
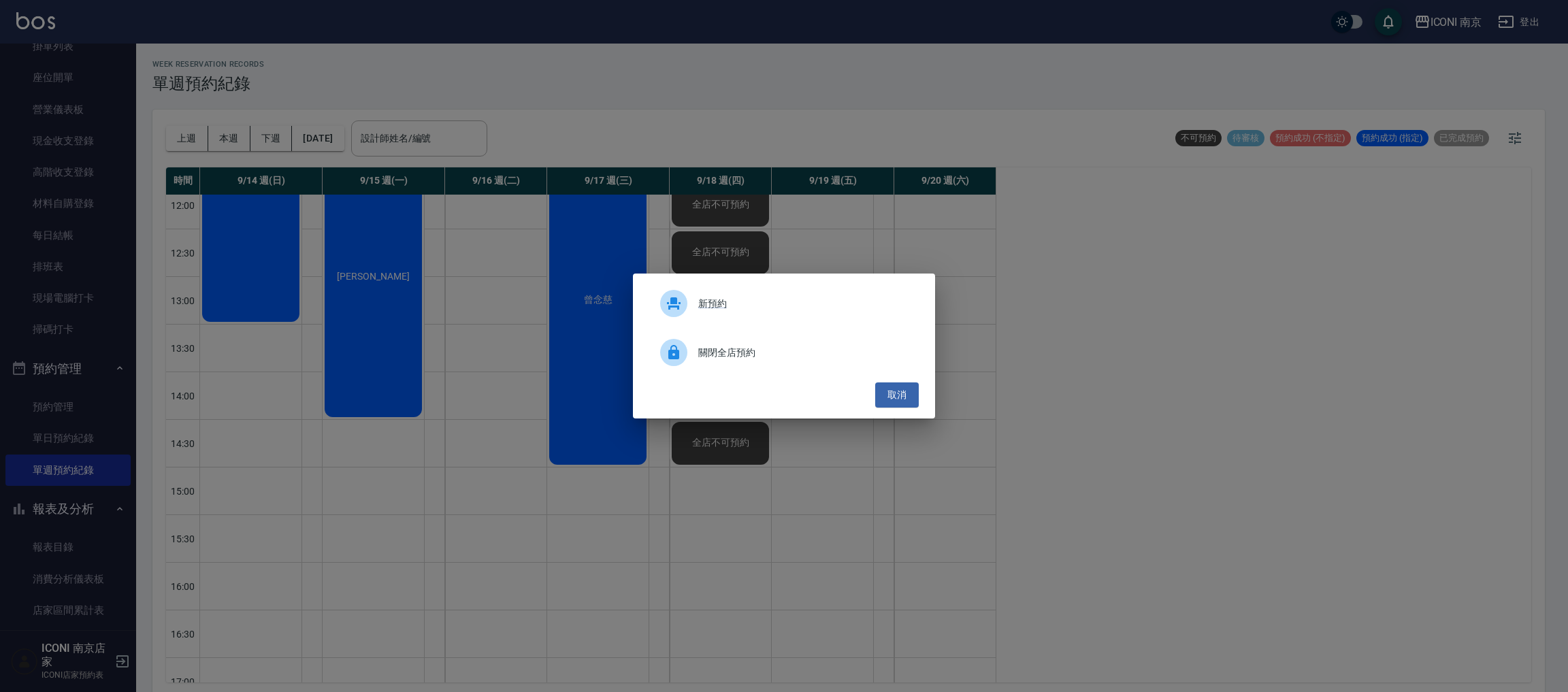
drag, startPoint x: 715, startPoint y: 359, endPoint x: 716, endPoint y: 380, distance: 21.0
click at [716, 359] on span "關閉全店預約" at bounding box center [803, 353] width 209 height 14
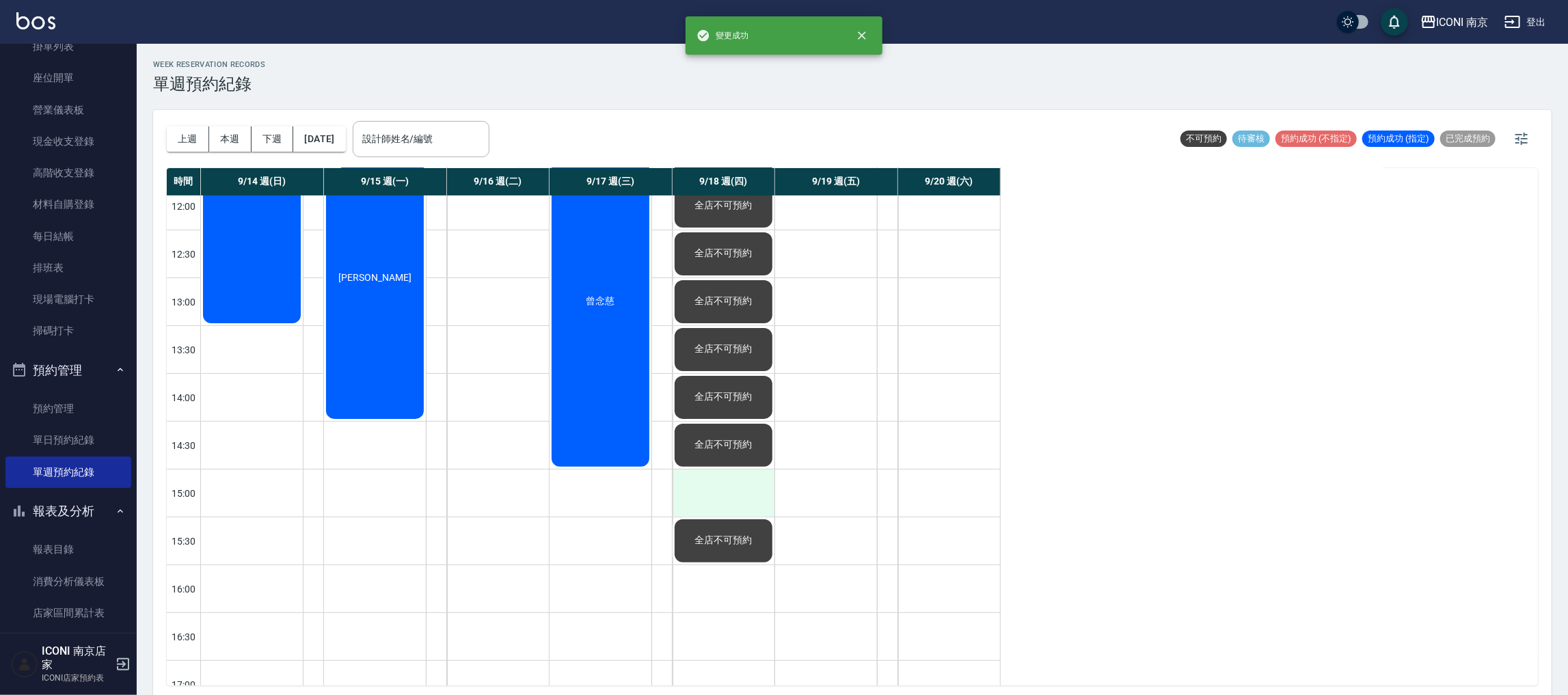
click at [709, 501] on div at bounding box center [724, 493] width 102 height 47
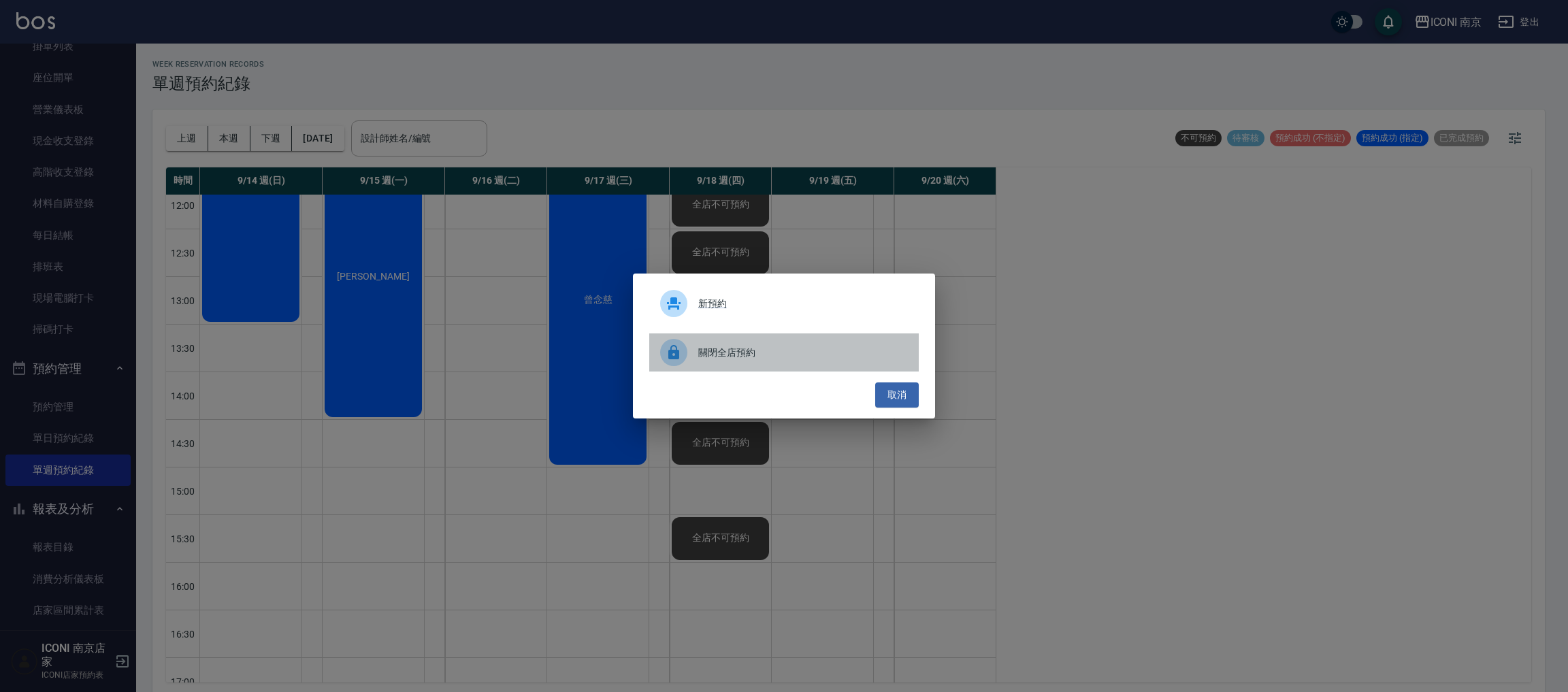
drag, startPoint x: 717, startPoint y: 361, endPoint x: 705, endPoint y: 456, distance: 95.8
click at [717, 361] on div "關閉全店預約" at bounding box center [784, 352] width 270 height 38
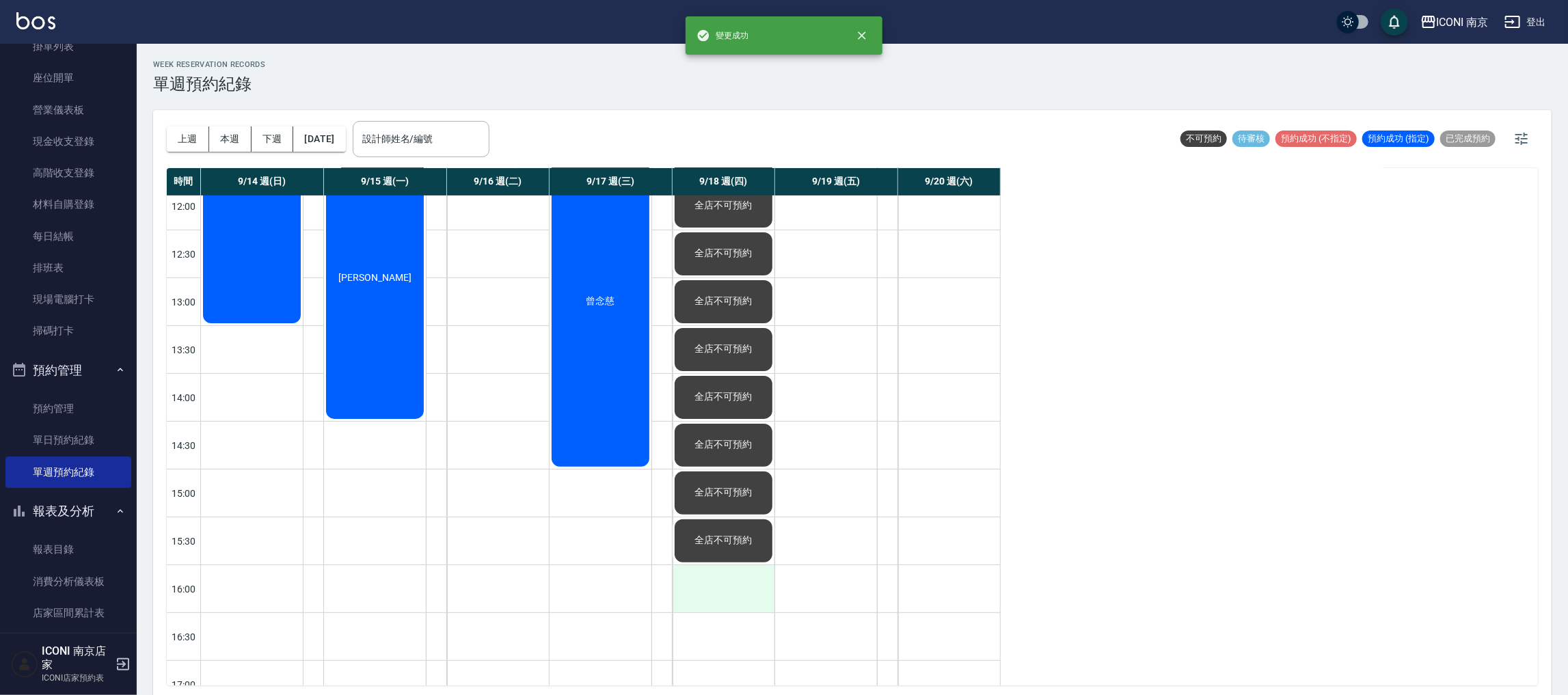
click at [711, 582] on div at bounding box center [724, 589] width 102 height 47
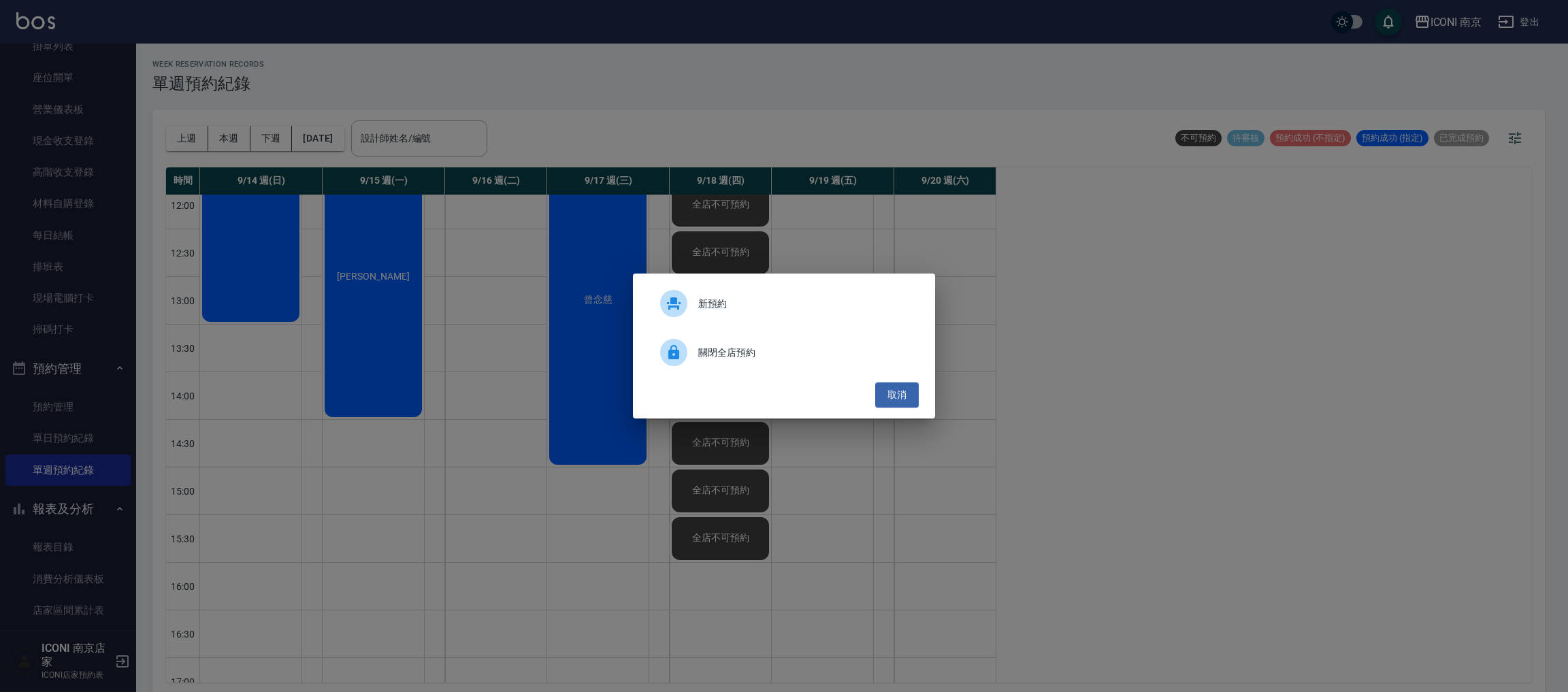
click at [740, 360] on span "關閉全店預約" at bounding box center [803, 353] width 209 height 14
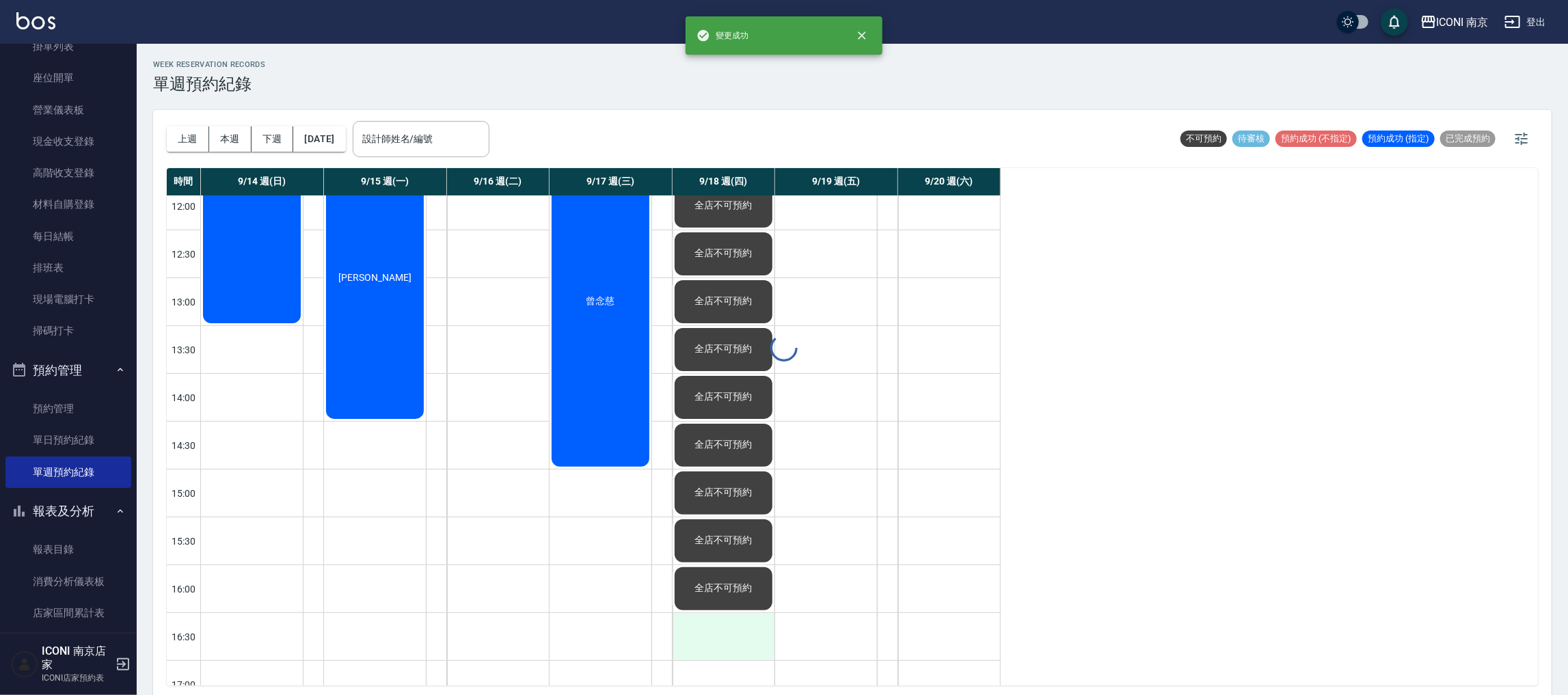
click at [720, 615] on div at bounding box center [724, 637] width 102 height 47
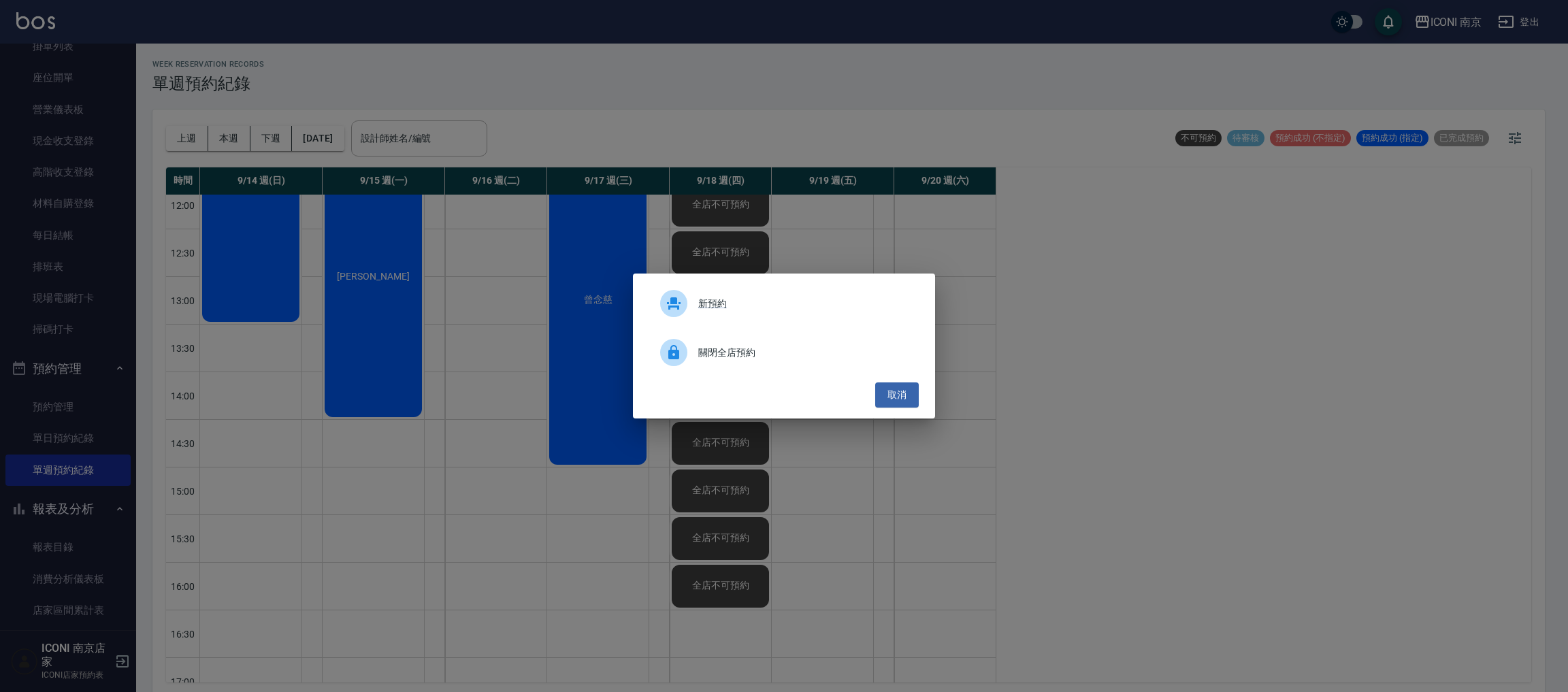
click at [737, 346] on span "關閉全店預約" at bounding box center [803, 353] width 209 height 14
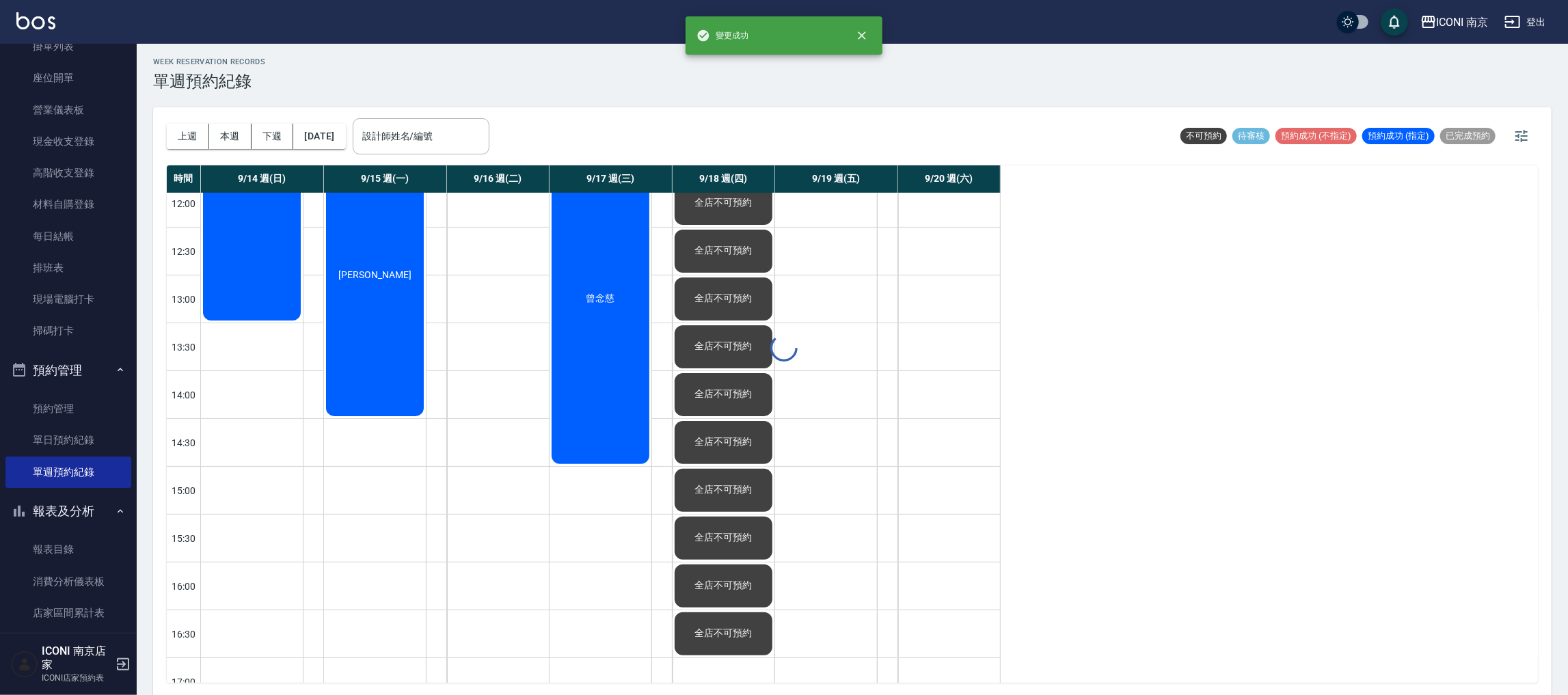
scroll to position [4, 0]
click at [736, 610] on div "全店不可預約" at bounding box center [724, 634] width 102 height 47
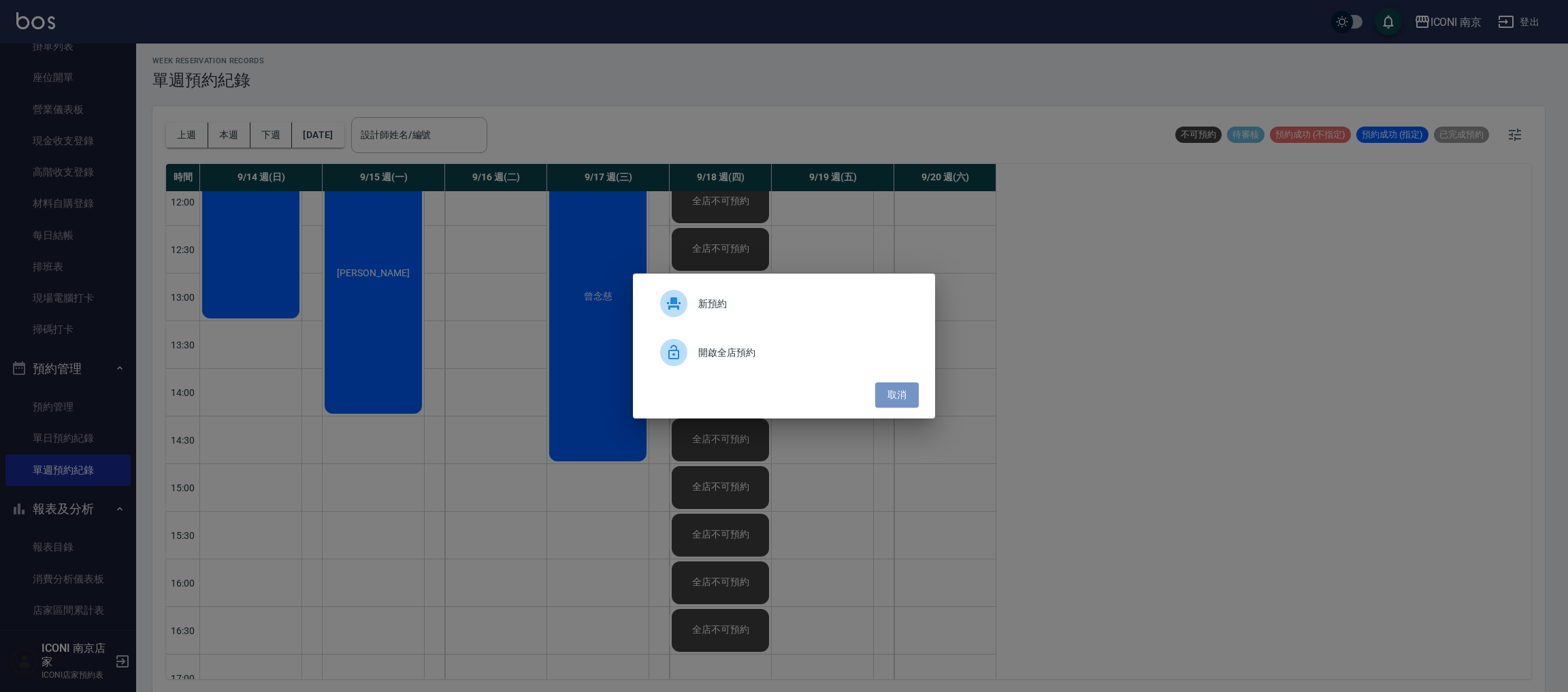
drag, startPoint x: 883, startPoint y: 384, endPoint x: 911, endPoint y: 410, distance: 38.2
click at [883, 385] on button "取消" at bounding box center [897, 394] width 43 height 25
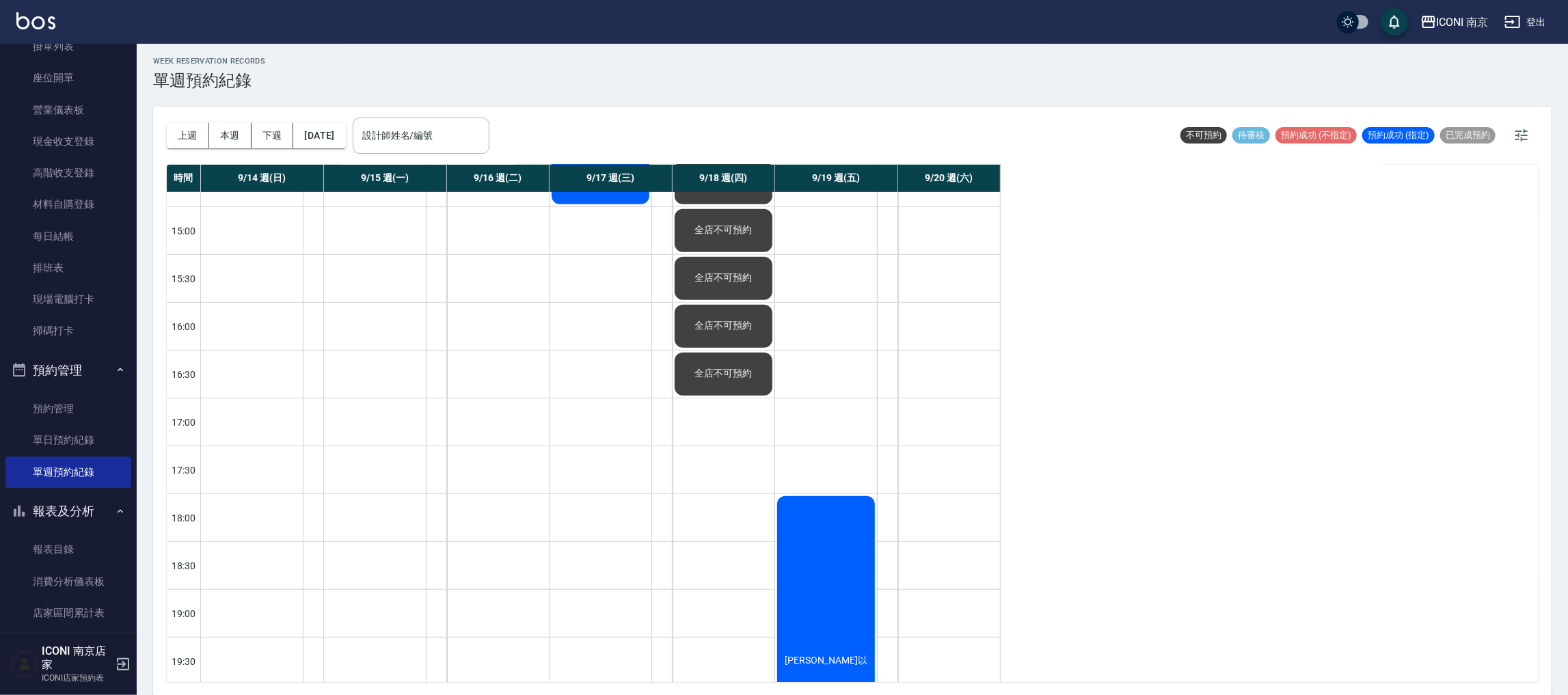
scroll to position [512, 0]
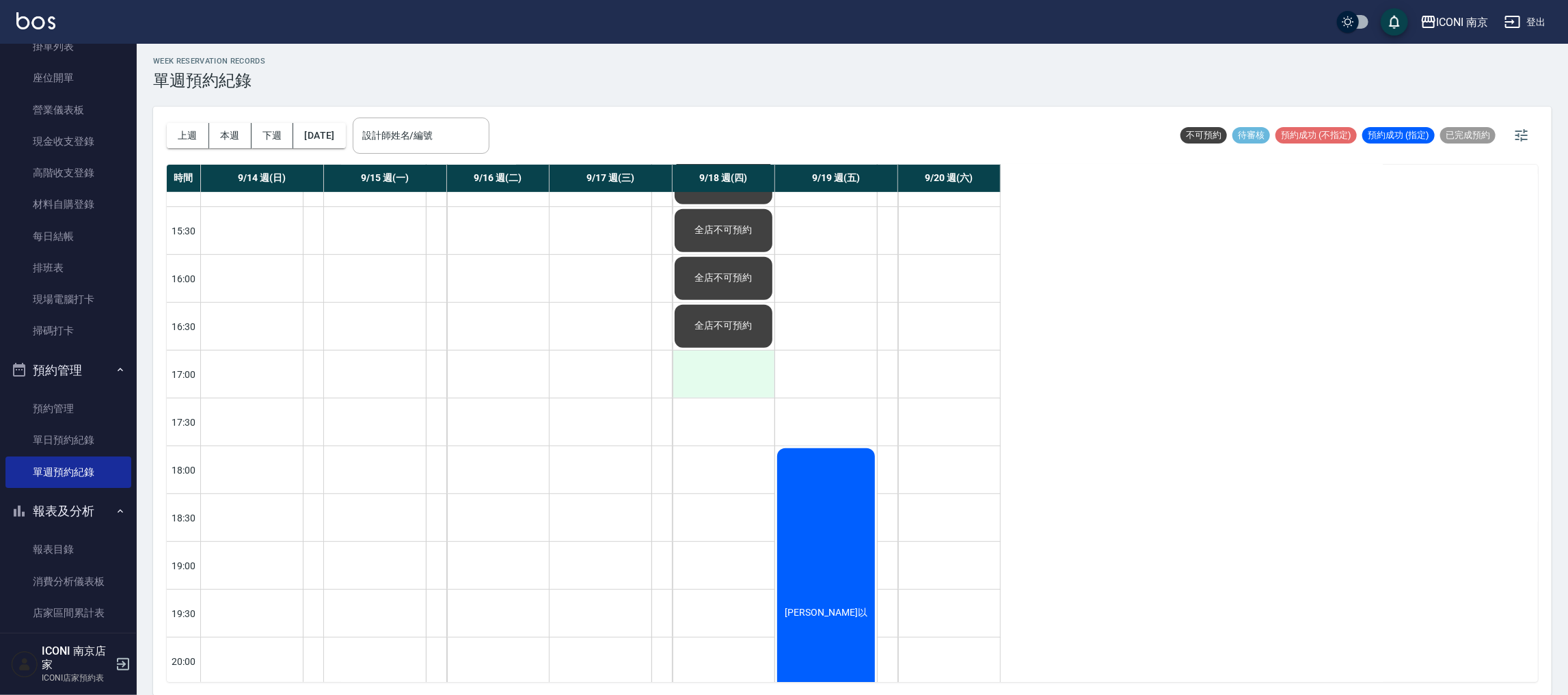
click at [707, 381] on div at bounding box center [724, 374] width 102 height 47
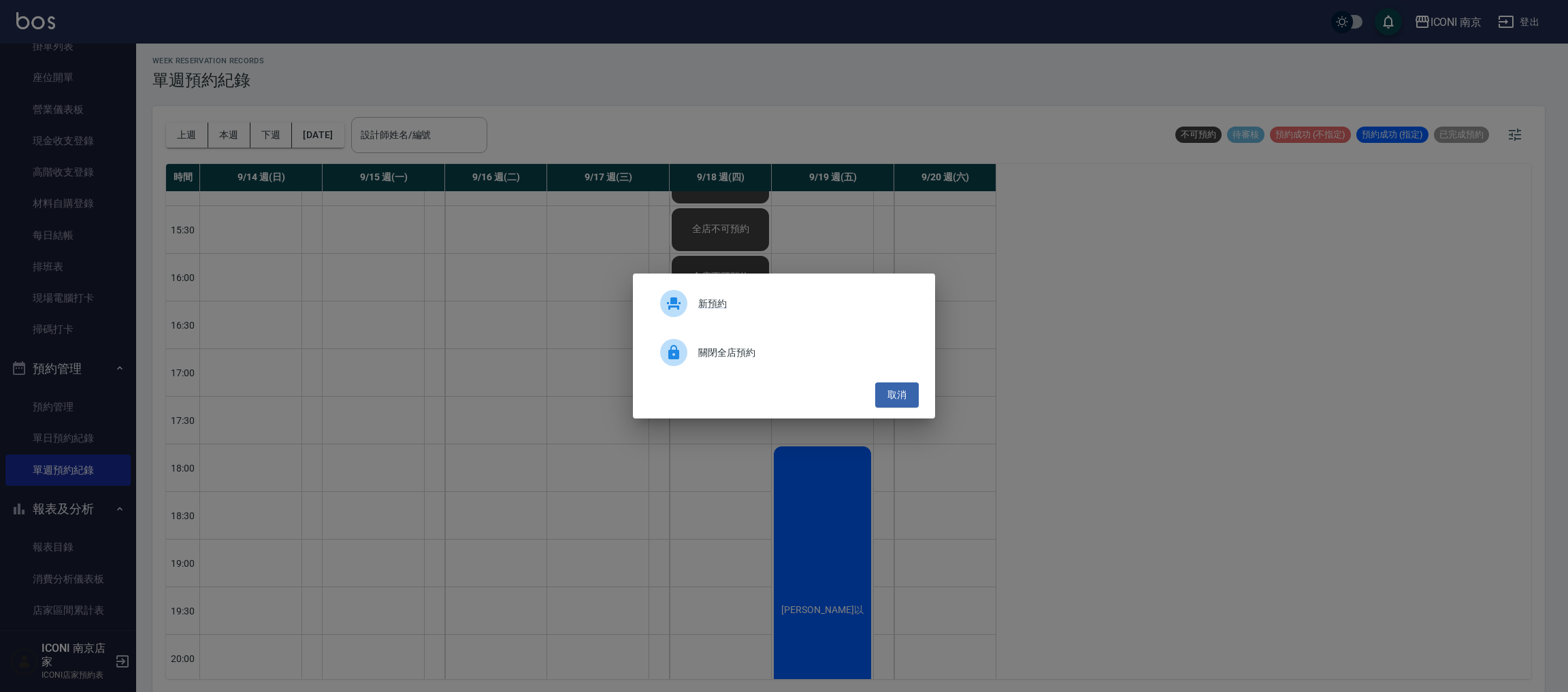
click at [724, 359] on span "關閉全店預約" at bounding box center [803, 353] width 209 height 14
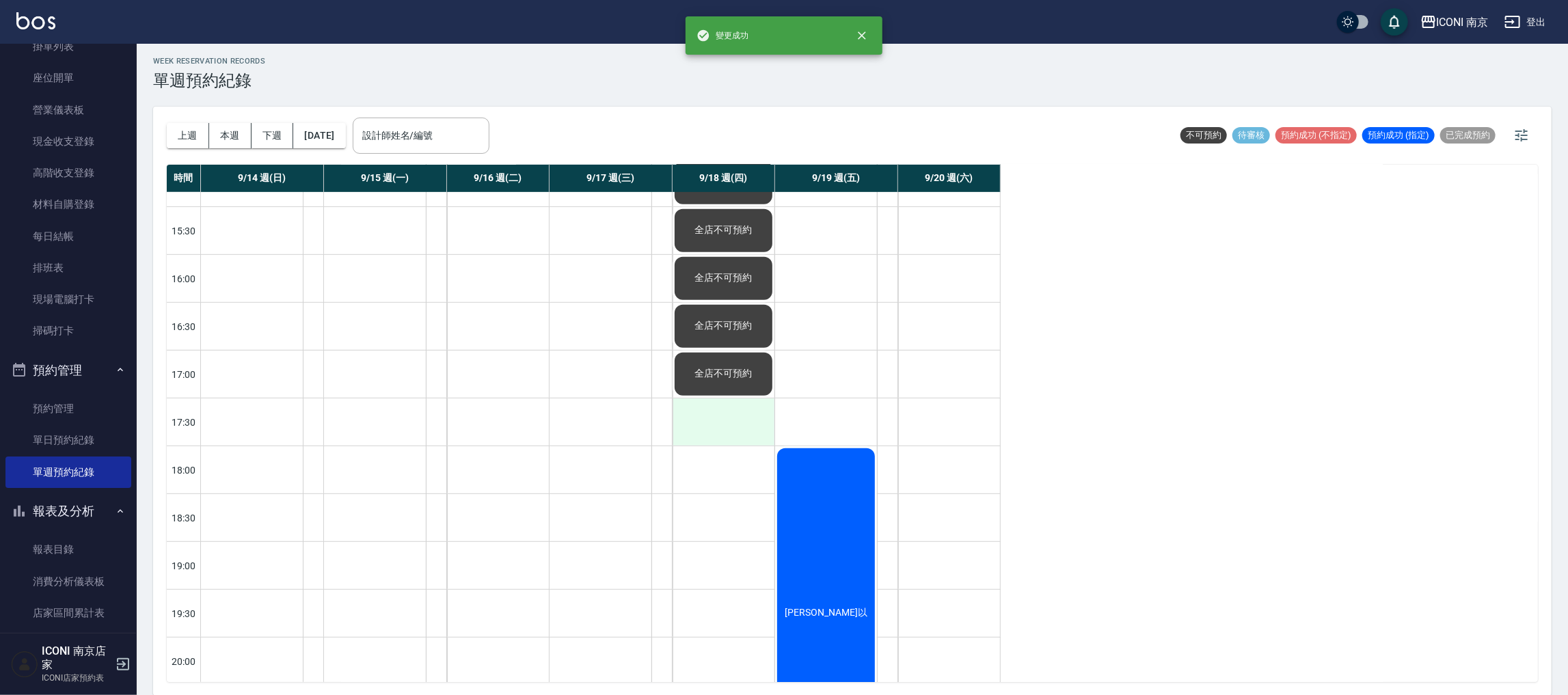
click at [725, 423] on div at bounding box center [724, 422] width 102 height 47
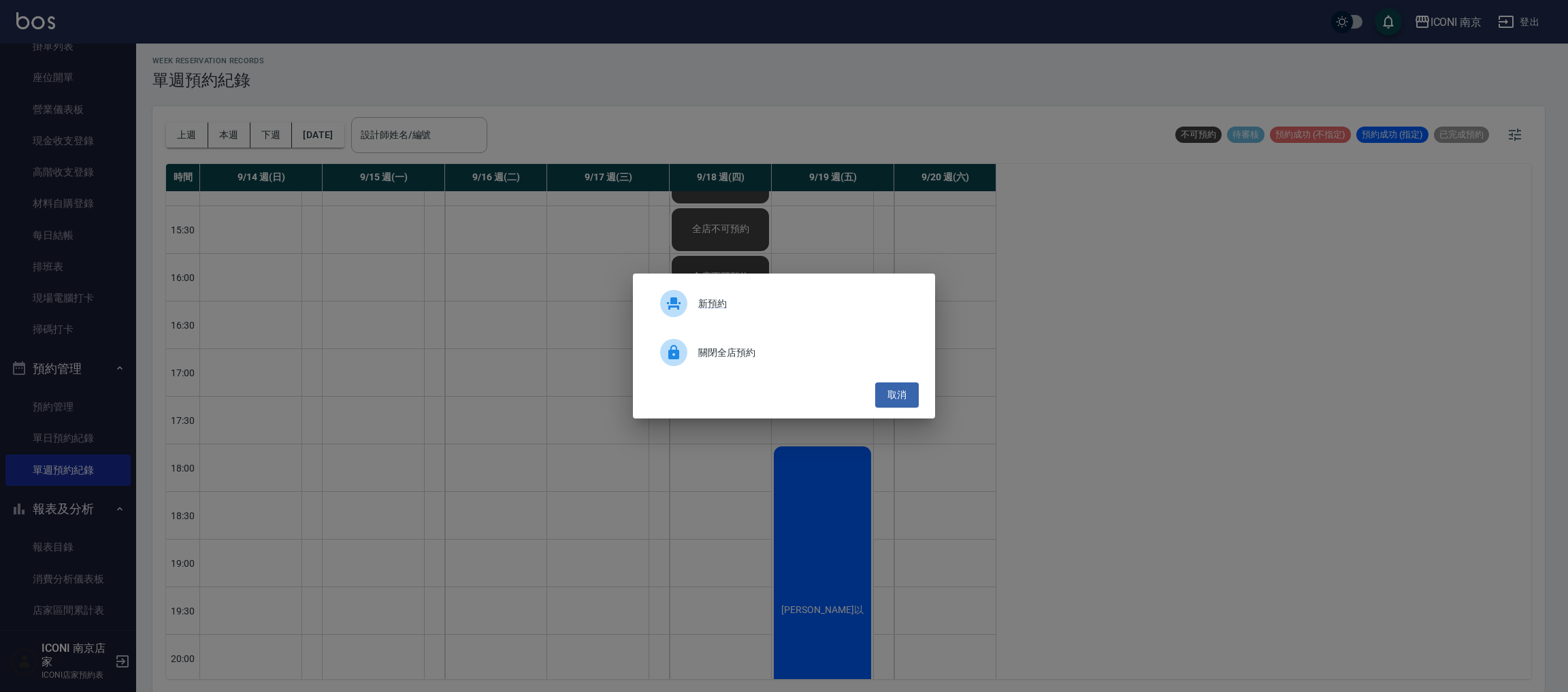
click at [742, 350] on span "關閉全店預約" at bounding box center [803, 353] width 209 height 14
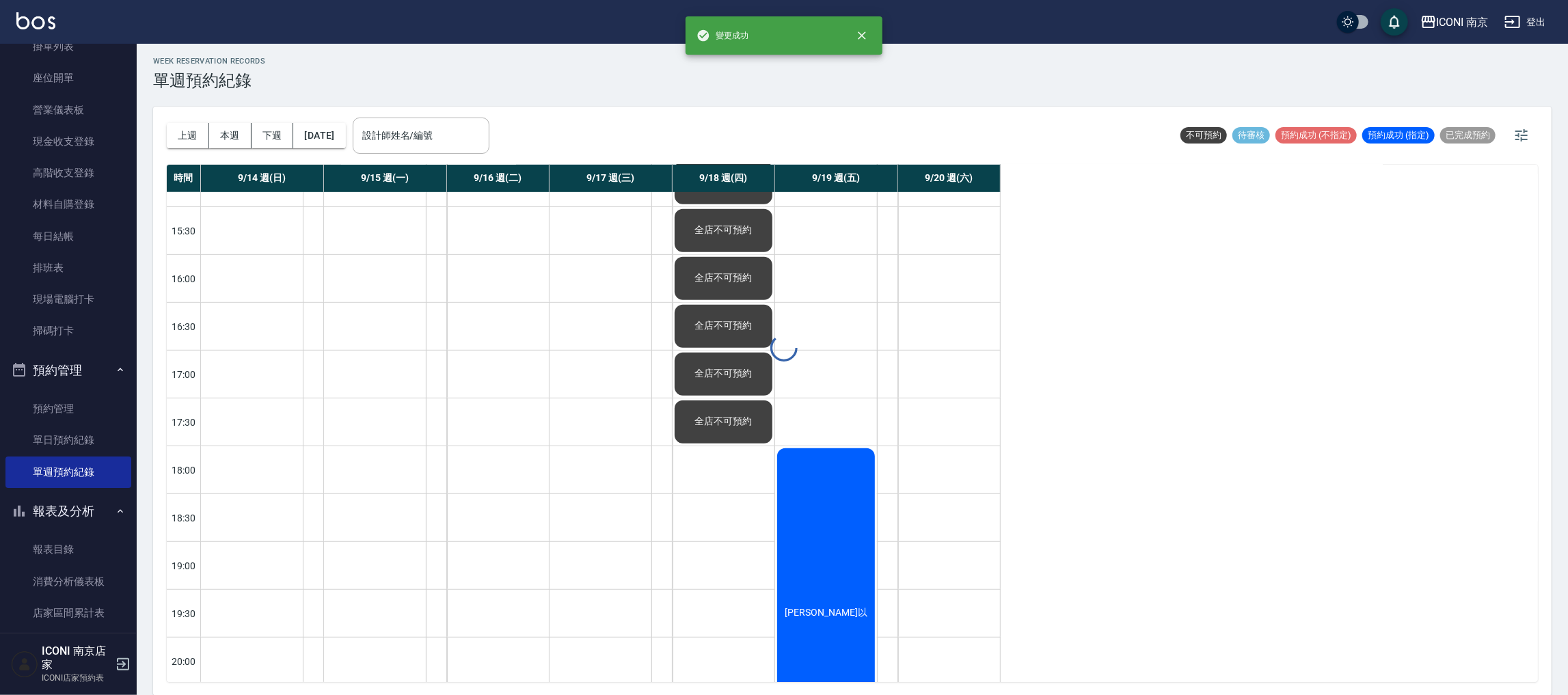
click at [725, 474] on div "WEEK RESERVATION RECORDS 單週預約紀錄 上週 本週 下週 2025/09/14 設計師姓名/編號 設計師姓名/編號 不可預約 待審核 …" at bounding box center [852, 368] width 1431 height 656
click at [725, 474] on div at bounding box center [724, 470] width 102 height 47
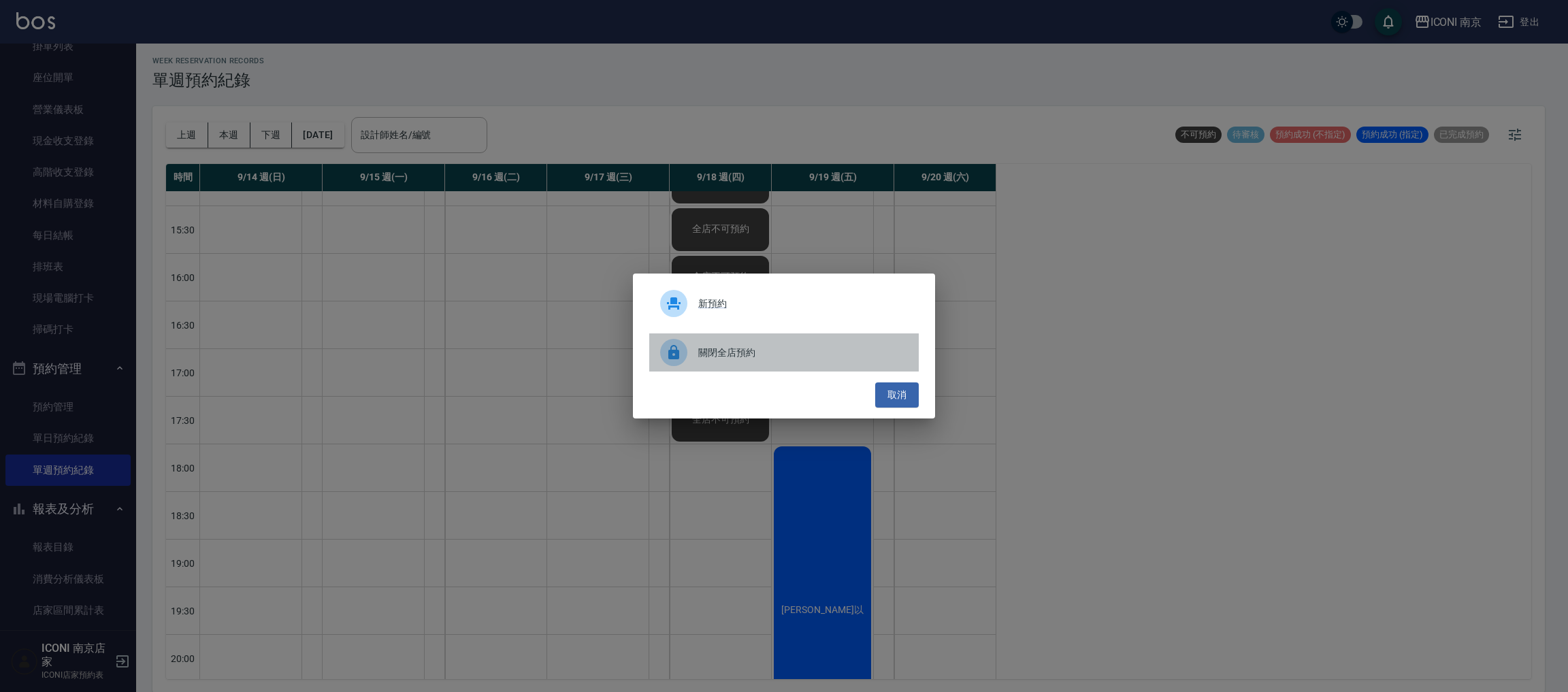
click at [744, 365] on div "關閉全店預約" at bounding box center [784, 352] width 270 height 38
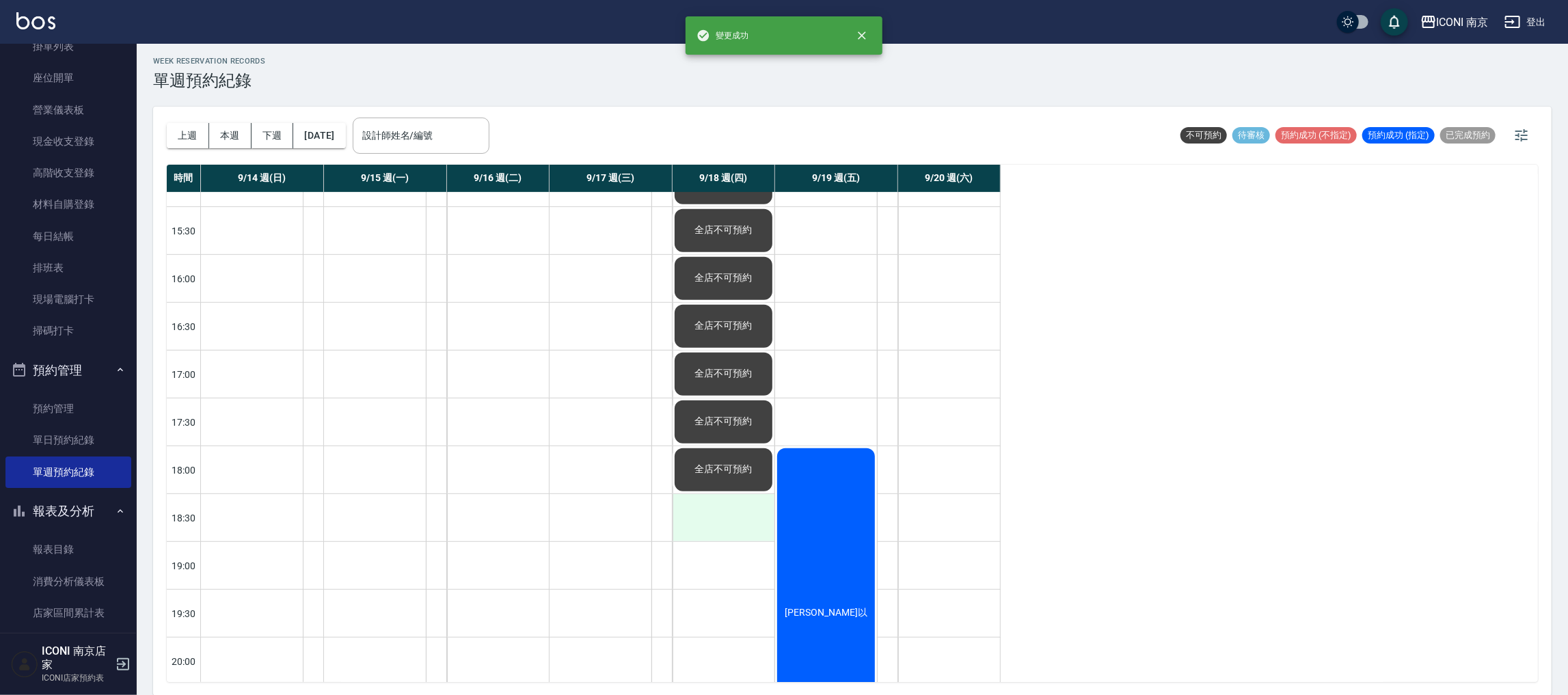
click at [723, 523] on div at bounding box center [724, 518] width 102 height 47
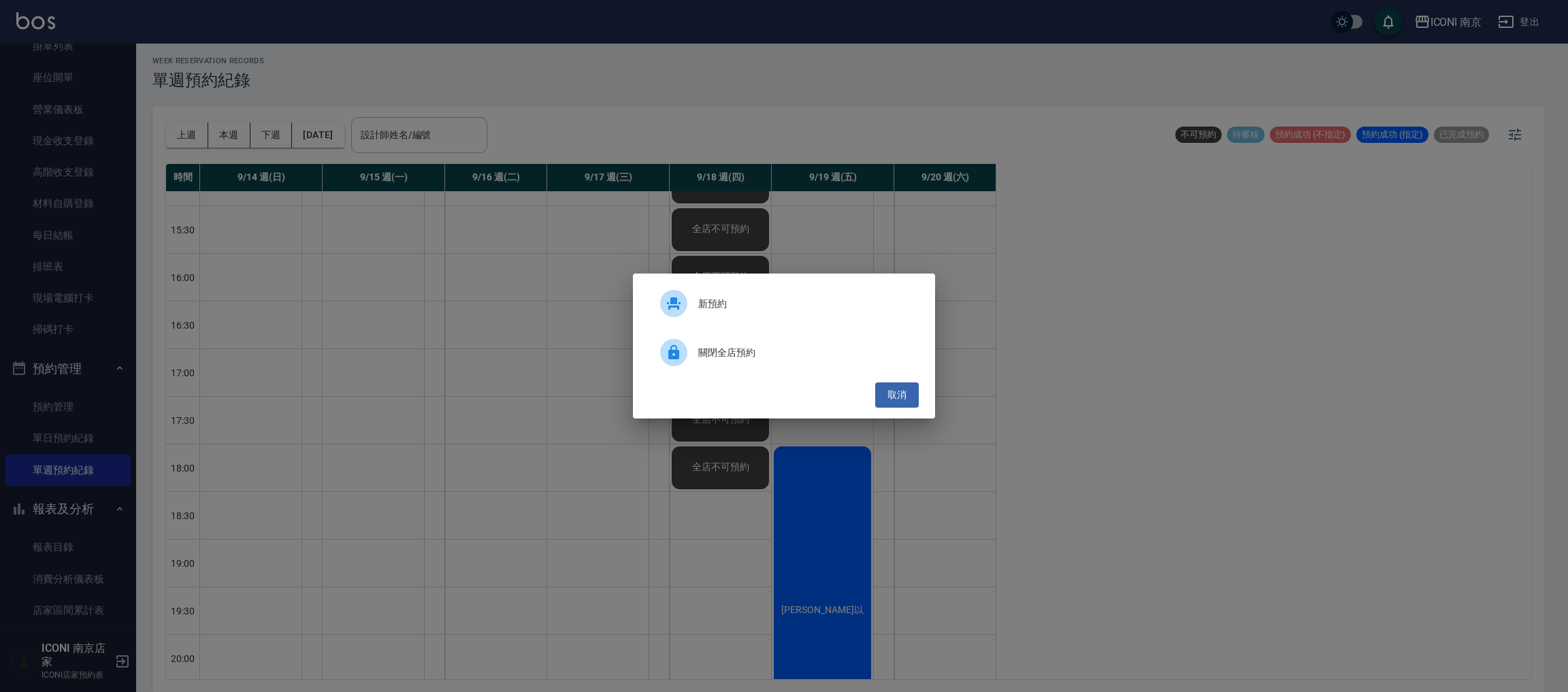
click at [720, 374] on div "新預約 關閉全店預約 取消" at bounding box center [784, 346] width 302 height 145
drag, startPoint x: 730, startPoint y: 361, endPoint x: 720, endPoint y: 411, distance: 51.0
click at [730, 361] on div "關閉全店預約" at bounding box center [784, 352] width 270 height 38
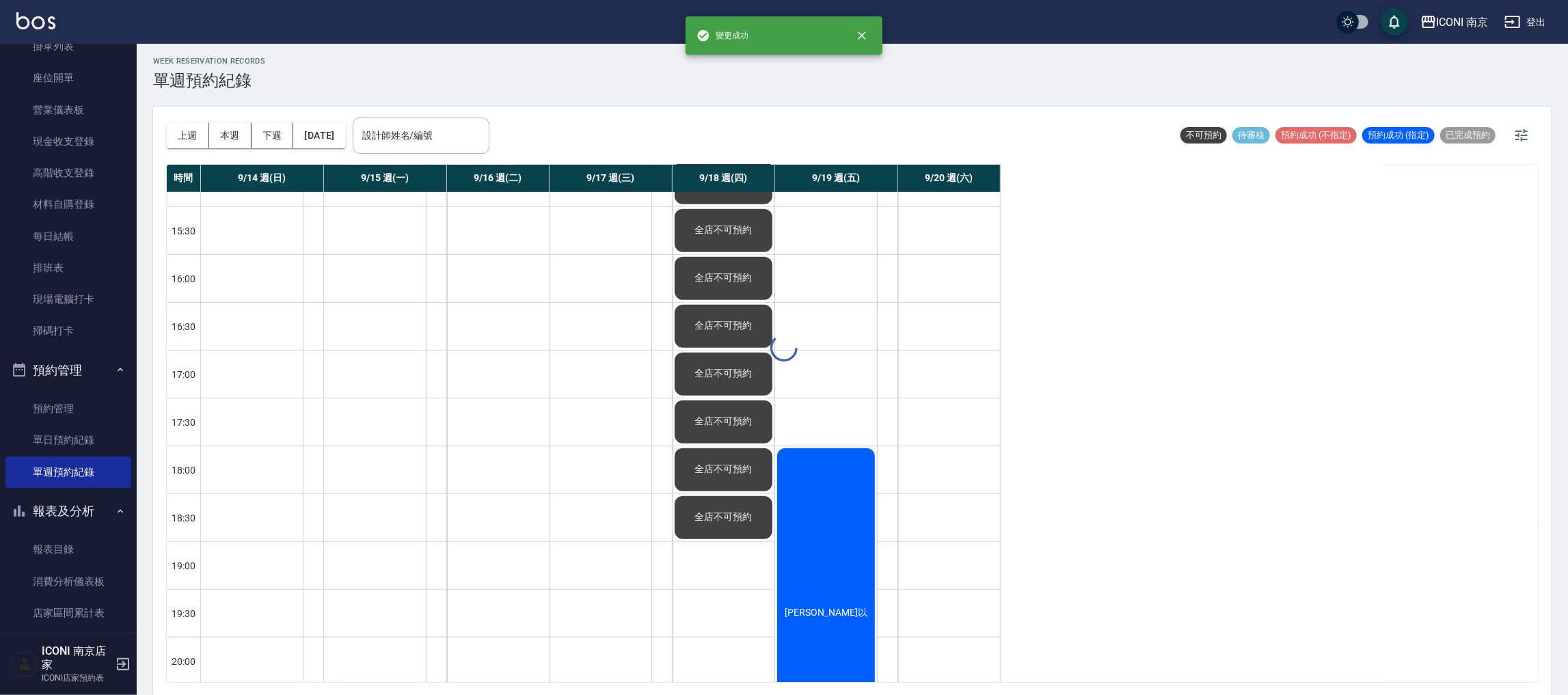
click at [710, 553] on div "WEEK RESERVATION RECORDS 單週預約紀錄 上週 本週 下週 2025/09/14 設計師姓名/編號 設計師姓名/編號 不可預約 待審核 …" at bounding box center [852, 368] width 1431 height 656
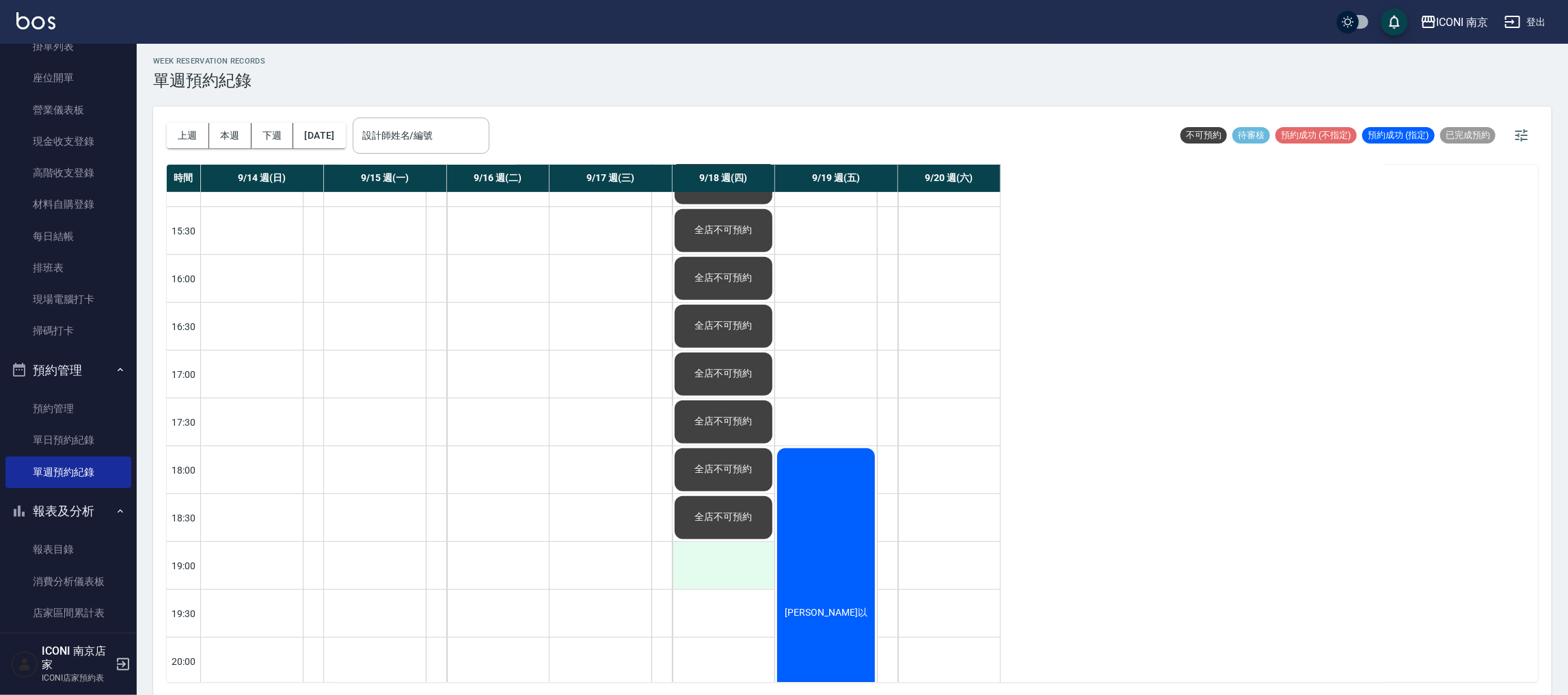
click at [709, 547] on div at bounding box center [724, 566] width 102 height 47
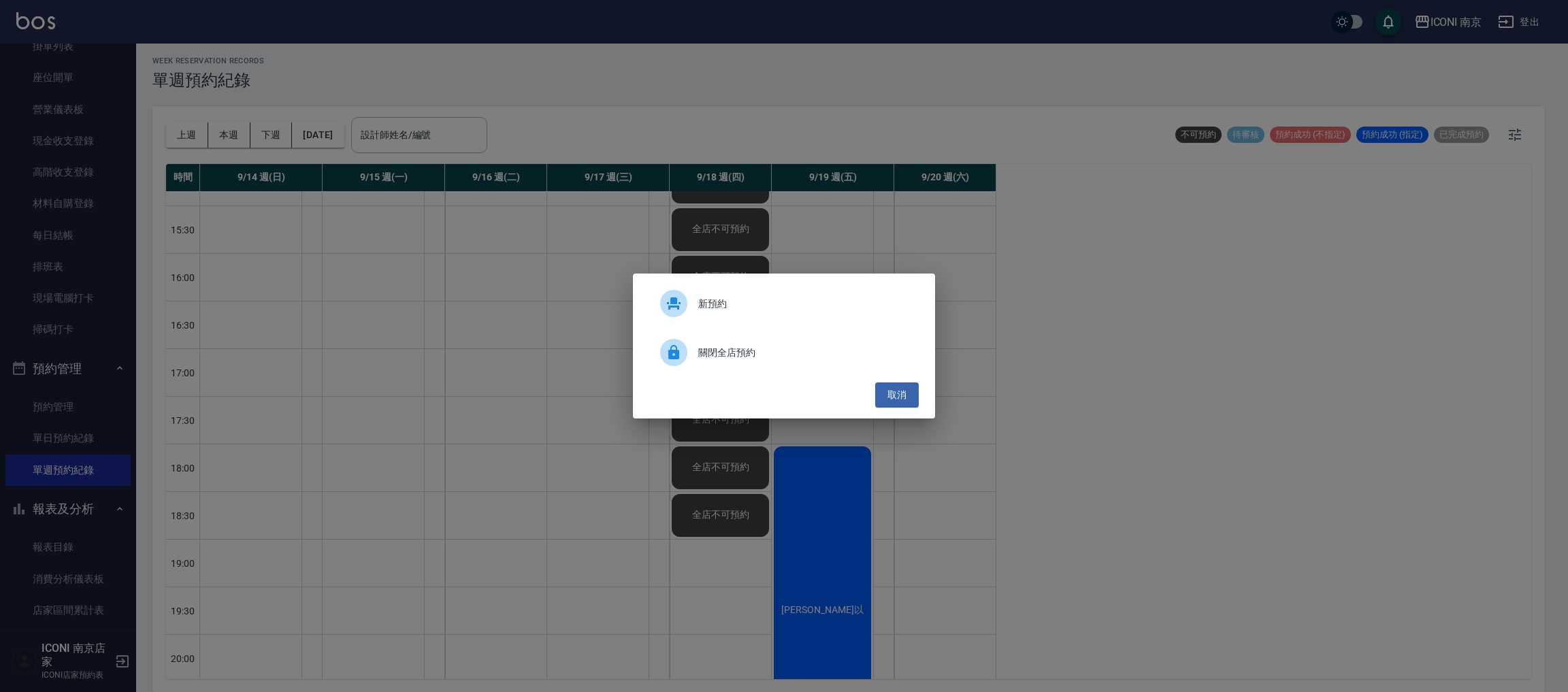
click at [730, 347] on span "關閉全店預約" at bounding box center [803, 353] width 209 height 14
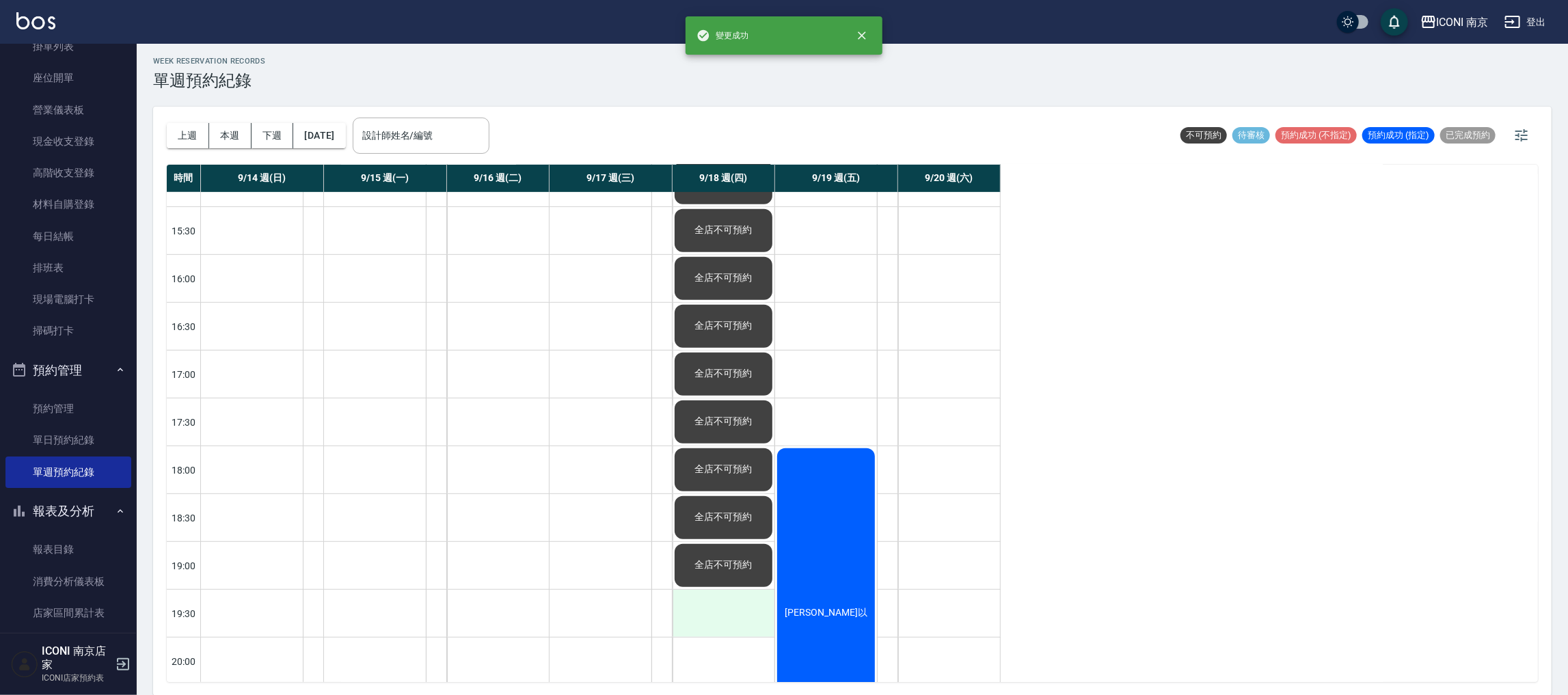
click at [721, 623] on div at bounding box center [724, 613] width 102 height 47
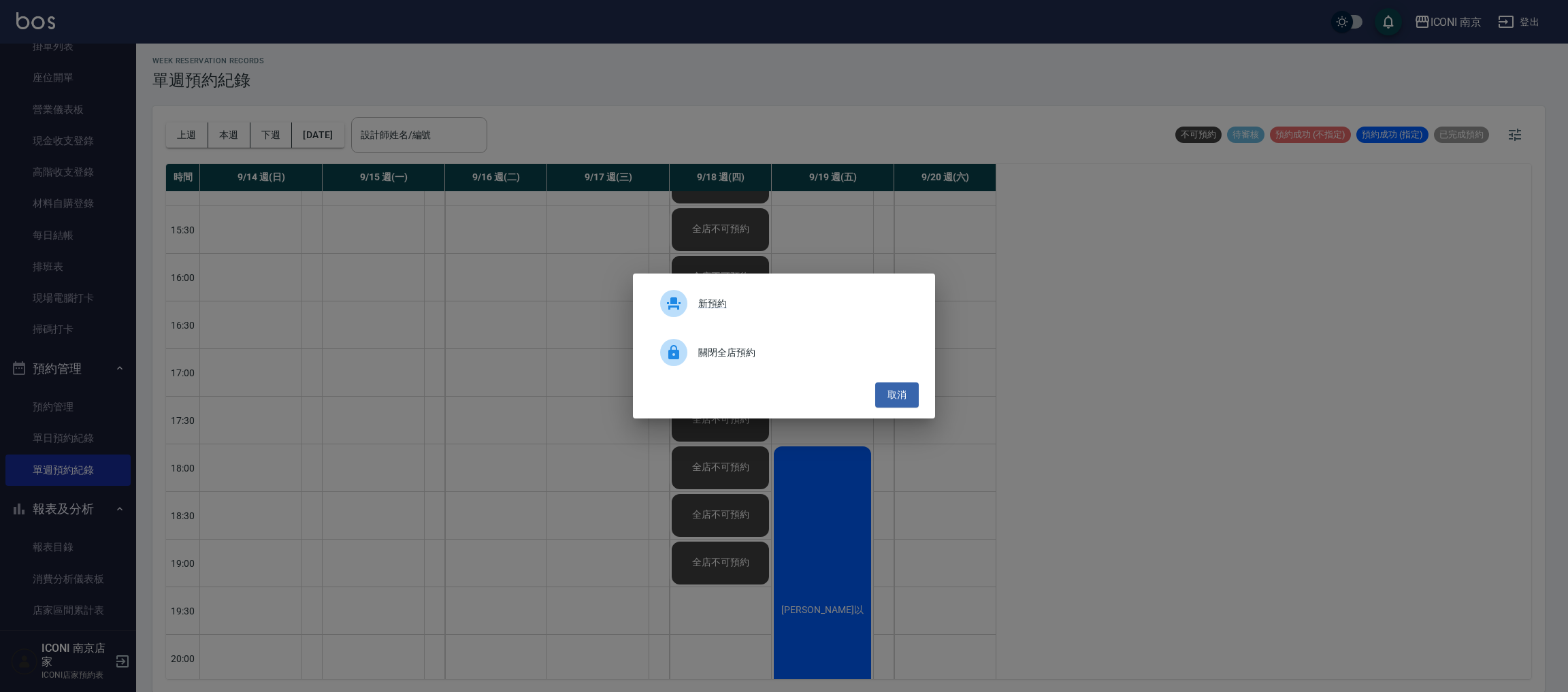
click at [757, 352] on span "關閉全店預約" at bounding box center [803, 353] width 209 height 14
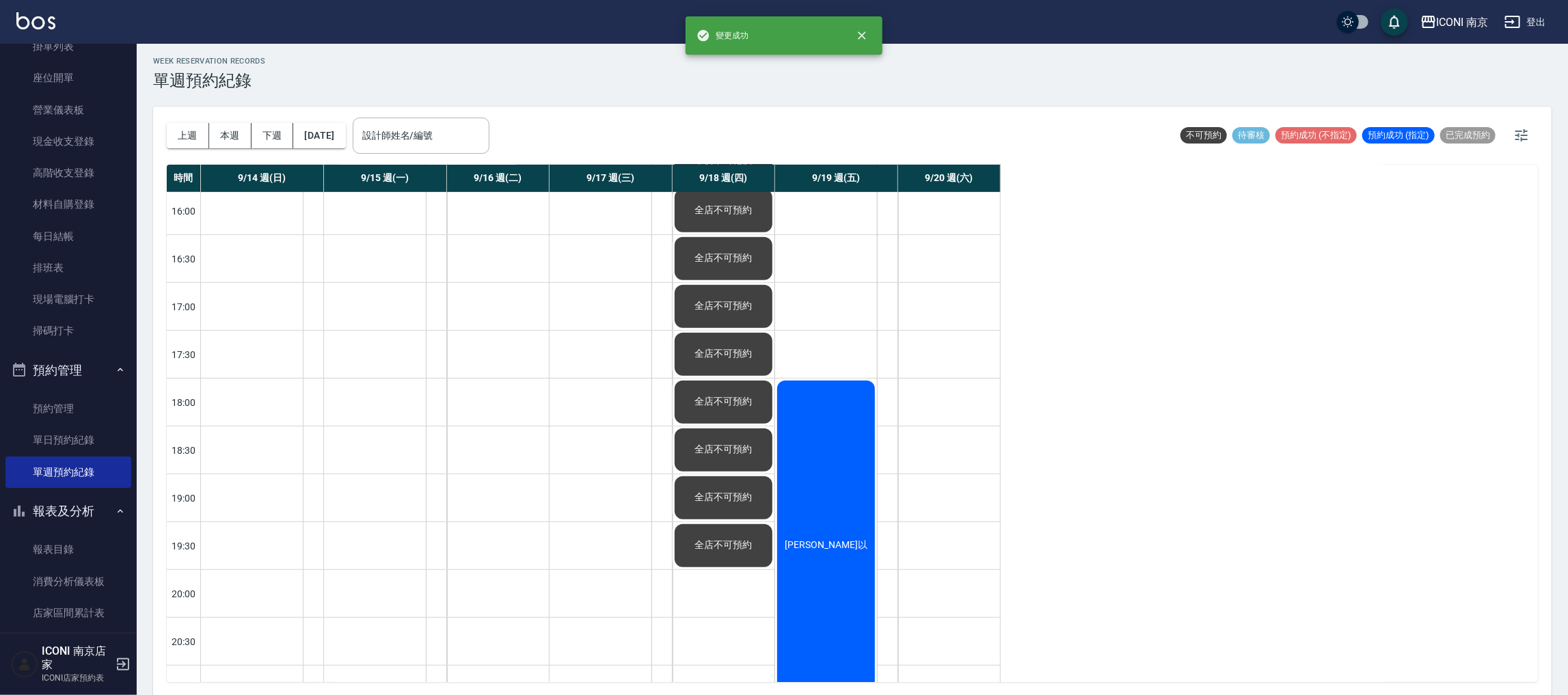
scroll to position [615, 0]
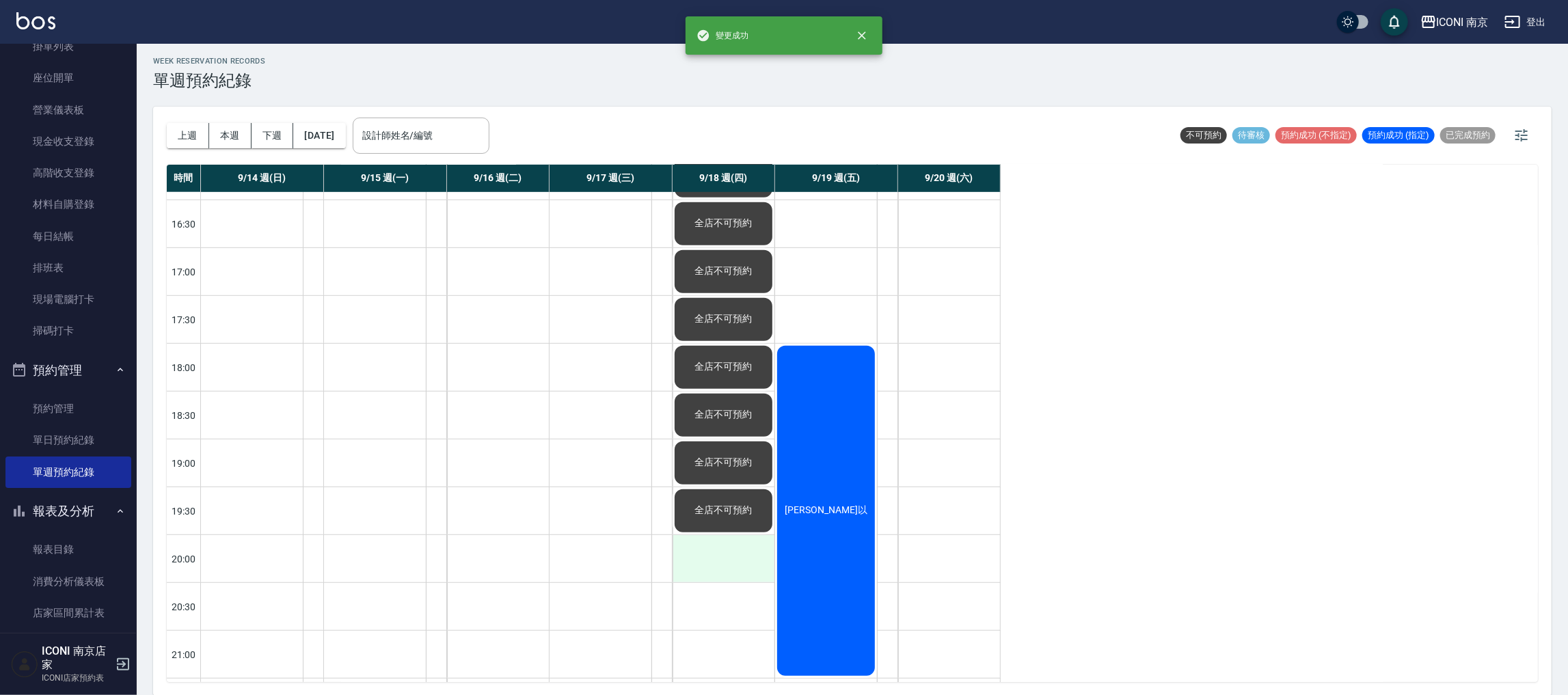
click at [731, 560] on div at bounding box center [724, 559] width 102 height 47
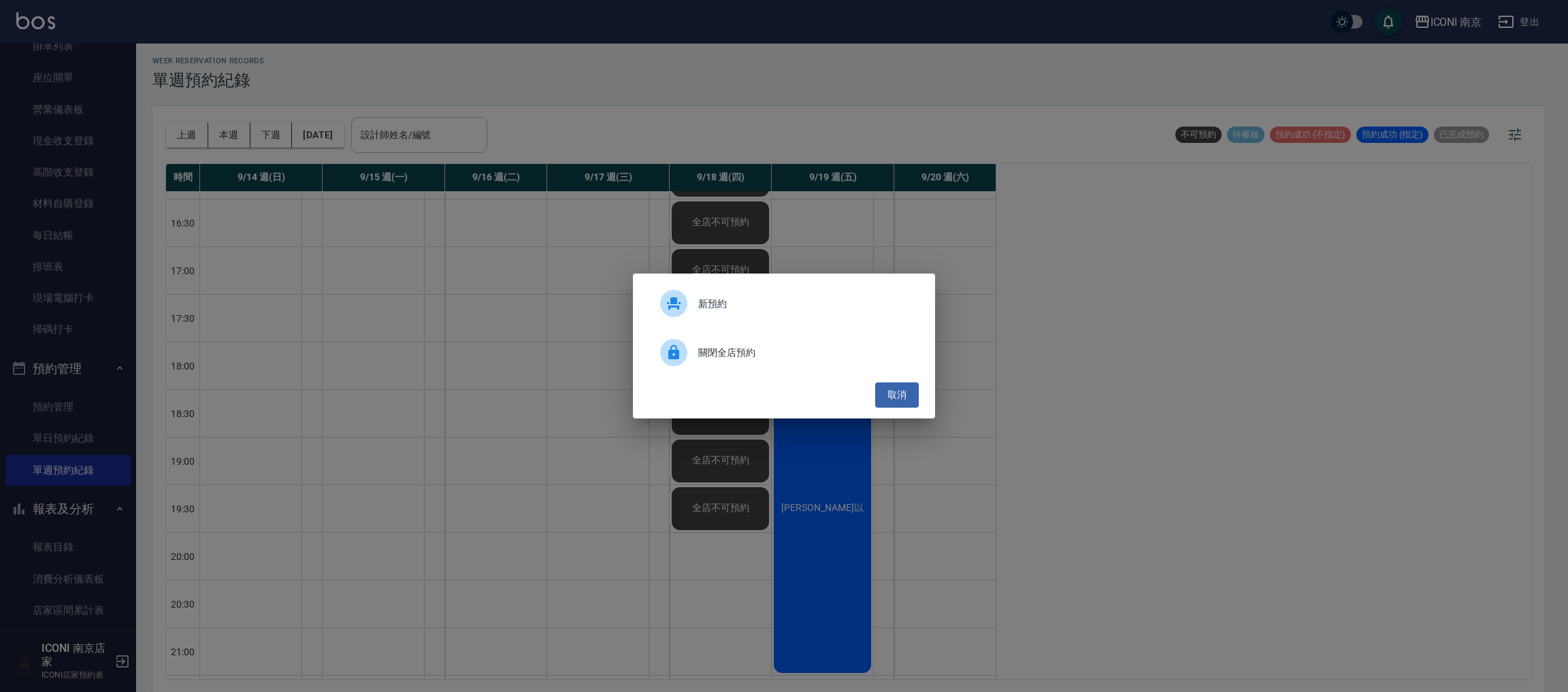
click at [737, 361] on div "關閉全店預約" at bounding box center [784, 352] width 270 height 38
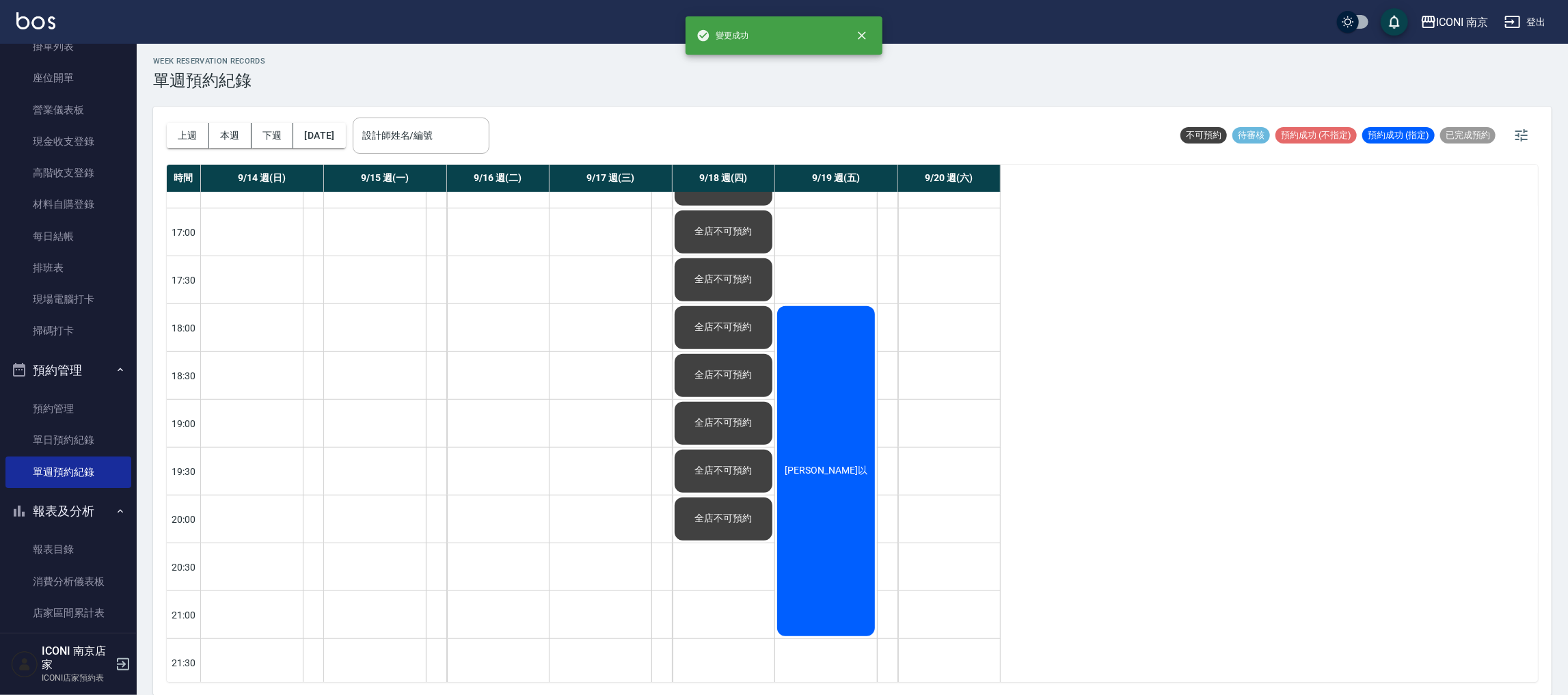
scroll to position [676, 0]
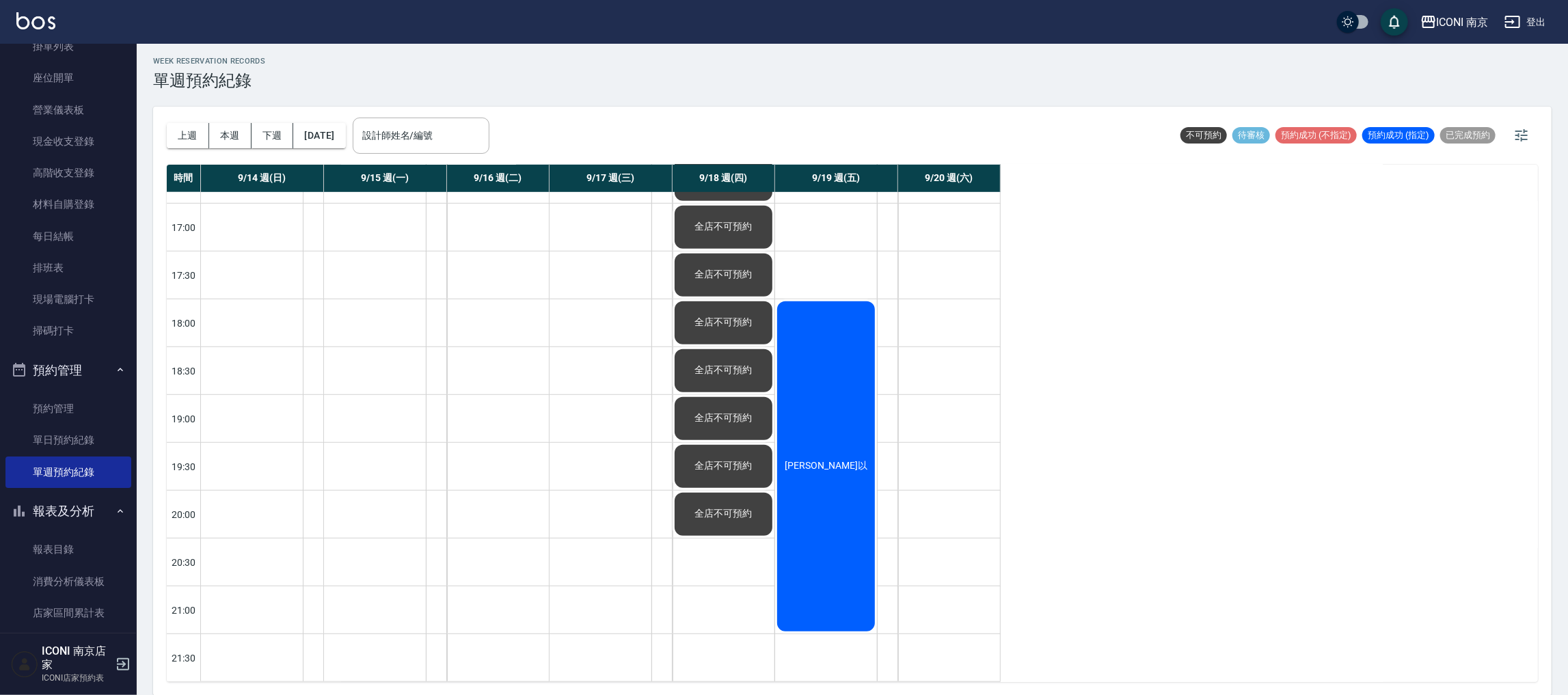
click at [818, 353] on div "鄭湘以" at bounding box center [826, 467] width 102 height 335
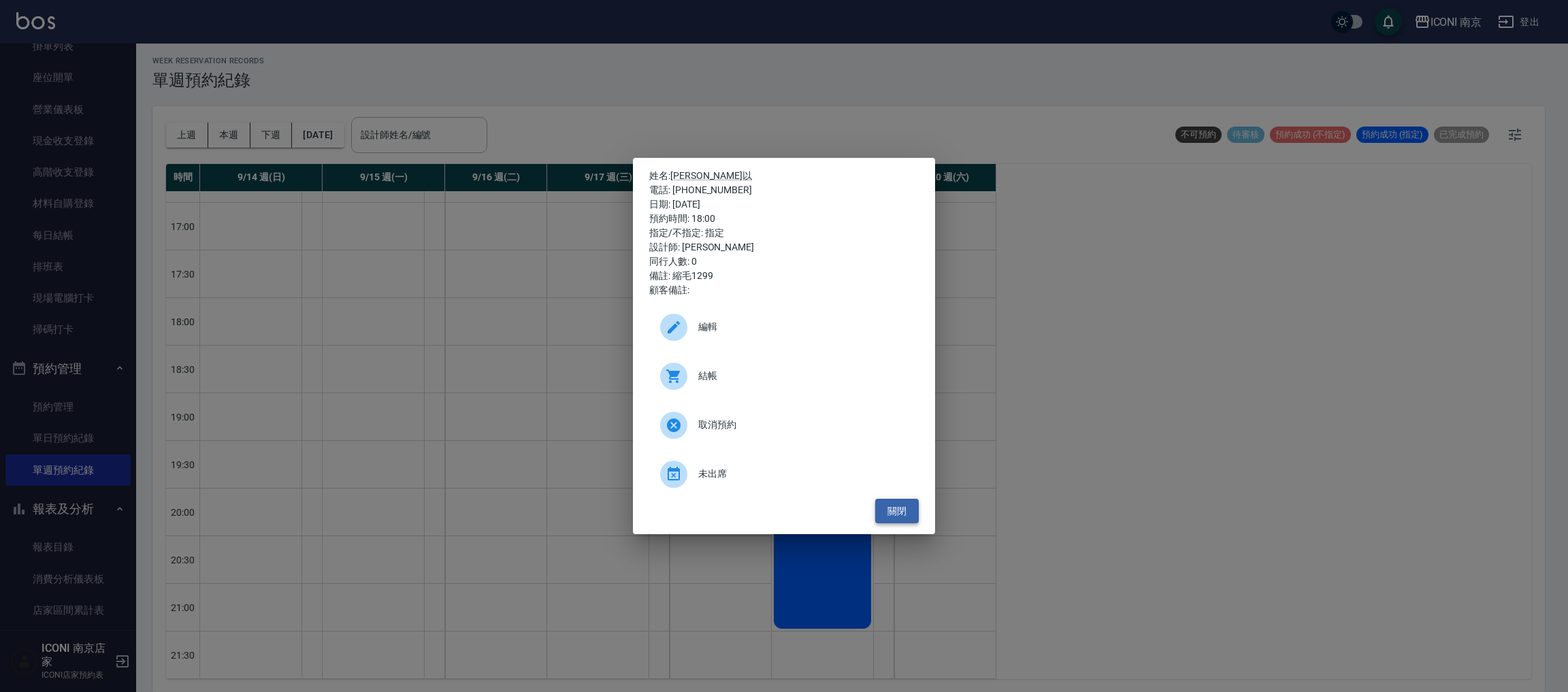
click at [898, 502] on button "關閉" at bounding box center [897, 511] width 43 height 25
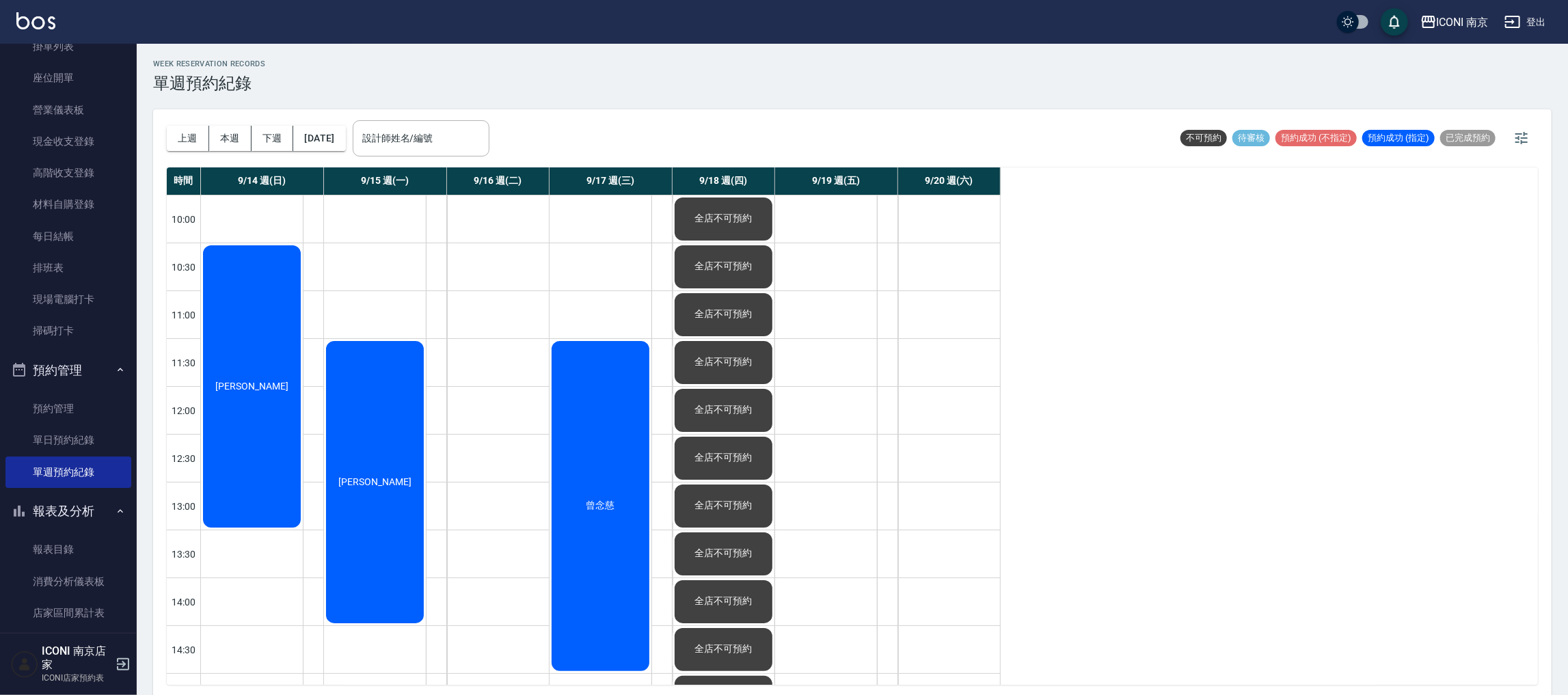
scroll to position [0, 0]
click at [286, 139] on button "下週" at bounding box center [272, 139] width 42 height 25
click at [220, 141] on button "本週" at bounding box center [230, 139] width 42 height 25
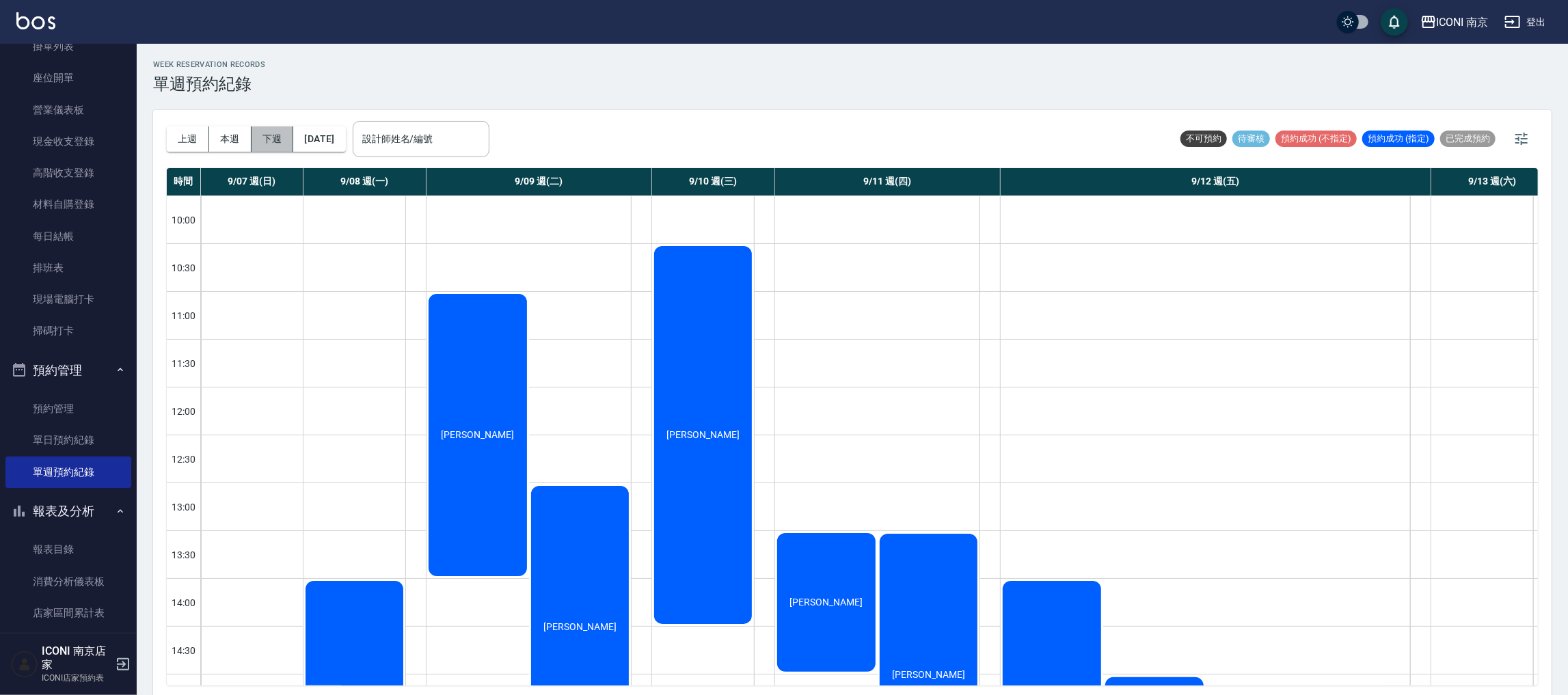
click at [280, 147] on button "下週" at bounding box center [272, 139] width 42 height 25
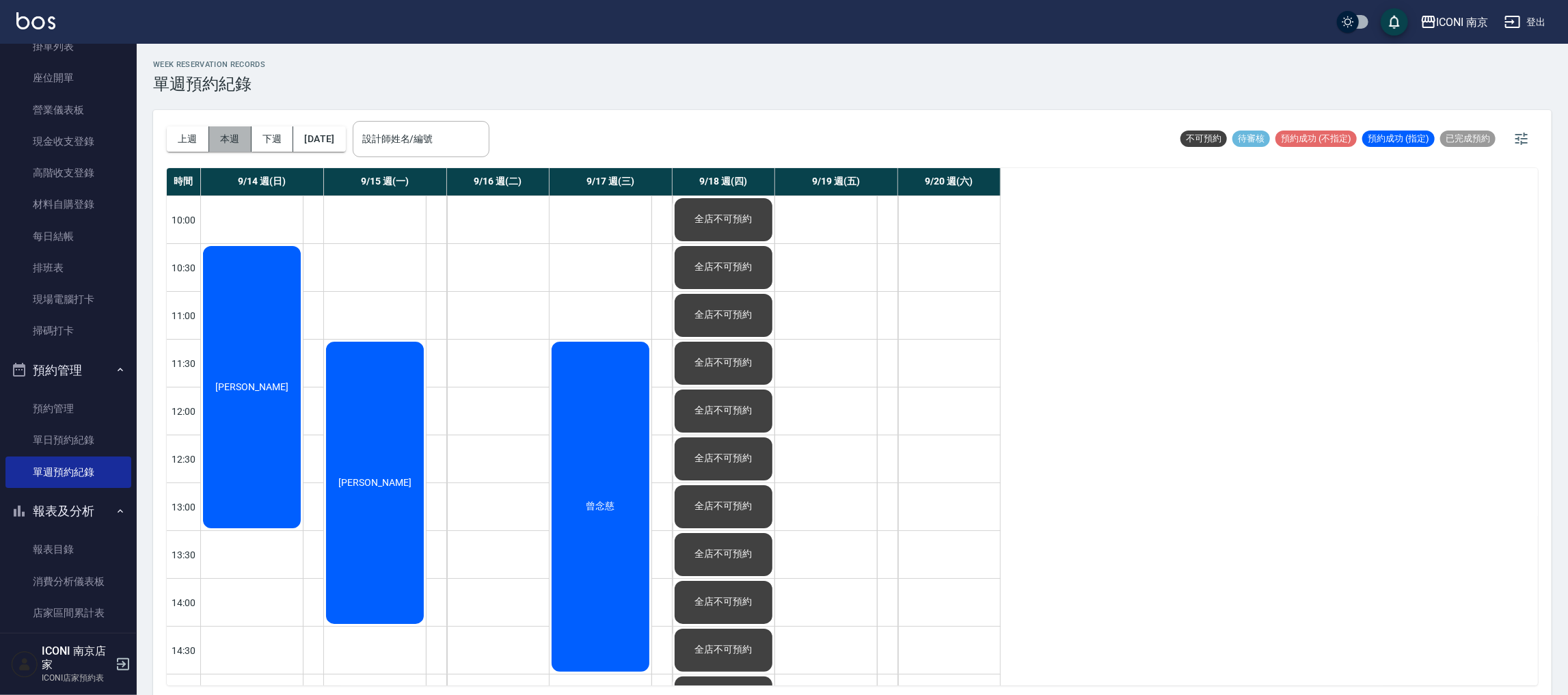
click at [225, 141] on button "本週" at bounding box center [230, 139] width 42 height 25
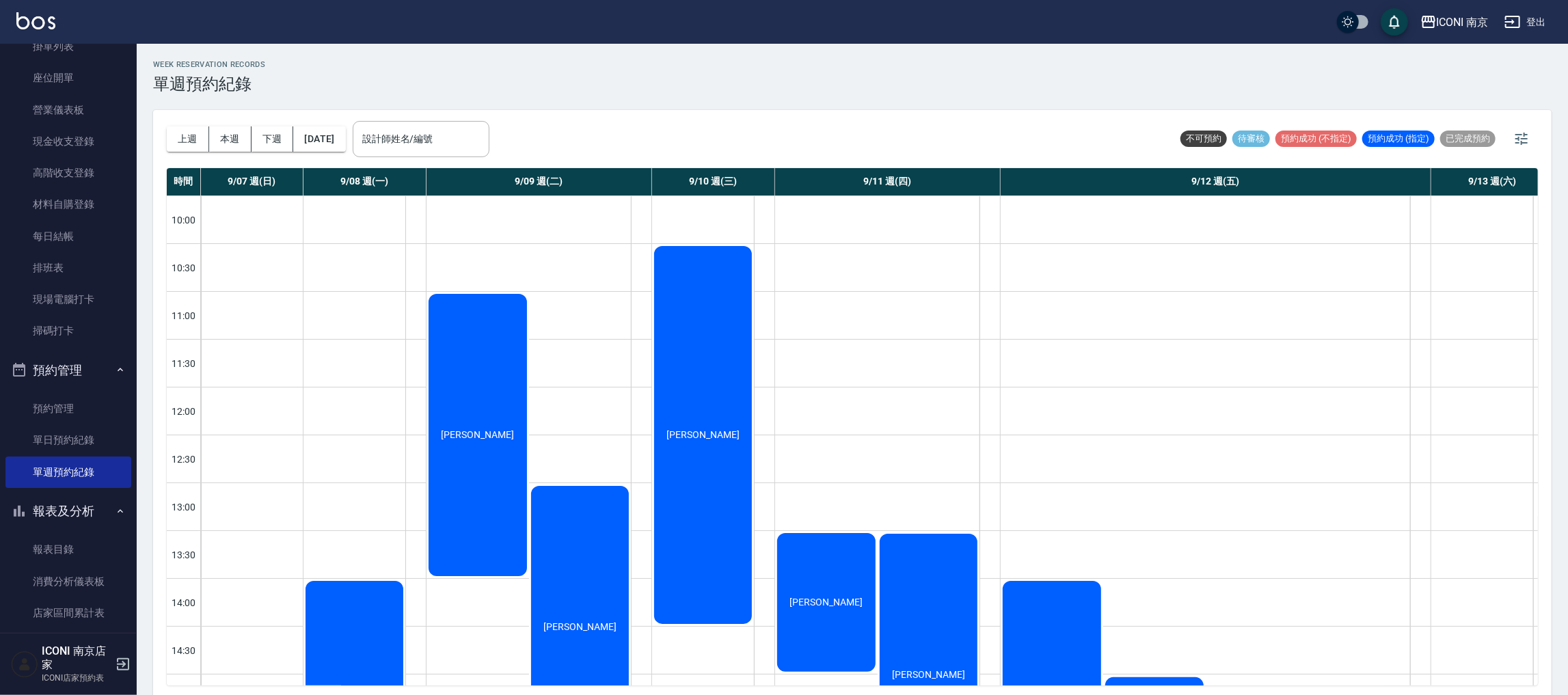
scroll to position [225, 0]
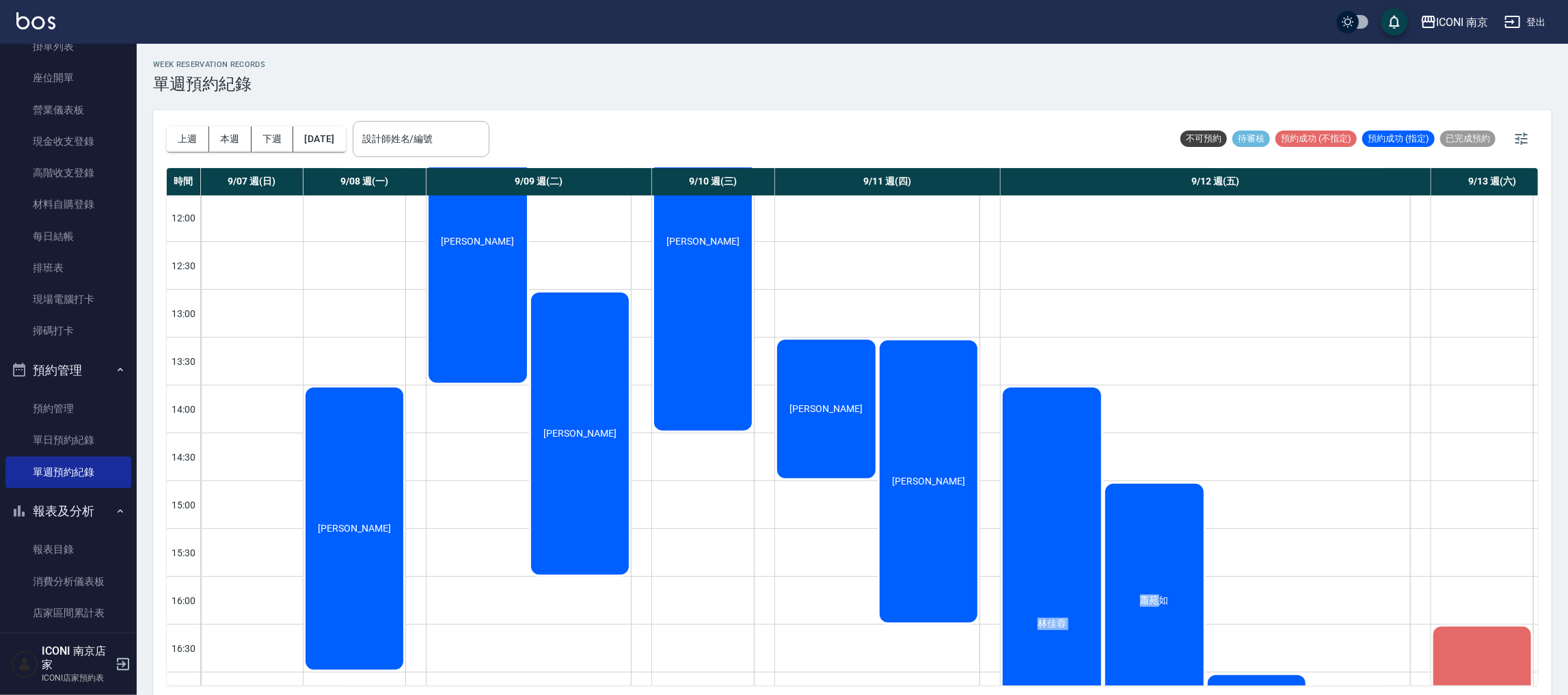
drag, startPoint x: 1155, startPoint y: 666, endPoint x: 1163, endPoint y: 673, distance: 10.6
click at [1163, 673] on div "時間 9/07 週(日) 9/08 週(一) 9/09 週(二) 9/10 週(三) 9/11 週(四) 9/12 週(五) 9/13 週(六) 10:00 …" at bounding box center [852, 427] width 1371 height 518
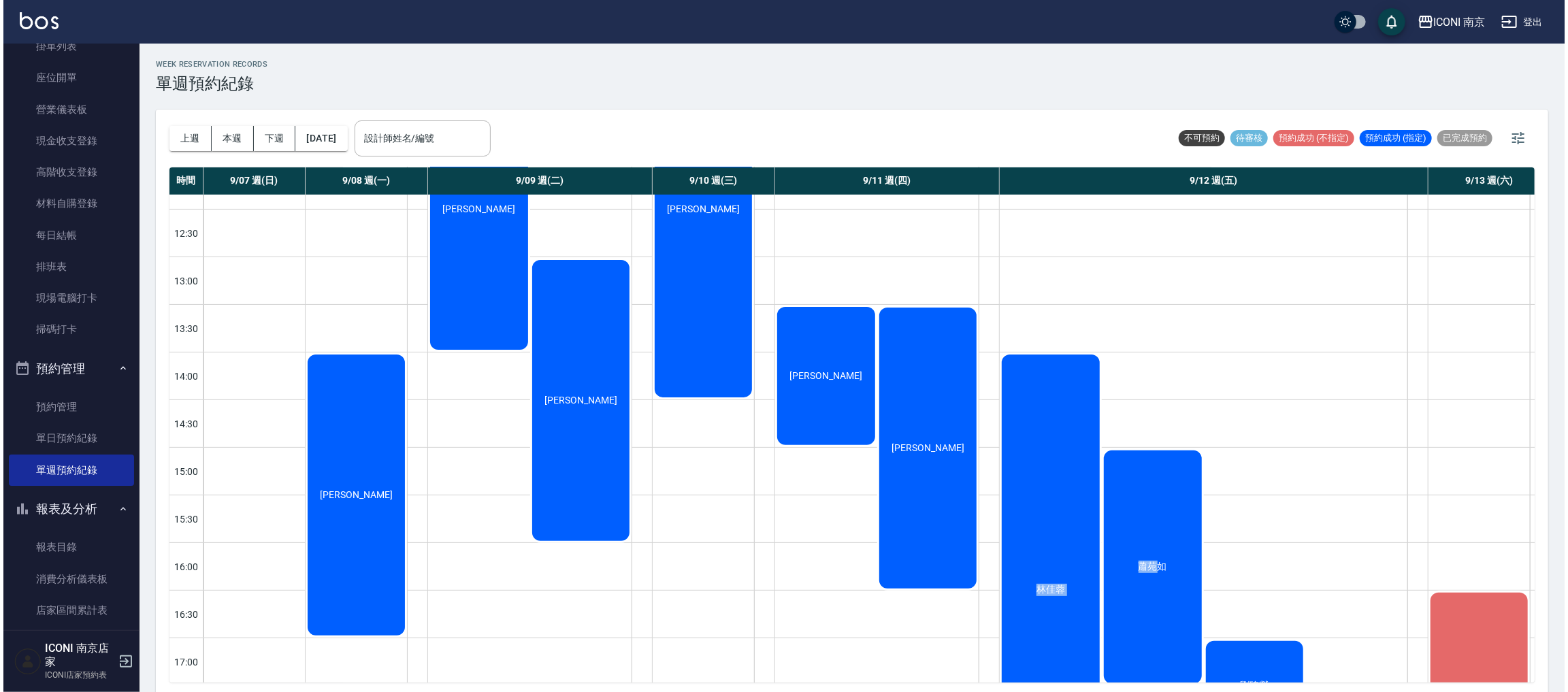
scroll to position [224, 22]
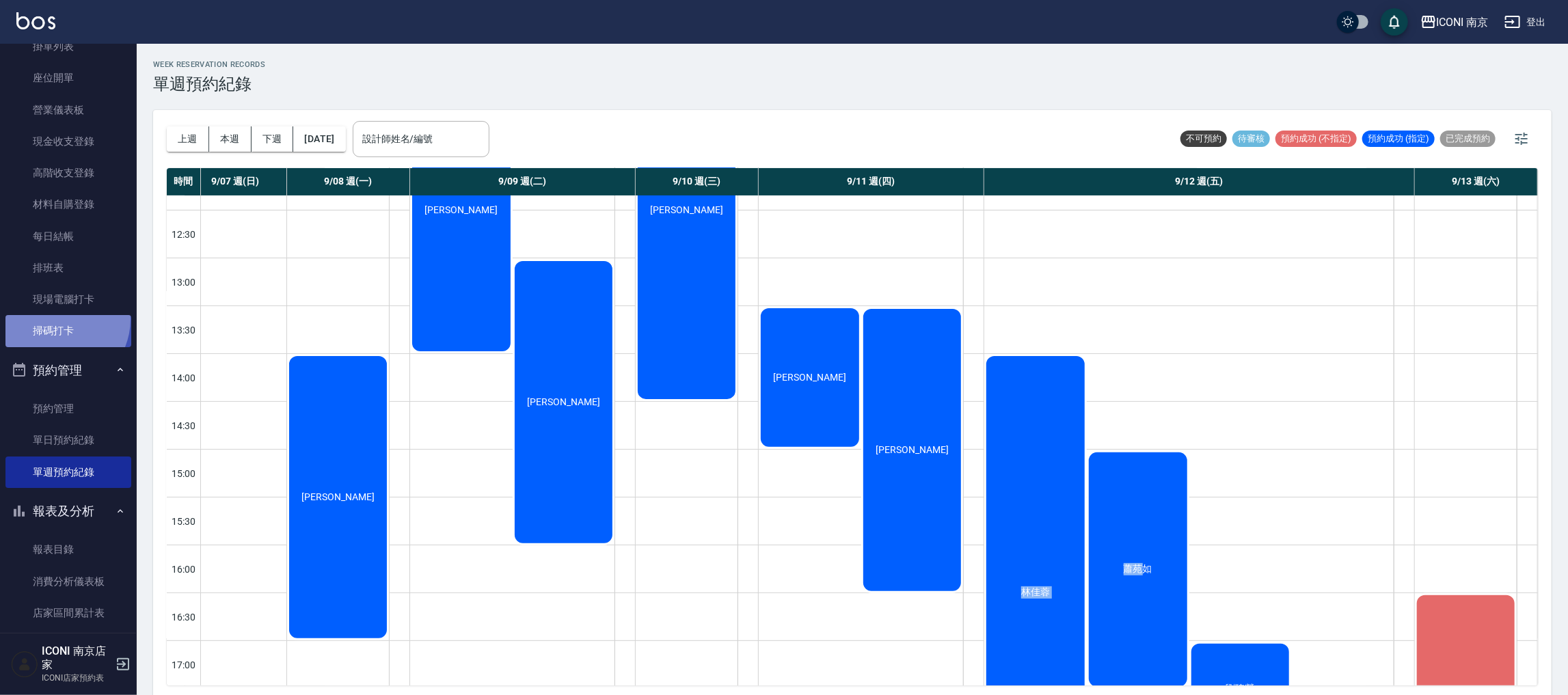
click at [55, 318] on link "掃碼打卡" at bounding box center [69, 331] width 126 height 31
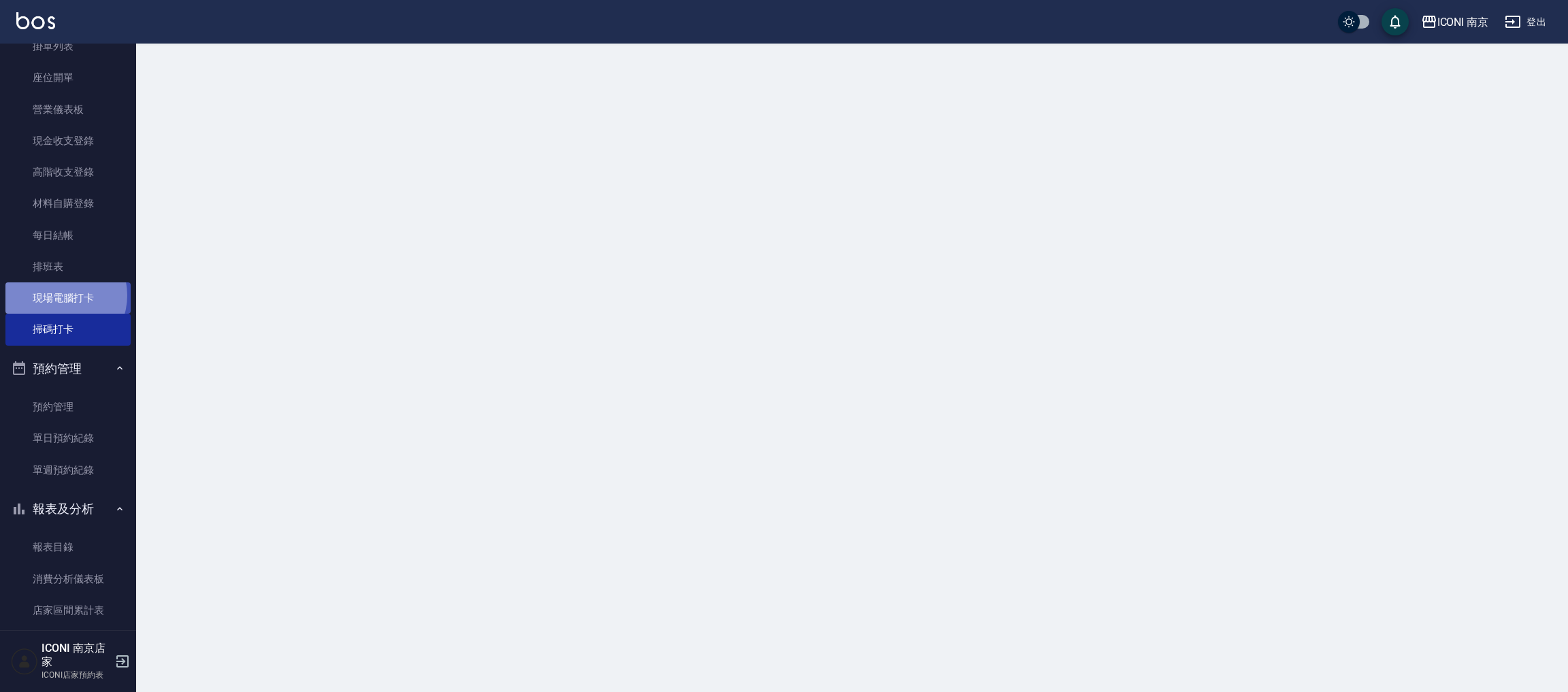
click at [58, 295] on link "現場電腦打卡" at bounding box center [68, 298] width 125 height 31
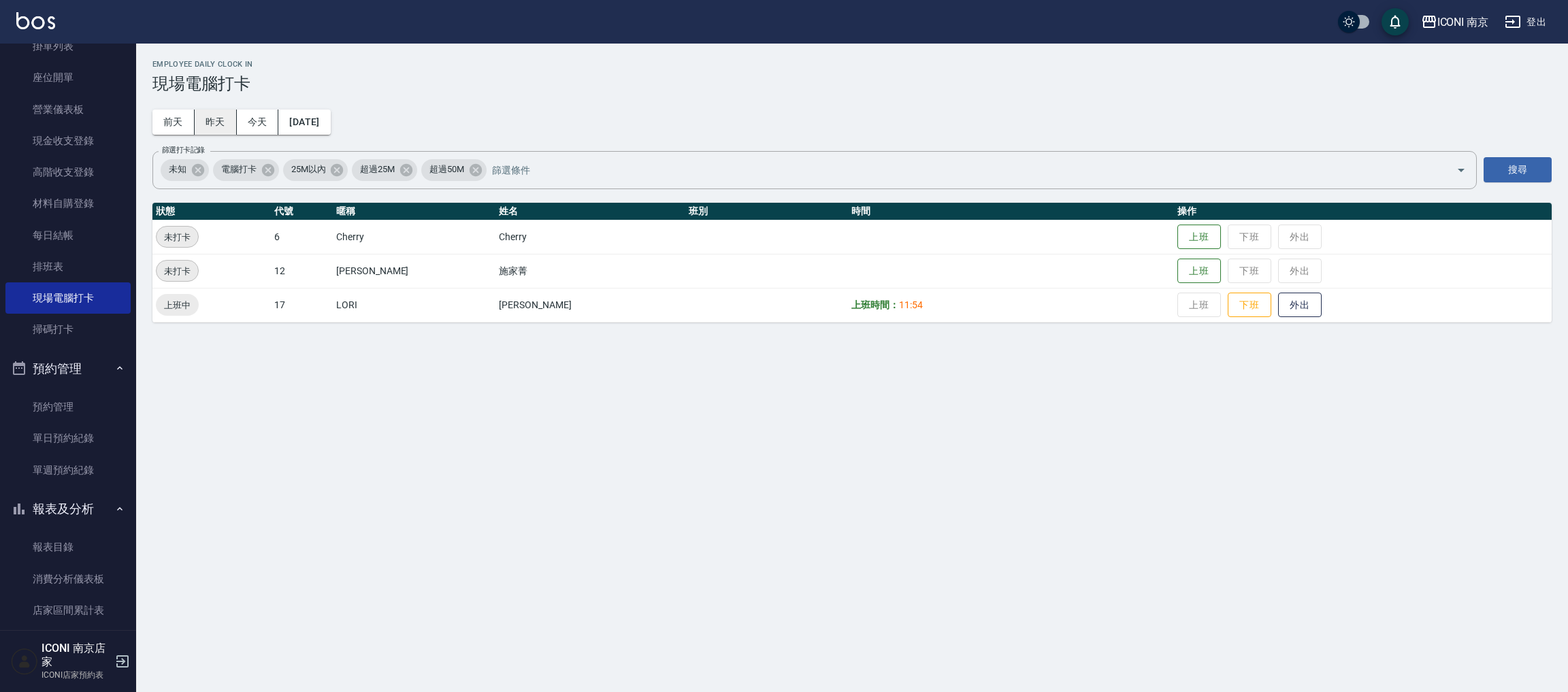
click at [202, 120] on button "昨天" at bounding box center [215, 122] width 42 height 25
click at [181, 124] on button "前天" at bounding box center [173, 122] width 42 height 25
click at [210, 116] on button "昨天" at bounding box center [215, 122] width 42 height 25
click at [251, 120] on button "今天" at bounding box center [258, 122] width 42 height 25
click at [728, 466] on div "Employee Daily Clock In 現場電腦打卡 前天 昨天 今天 2025/09/11 篩選打卡記錄 未知 電腦打卡 25M以內 超過25M 超…" at bounding box center [784, 346] width 1568 height 692
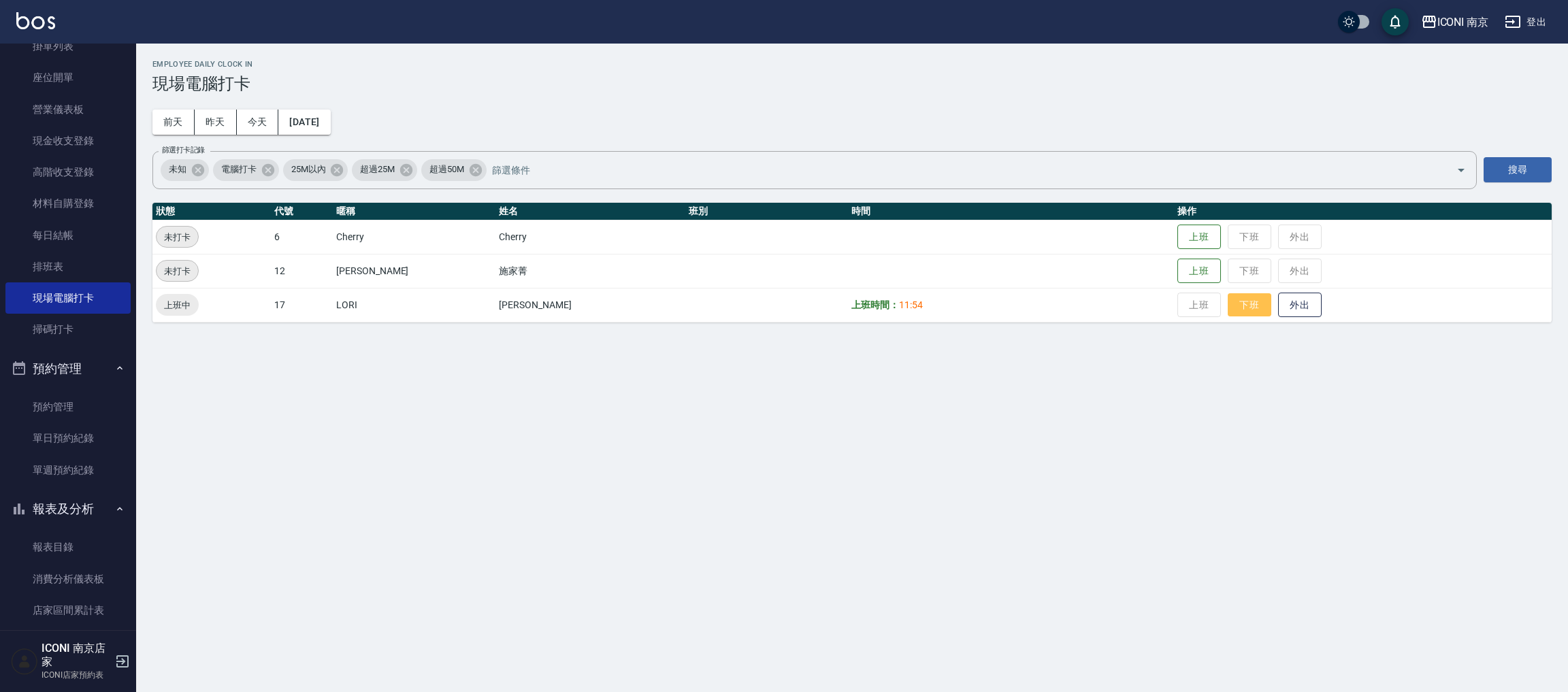
click at [1228, 303] on button "下班" at bounding box center [1249, 305] width 43 height 23
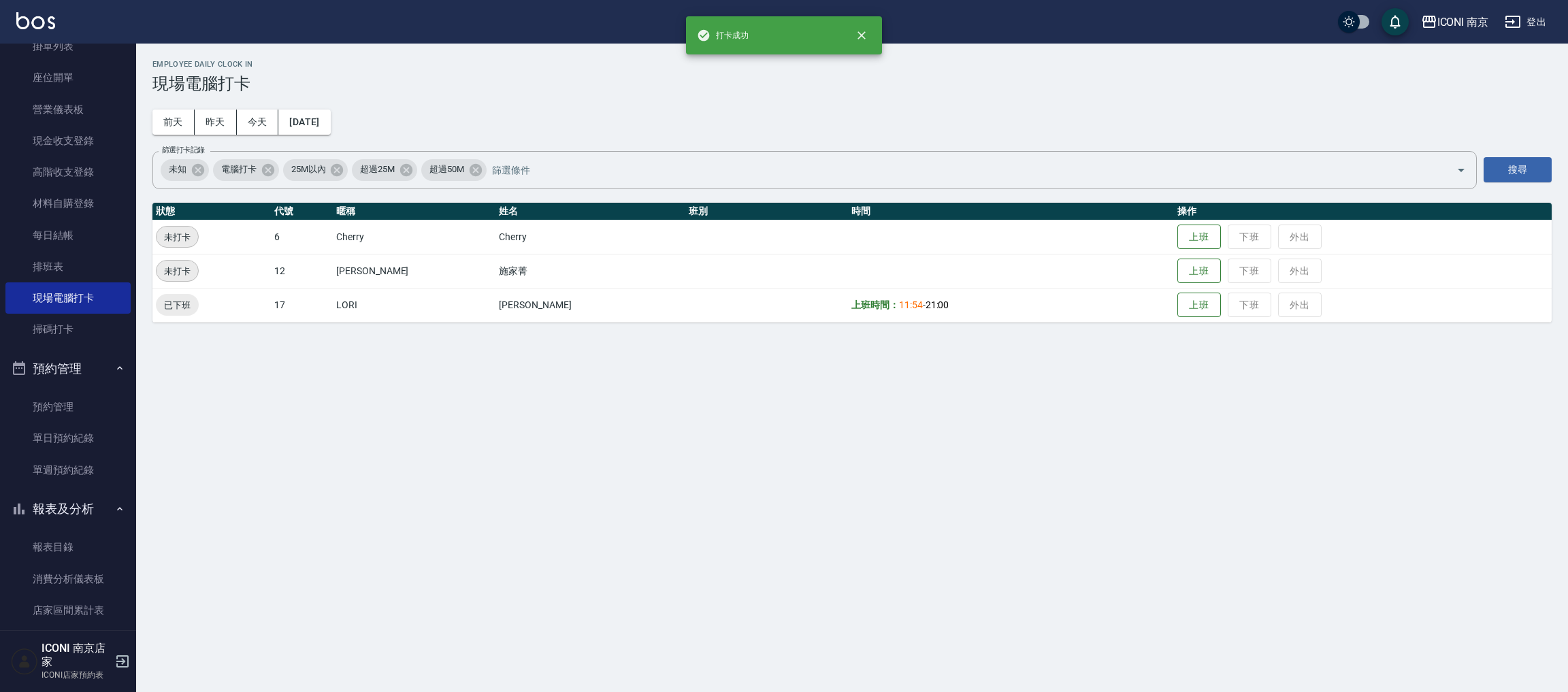
click at [1001, 377] on div "Employee Daily Clock In 現場電腦打卡 前天 昨天 今天 2025/09/11 篩選打卡記錄 未知 電腦打卡 25M以內 超過25M 超…" at bounding box center [784, 346] width 1568 height 692
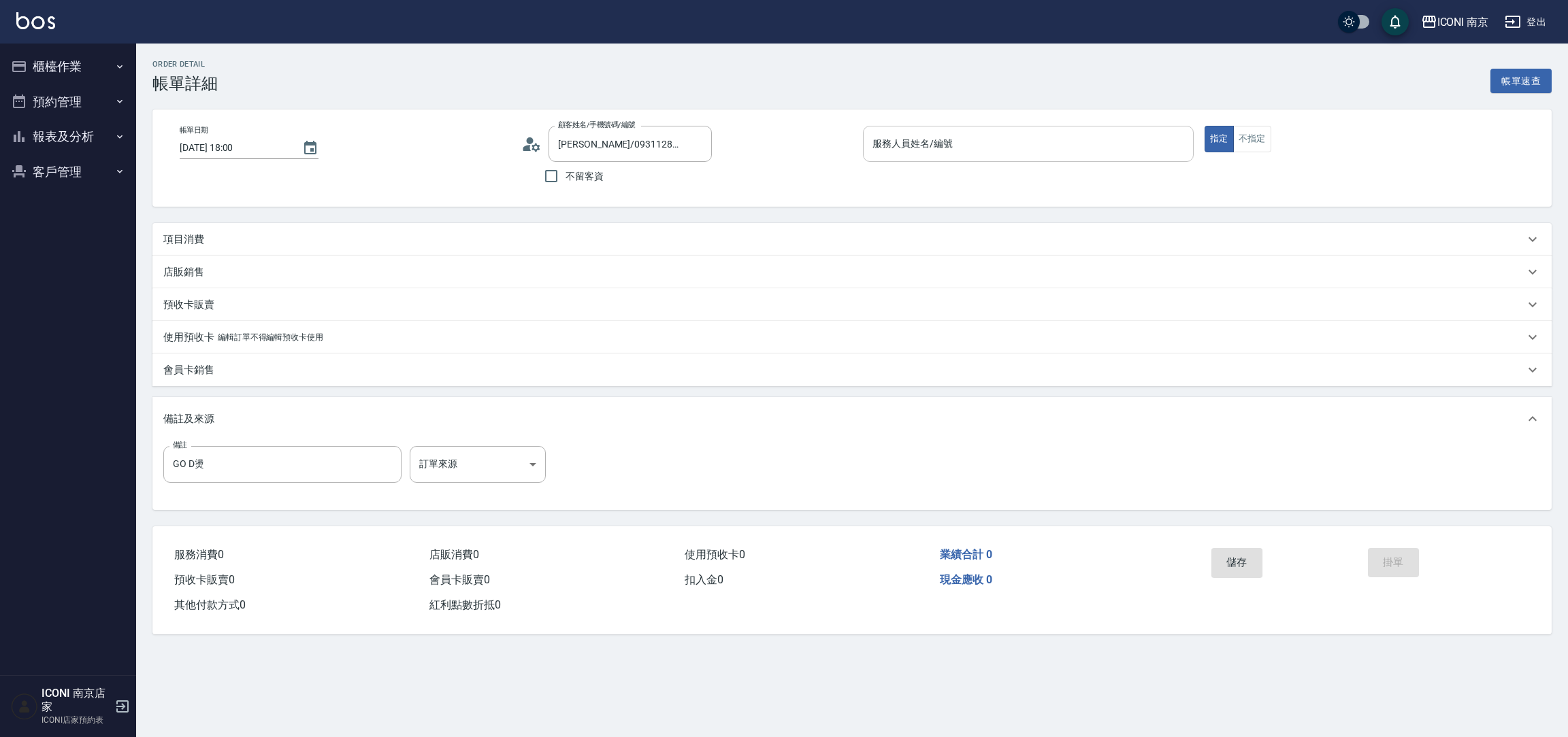
drag, startPoint x: 967, startPoint y: 136, endPoint x: 959, endPoint y: 137, distance: 8.1
click at [959, 137] on input "服務人員姓名/編號" at bounding box center [1028, 143] width 318 height 23
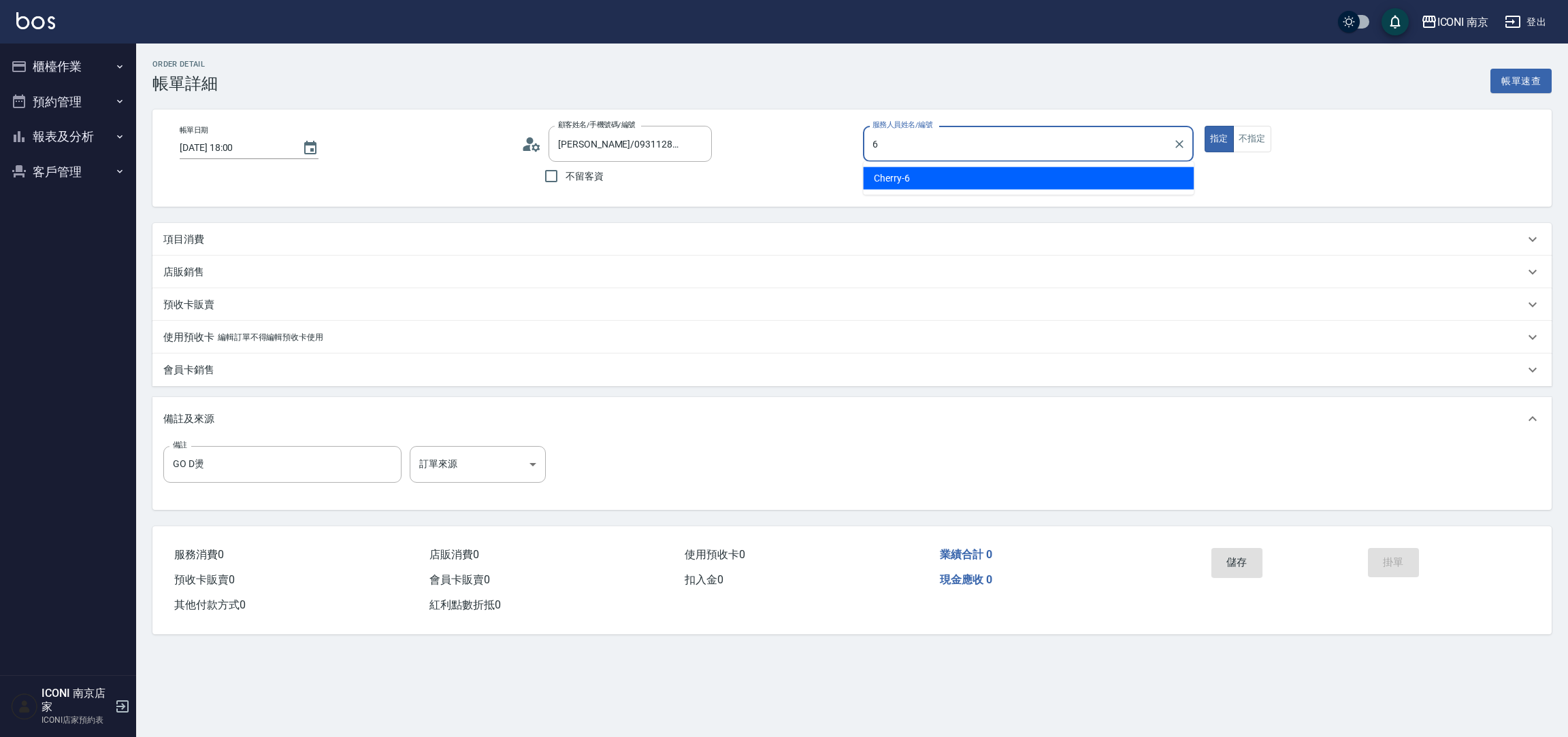
type input "6"
type button "true"
type input "Cherry-6"
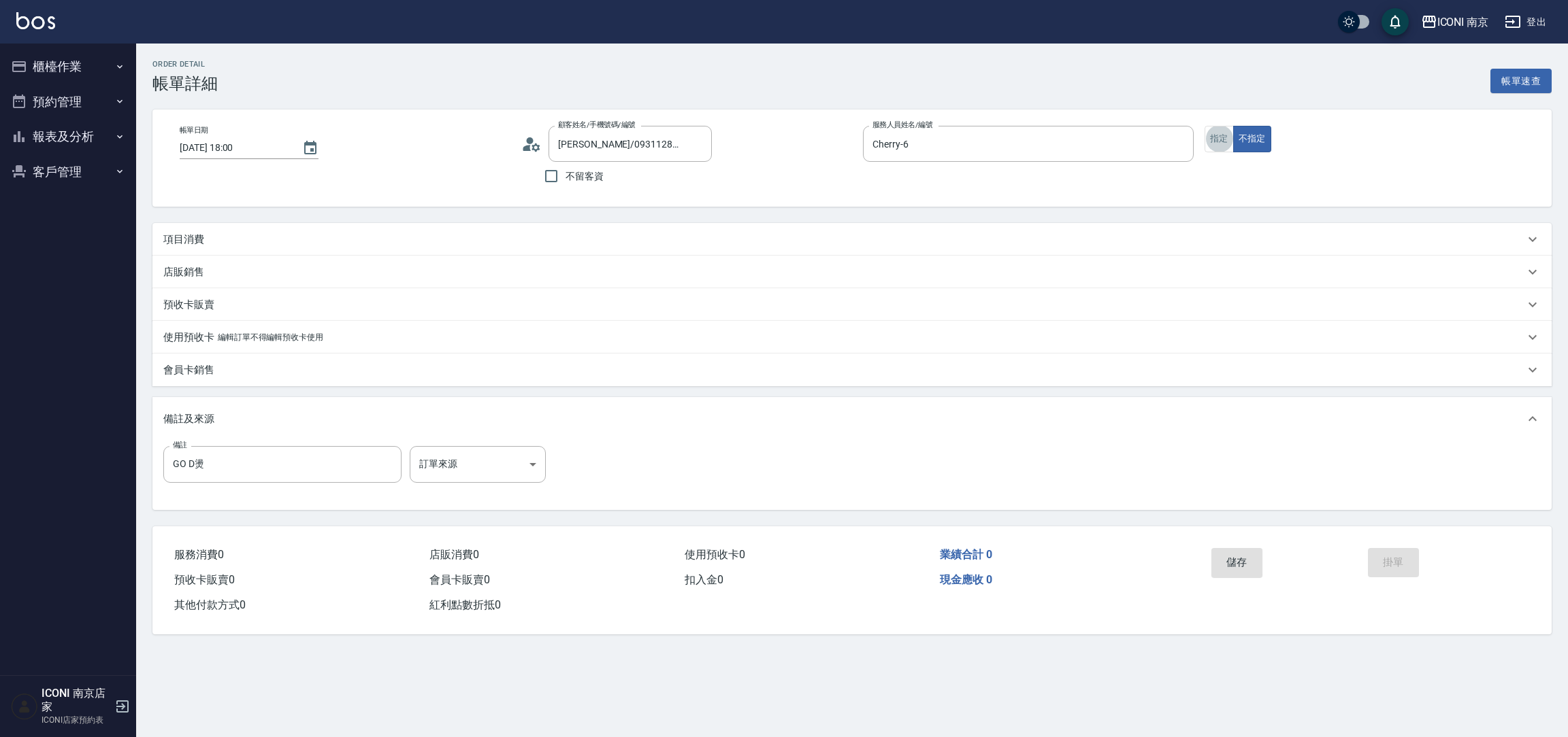
click at [197, 240] on p "項目消費" at bounding box center [183, 240] width 41 height 14
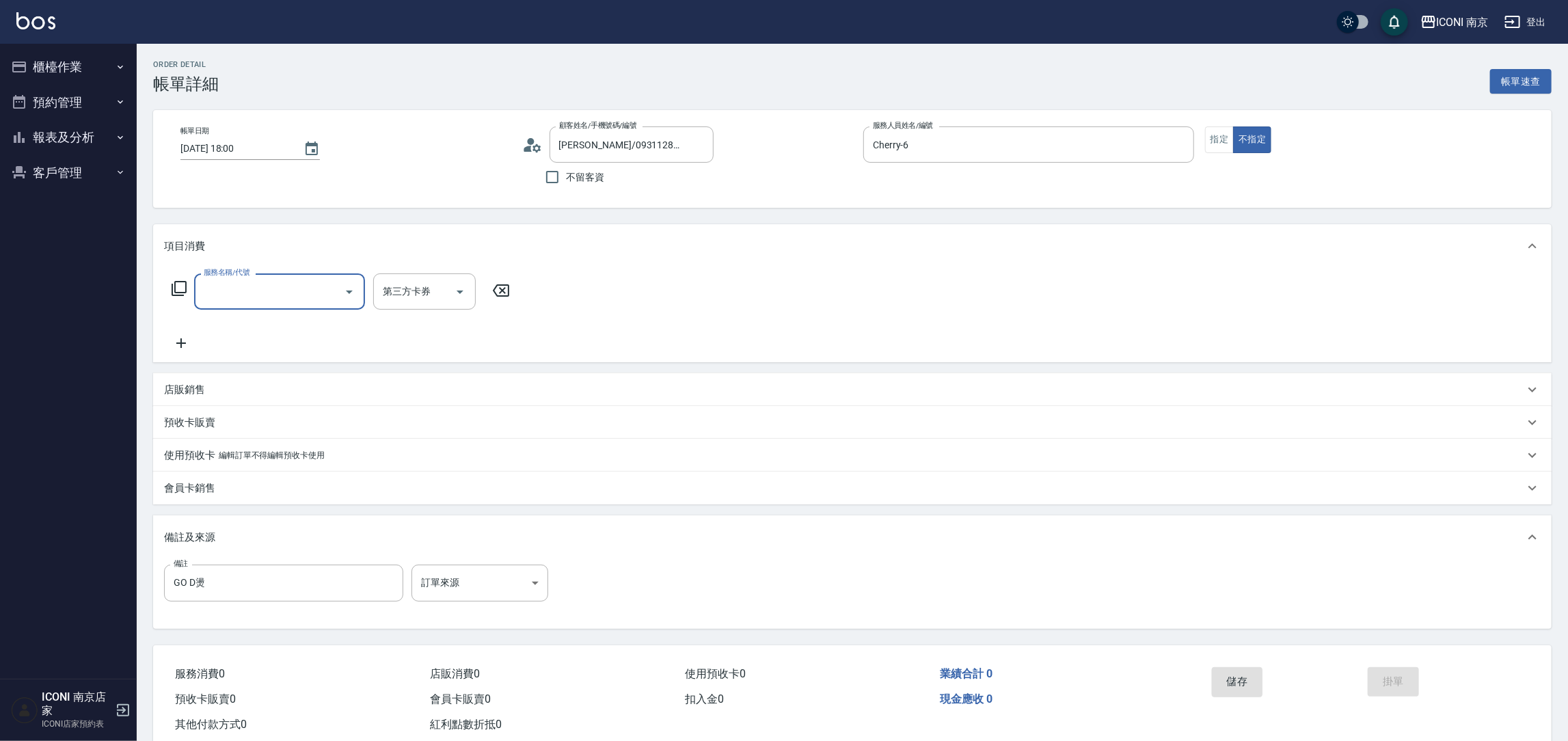
click at [181, 294] on icon at bounding box center [179, 288] width 16 height 16
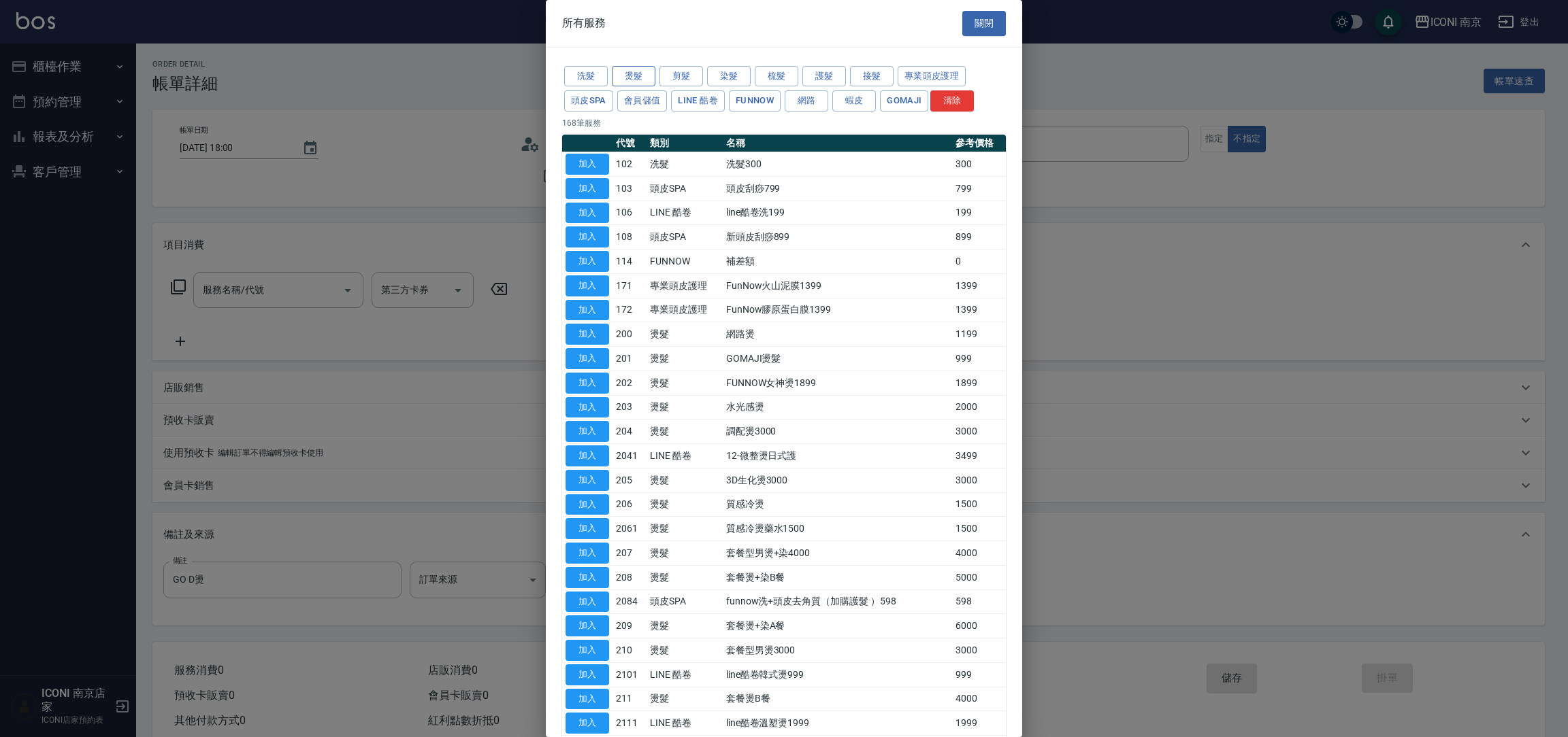
click at [646, 72] on button "燙髮" at bounding box center [633, 77] width 43 height 21
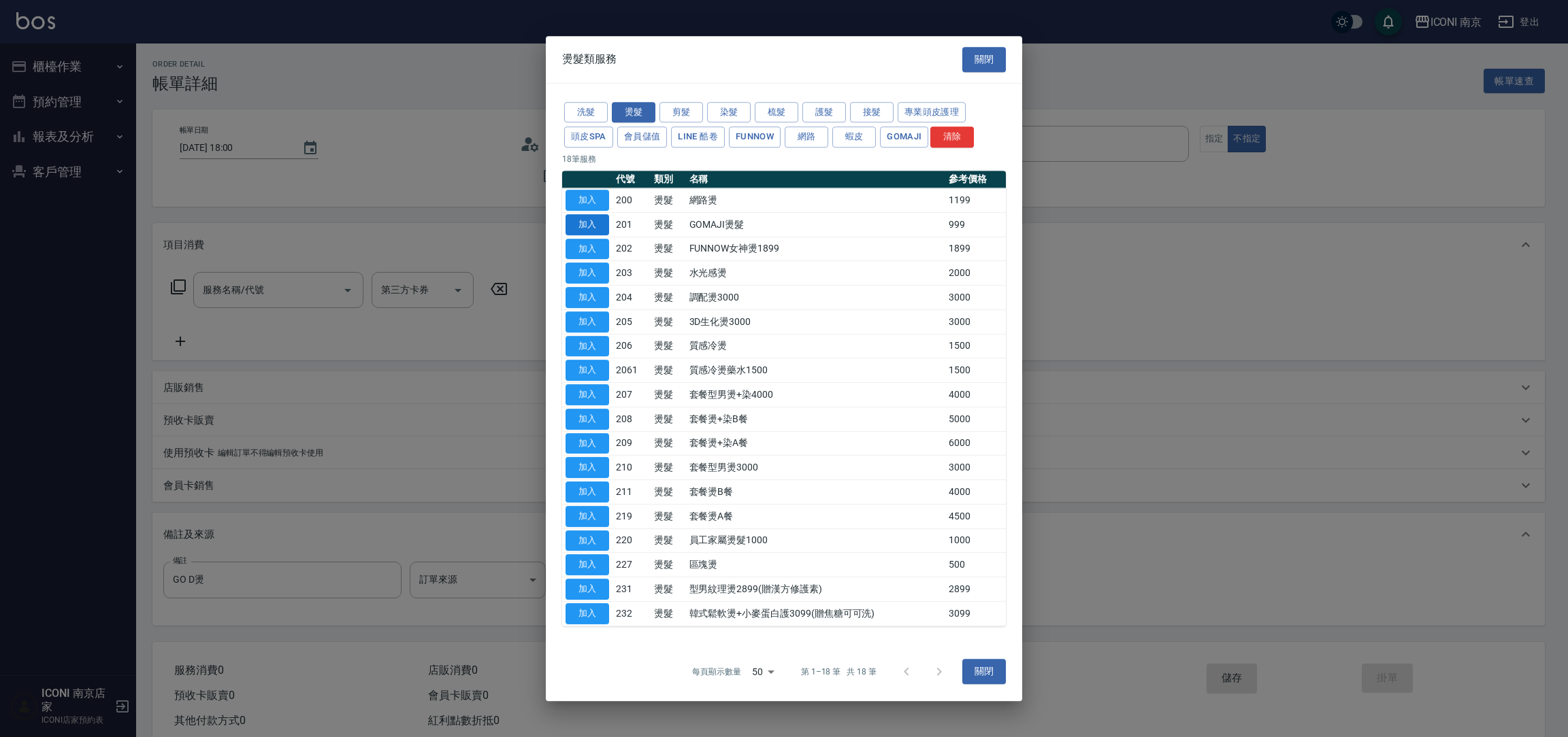
click at [582, 221] on button "加入" at bounding box center [587, 225] width 43 height 21
type input "GOMAJI燙髮(201)"
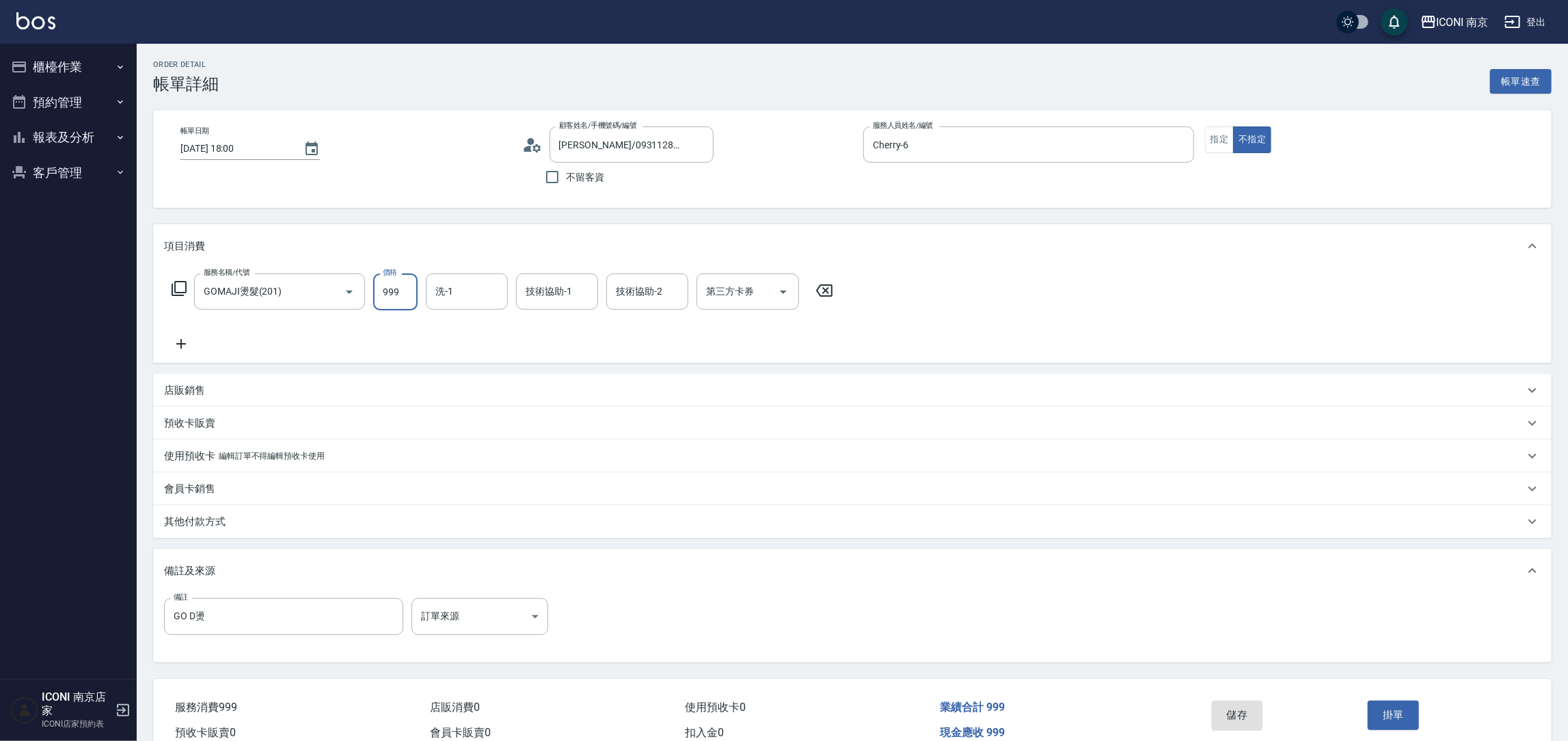
click at [409, 288] on input "999" at bounding box center [395, 292] width 44 height 37
type input "2399"
click at [483, 288] on input "洗-1" at bounding box center [467, 291] width 70 height 24
type input "LORI-17"
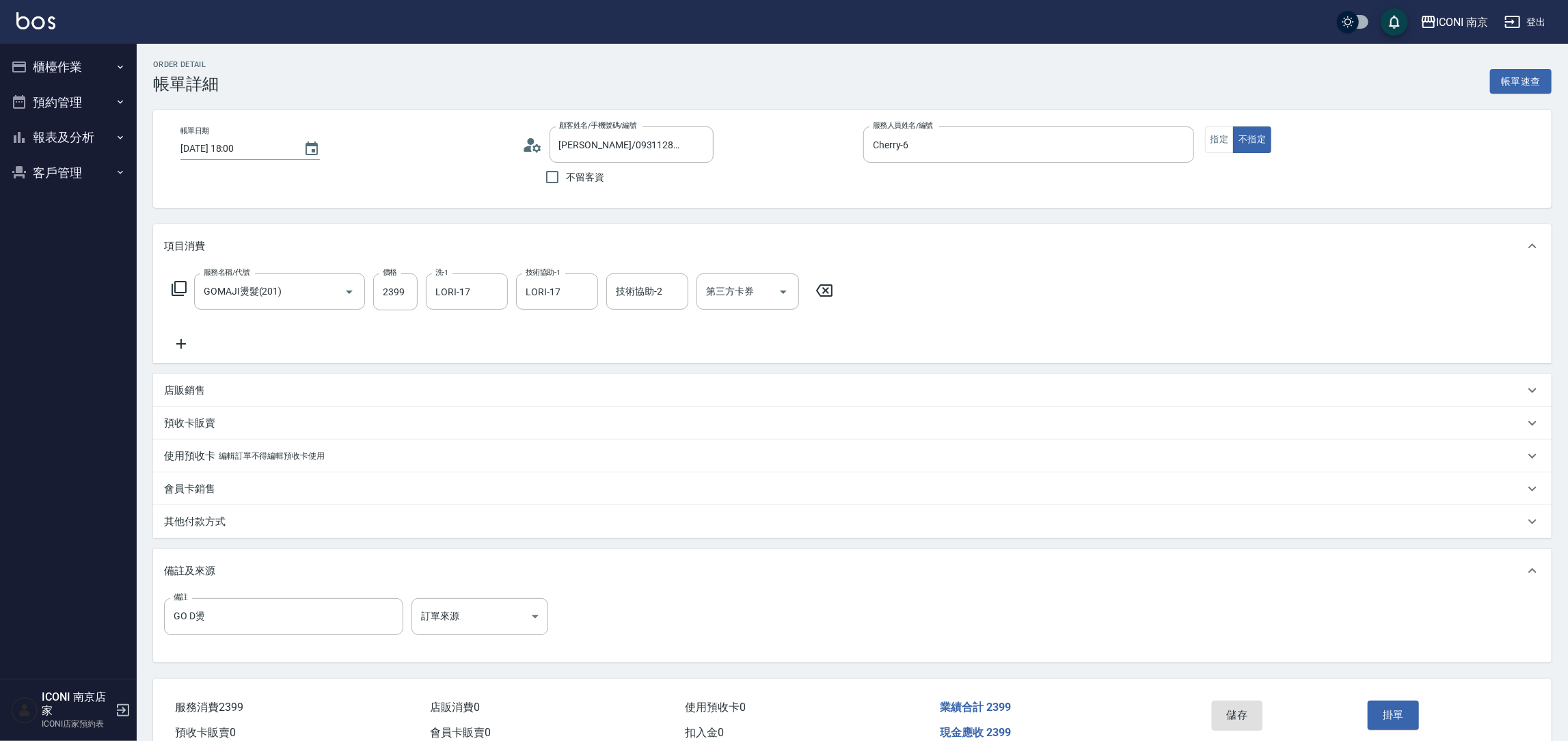
click at [177, 280] on icon at bounding box center [179, 288] width 16 height 16
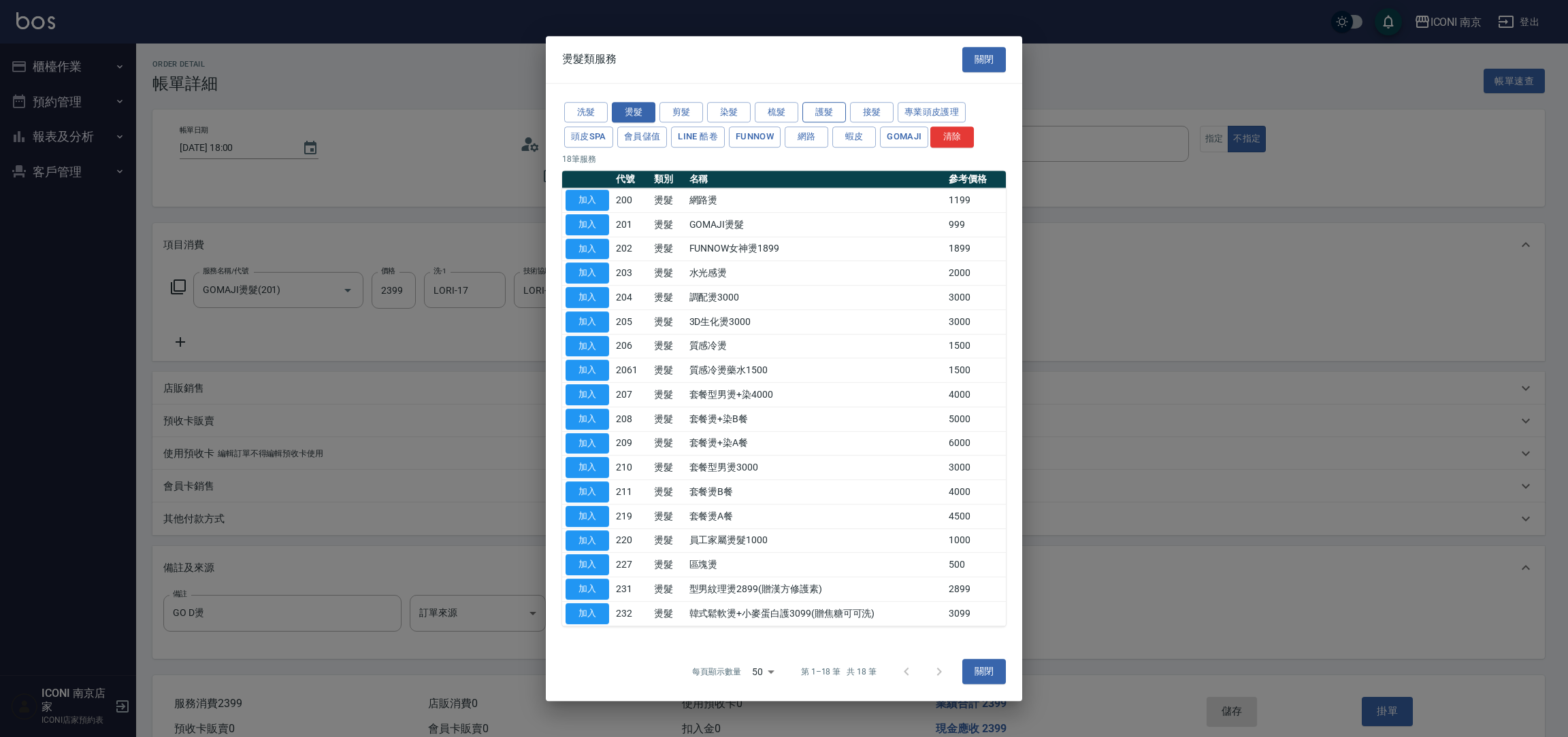
click at [831, 105] on button "護髮" at bounding box center [824, 112] width 43 height 21
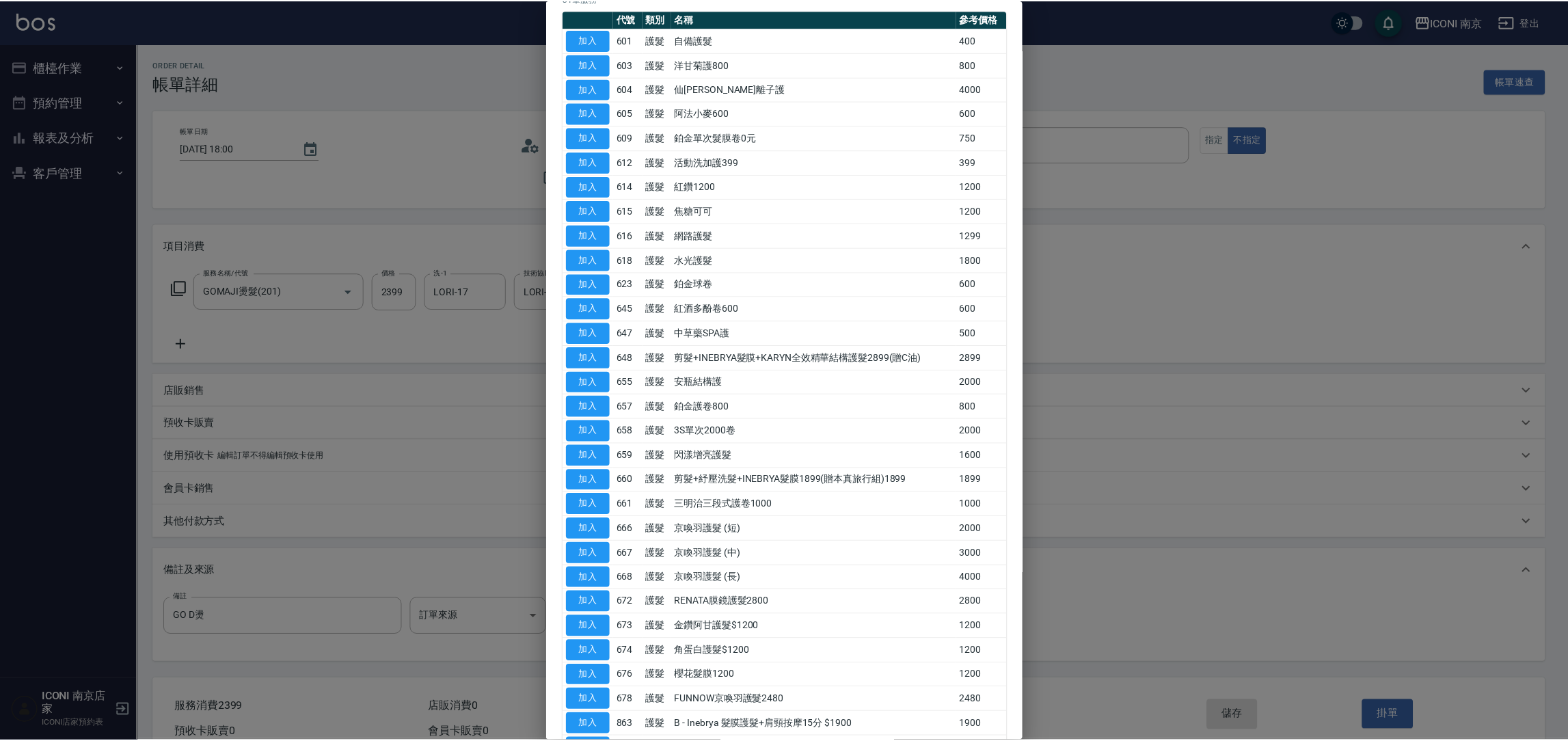
scroll to position [102, 0]
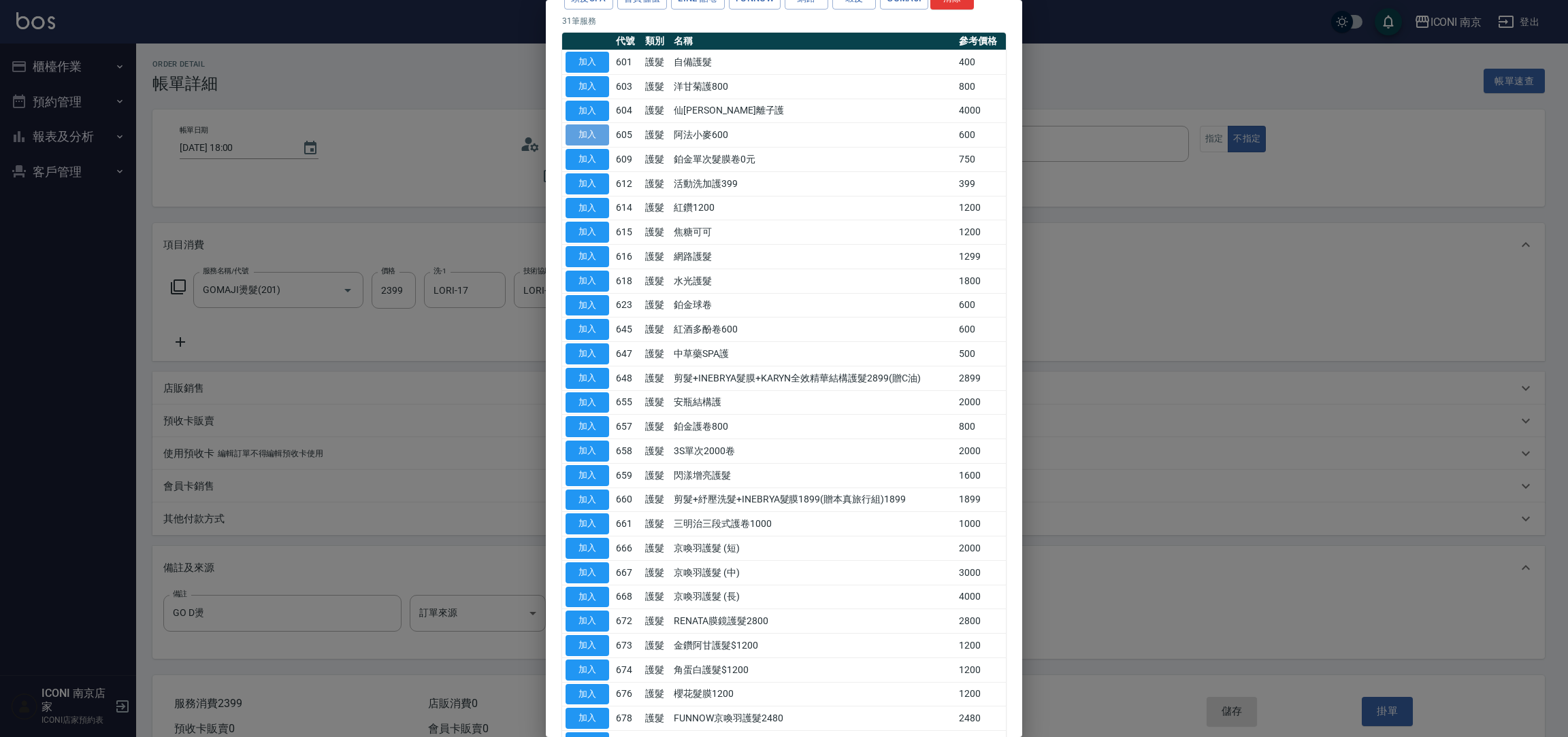
click at [591, 134] on button "加入" at bounding box center [587, 135] width 43 height 21
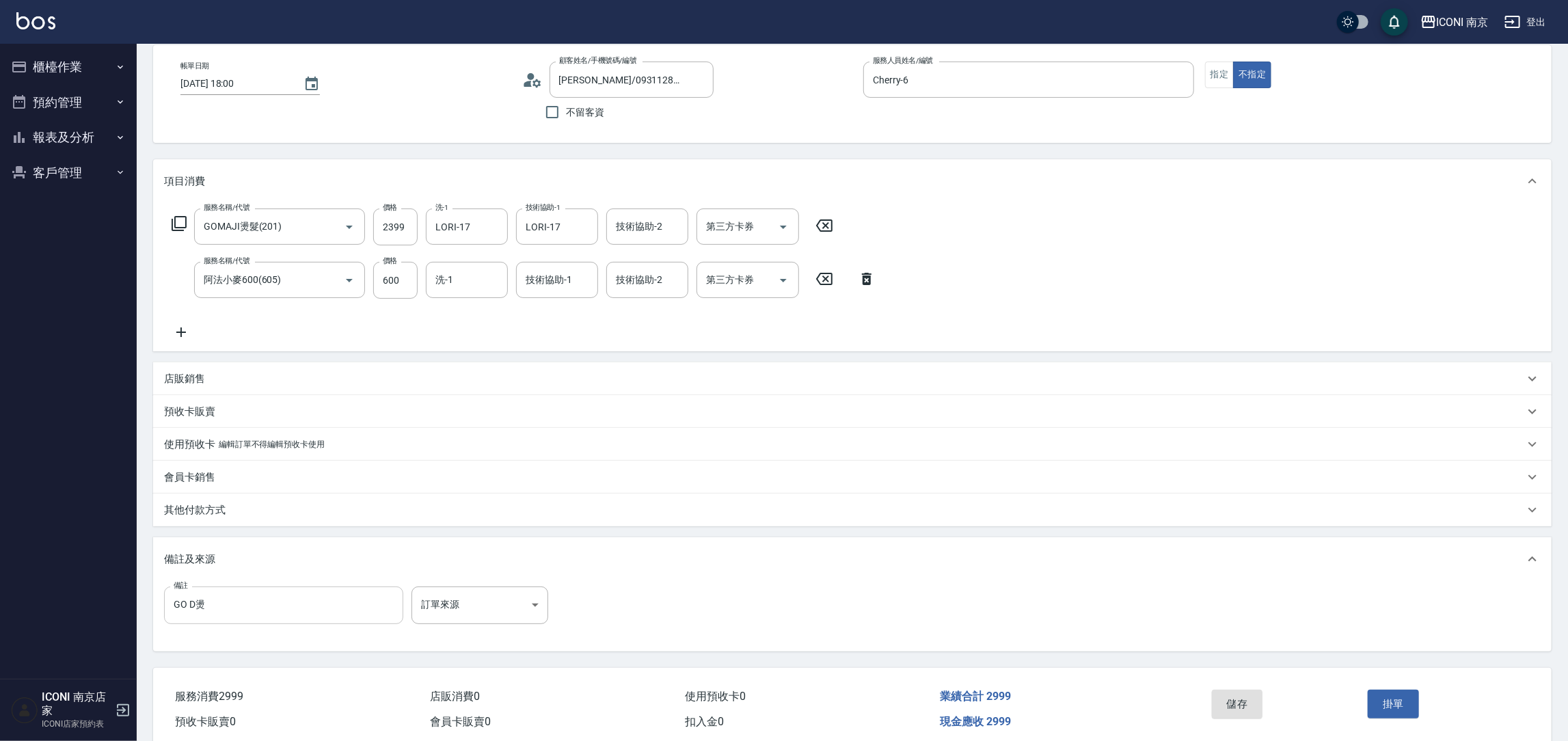
scroll to position [119, 0]
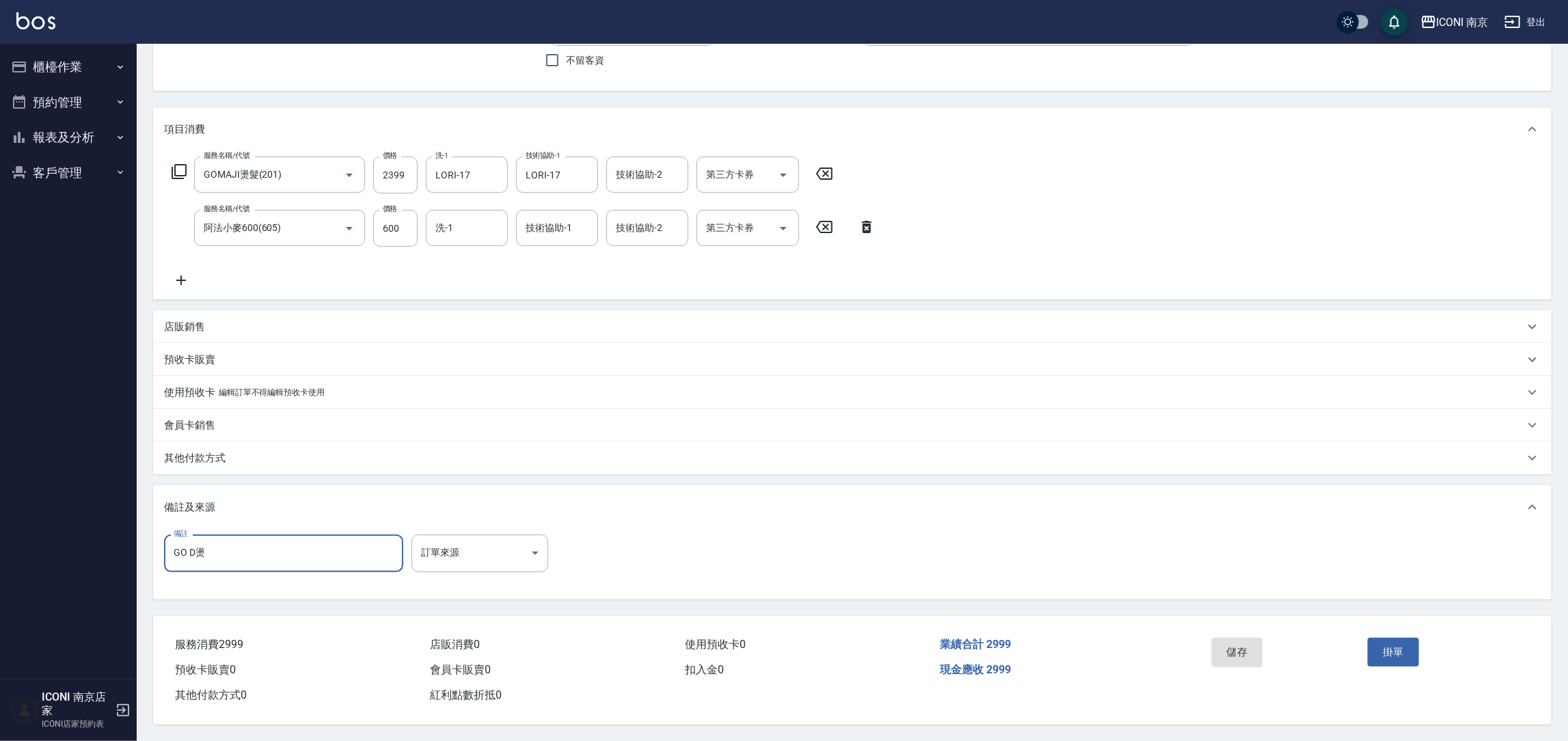
click at [253, 553] on input "GO D燙" at bounding box center [283, 554] width 240 height 37
type input "GO D燙 (升級藥水+加購護髮)"
click at [429, 541] on body "ICONI 南京 登出 櫃檯作業 打帳單 帳單列表 現金收支登錄 每日結帳 現場電腦打卡 預約管理 預約管理 單日預約紀錄 單週預約紀錄 報表及分析 報表目錄…" at bounding box center [784, 313] width 1568 height 858
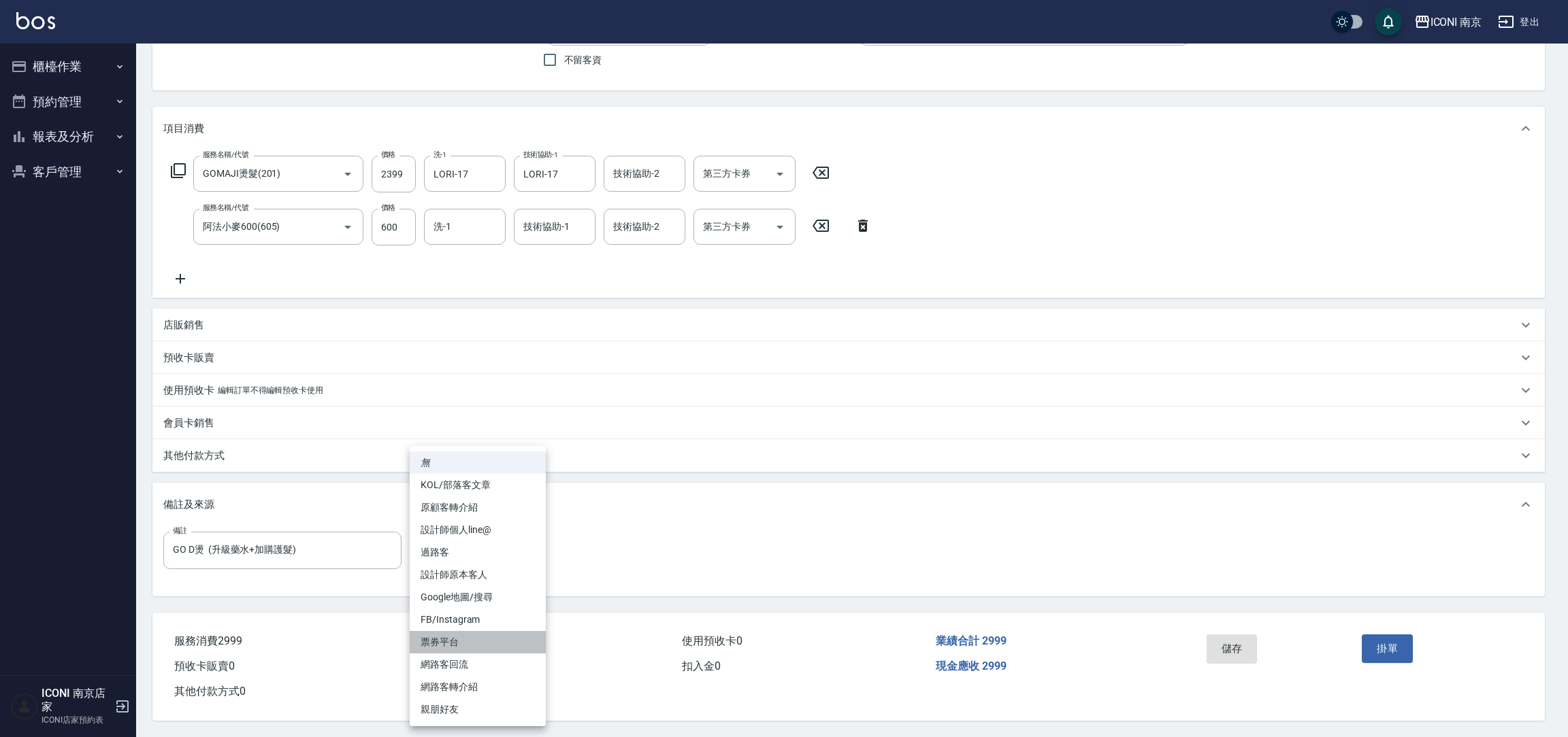
click at [463, 642] on li "票券平台" at bounding box center [478, 642] width 136 height 23
type input "票券平台"
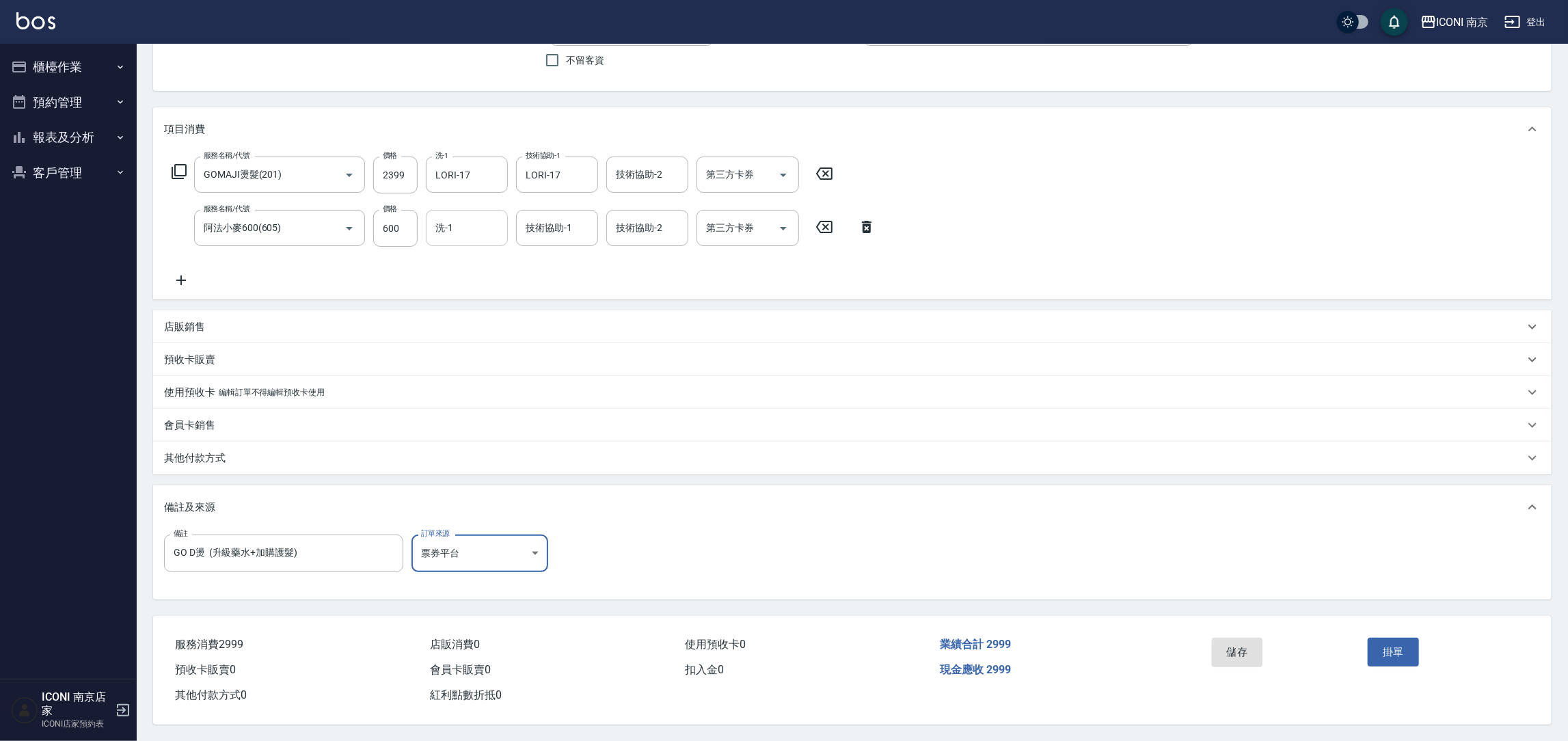
click at [465, 231] on input "洗-1" at bounding box center [467, 227] width 70 height 24
type input "LORI-17"
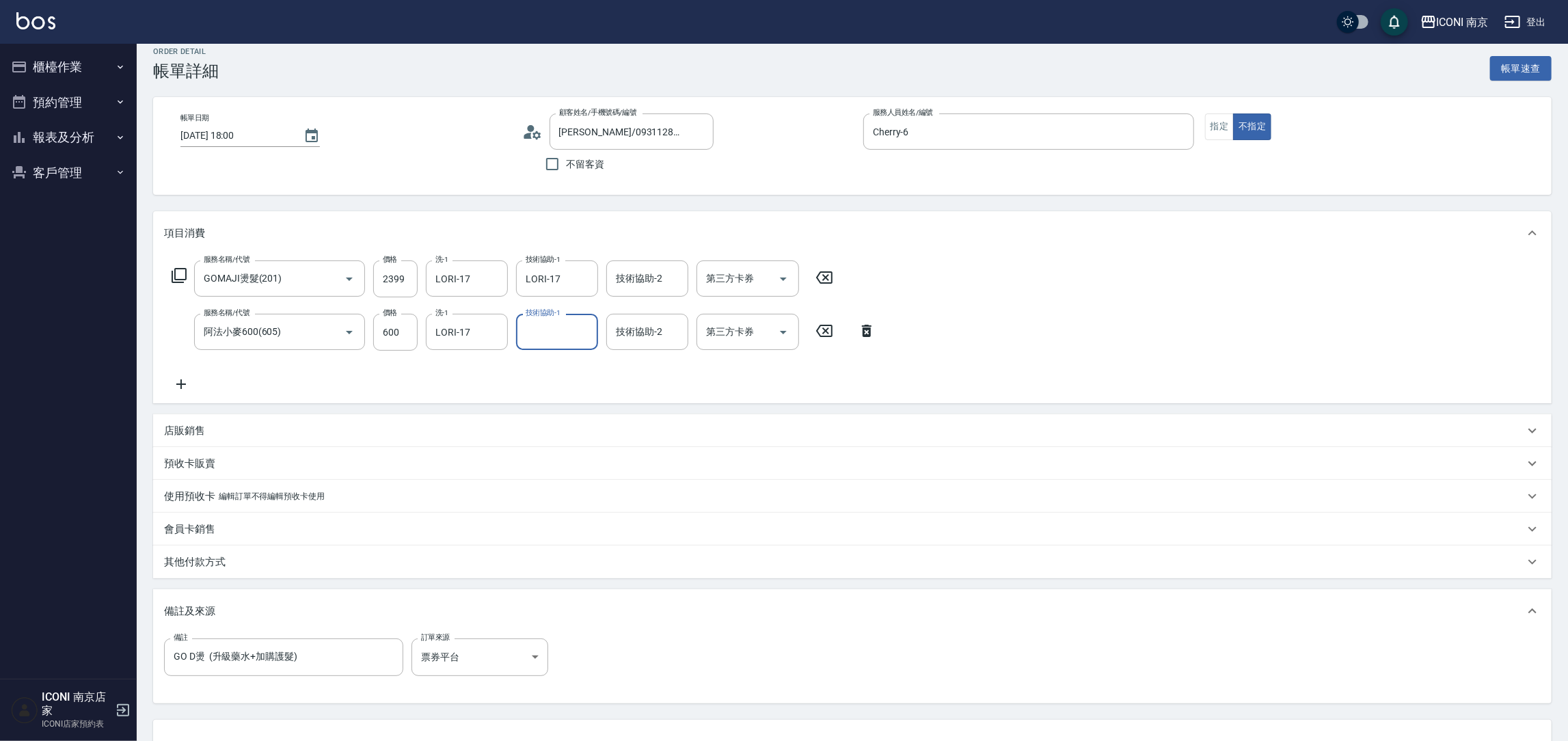
scroll to position [0, 0]
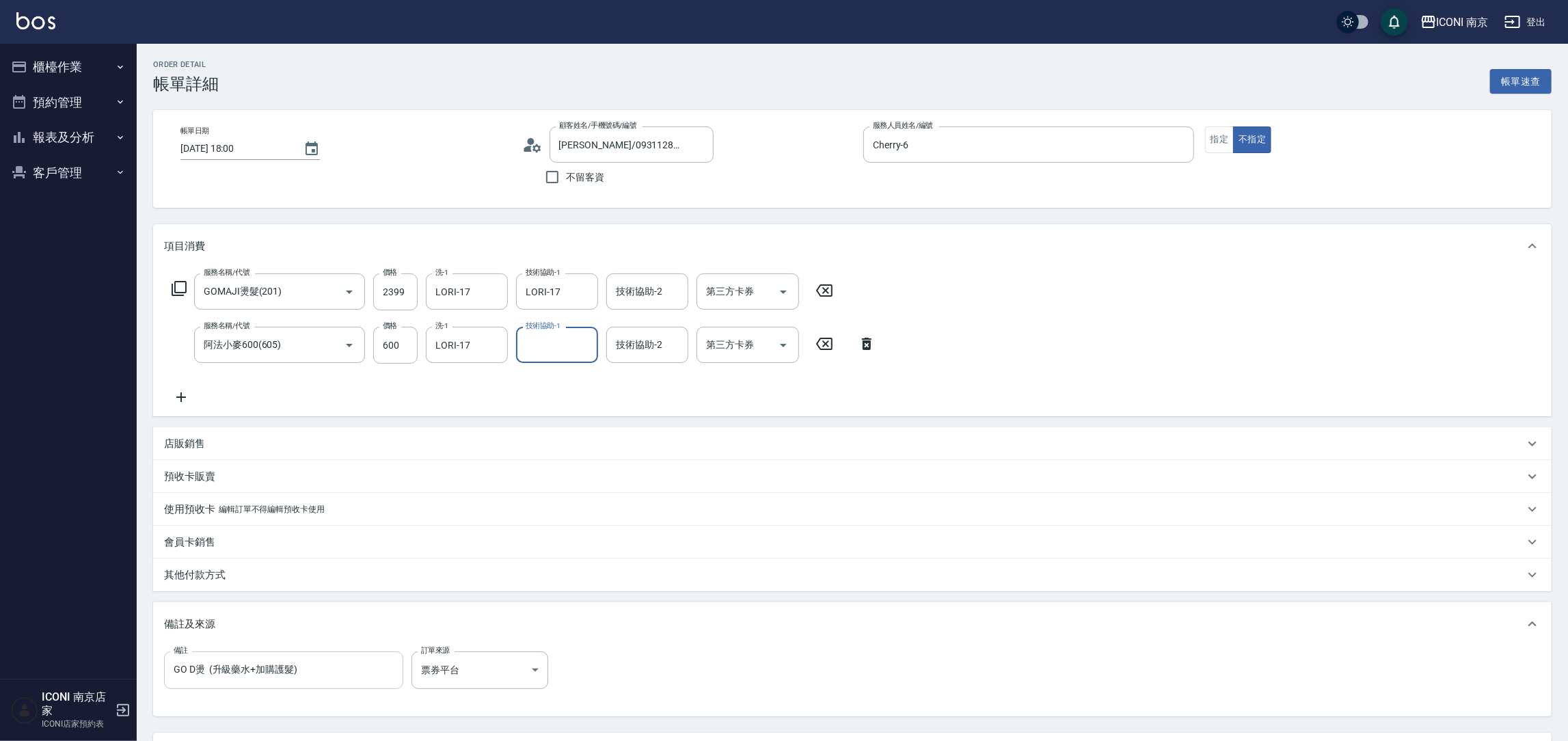
click at [297, 681] on input "GO D燙 (升級藥水+加購護髮)" at bounding box center [283, 670] width 240 height 37
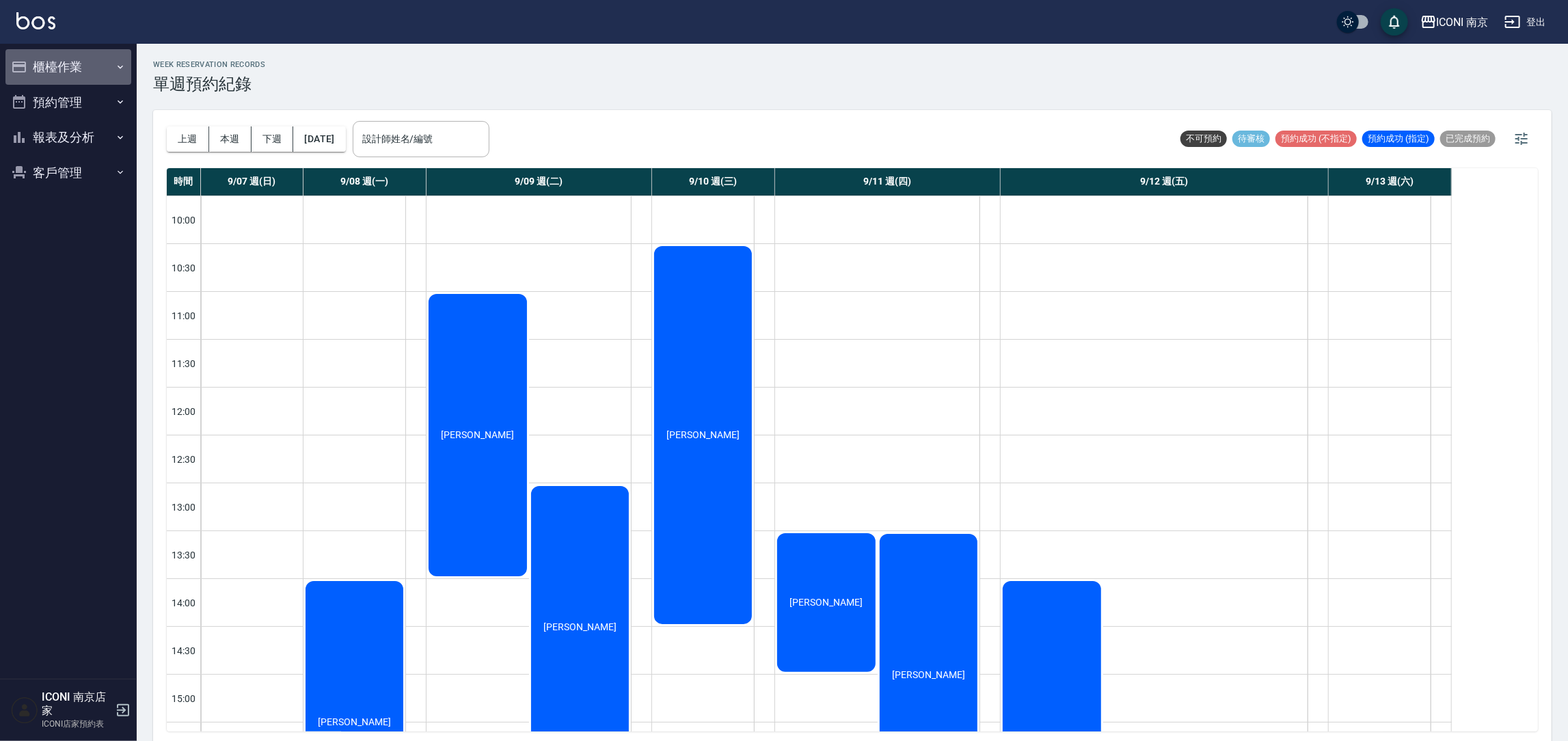
click at [67, 74] on button "櫃檯作業" at bounding box center [69, 67] width 126 height 36
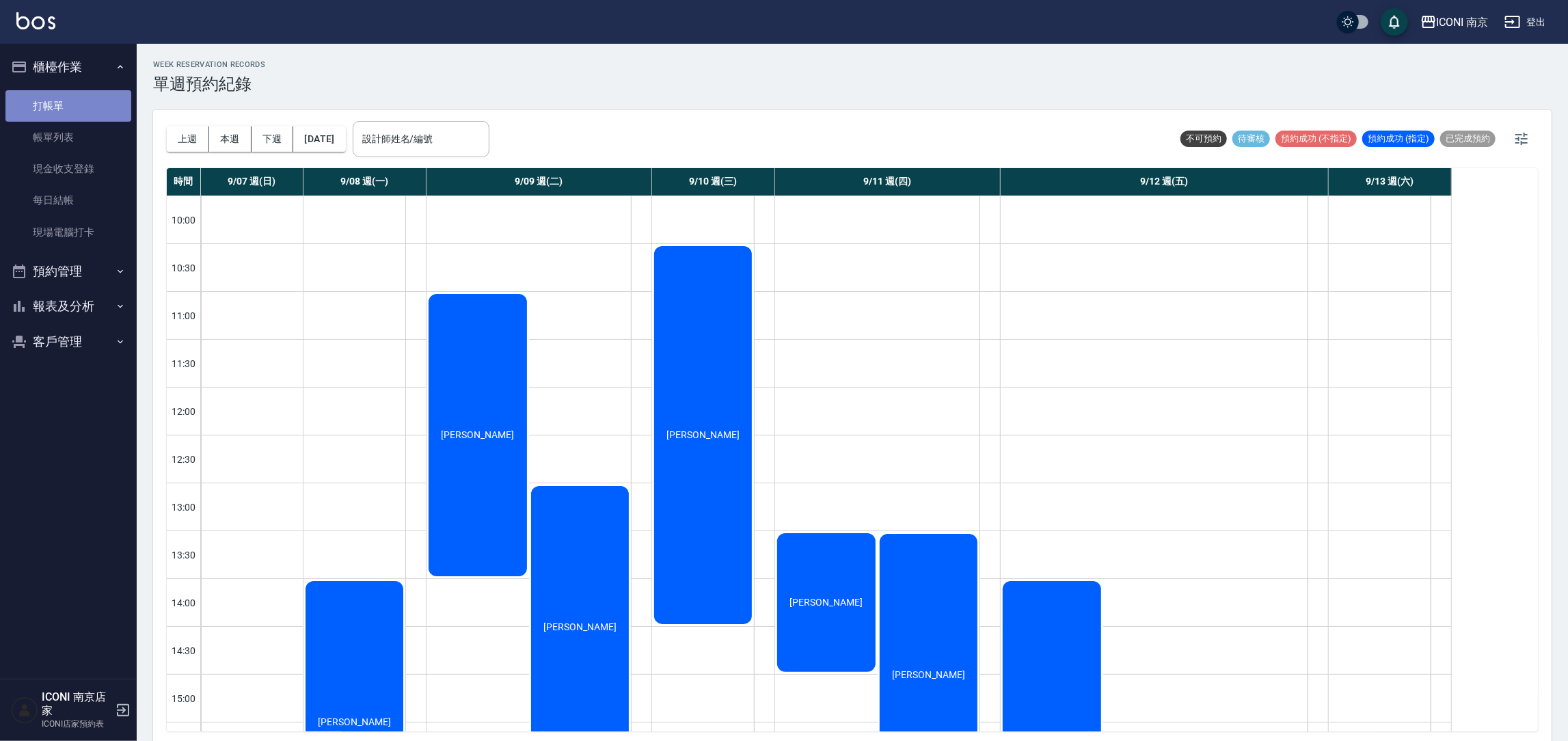
click at [79, 114] on link "打帳單" at bounding box center [69, 106] width 126 height 31
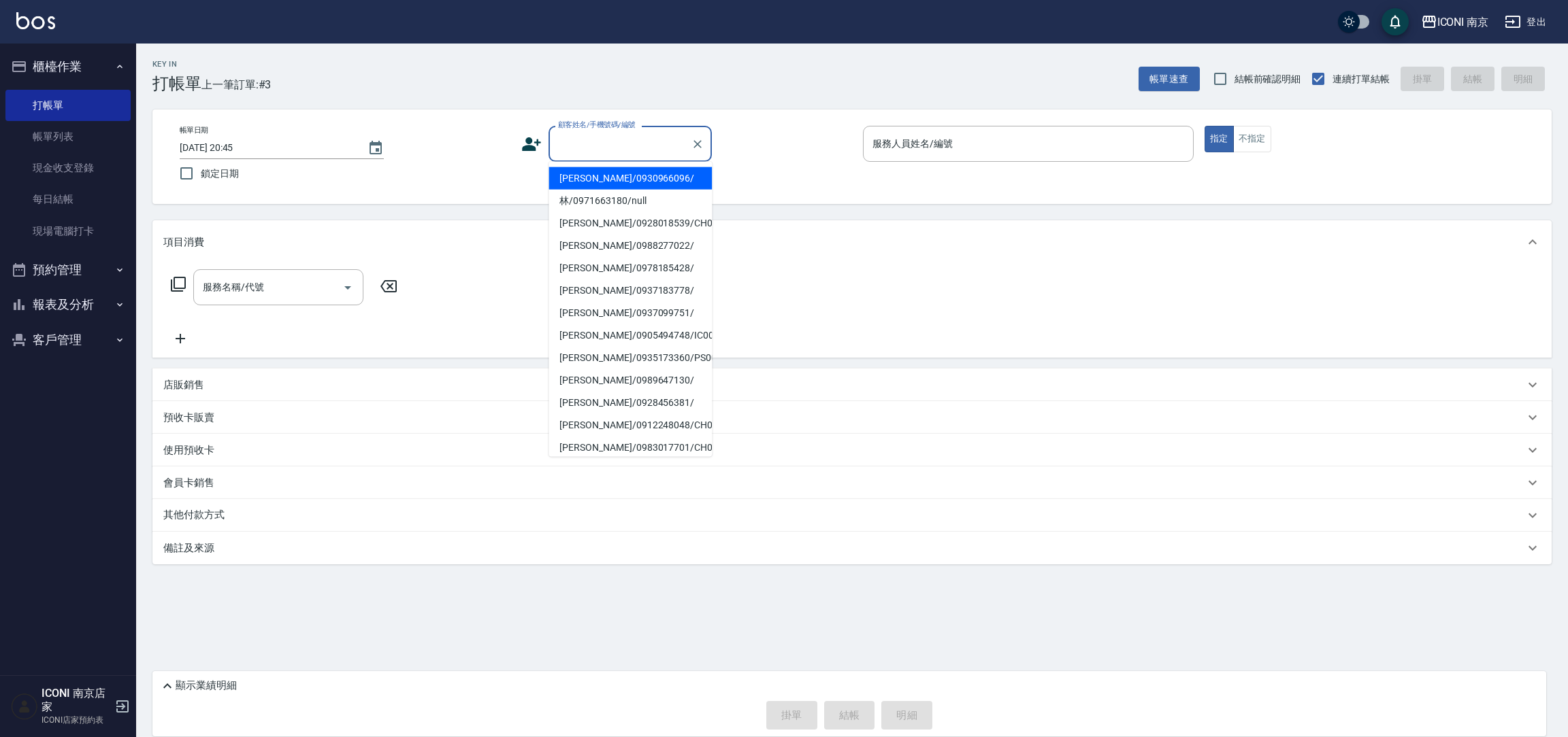
click at [599, 152] on input "顧客姓名/手機號碼/編號" at bounding box center [620, 143] width 131 height 23
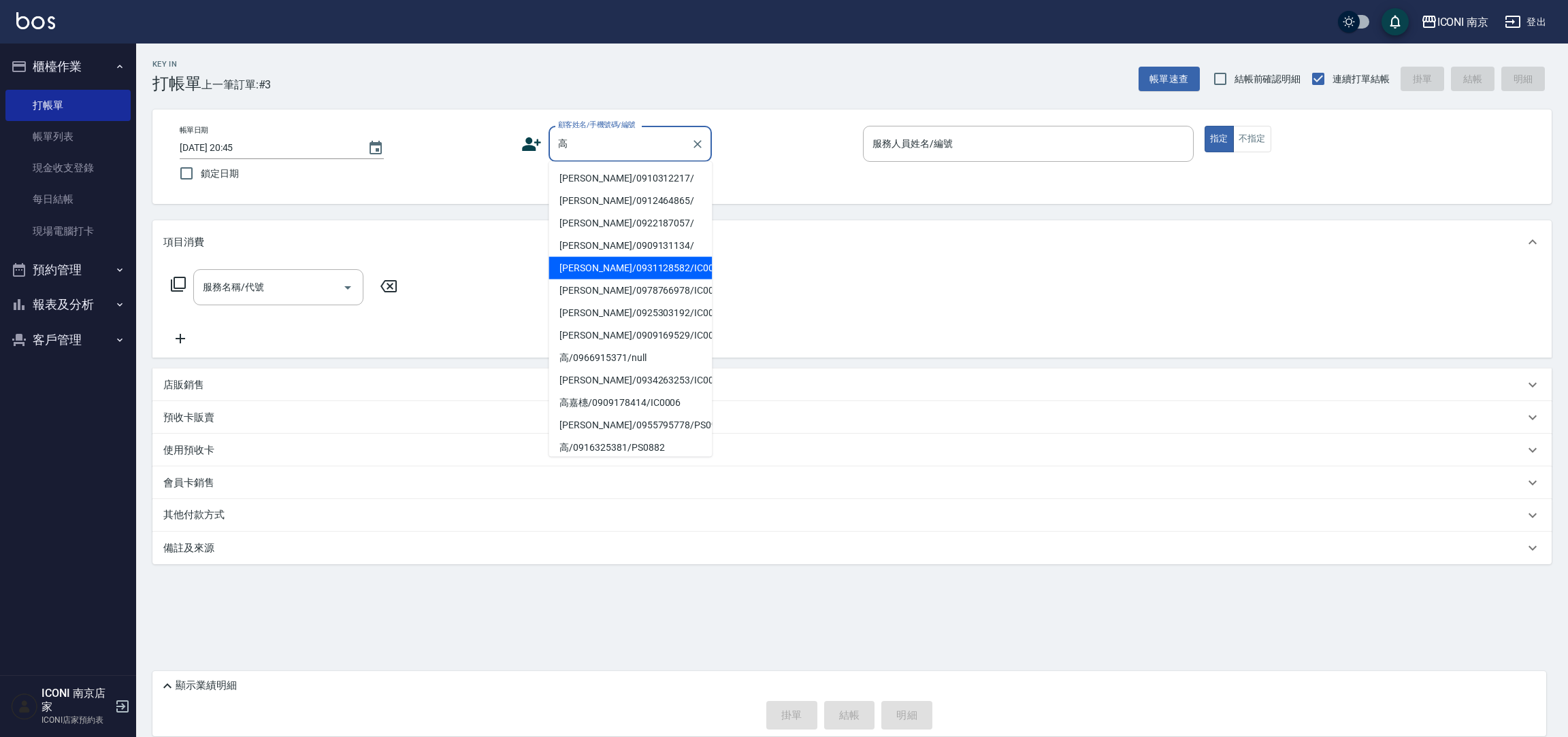
click at [613, 264] on li "高韻玲/0931128582/IC00020" at bounding box center [630, 268] width 163 height 23
type input "高韻玲/0931128582/IC00020"
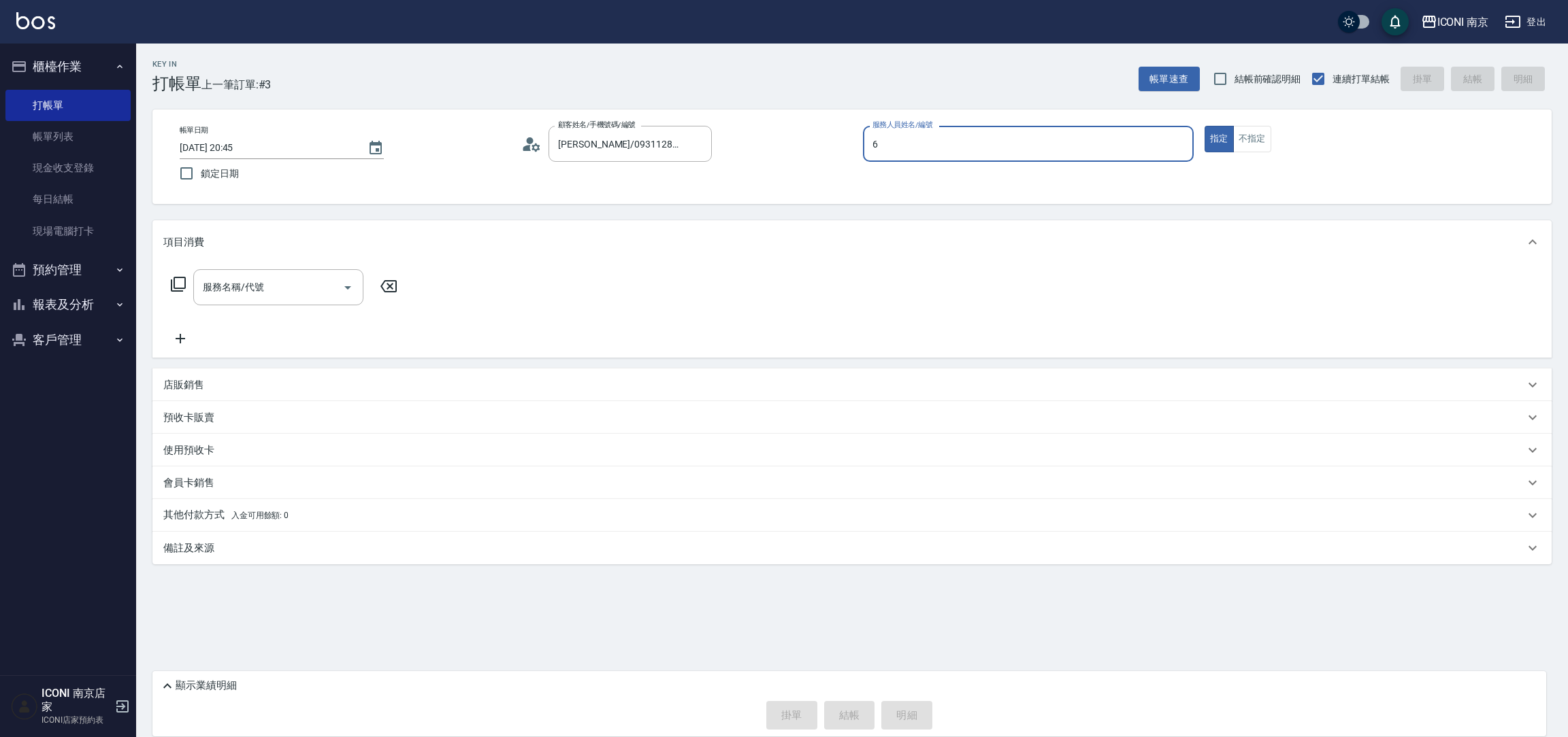
type input "Cherry-6"
type button "true"
click at [174, 274] on div "服務名稱/代號 服務名稱/代號" at bounding box center [284, 287] width 242 height 36
click at [174, 292] on div "服務名稱/代號 服務名稱/代號" at bounding box center [284, 287] width 242 height 36
drag, startPoint x: 168, startPoint y: 287, endPoint x: 175, endPoint y: 285, distance: 7.3
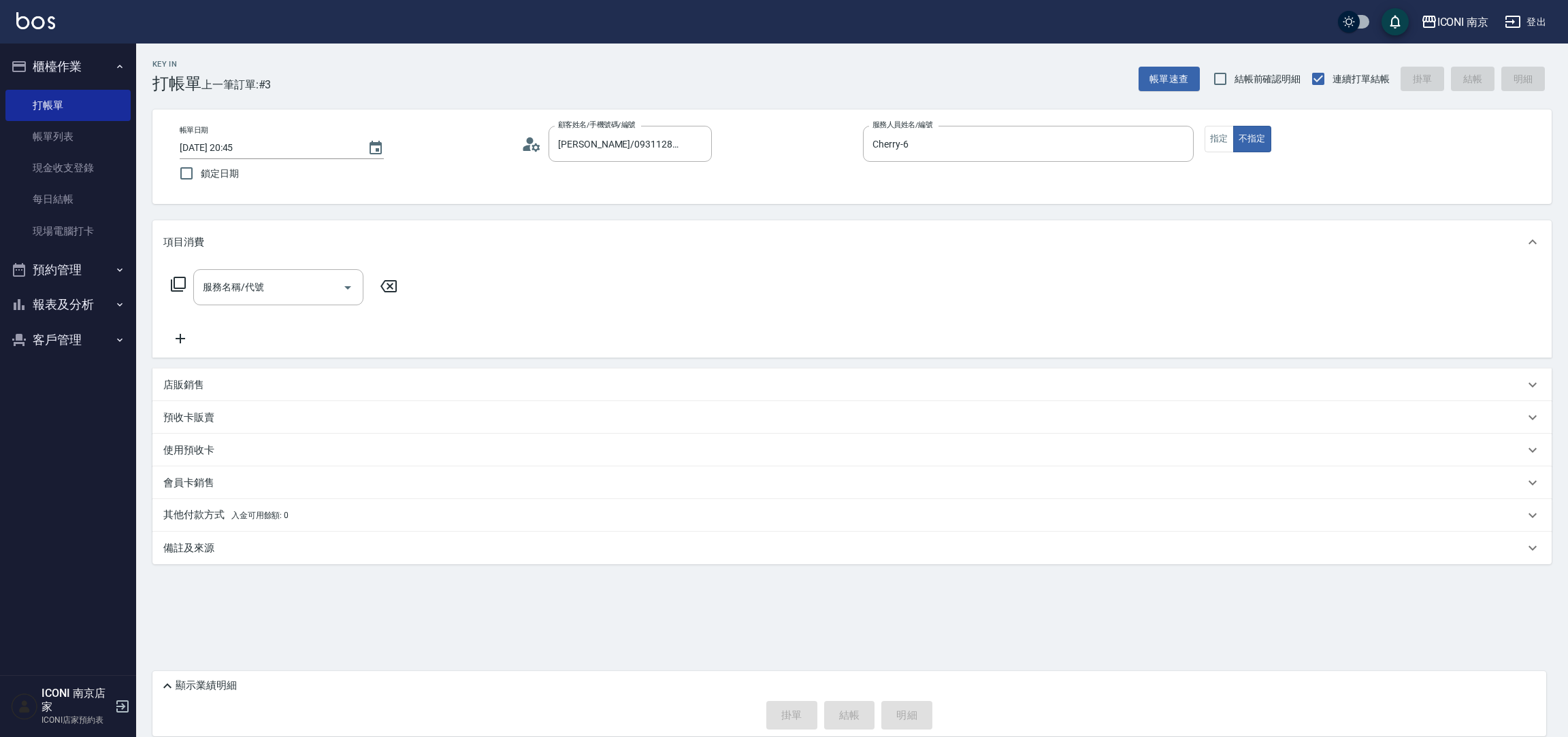
click at [172, 287] on div "服務名稱/代號 服務名稱/代號" at bounding box center [284, 287] width 242 height 36
click at [175, 285] on icon at bounding box center [178, 284] width 16 height 16
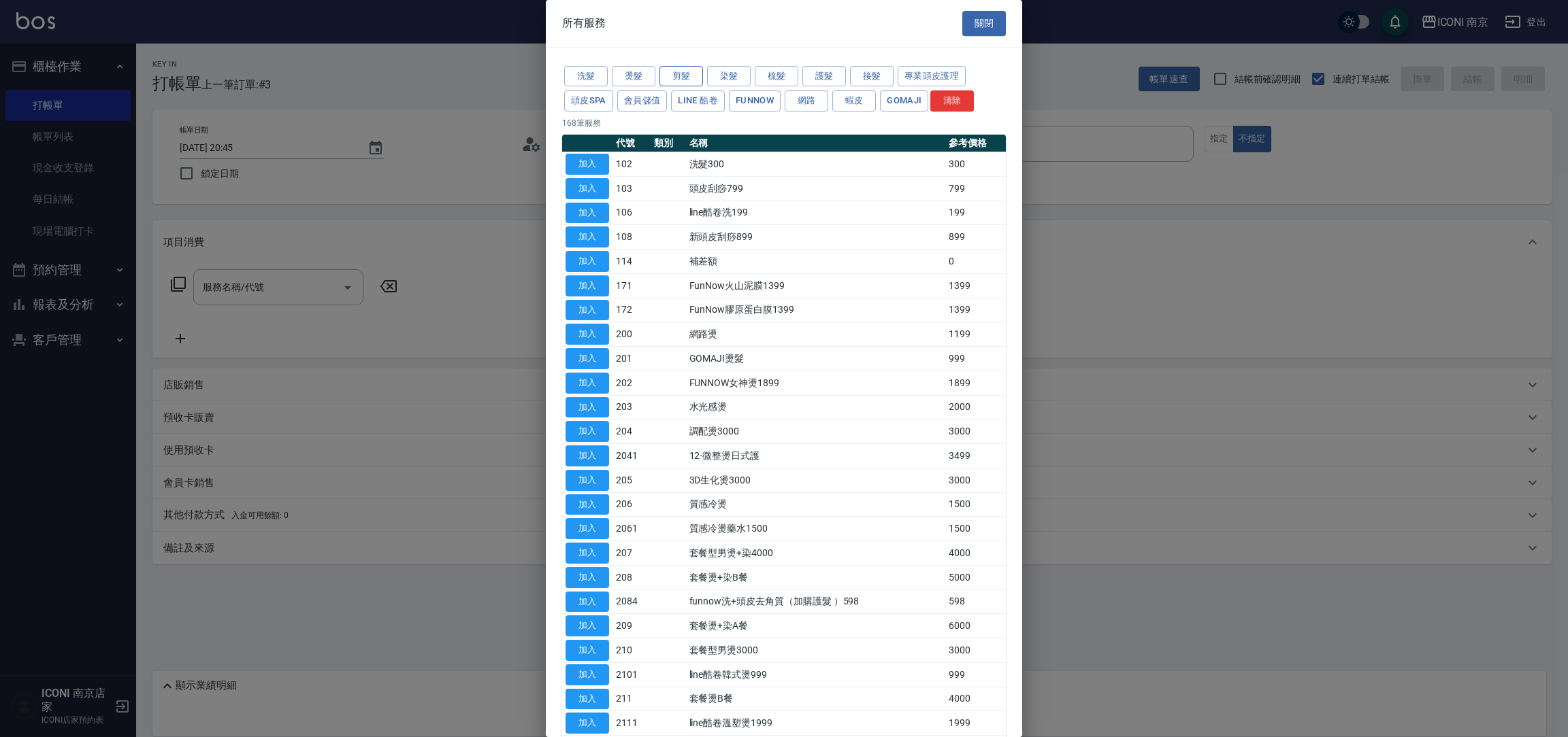
click at [675, 70] on button "剪髮" at bounding box center [680, 77] width 43 height 21
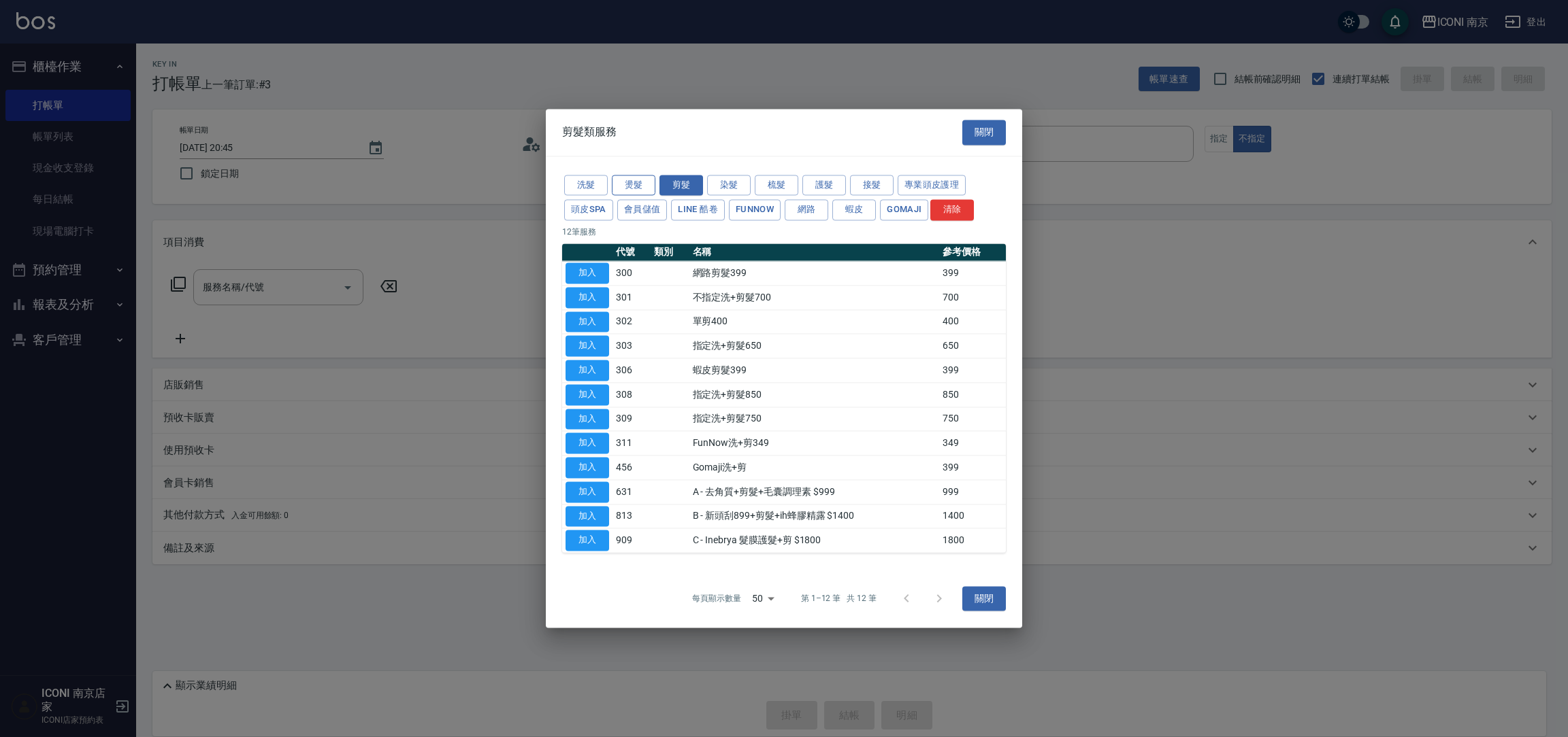
click at [636, 187] on button "燙髮" at bounding box center [633, 186] width 43 height 21
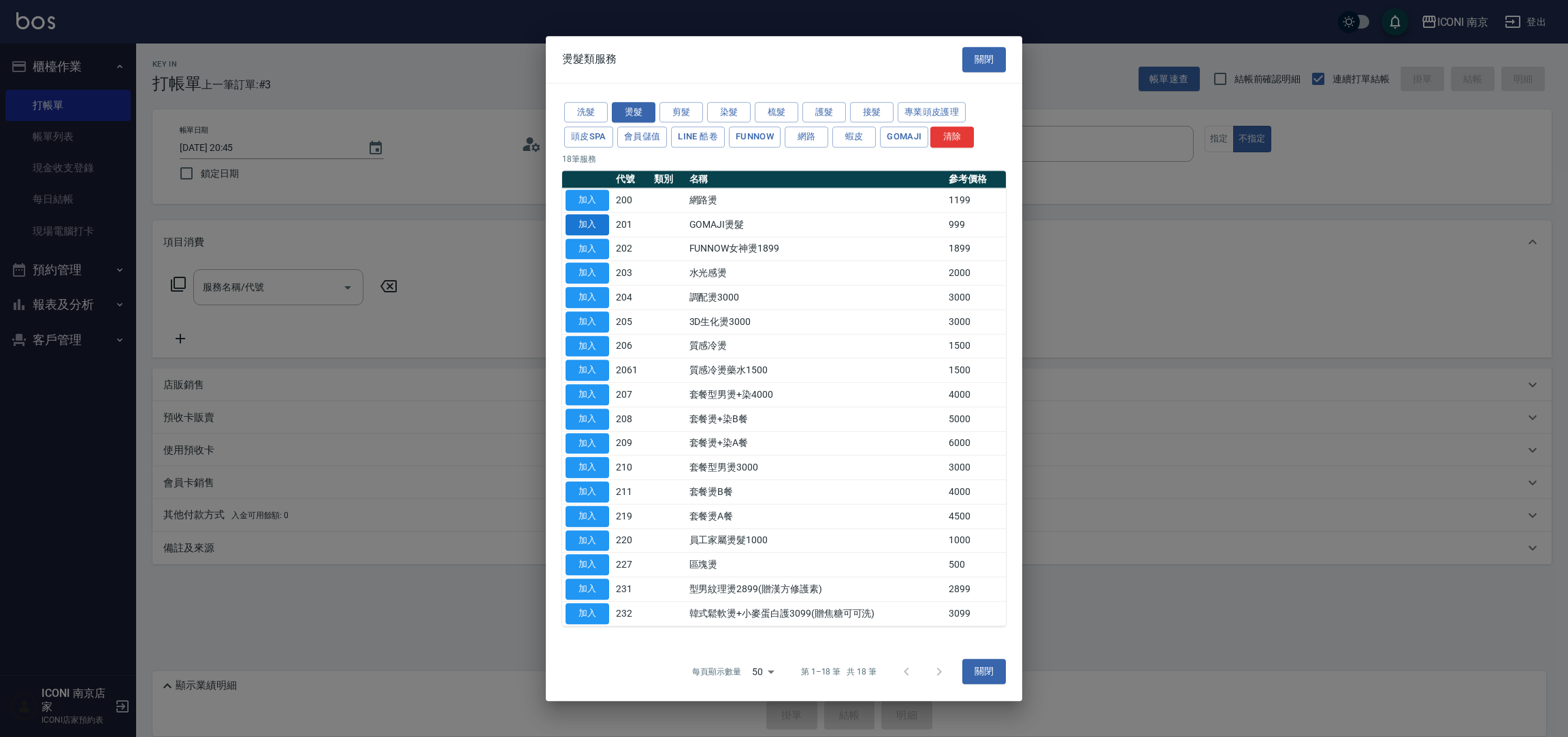
click at [599, 223] on button "加入" at bounding box center [587, 225] width 43 height 21
type input "GOMAJI燙髮(201)"
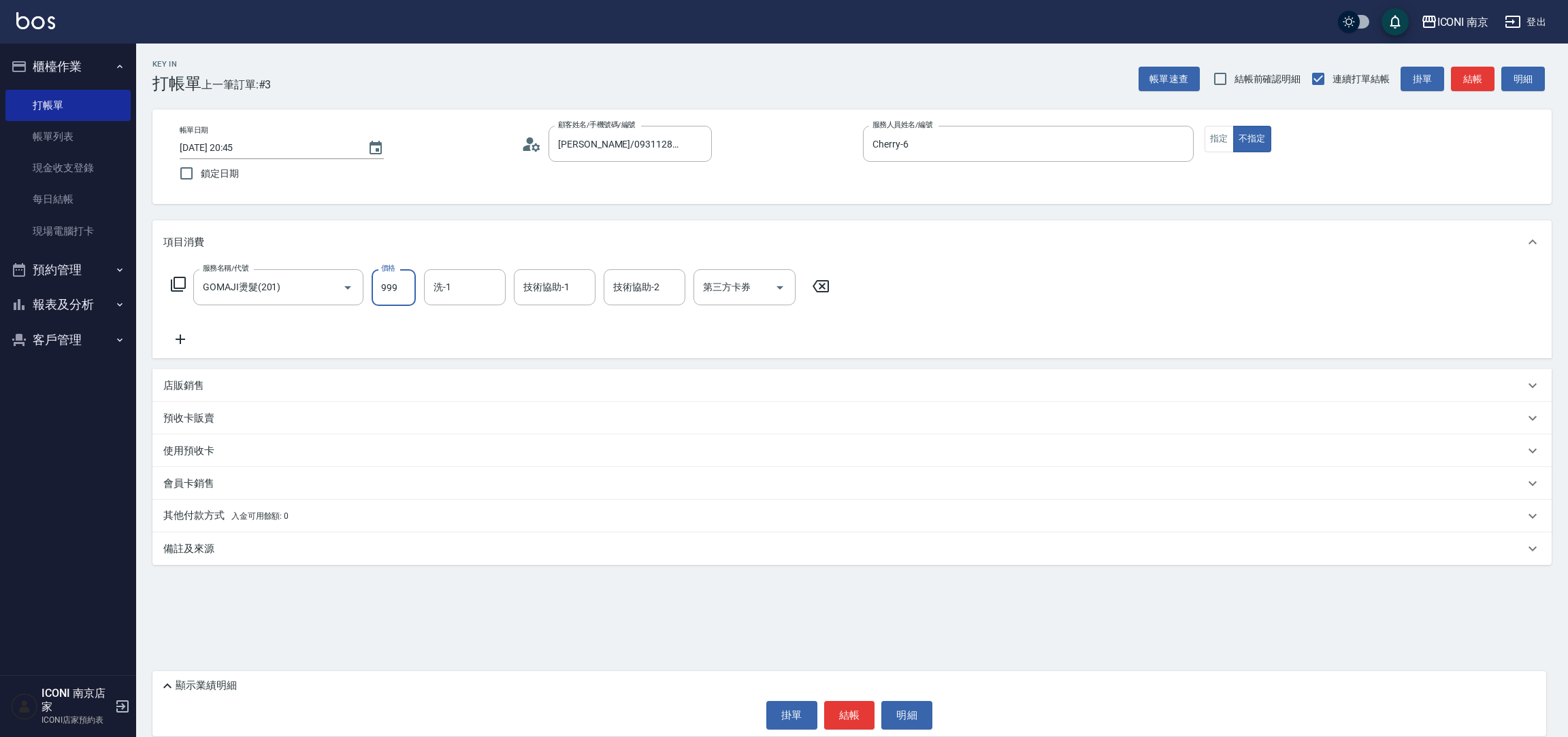
drag, startPoint x: 404, startPoint y: 294, endPoint x: 382, endPoint y: 277, distance: 27.8
click at [401, 292] on input "999" at bounding box center [394, 288] width 44 height 37
type input "2399"
type input "LORI-17"
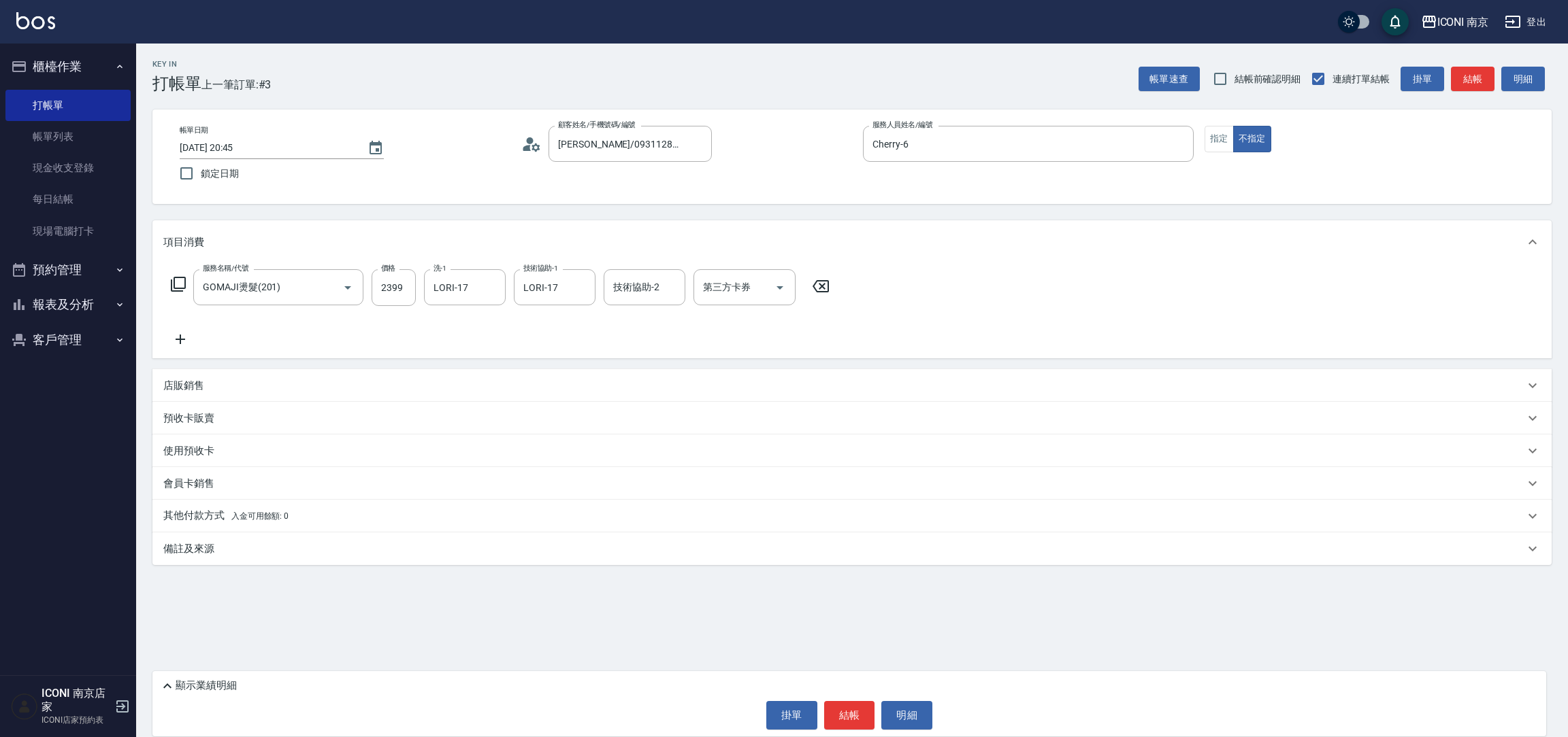
click at [171, 288] on icon at bounding box center [178, 284] width 15 height 15
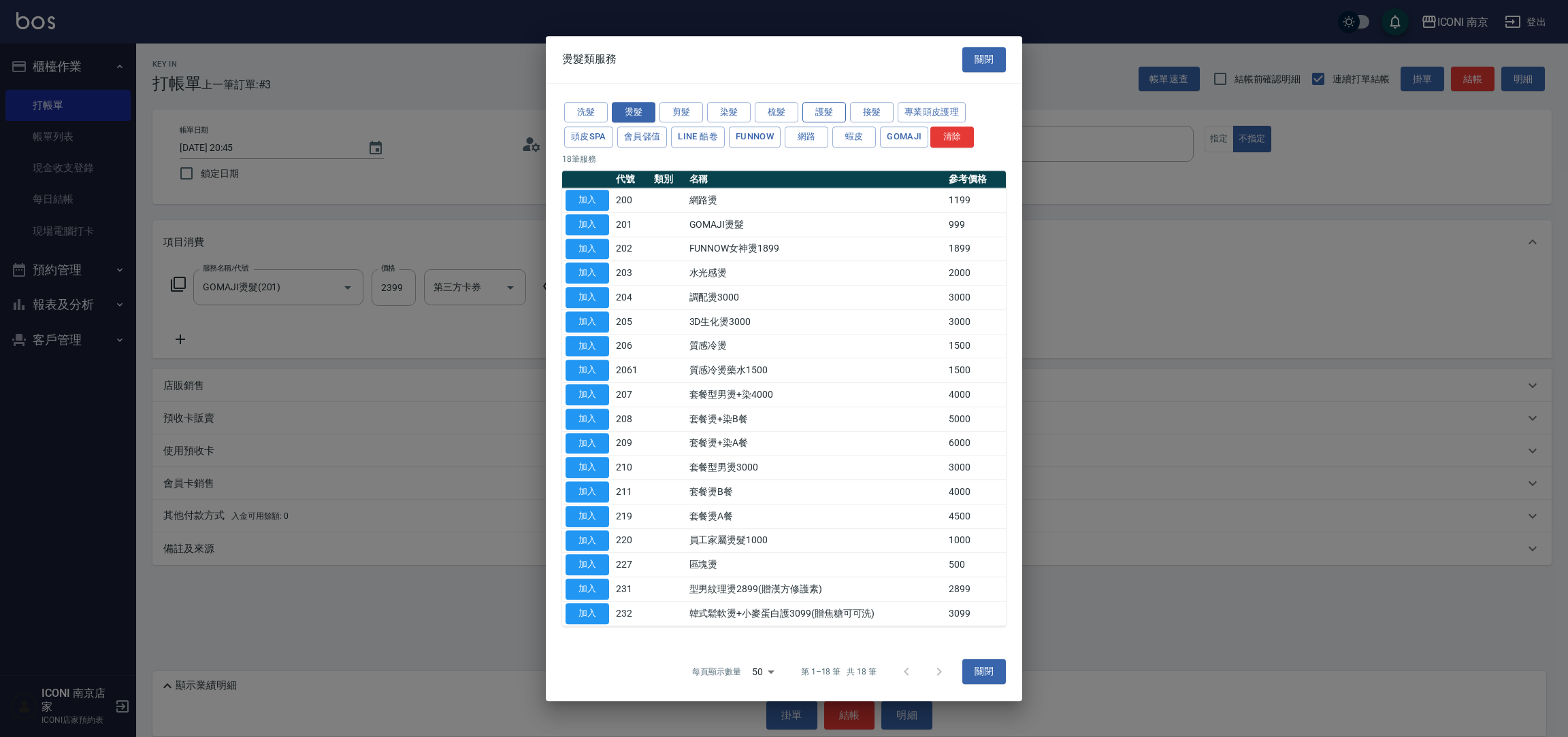
click at [839, 106] on button "護髮" at bounding box center [824, 112] width 43 height 21
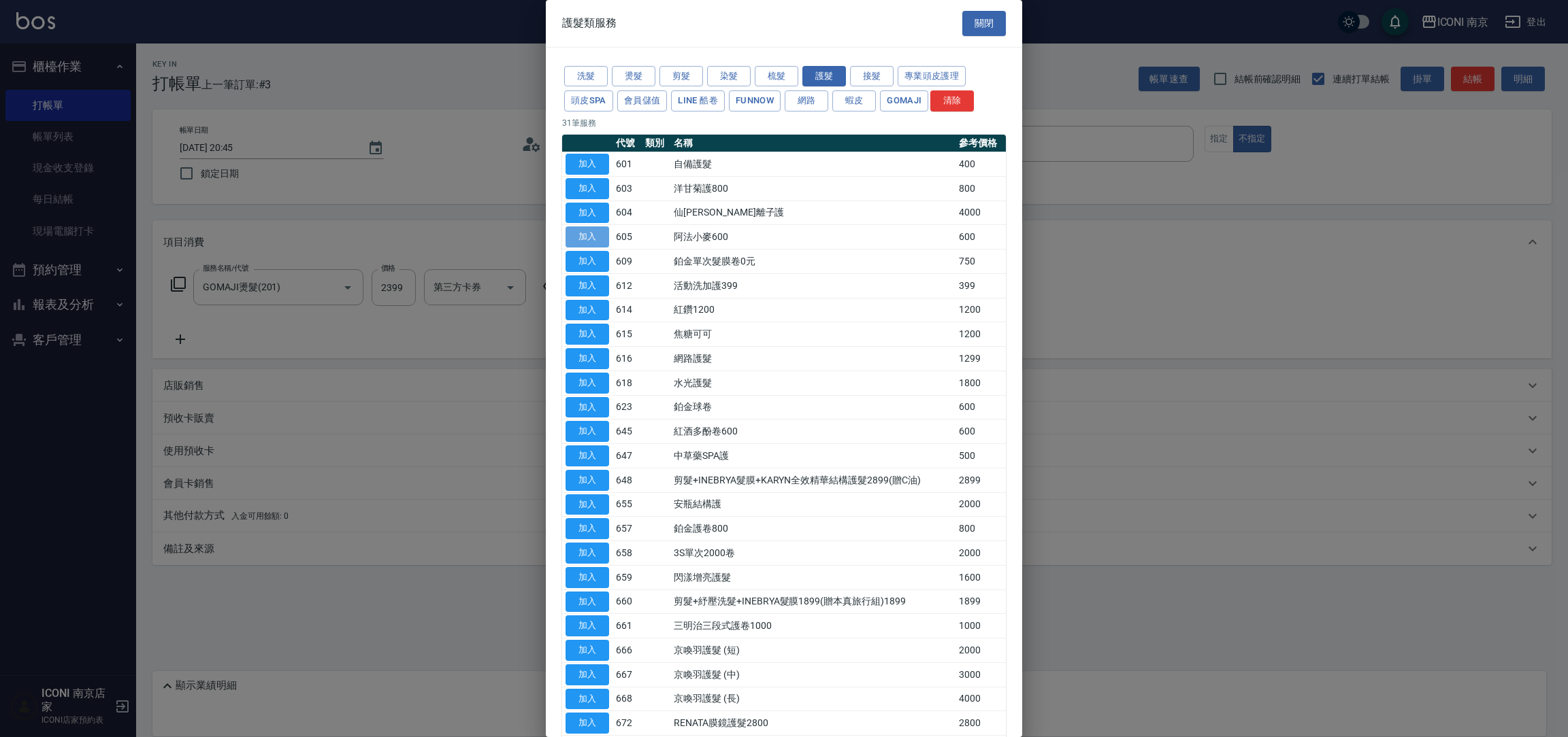
click at [591, 243] on button "加入" at bounding box center [587, 237] width 43 height 21
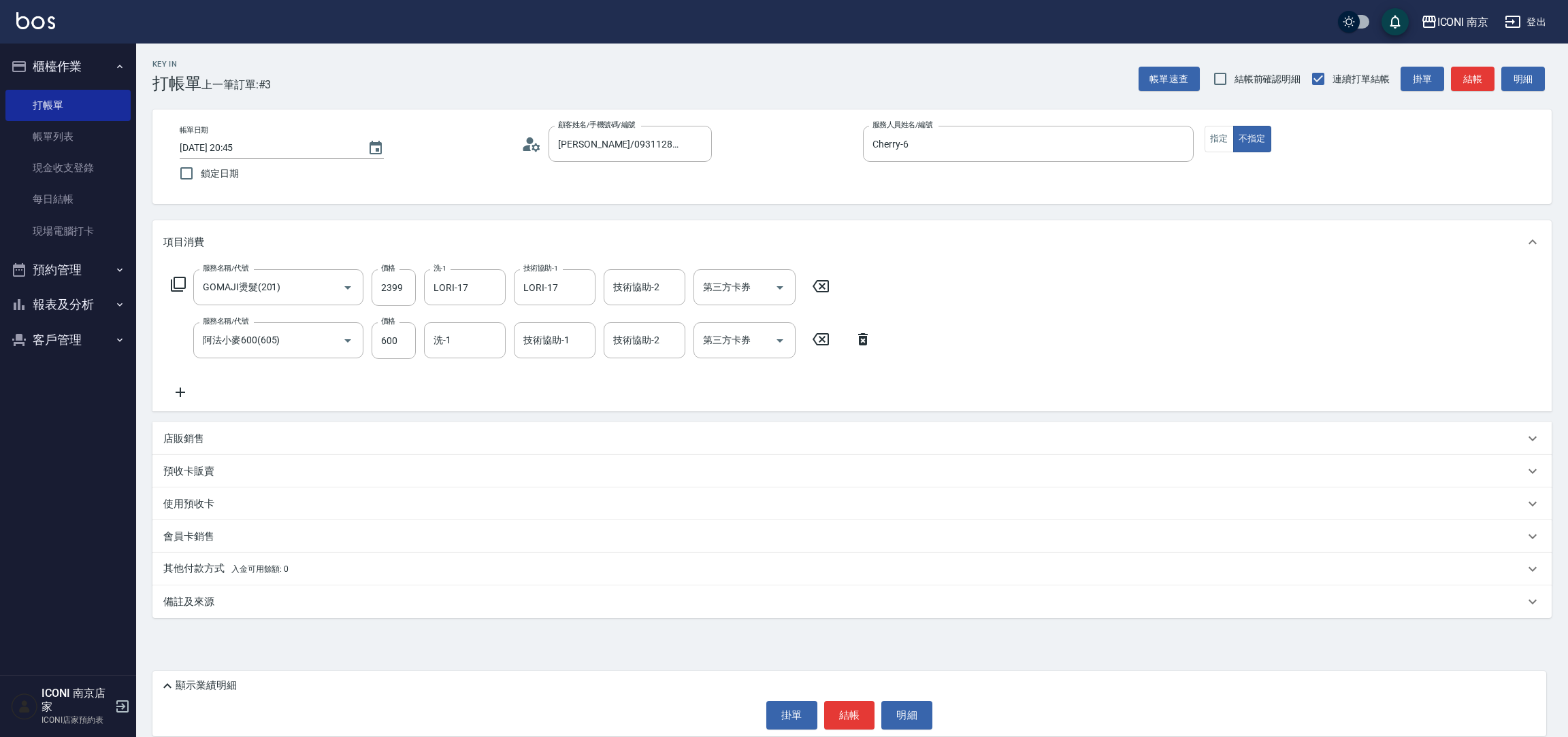
drag, startPoint x: 479, startPoint y: 358, endPoint x: 433, endPoint y: 317, distance: 61.6
click at [436, 344] on input "洗-1" at bounding box center [465, 340] width 70 height 23
type input "LORI-17"
click at [202, 612] on div "備註及來源" at bounding box center [852, 602] width 1399 height 33
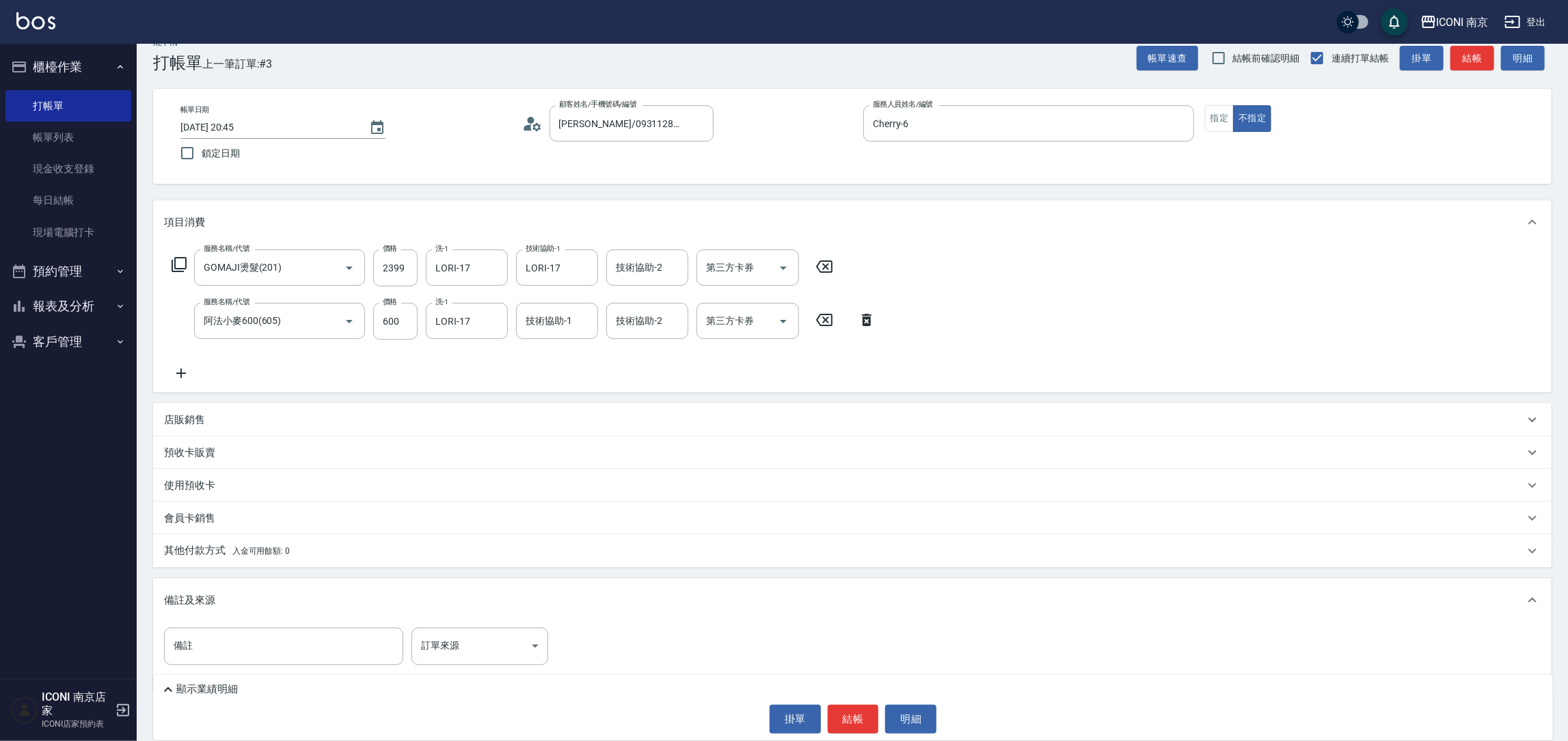
scroll to position [46, 0]
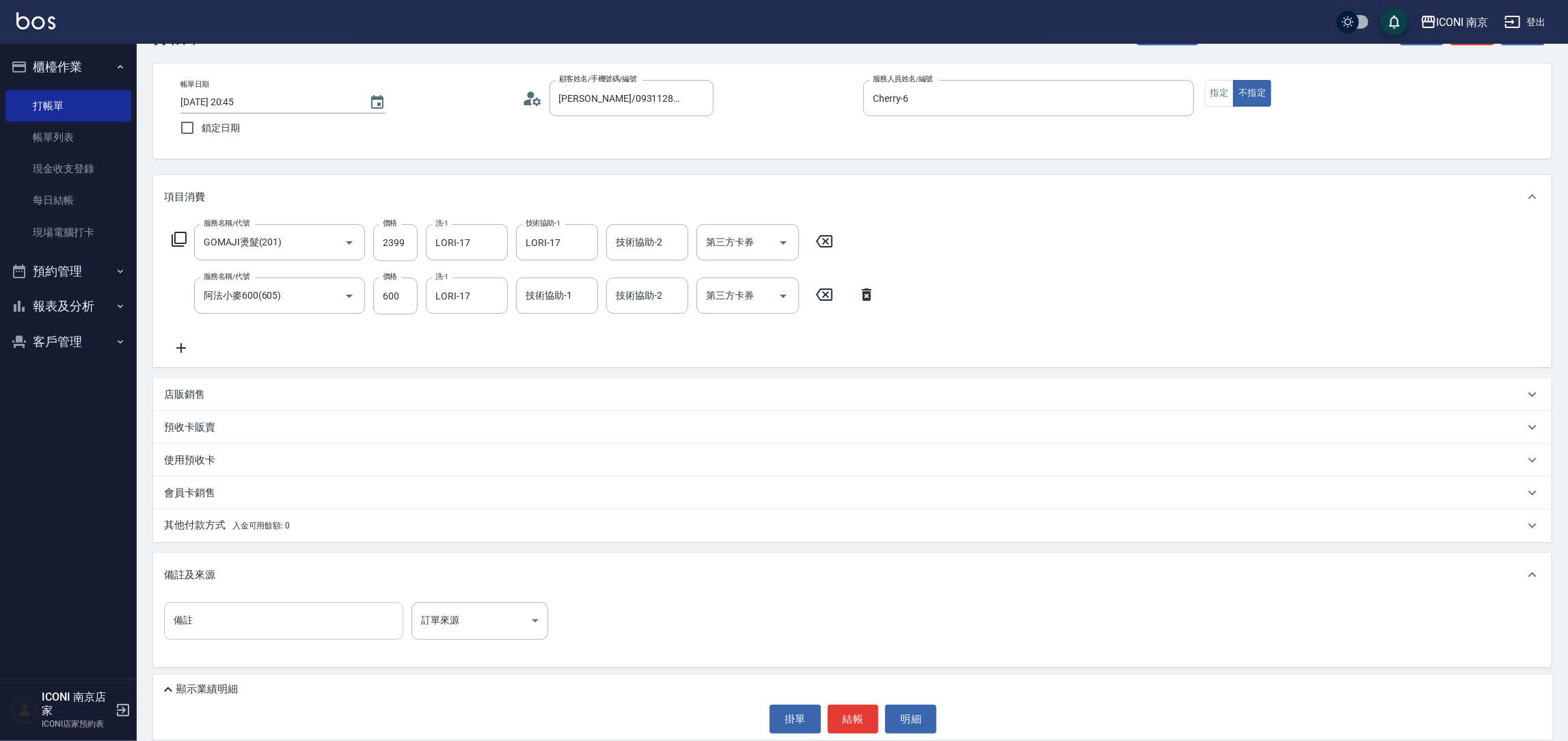
click at [224, 617] on input "備註" at bounding box center [283, 621] width 240 height 37
paste input "GO D燙 (升級藥水+加購護髮)"
type input "GO D燙 (升級藥水+加購護髮)"
click at [523, 624] on body "ICONI 南京 登出 櫃檯作業 打帳單 帳單列表 現金收支登錄 每日結帳 現場電腦打卡 預約管理 預約管理 單日預約紀錄 單週預約紀錄 報表及分析 報表目錄…" at bounding box center [784, 348] width 1568 height 789
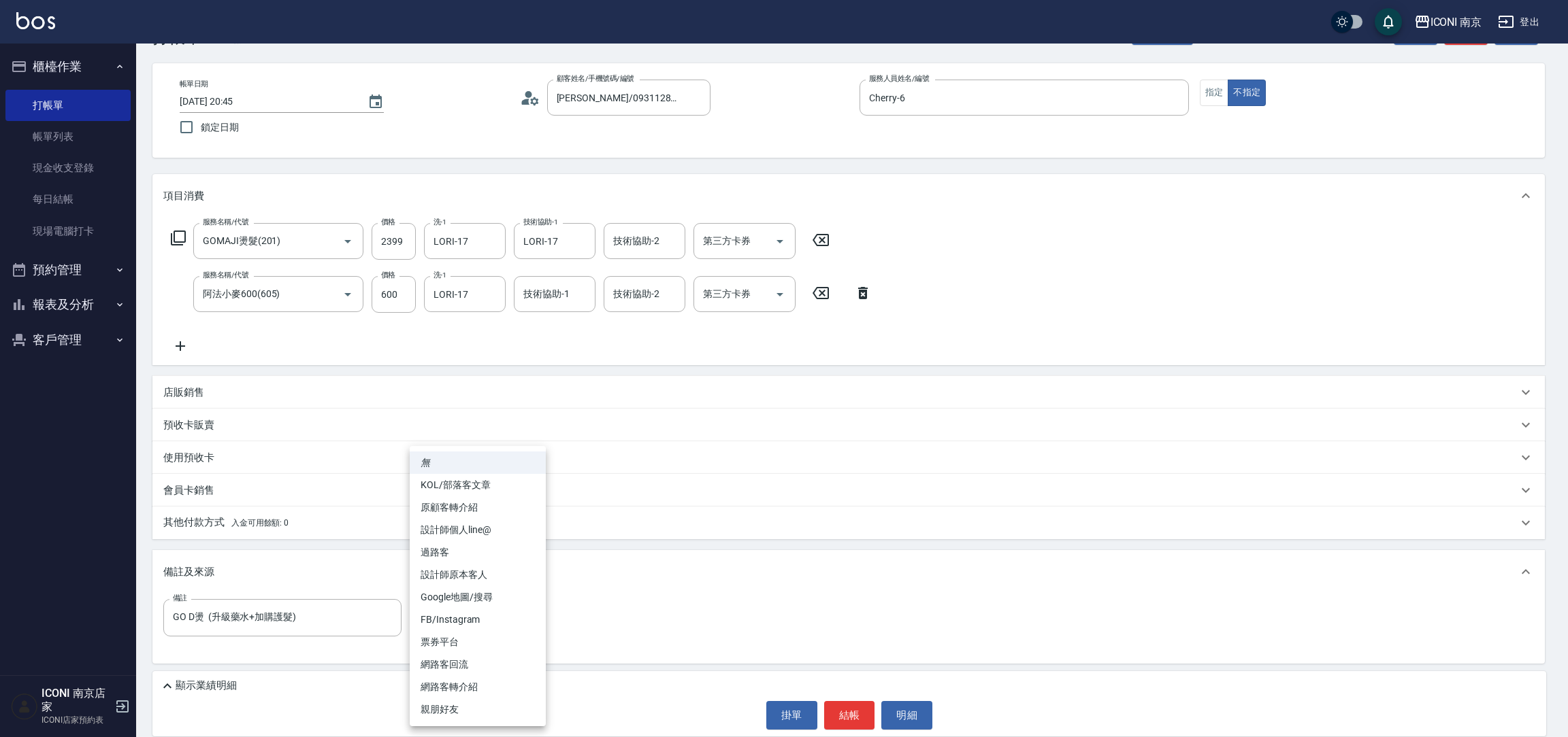
click at [487, 645] on li "票券平台" at bounding box center [478, 642] width 136 height 23
type input "票券平台"
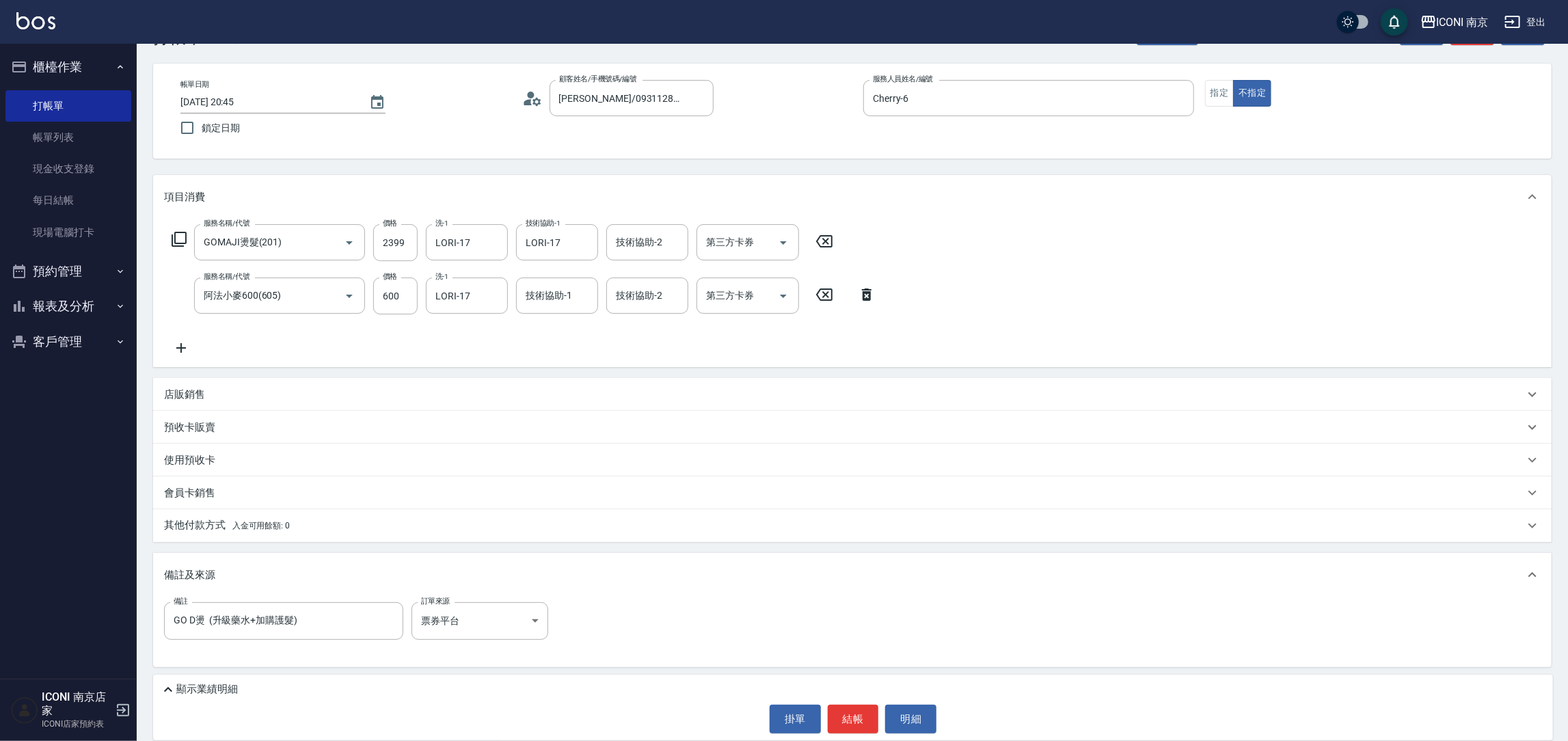
click at [237, 686] on p "顯示業績明細" at bounding box center [207, 690] width 61 height 14
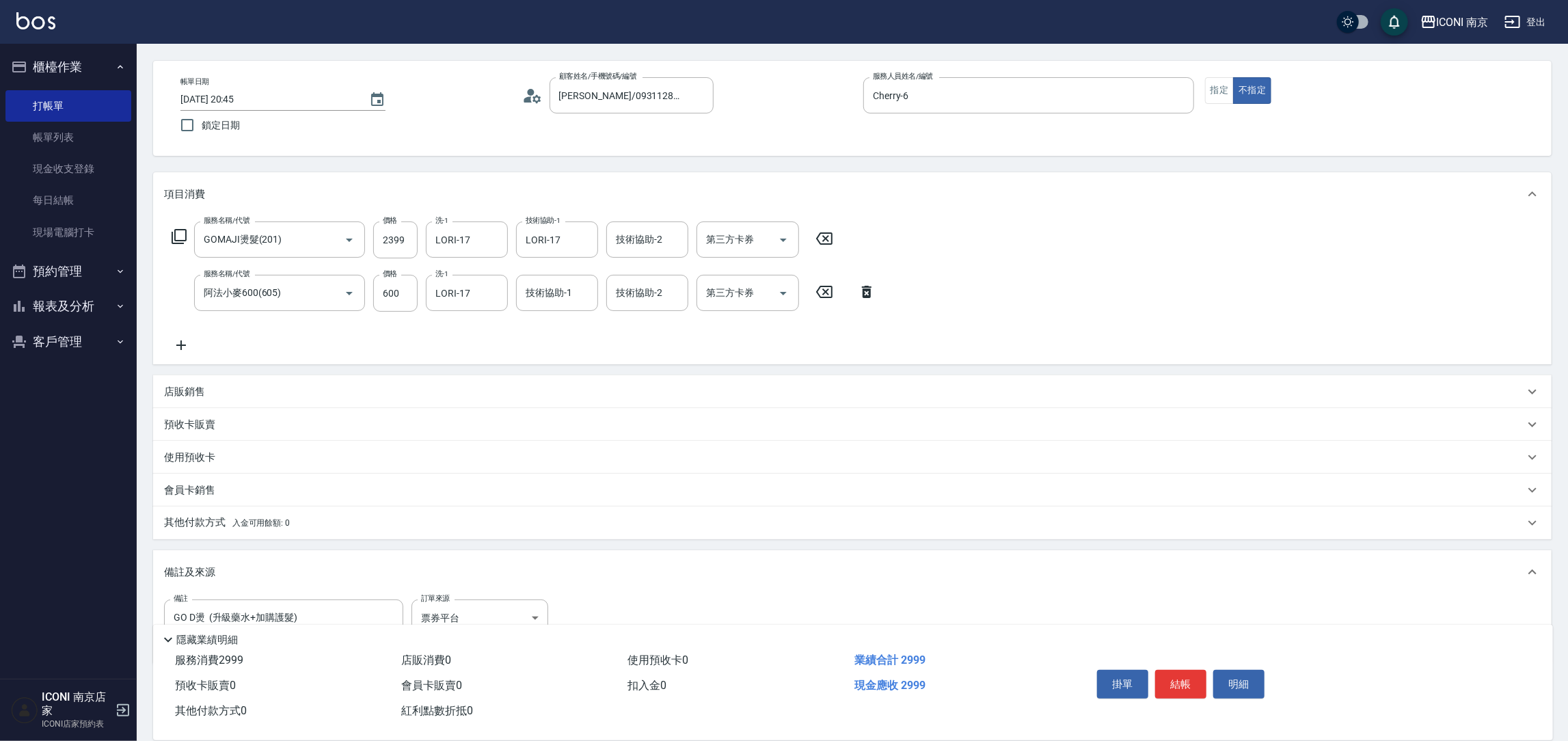
scroll to position [0, 0]
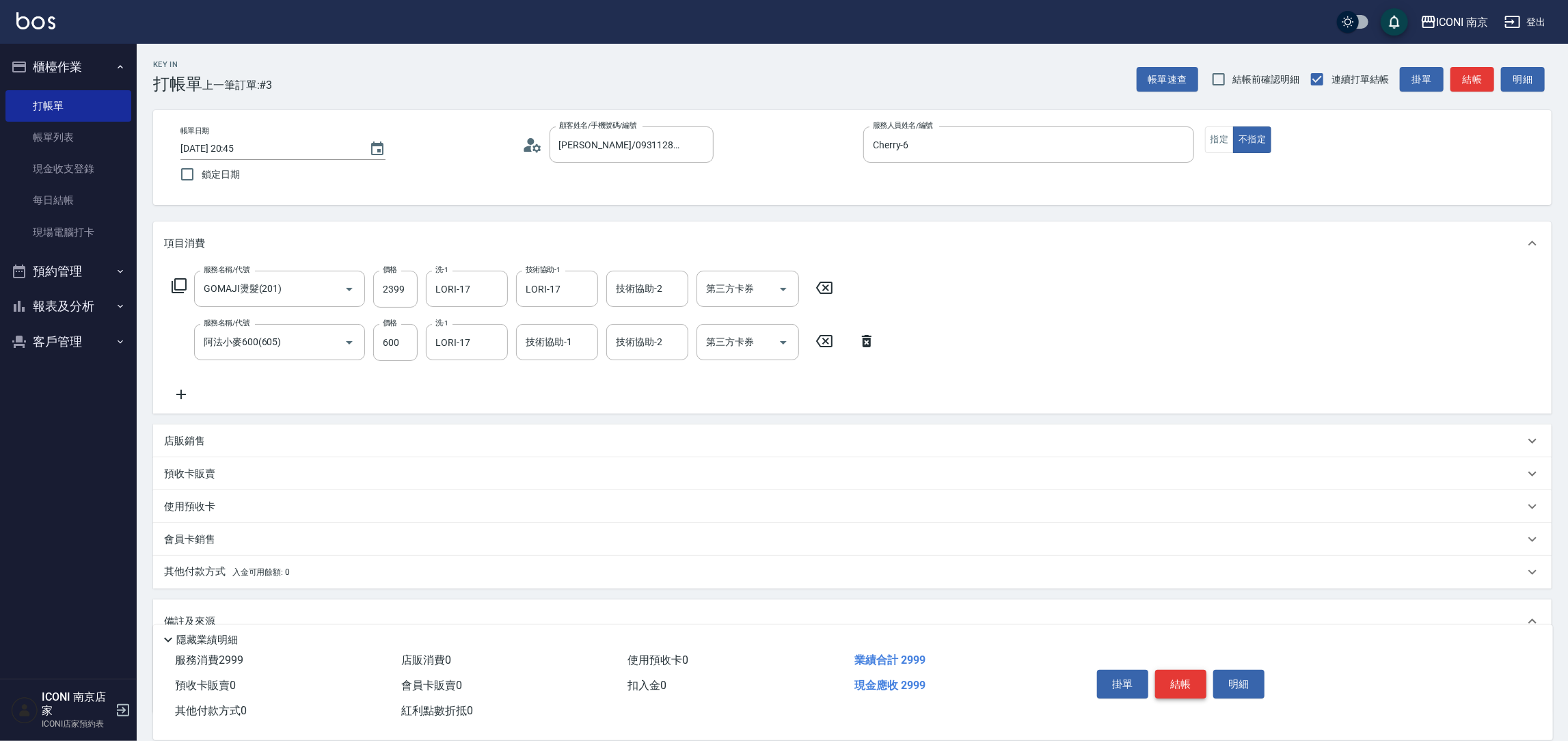
click at [1190, 686] on button "結帳" at bounding box center [1181, 684] width 51 height 29
type input "[DATE] 20:46"
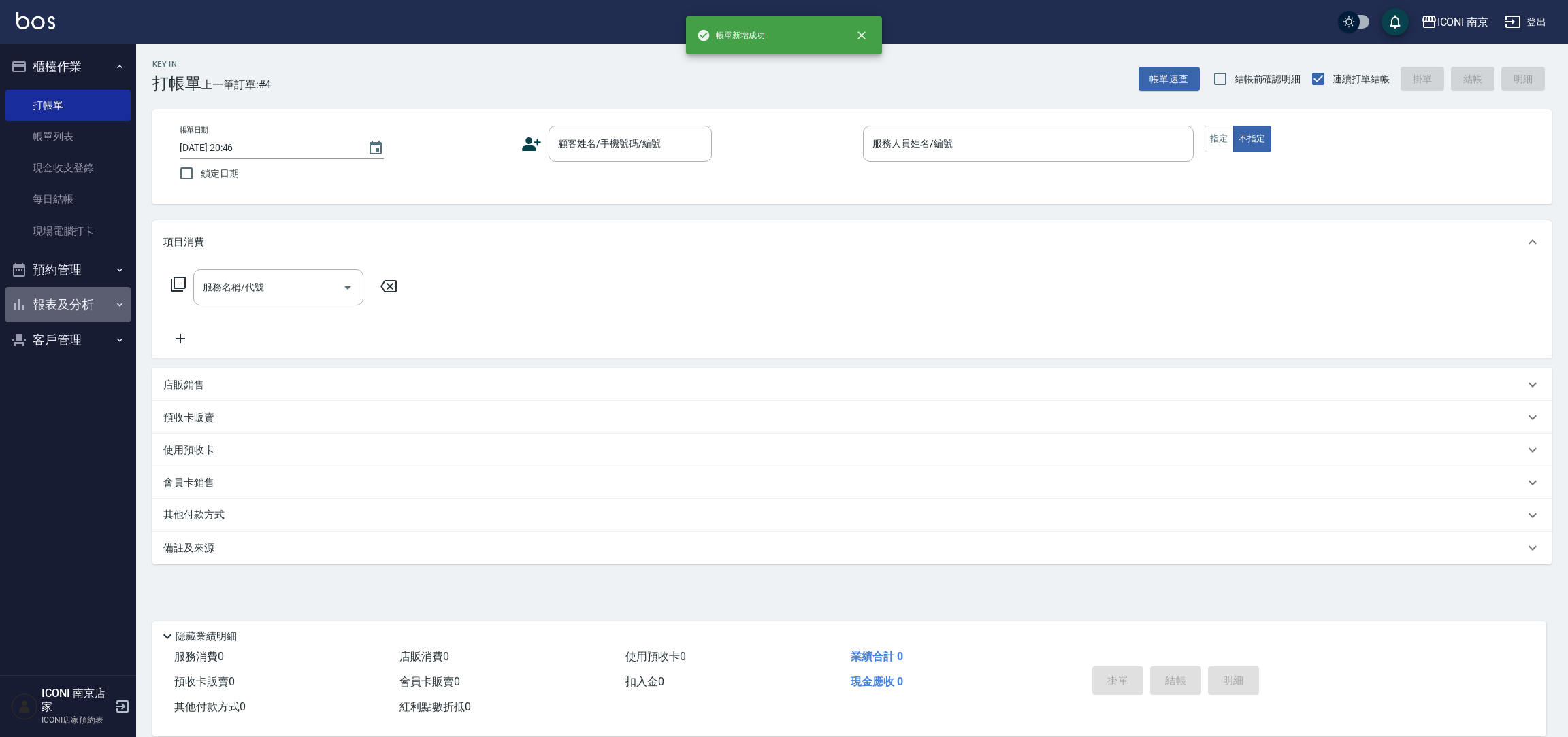
click at [70, 297] on button "報表及分析" at bounding box center [68, 304] width 125 height 36
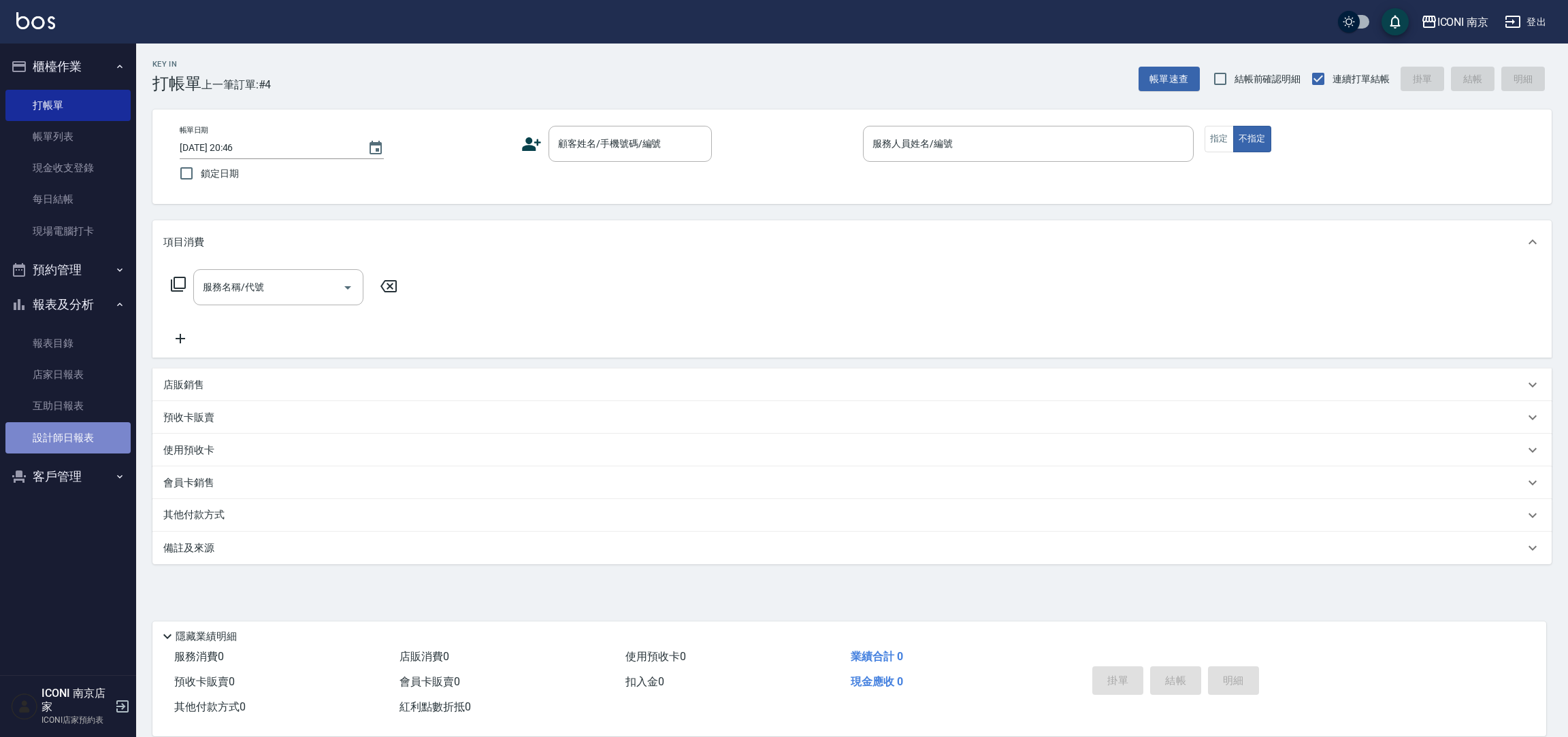
click at [70, 443] on link "設計師日報表" at bounding box center [68, 438] width 125 height 31
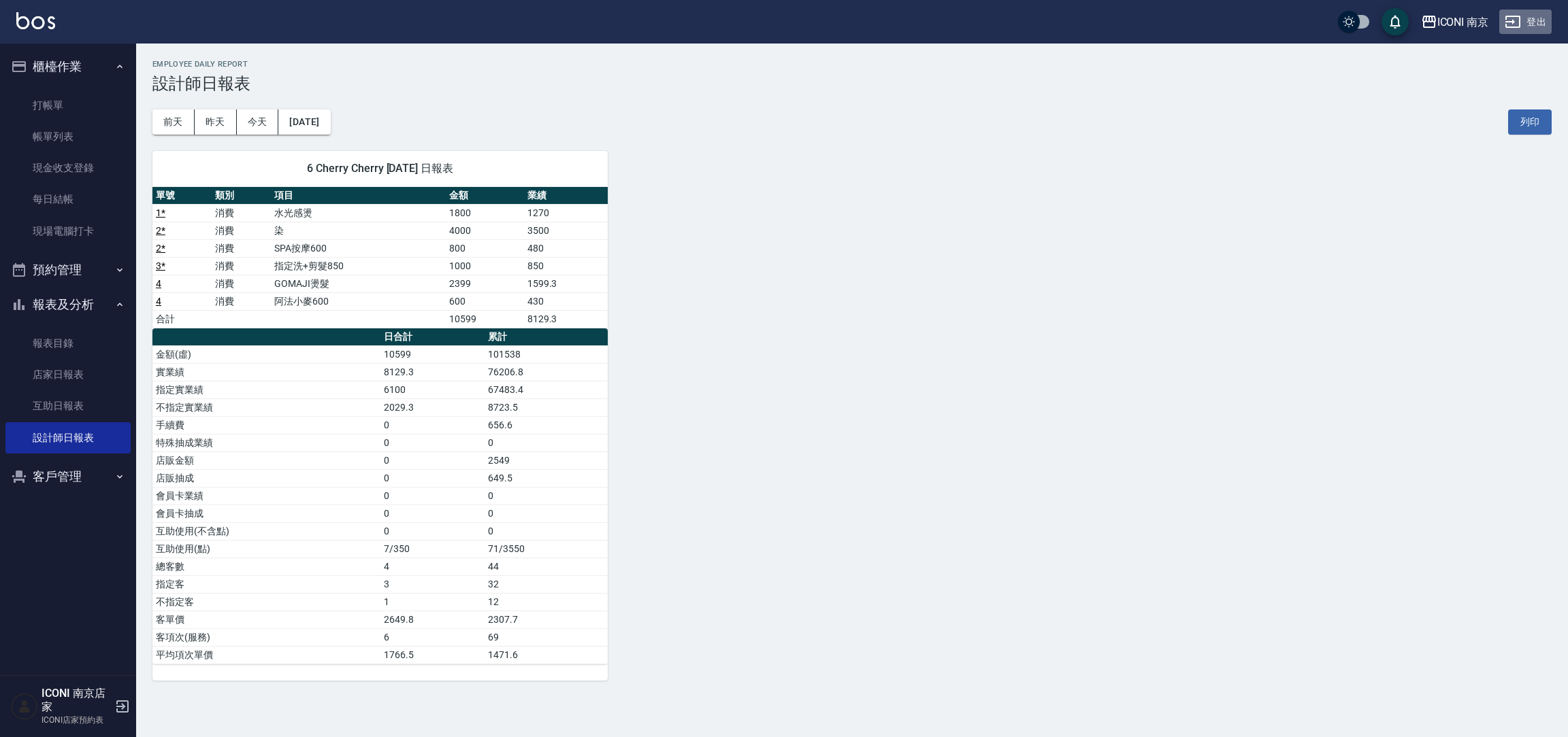
click at [1529, 23] on button "登出" at bounding box center [1525, 21] width 53 height 25
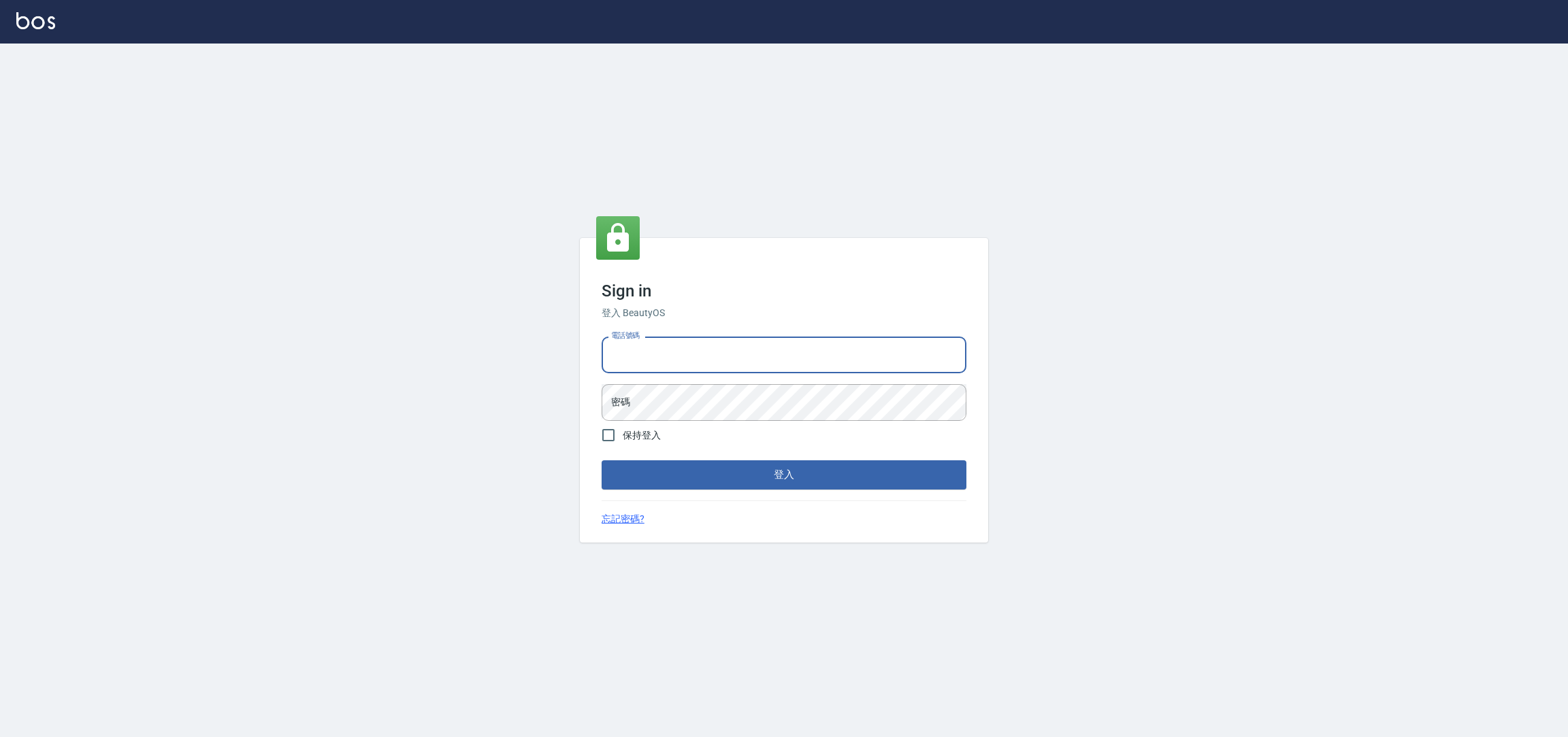
type input "0981921116"
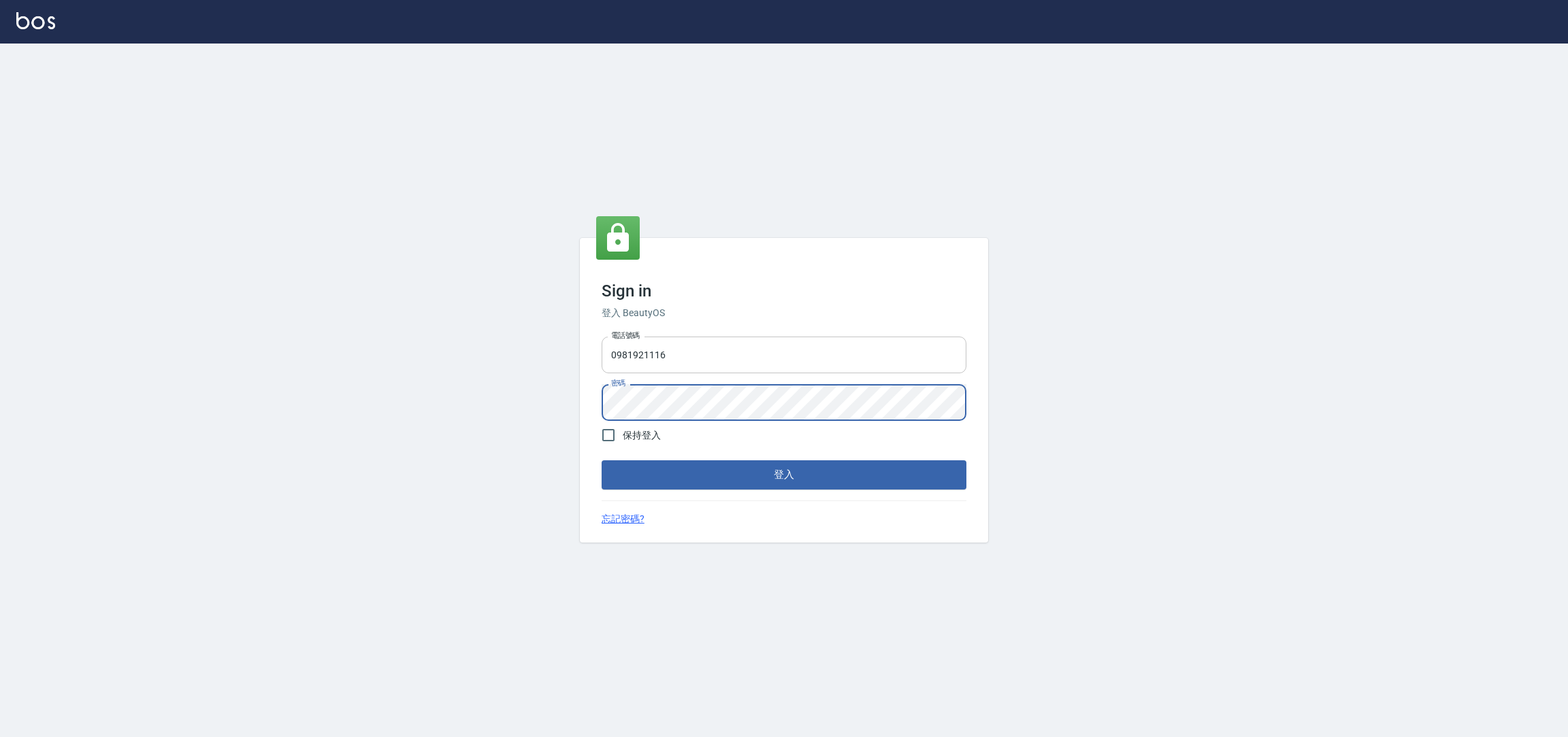
click at [601, 460] on button "登入" at bounding box center [784, 474] width 364 height 28
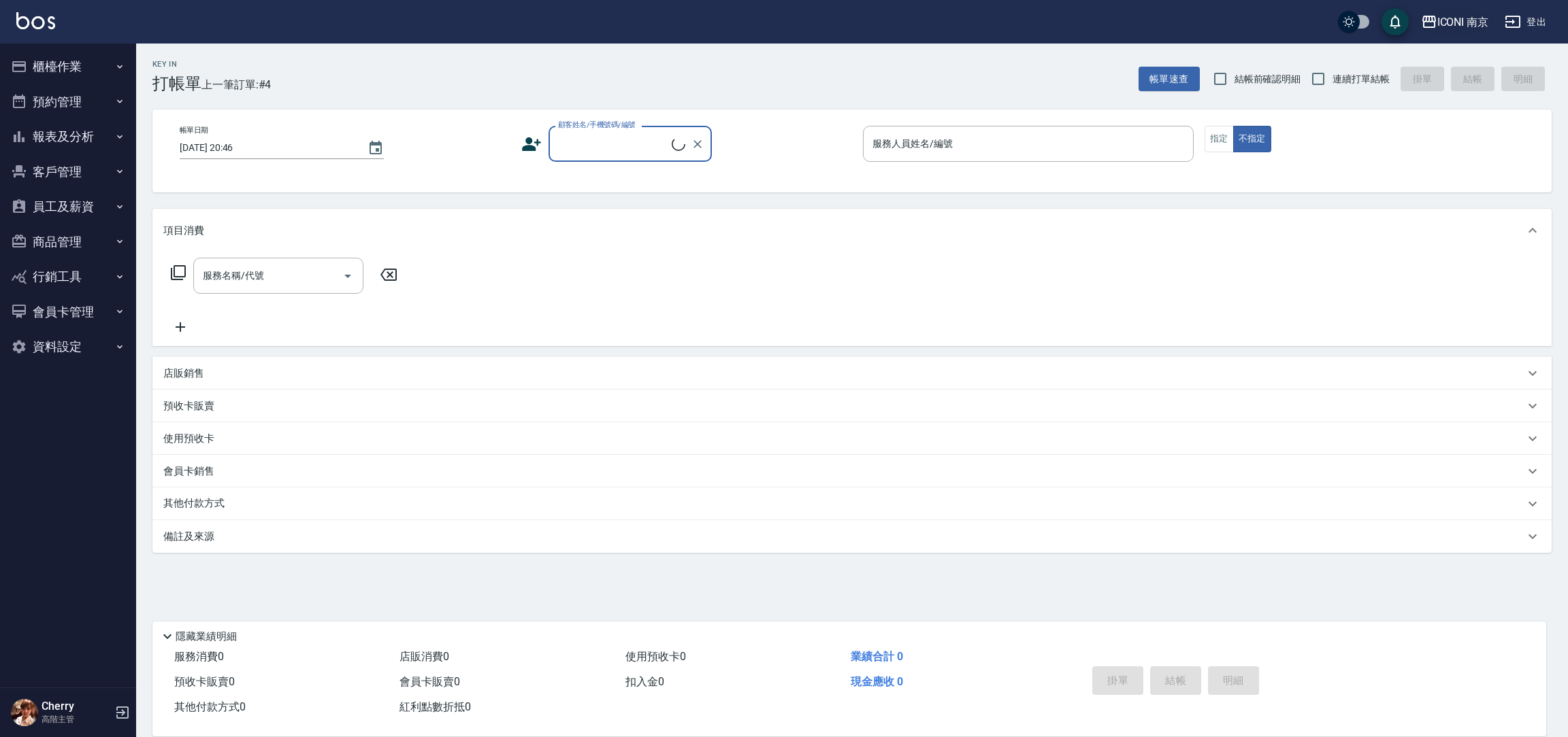
click at [1460, 30] on button "ICONI 南京" at bounding box center [1455, 21] width 79 height 28
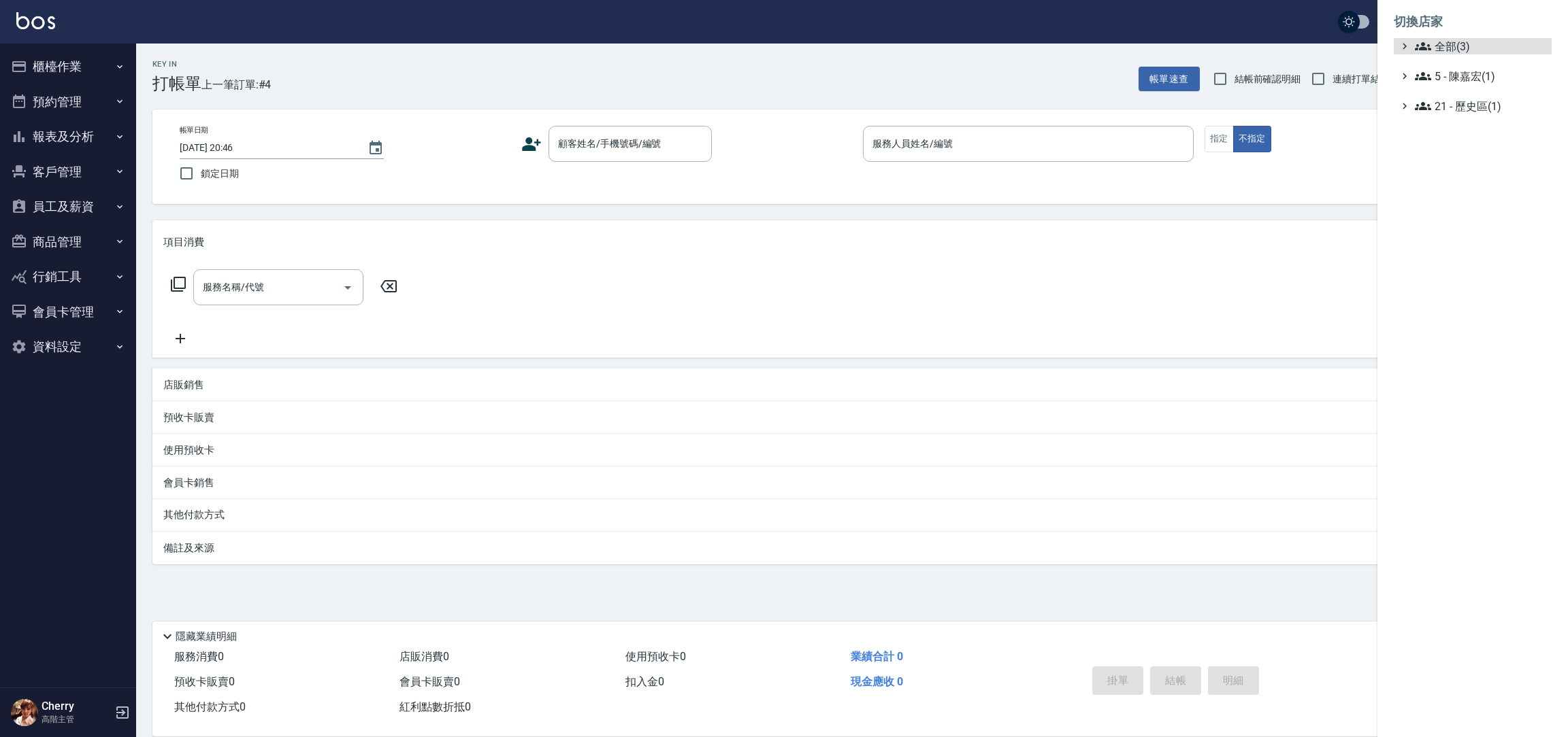
click at [1456, 39] on span "全部(3)" at bounding box center [1480, 46] width 132 height 16
click at [1454, 85] on span "PS23" at bounding box center [1479, 85] width 133 height 16
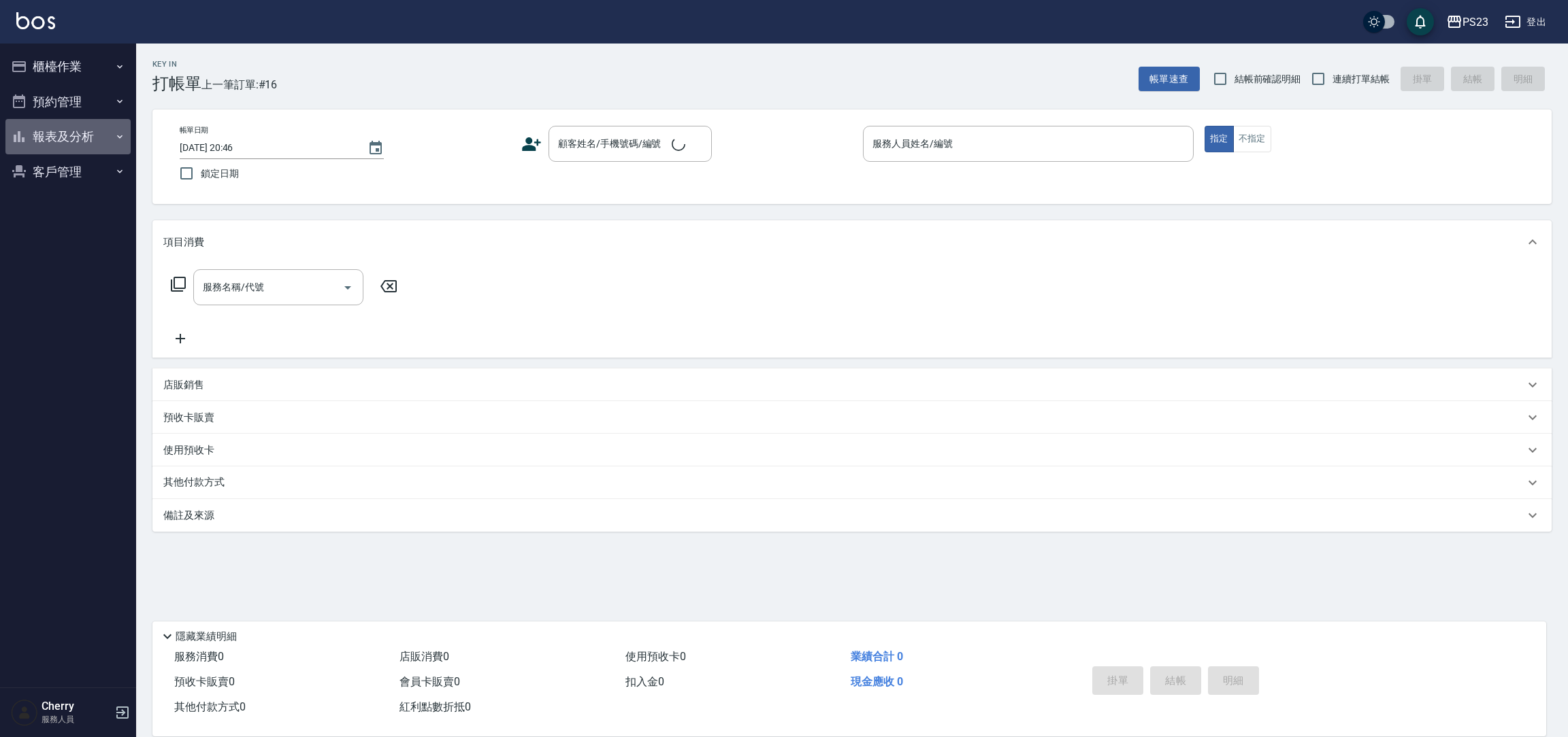
click at [99, 137] on button "報表及分析" at bounding box center [68, 137] width 125 height 36
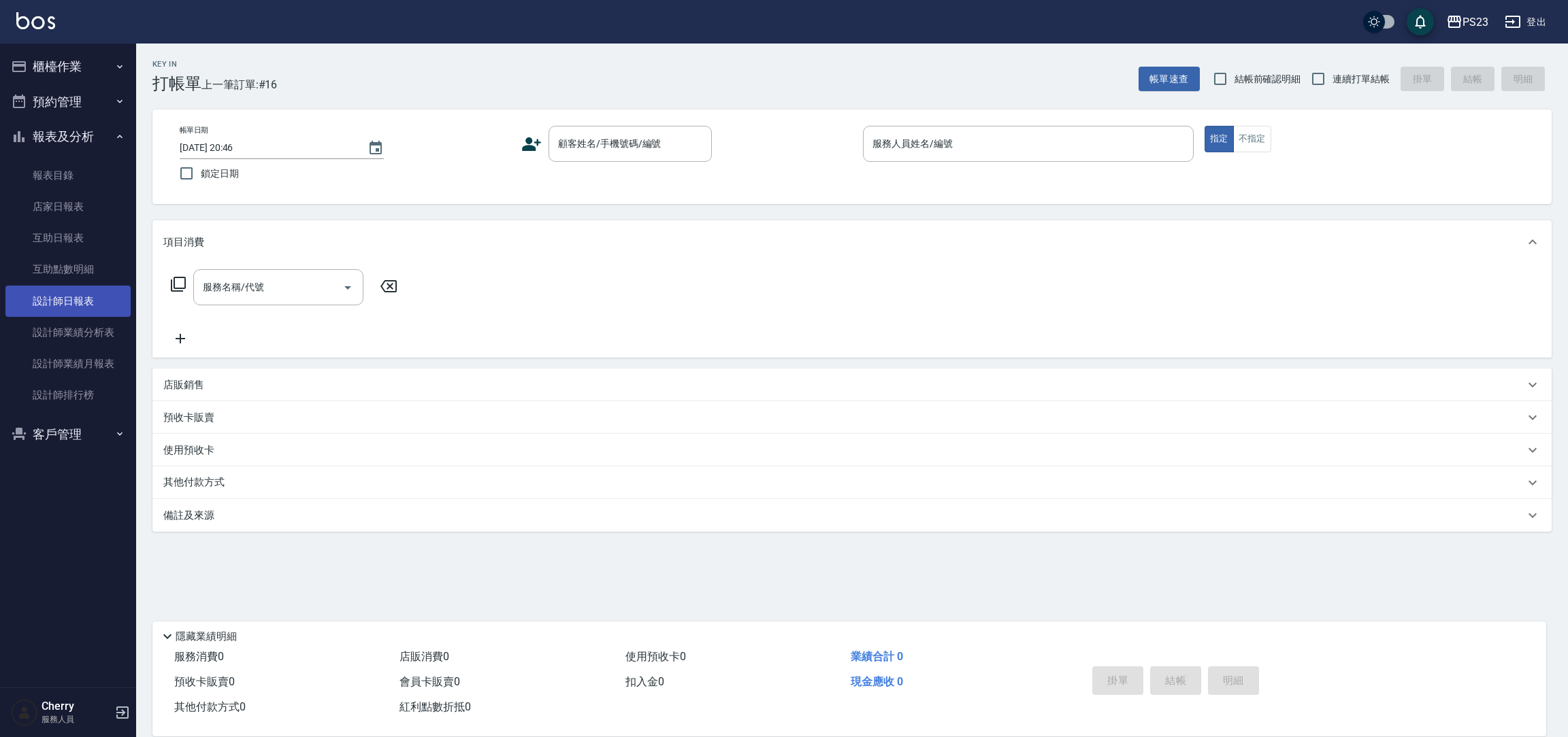
click at [96, 299] on link "設計師日報表" at bounding box center [68, 302] width 125 height 31
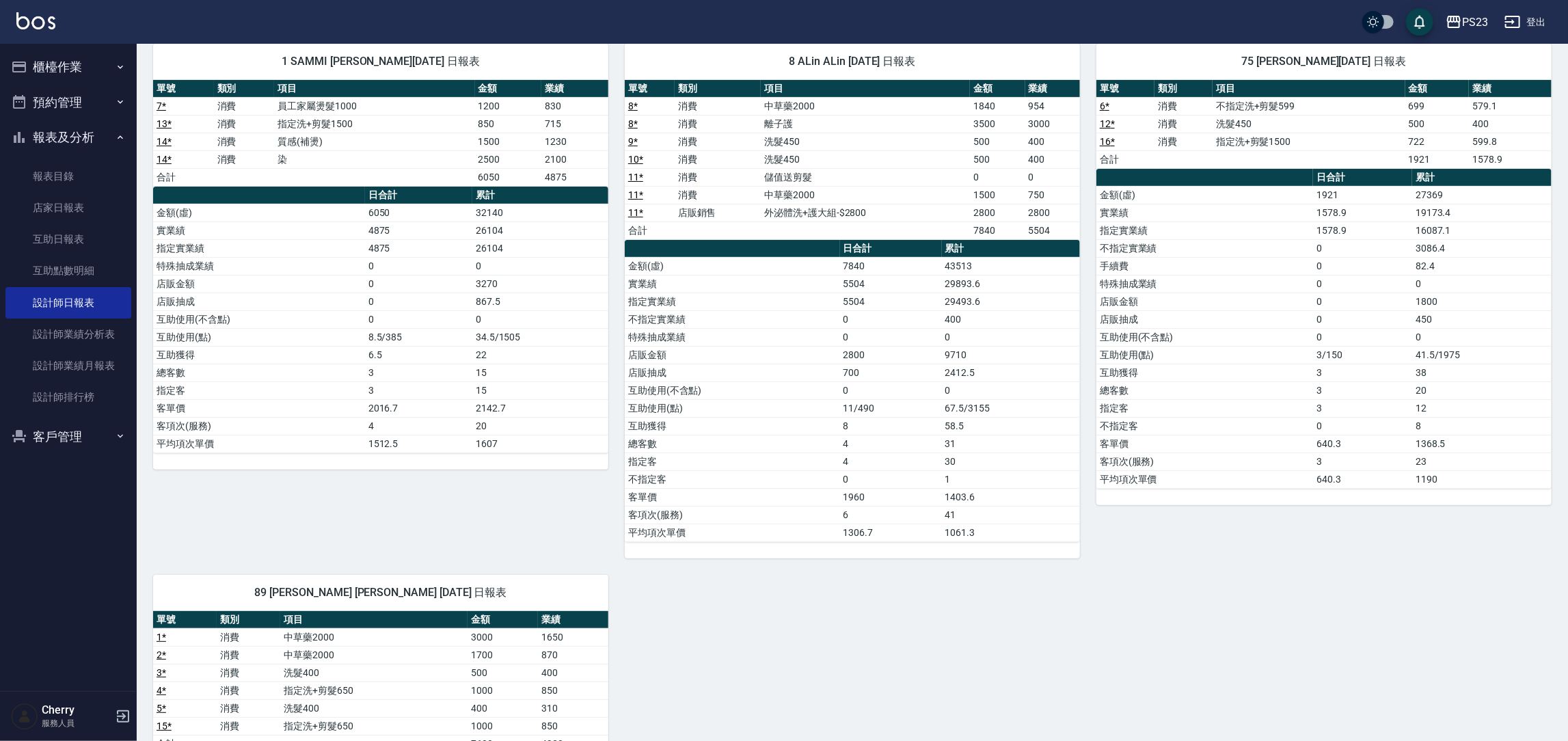
scroll to position [307, 0]
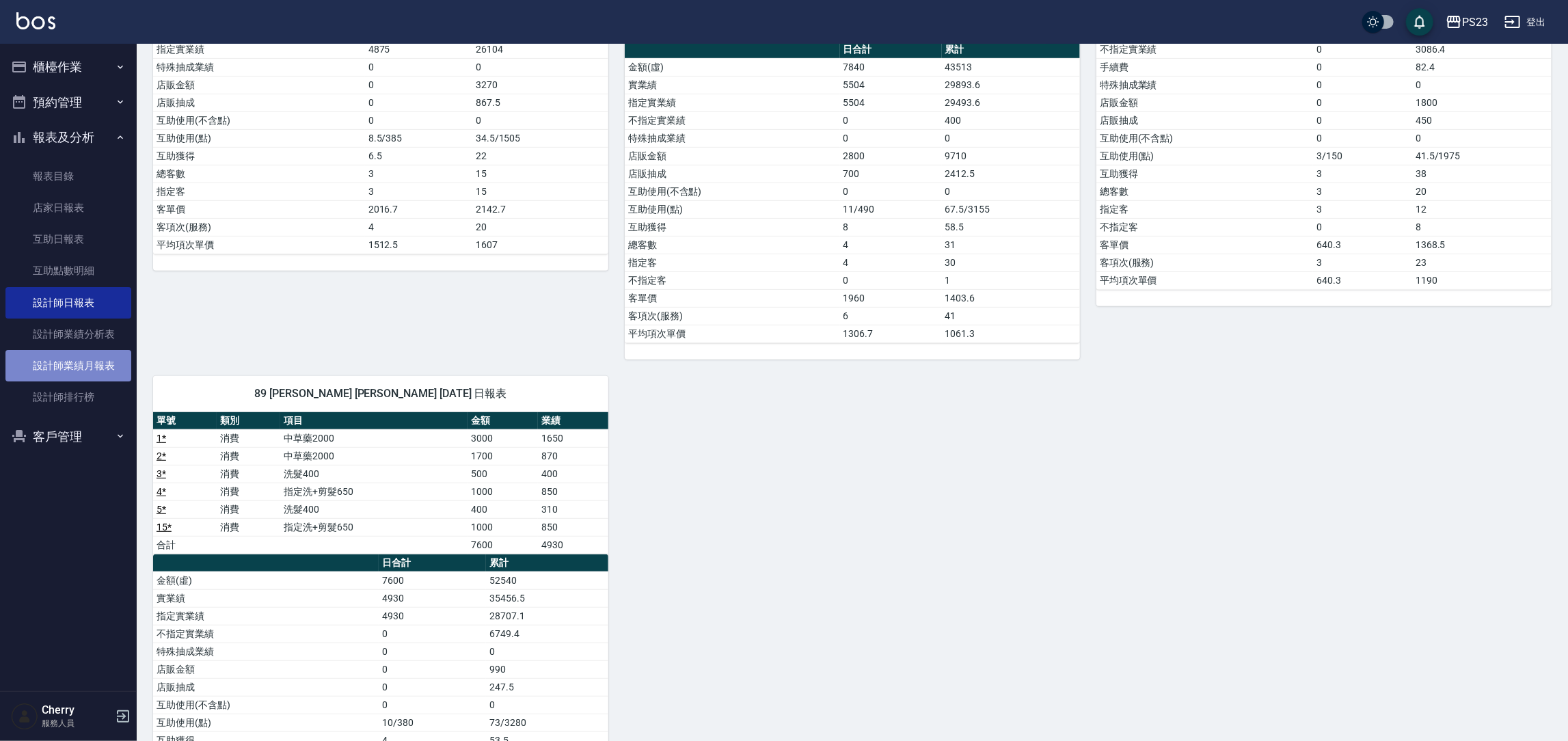
click at [64, 369] on link "設計師業績月報表" at bounding box center [69, 366] width 126 height 31
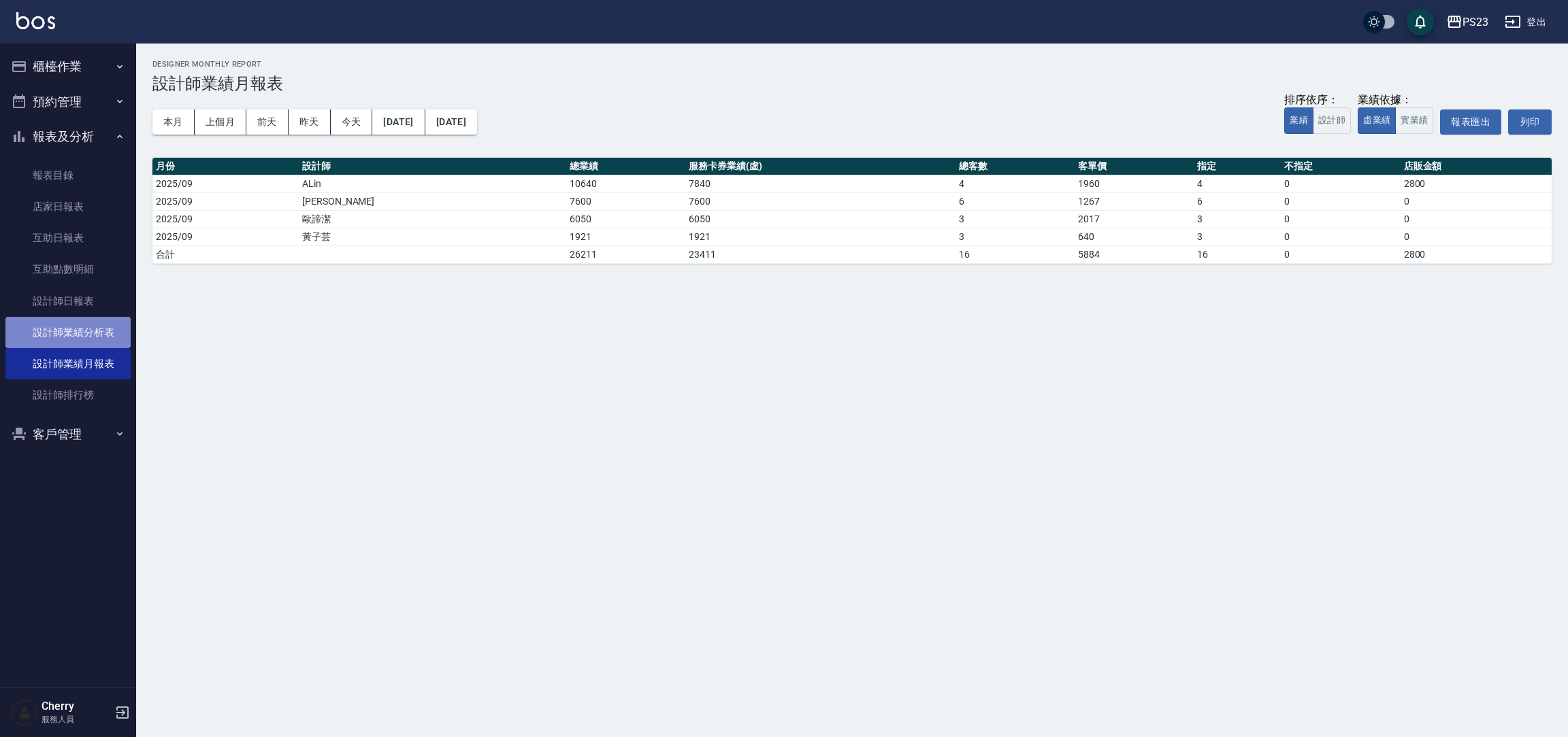
click at [75, 344] on link "設計師業績分析表" at bounding box center [68, 333] width 125 height 31
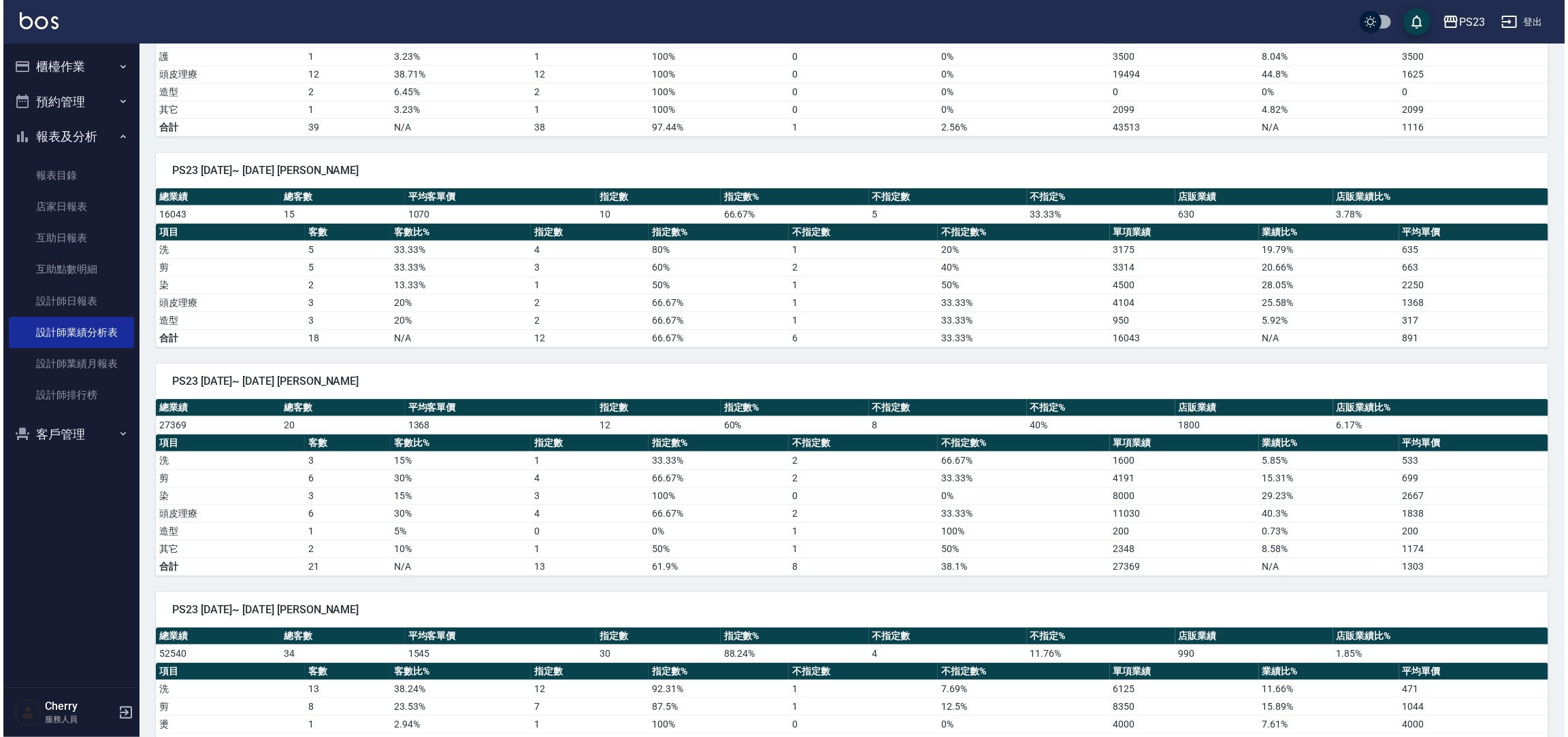
scroll to position [832, 0]
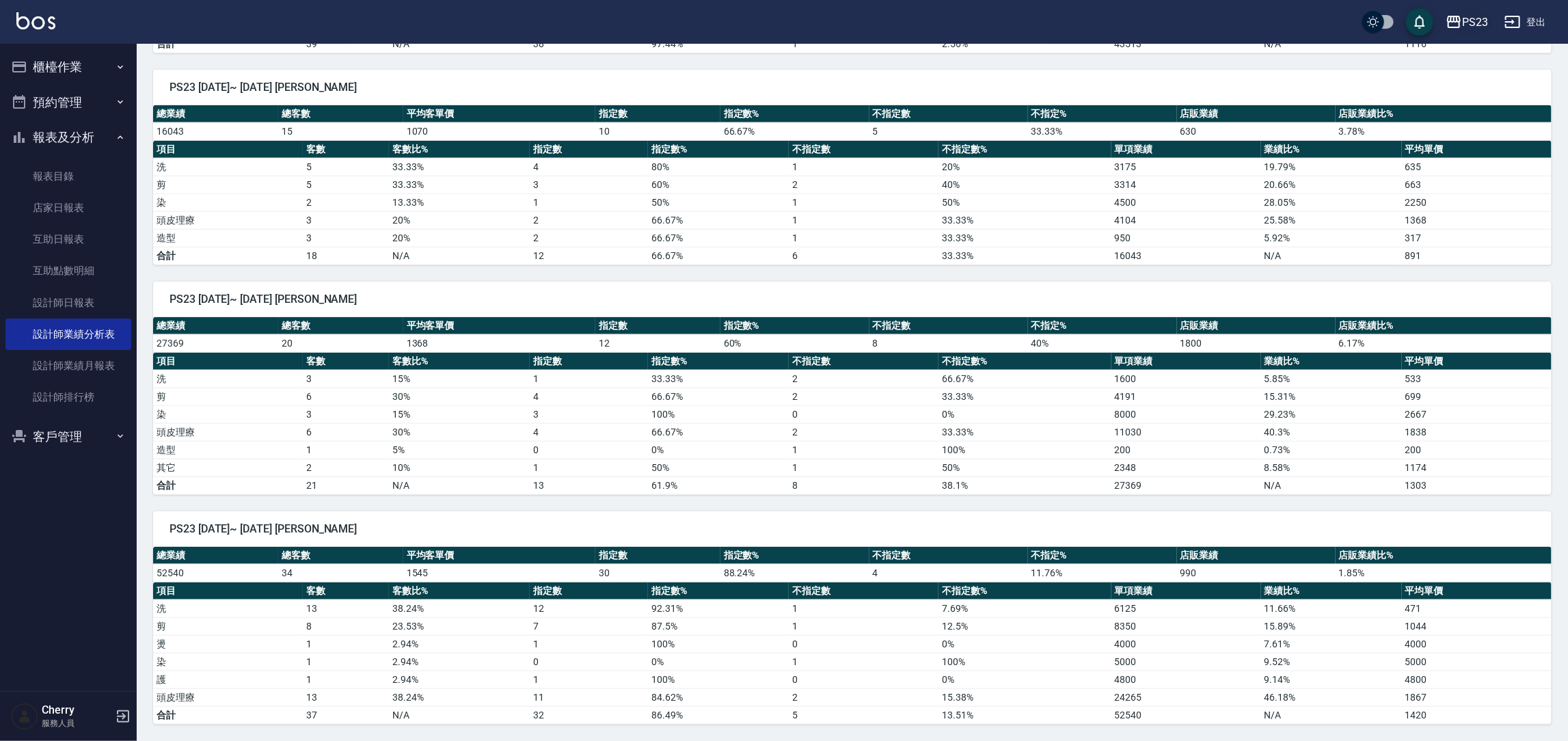
click at [1475, 22] on div "PS23" at bounding box center [1475, 22] width 26 height 17
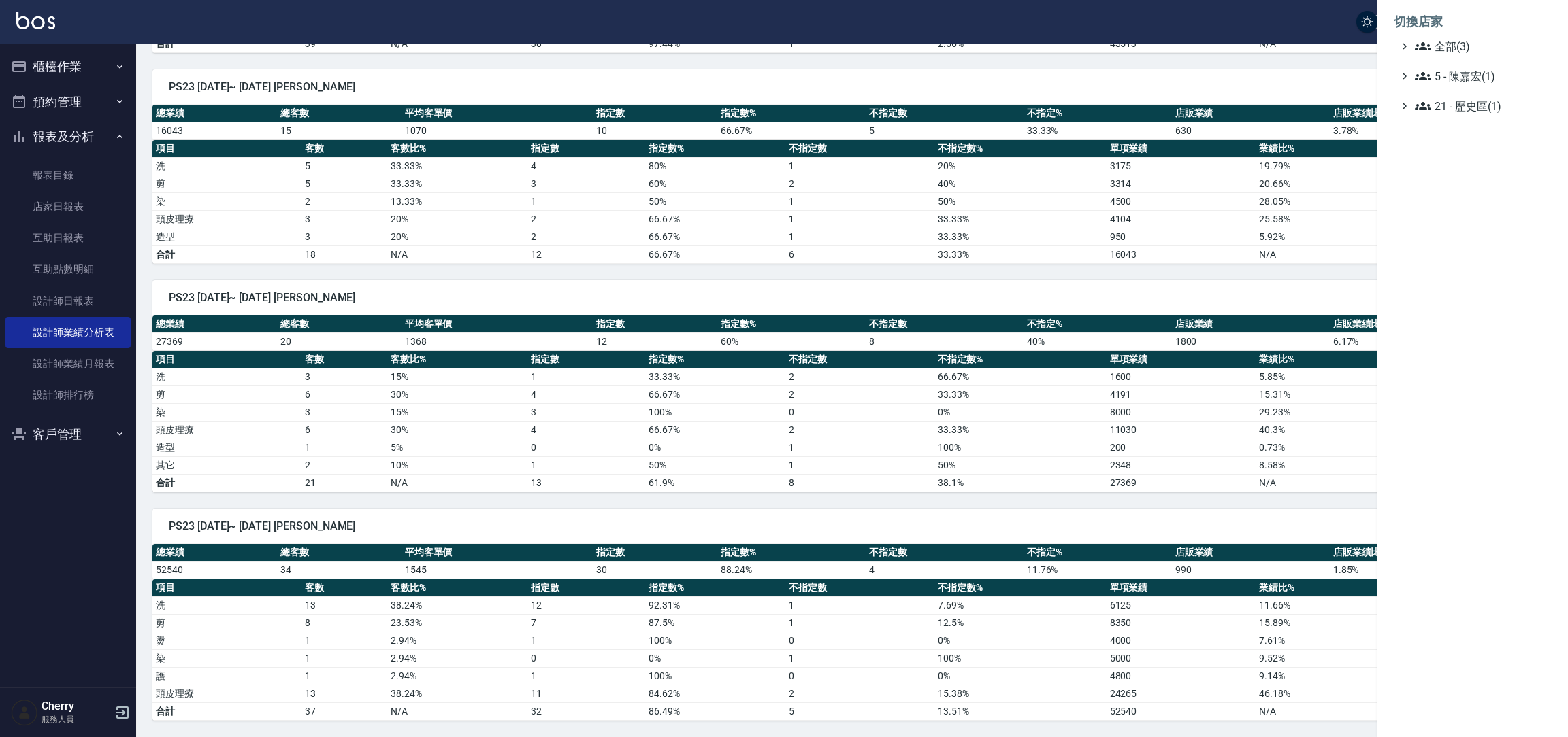
click at [1461, 37] on li "切換店家" at bounding box center [1473, 22] width 158 height 33
click at [1450, 53] on span "全部(3)" at bounding box center [1480, 46] width 132 height 16
click at [1448, 78] on span "PS23" at bounding box center [1479, 85] width 133 height 16
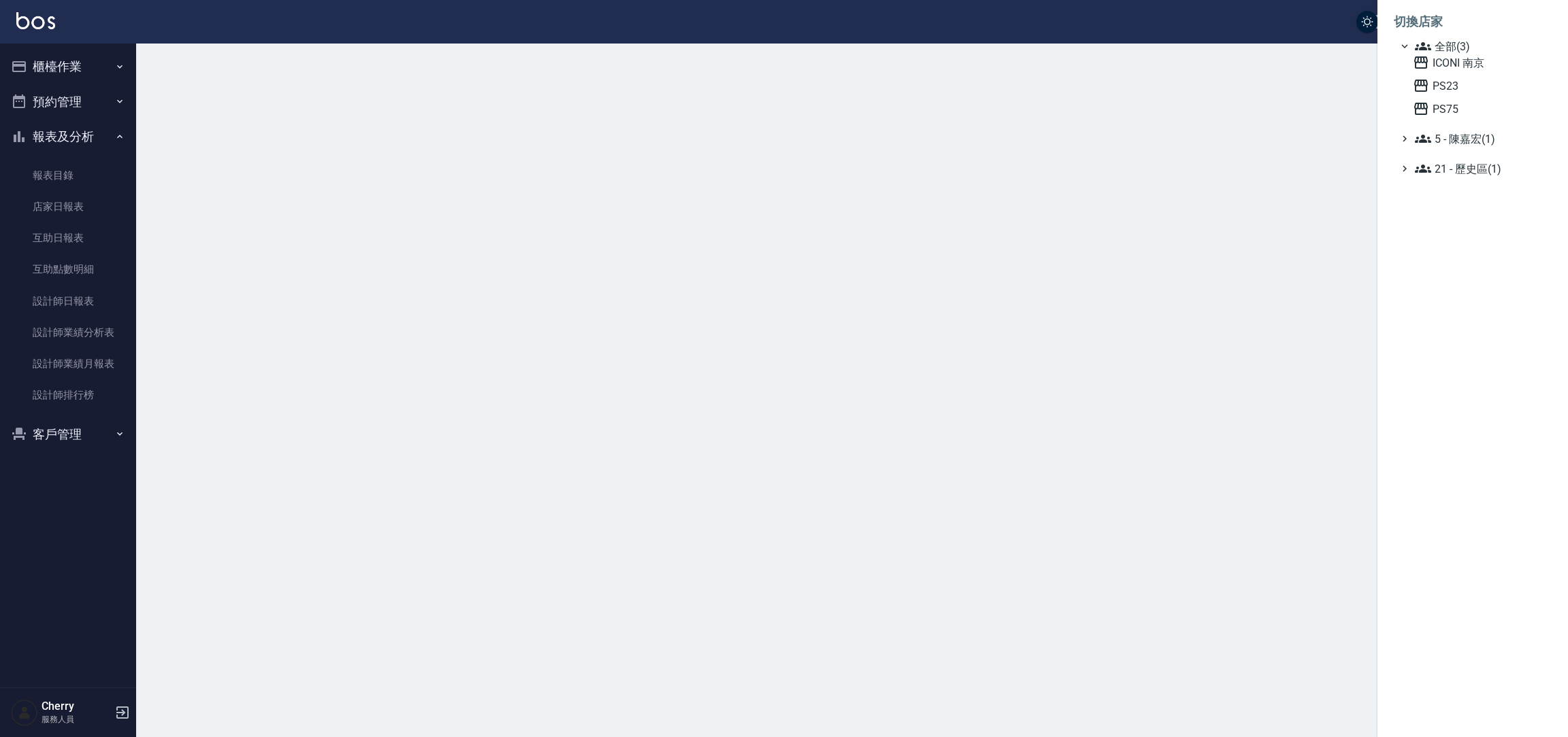
click at [1448, 70] on span "ICONI 南京" at bounding box center [1479, 62] width 133 height 16
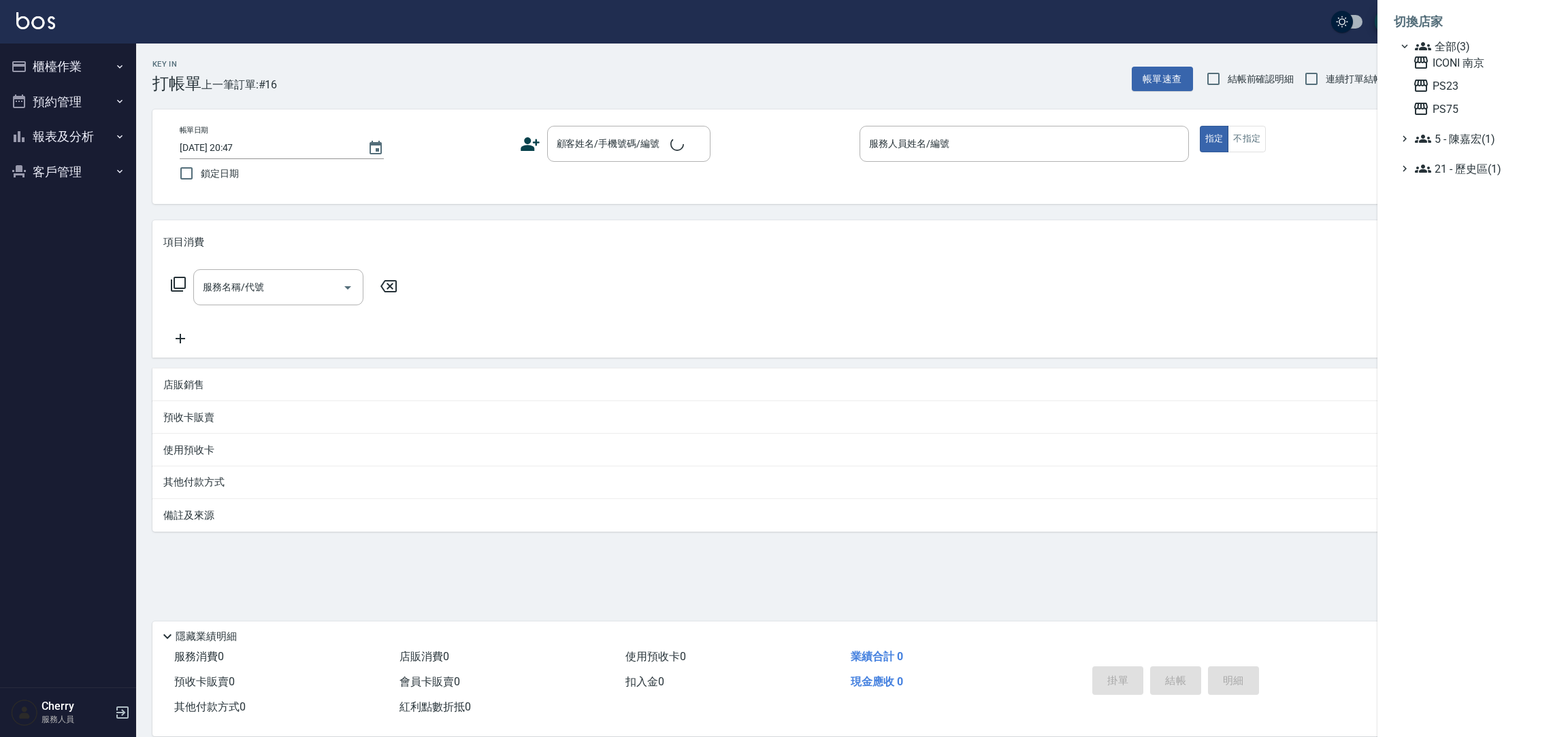
click at [1448, 55] on span "ICONI 南京" at bounding box center [1479, 62] width 133 height 16
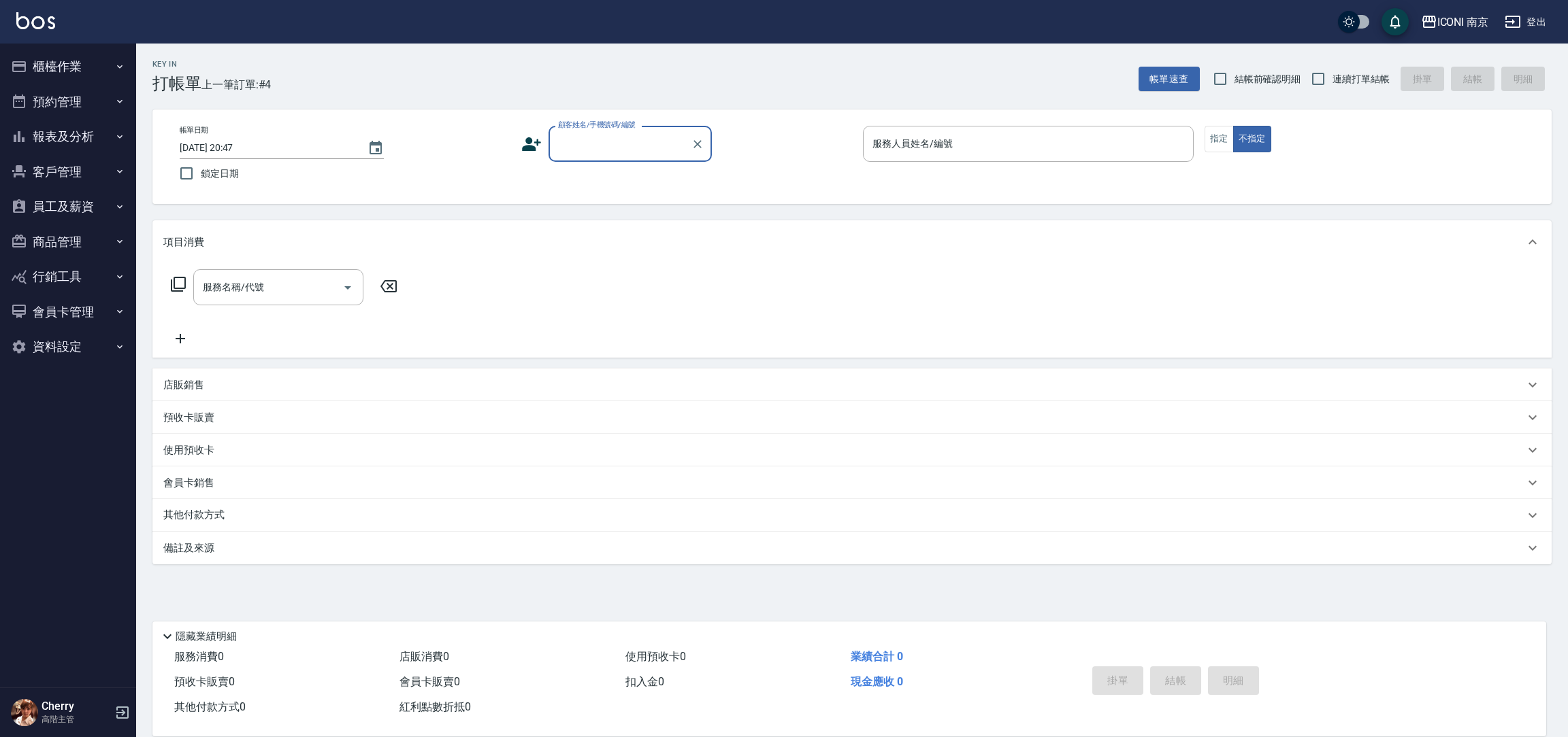
click at [93, 138] on button "報表及分析" at bounding box center [68, 137] width 125 height 36
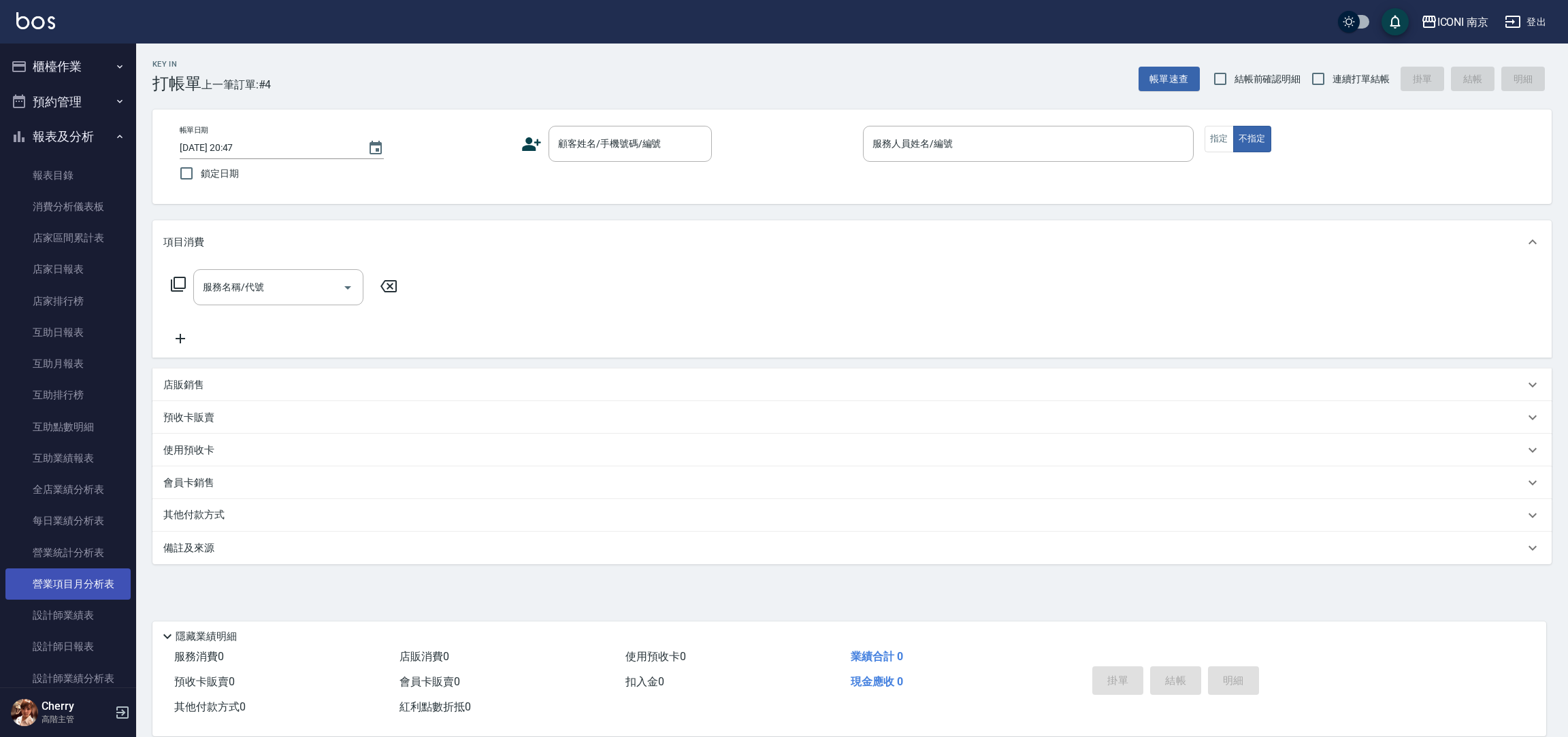
scroll to position [102, 0]
click at [100, 579] on link "設計師業績分析表" at bounding box center [68, 577] width 125 height 31
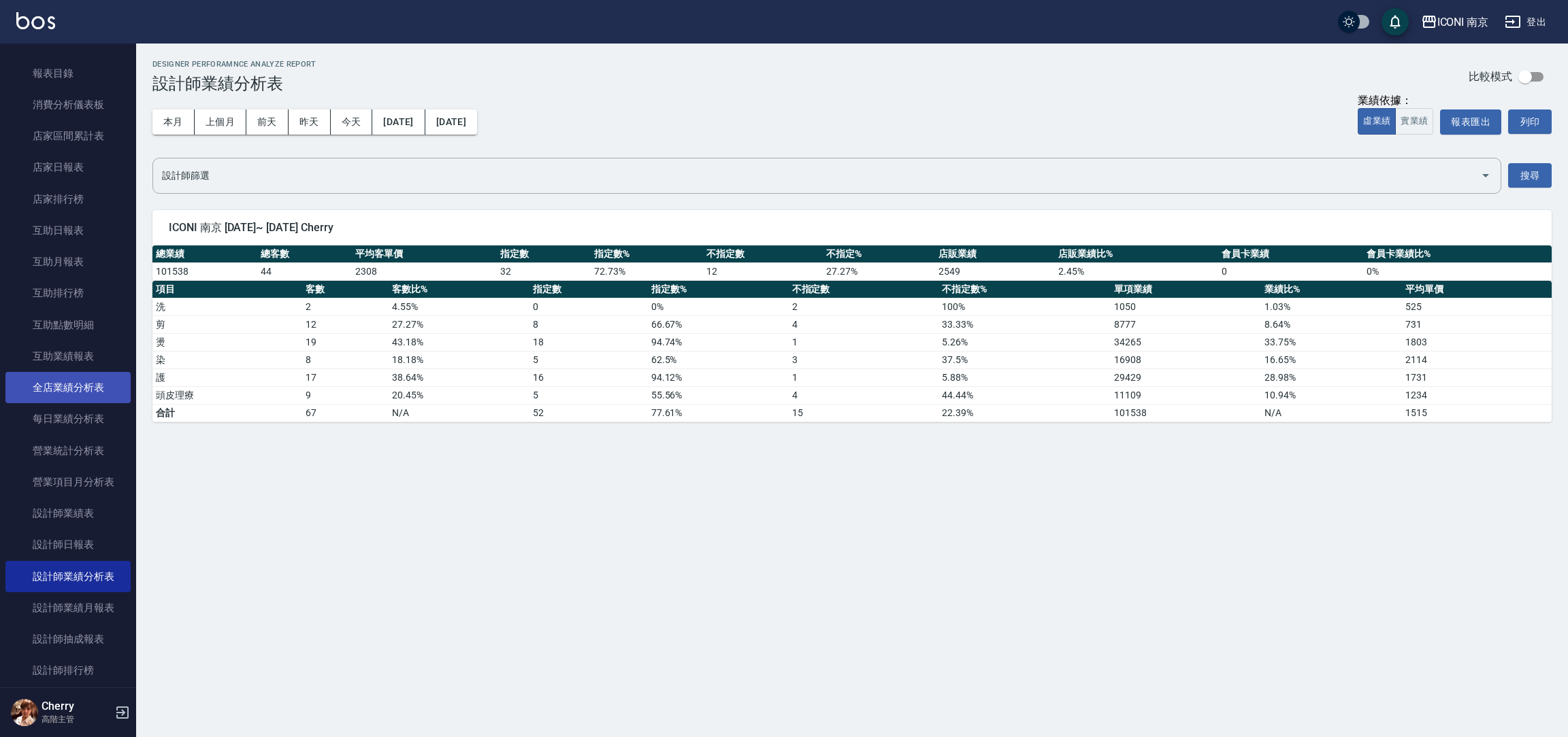
click at [100, 393] on link "全店業績分析表" at bounding box center [68, 388] width 125 height 31
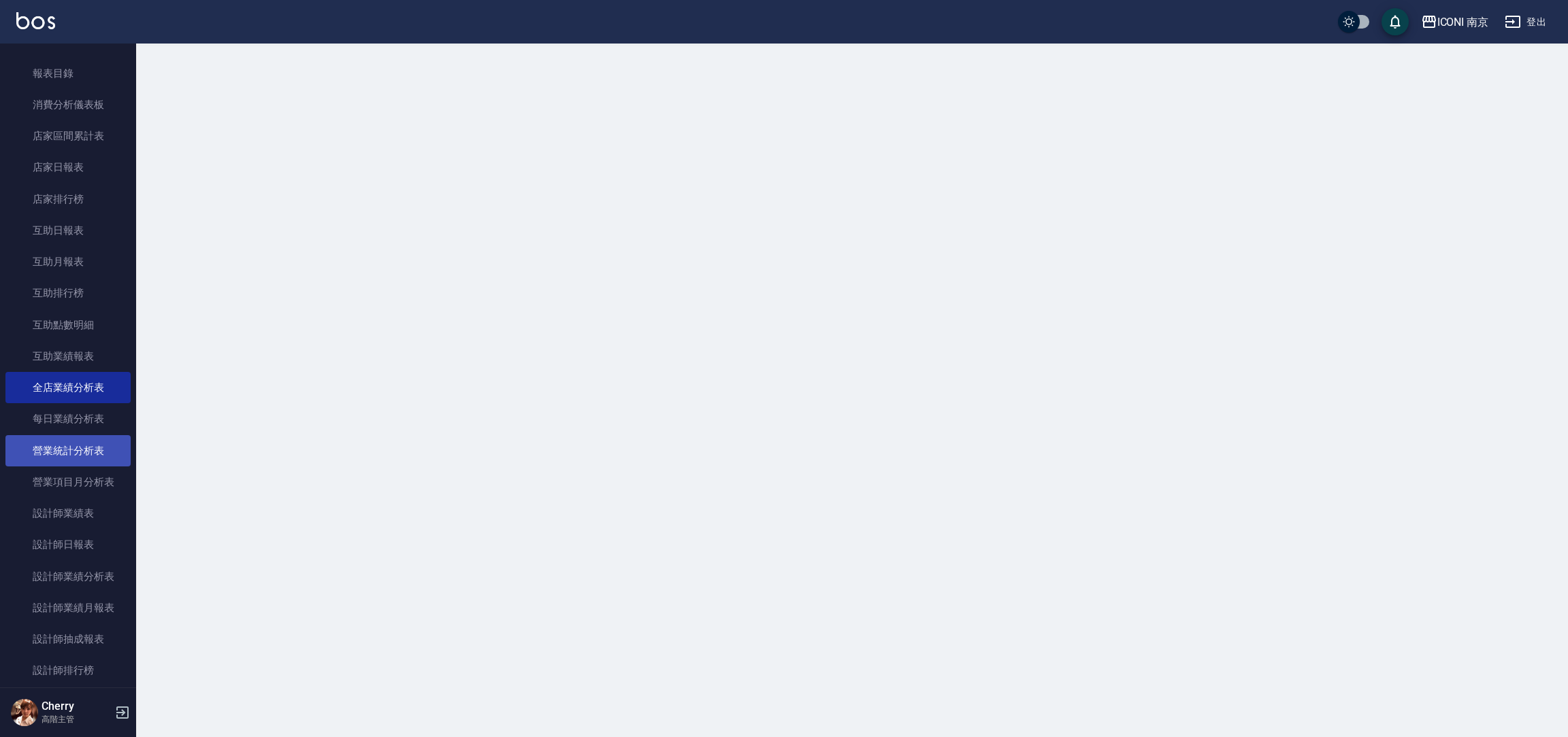
click at [88, 450] on link "營業統計分析表" at bounding box center [68, 451] width 125 height 31
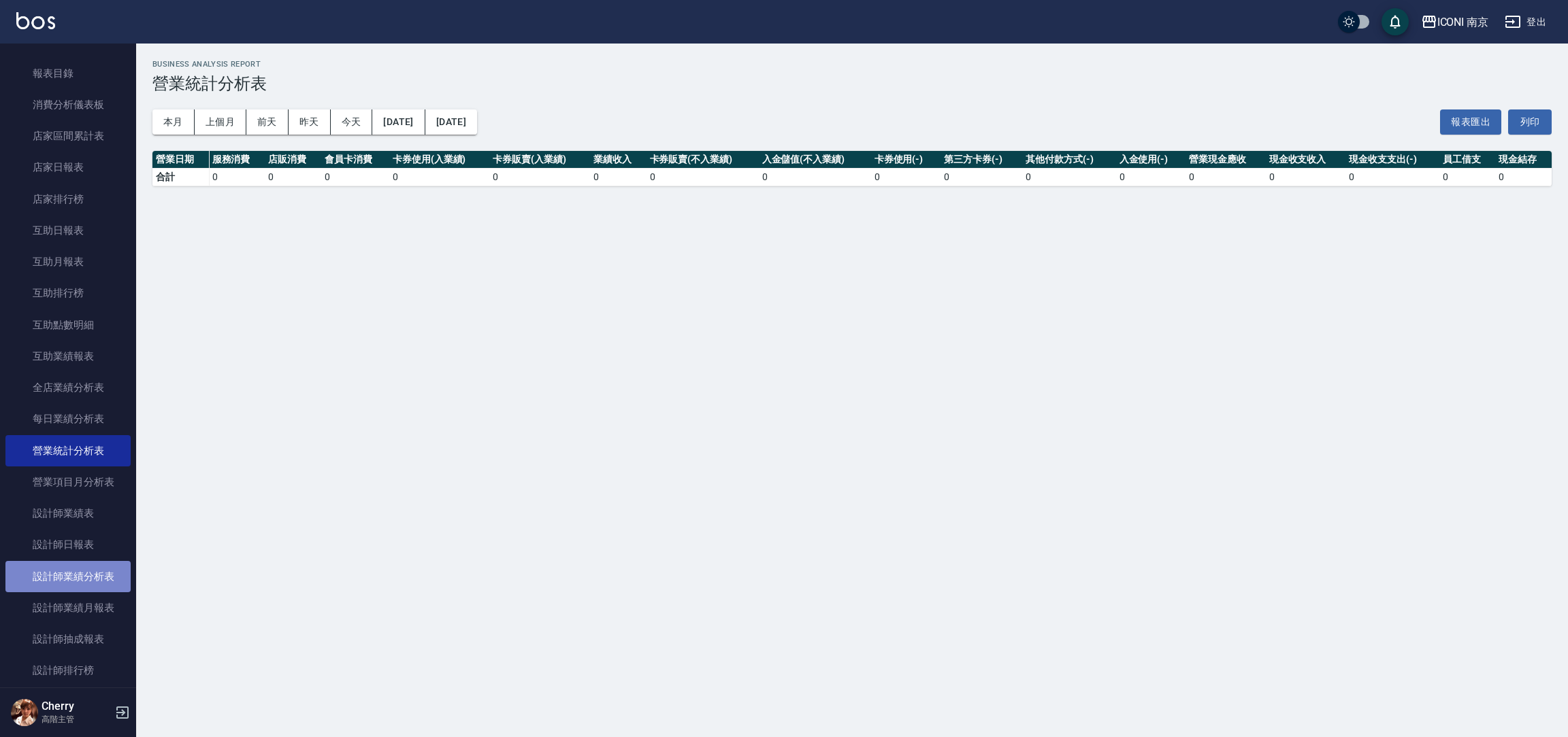
click at [100, 576] on link "設計師業績分析表" at bounding box center [68, 577] width 125 height 31
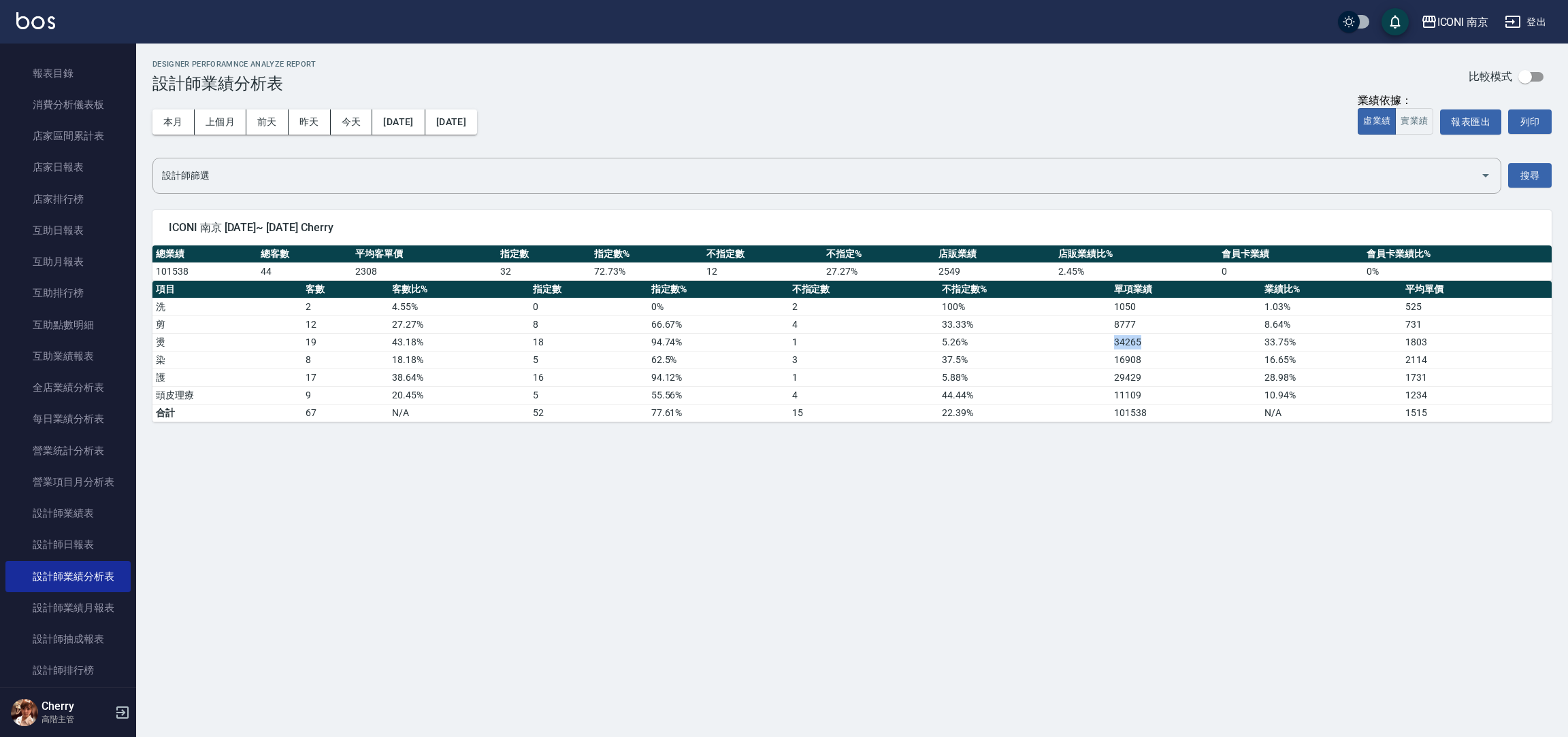
drag, startPoint x: 1113, startPoint y: 341, endPoint x: 1157, endPoint y: 344, distance: 44.1
click at [1157, 344] on td "34265" at bounding box center [1185, 341] width 149 height 18
drag, startPoint x: 1112, startPoint y: 352, endPoint x: 1154, endPoint y: 362, distance: 43.2
click at [1154, 362] on td "16908" at bounding box center [1185, 359] width 149 height 18
drag, startPoint x: 1165, startPoint y: 358, endPoint x: 1122, endPoint y: 371, distance: 44.9
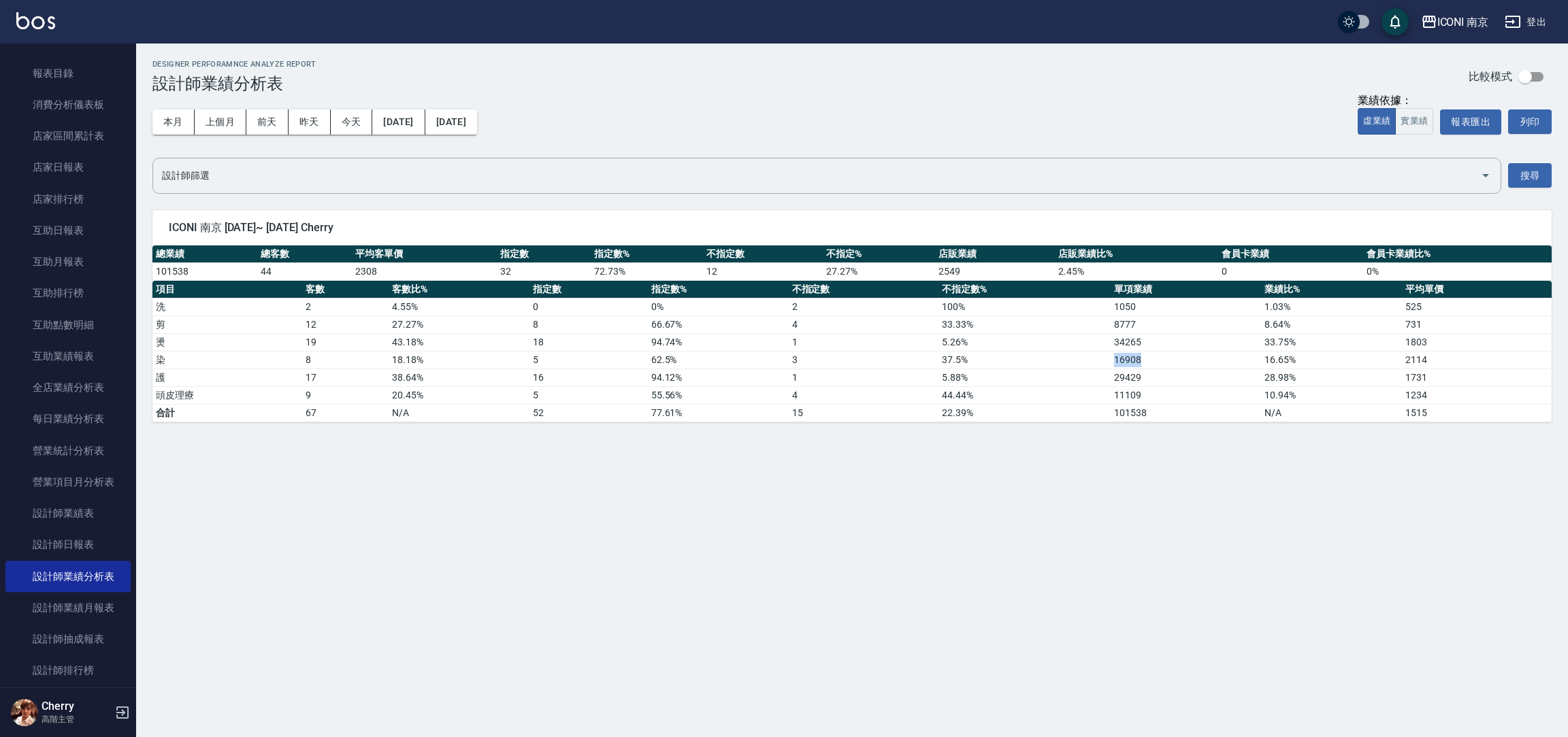
click at [1164, 359] on td "16908" at bounding box center [1185, 359] width 149 height 18
drag, startPoint x: 1113, startPoint y: 379, endPoint x: 1170, endPoint y: 380, distance: 57.0
click at [1170, 380] on td "29429" at bounding box center [1185, 377] width 149 height 18
drag, startPoint x: 791, startPoint y: 356, endPoint x: 801, endPoint y: 356, distance: 10.0
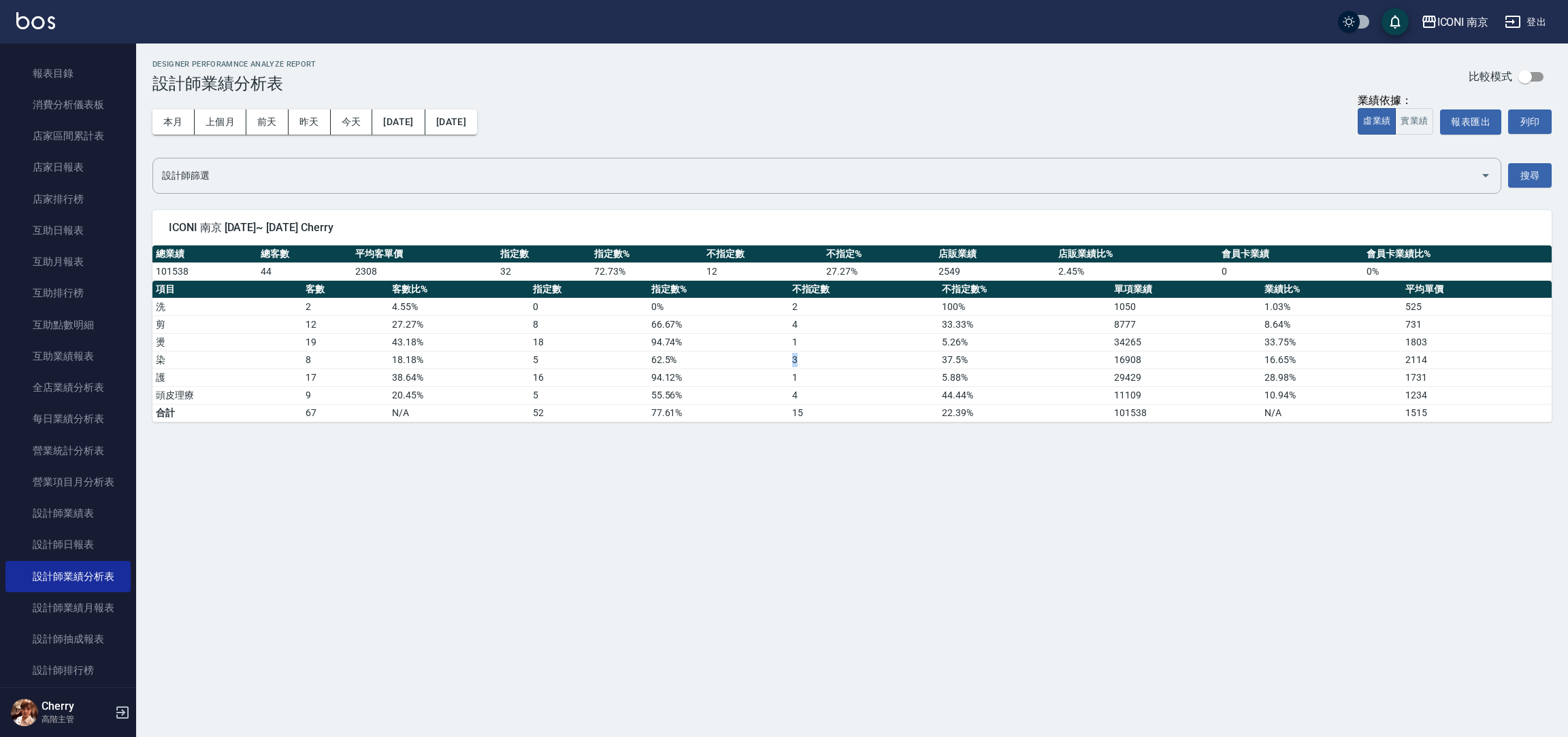
click at [801, 356] on td "3" at bounding box center [863, 359] width 149 height 18
click at [1538, 70] on input "checkbox" at bounding box center [1525, 77] width 78 height 26
checkbox input "true"
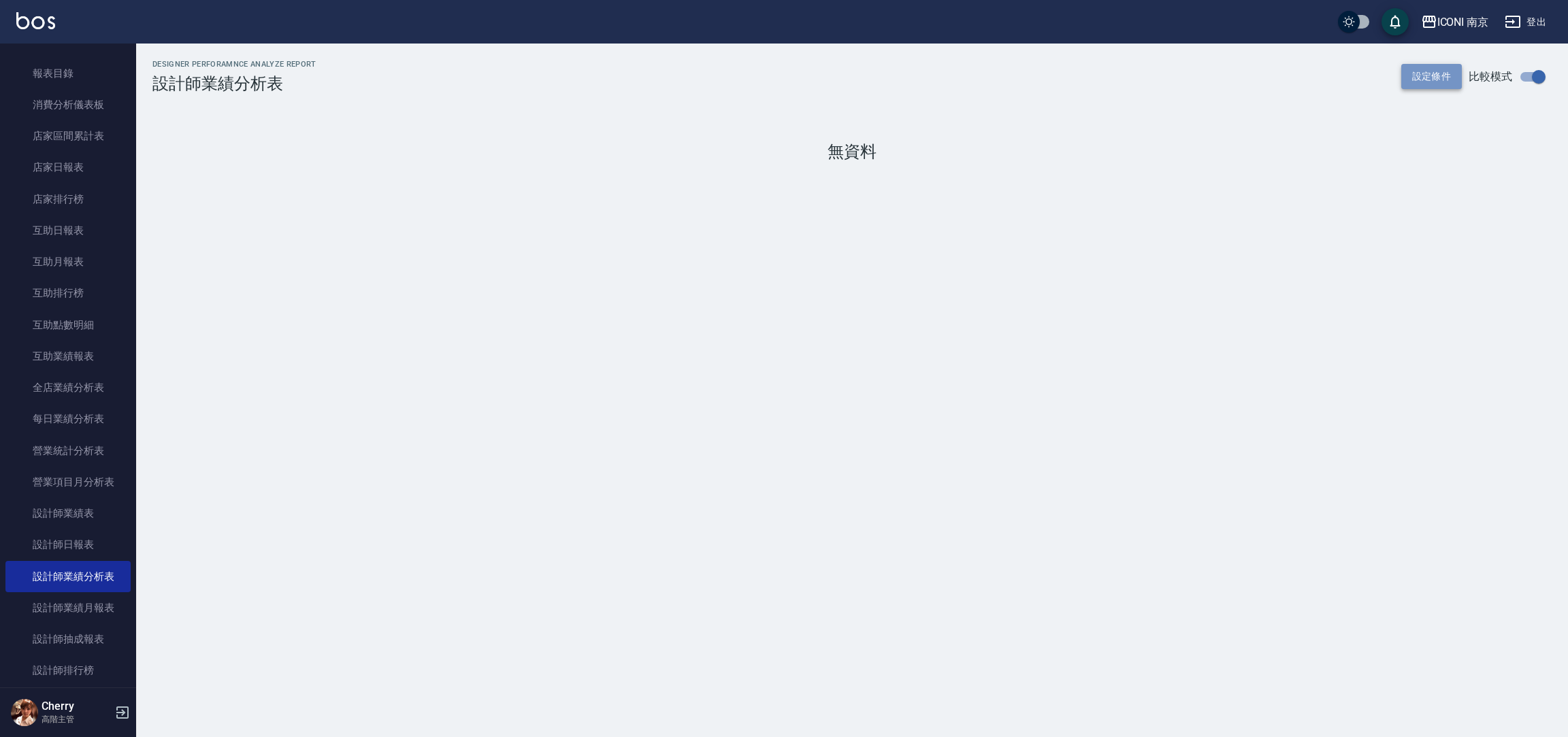
click at [1448, 78] on button "設定條件" at bounding box center [1432, 76] width 61 height 25
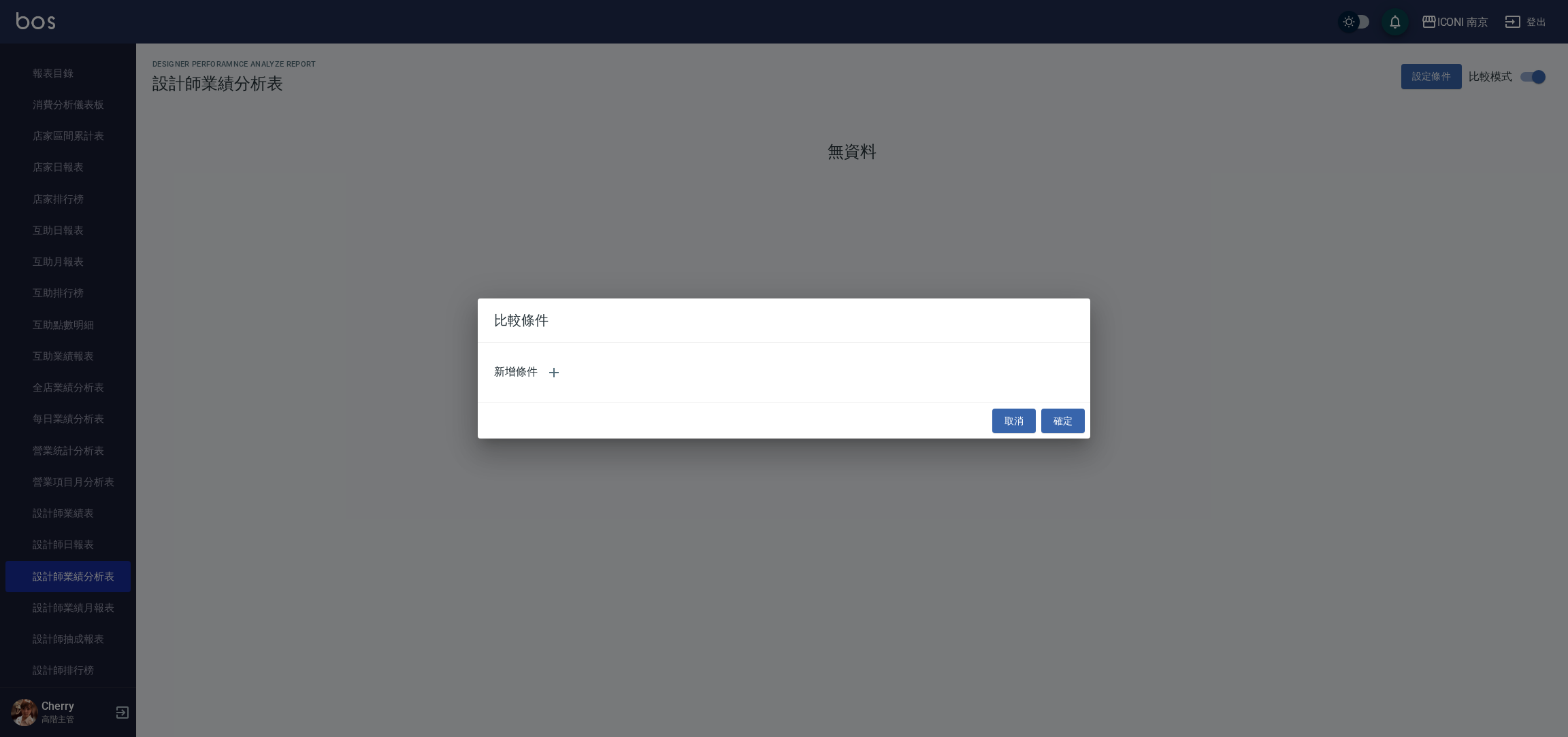
click at [533, 356] on div "新增條件" at bounding box center [784, 373] width 580 height 33
click at [534, 368] on div "新增條件" at bounding box center [784, 373] width 580 height 33
click at [552, 380] on icon "button" at bounding box center [554, 372] width 16 height 16
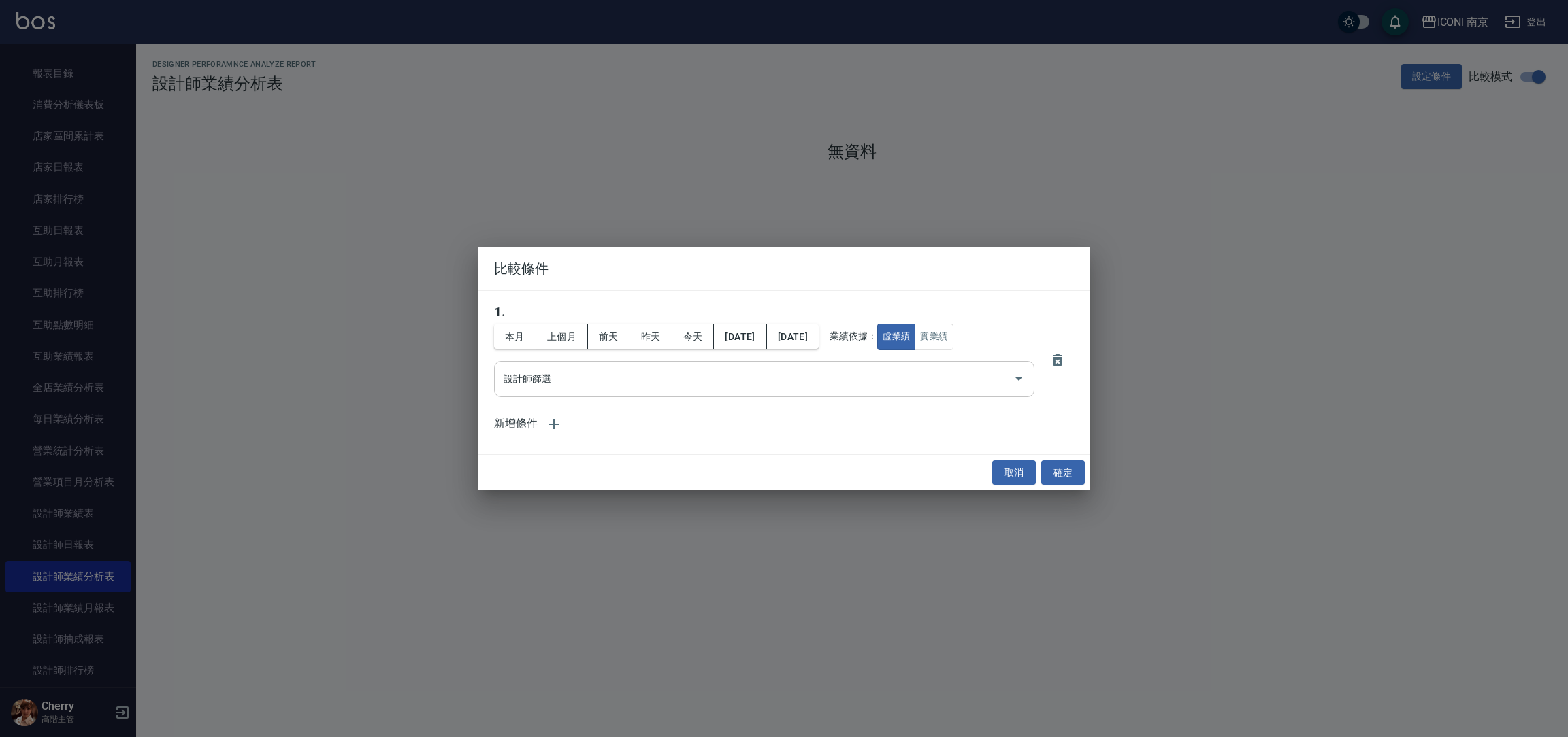
click at [556, 371] on input "設計師篩選" at bounding box center [754, 378] width 507 height 23
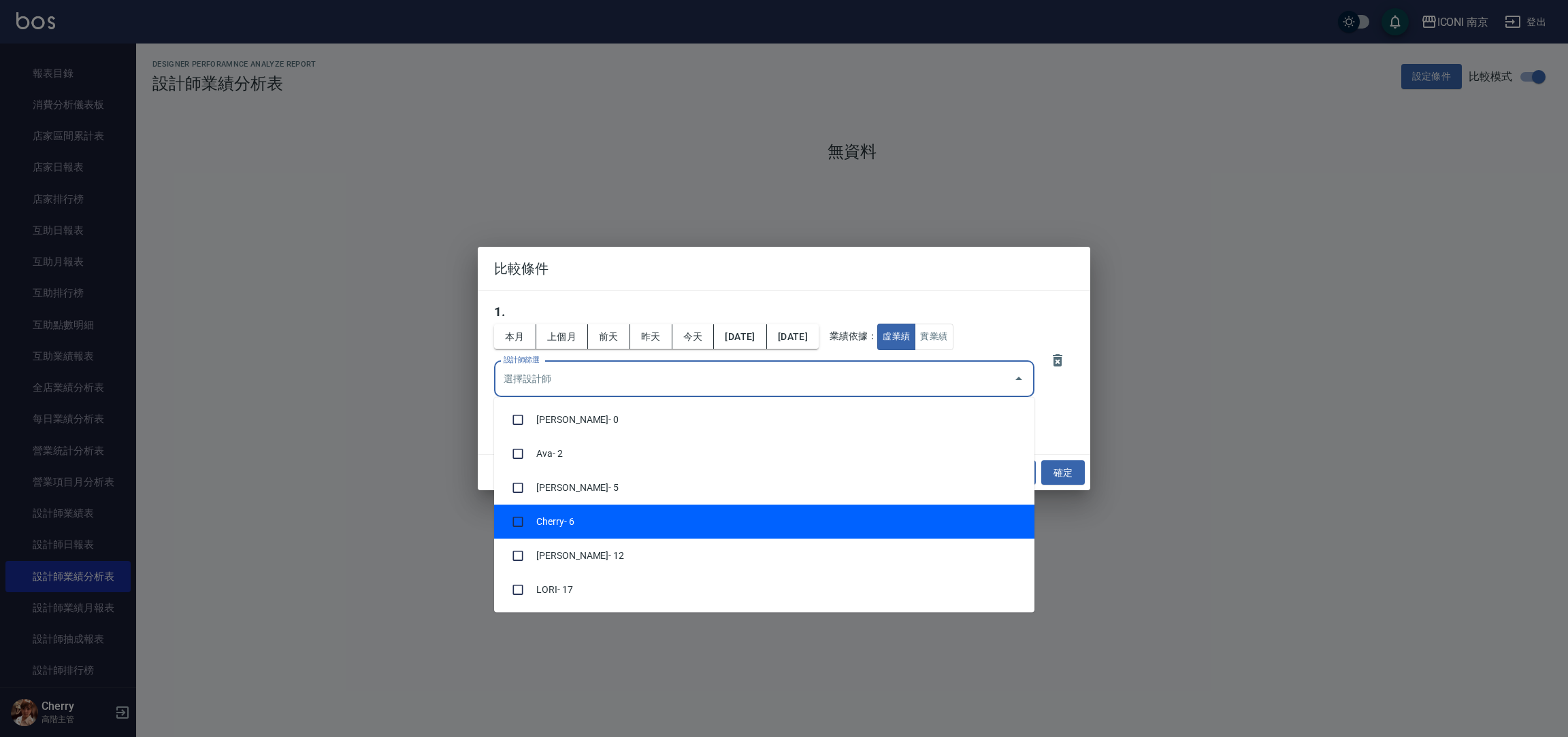
click at [567, 528] on li "Cherry - 6" at bounding box center [764, 521] width 540 height 34
checkbox input "true"
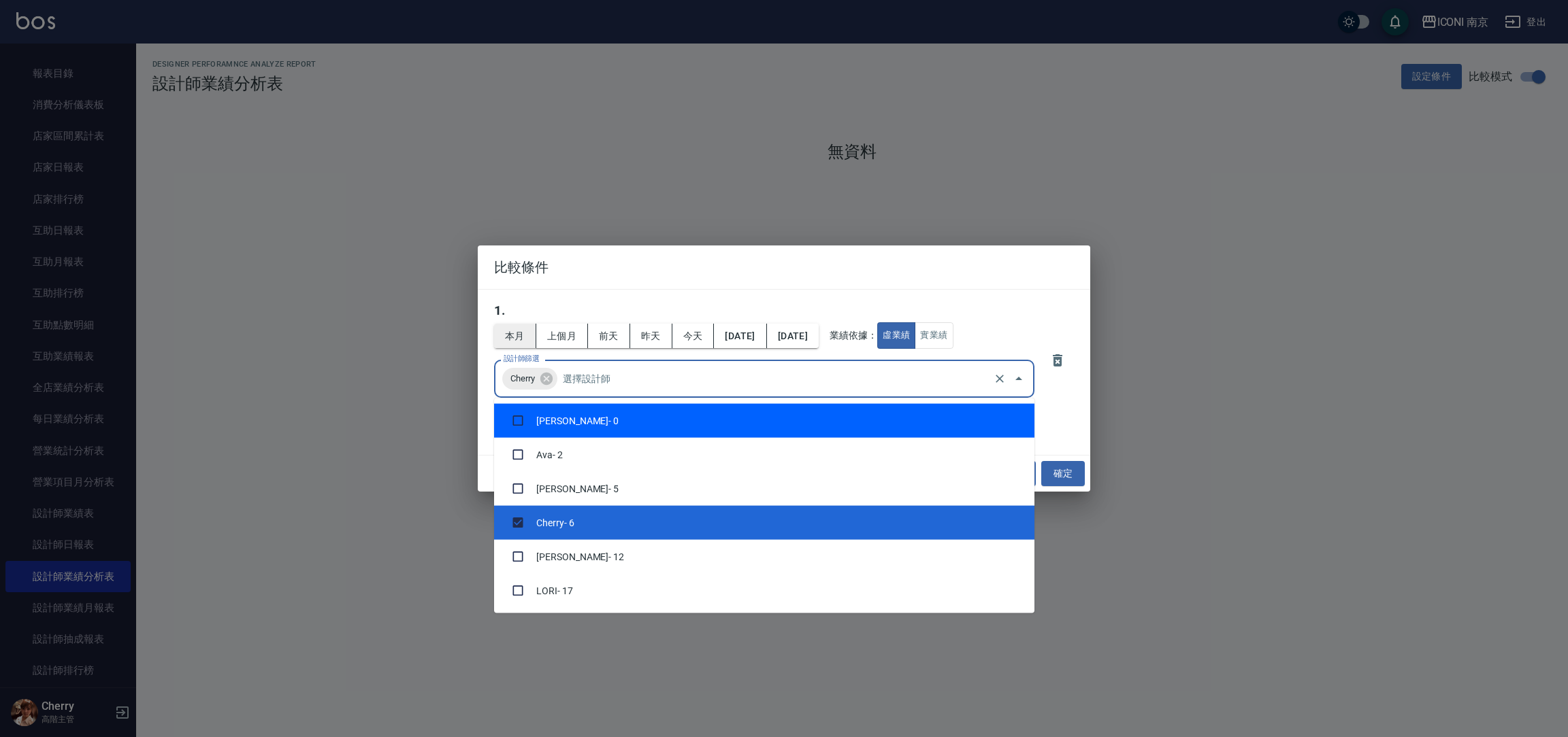
click at [529, 333] on button "本月" at bounding box center [515, 336] width 42 height 25
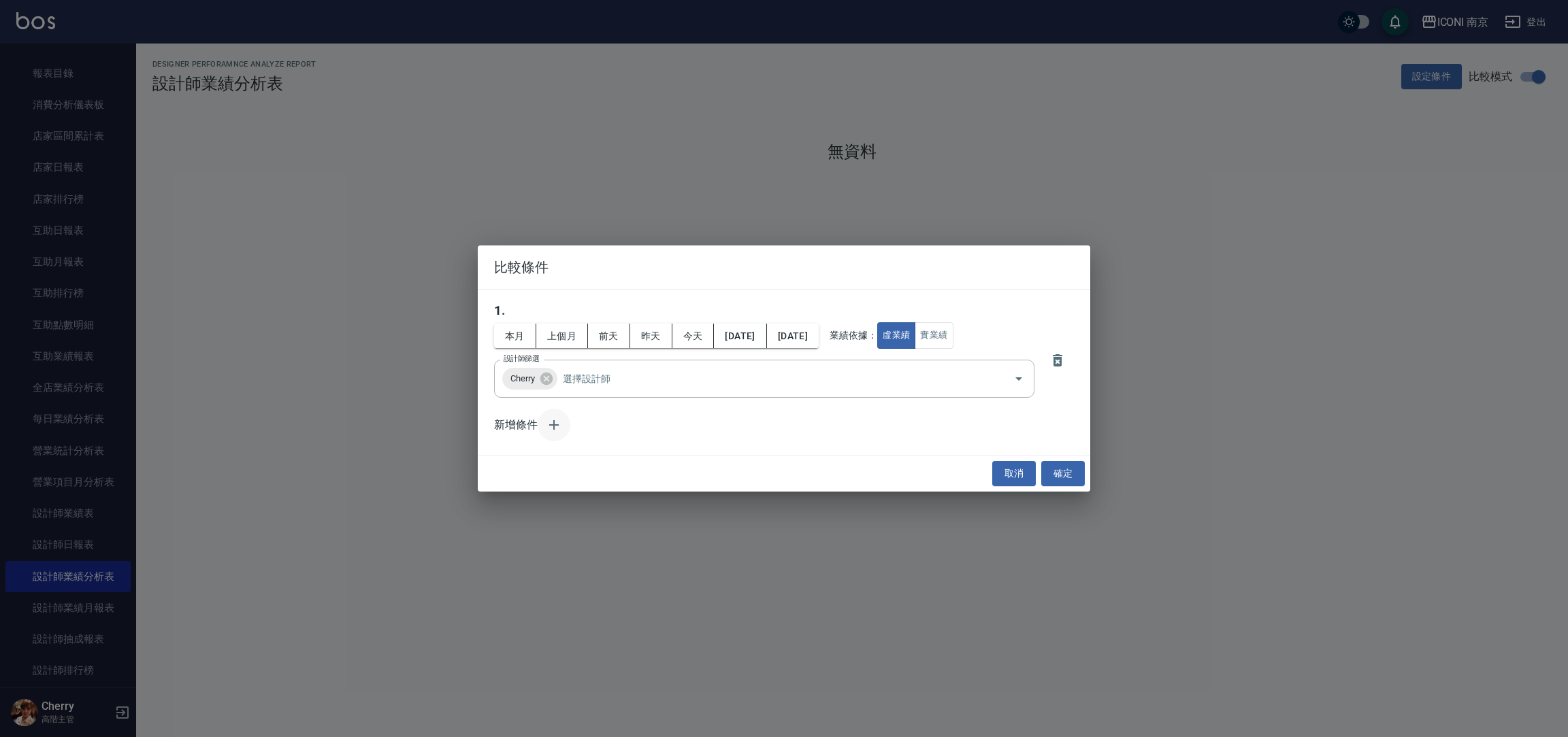
click at [548, 426] on icon "button" at bounding box center [554, 425] width 16 height 16
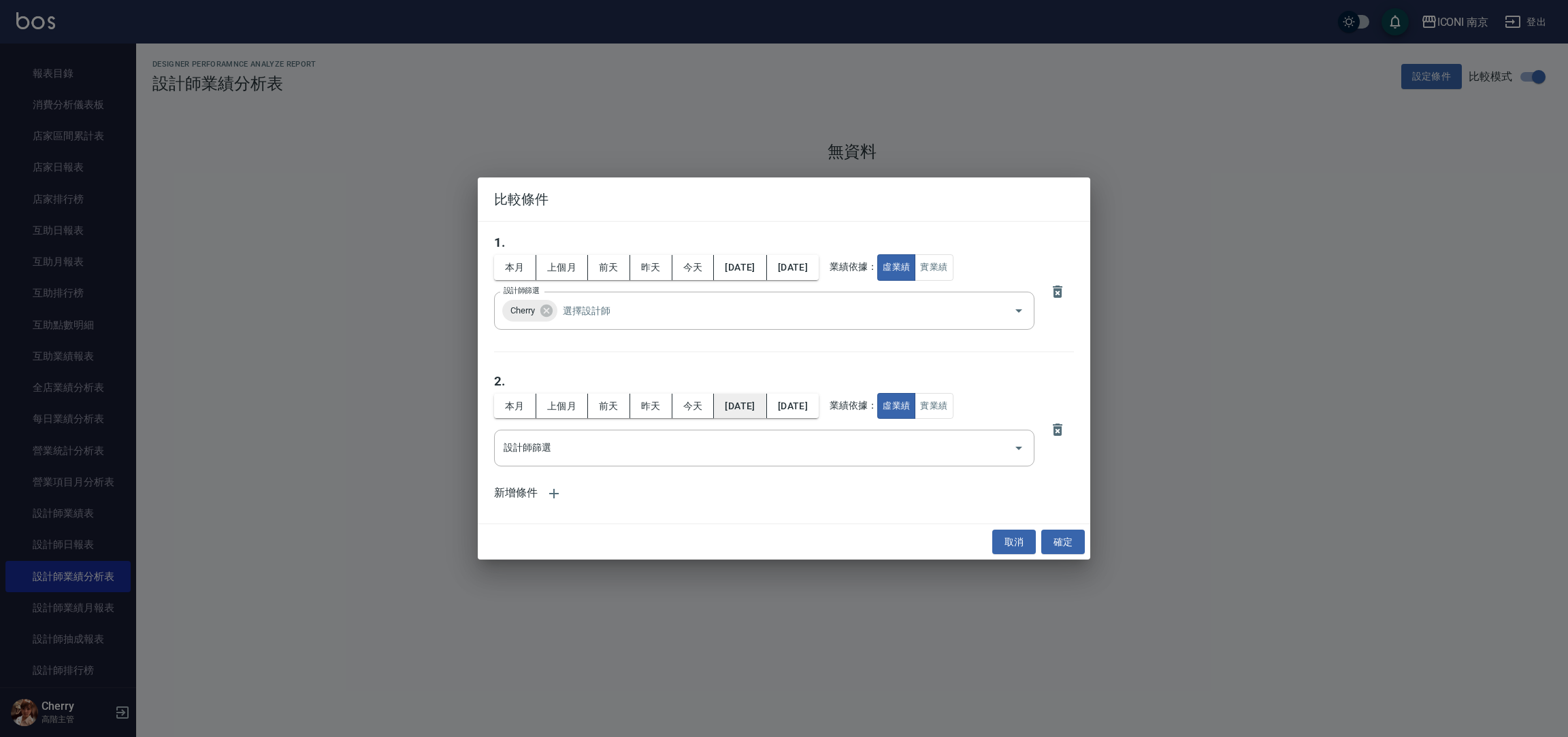
click at [767, 412] on button "[DATE]" at bounding box center [740, 406] width 53 height 25
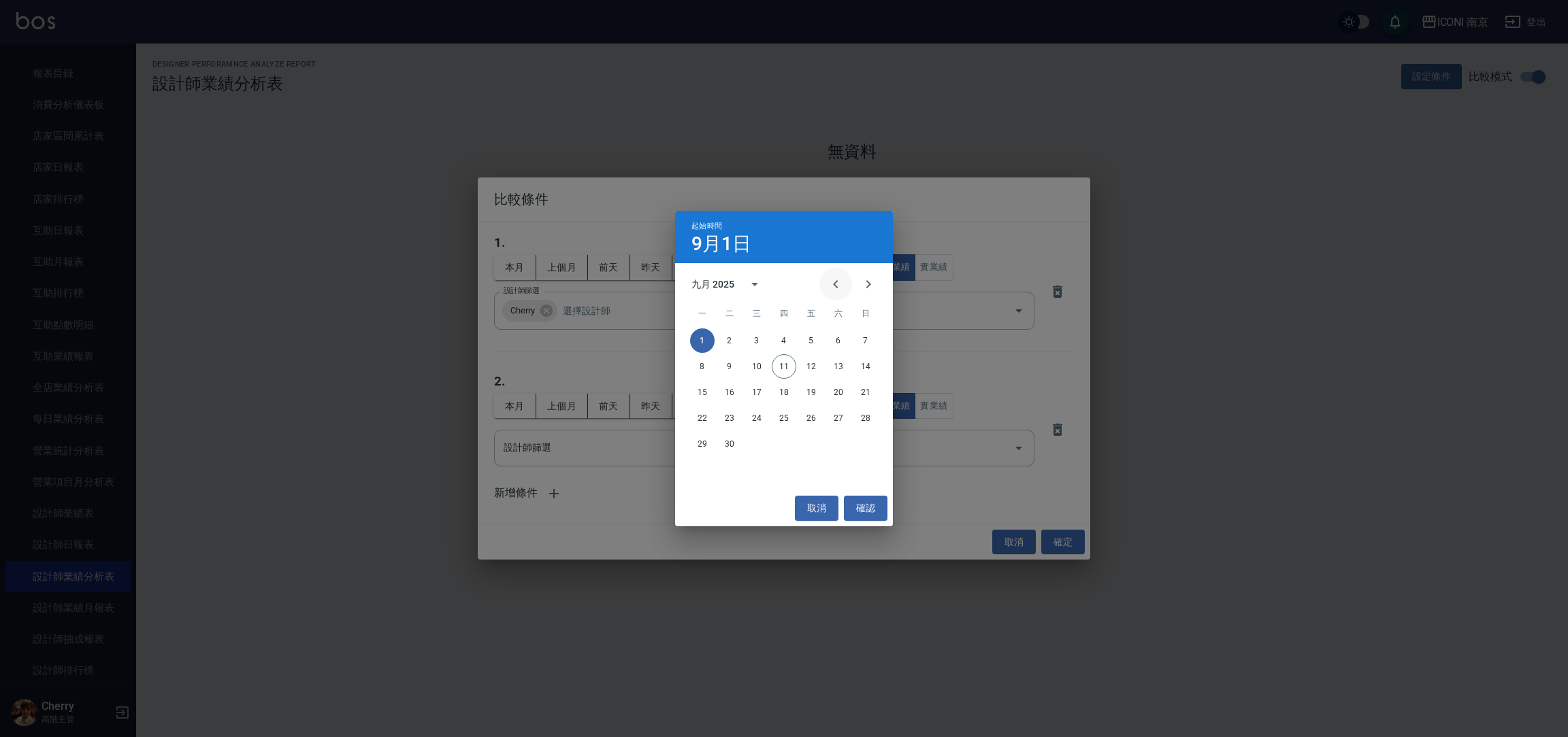
click at [846, 283] on button "Previous month" at bounding box center [836, 285] width 33 height 33
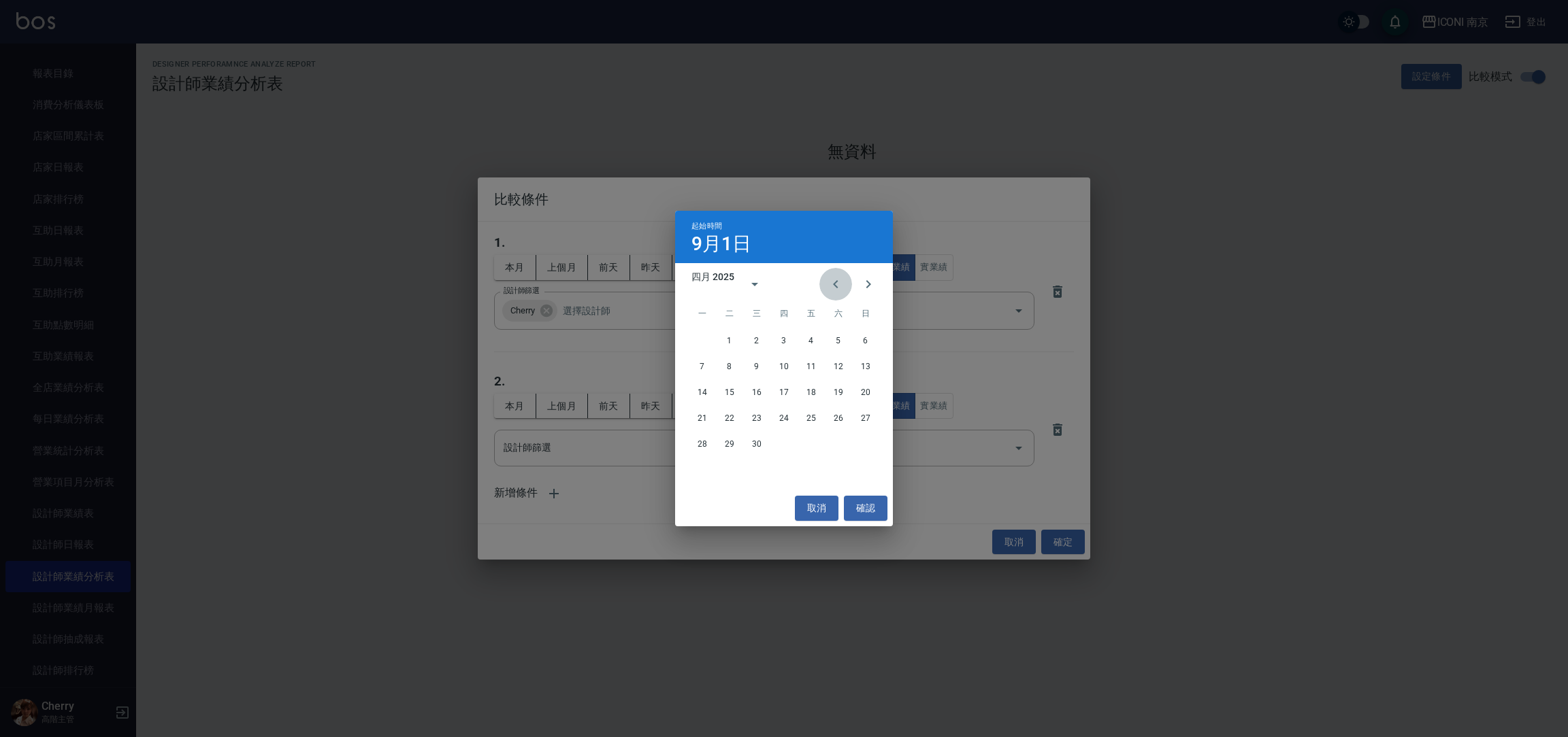
click at [846, 283] on button "Previous month" at bounding box center [836, 285] width 33 height 33
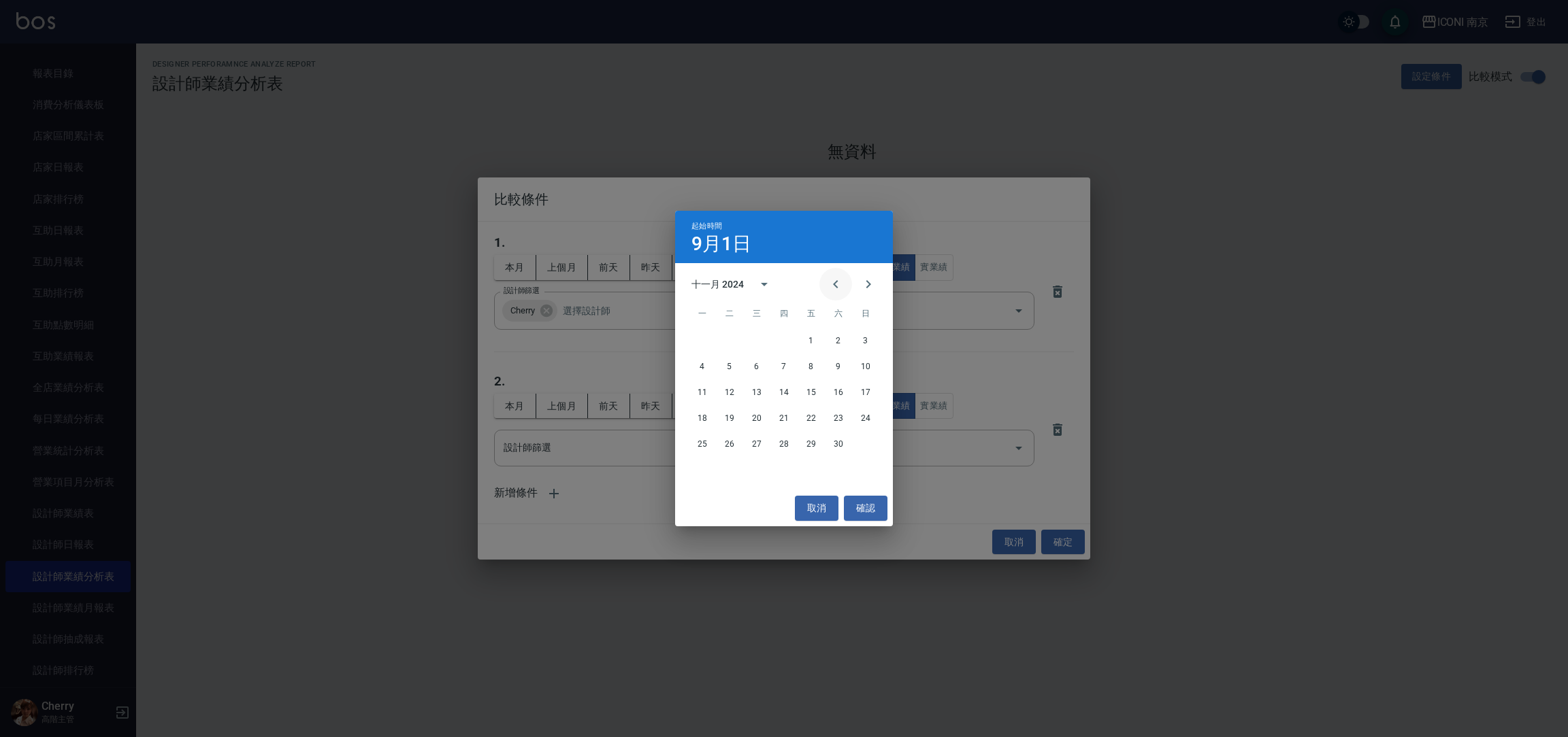
click at [846, 283] on button "Previous month" at bounding box center [836, 285] width 33 height 33
click at [873, 339] on button "1" at bounding box center [865, 341] width 24 height 24
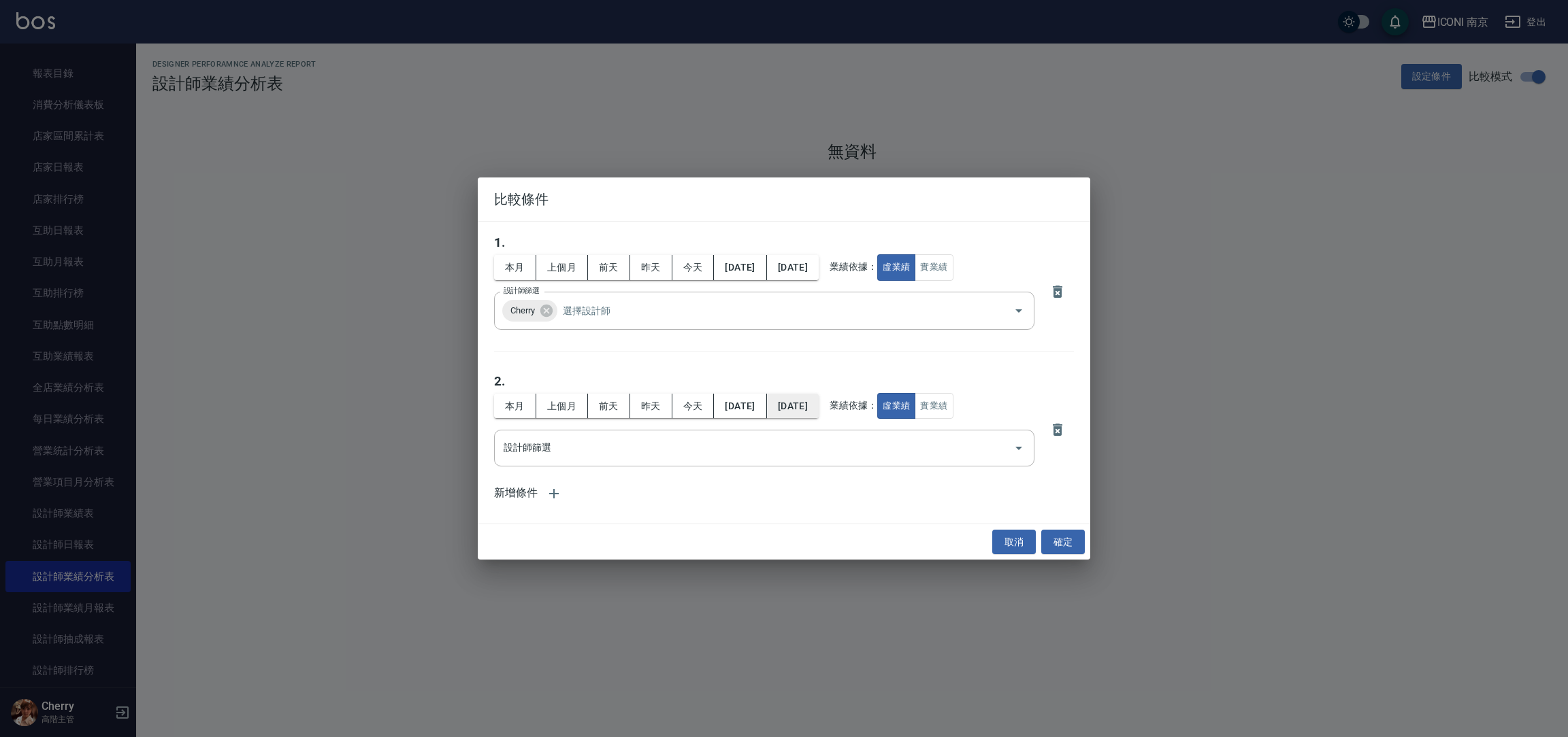
click at [819, 403] on button "[DATE]" at bounding box center [793, 406] width 52 height 25
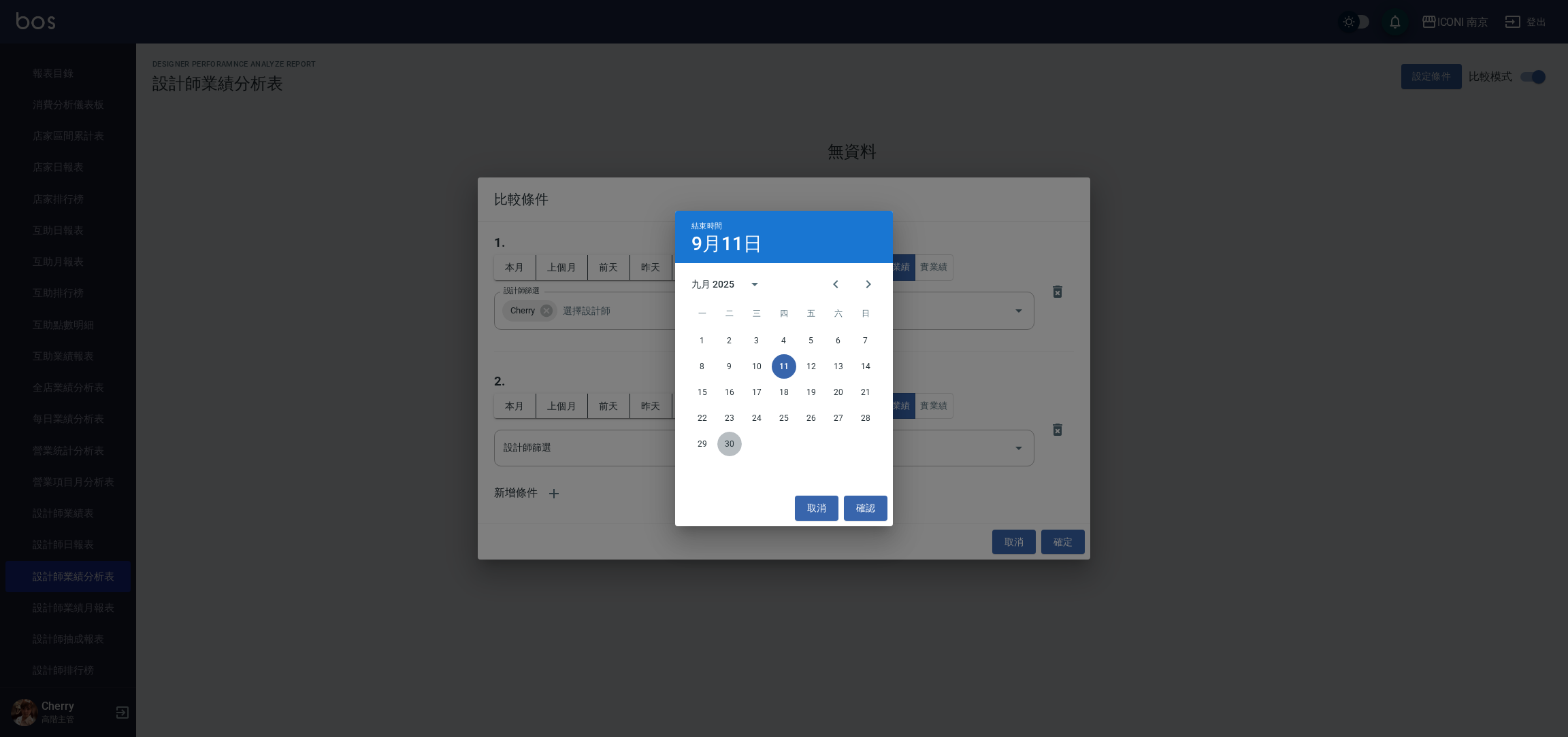
click at [736, 447] on button "30" at bounding box center [730, 444] width 24 height 24
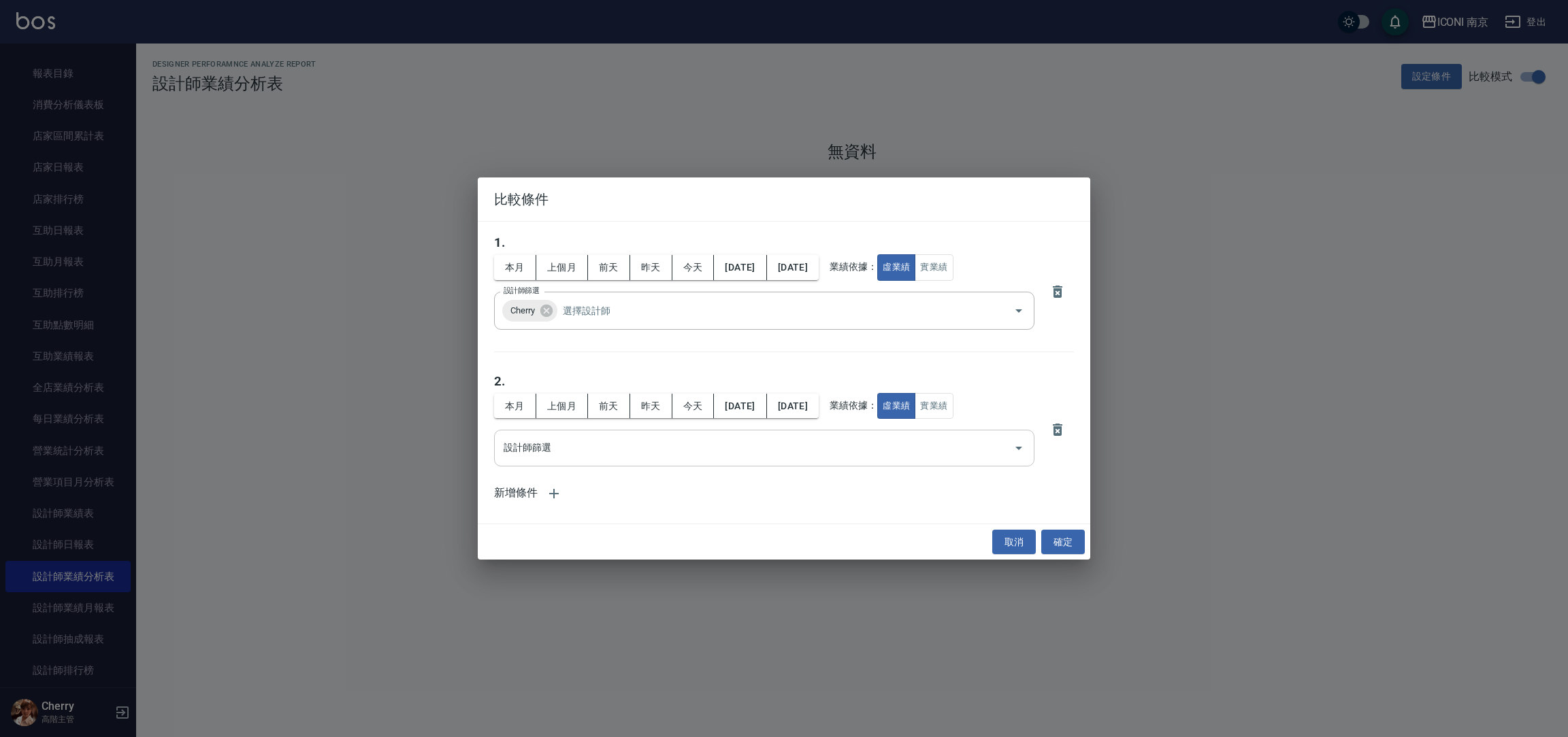
click at [710, 454] on input "設計師篩選" at bounding box center [754, 447] width 507 height 23
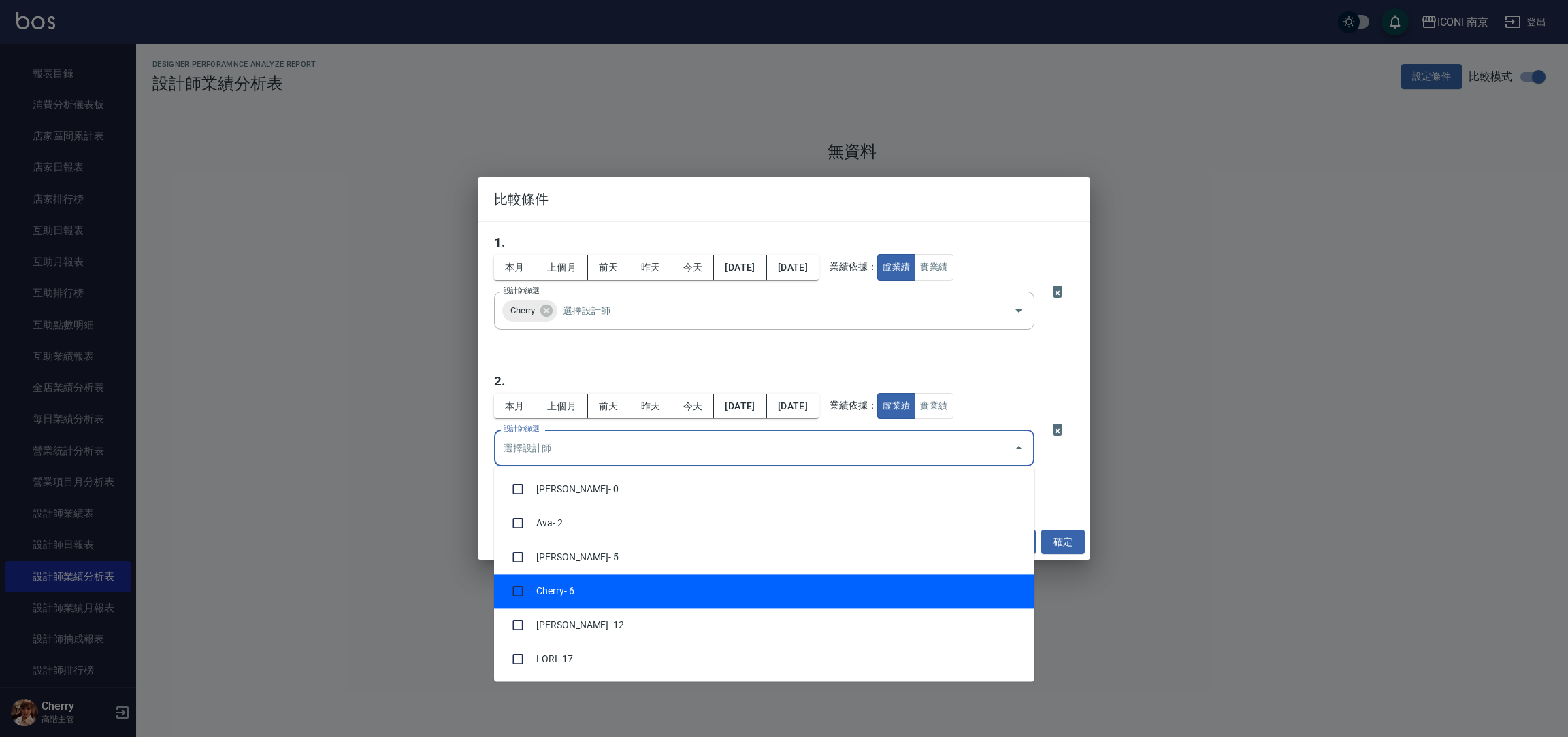
click at [634, 593] on li "Cherry - 6" at bounding box center [764, 591] width 540 height 34
checkbox input "true"
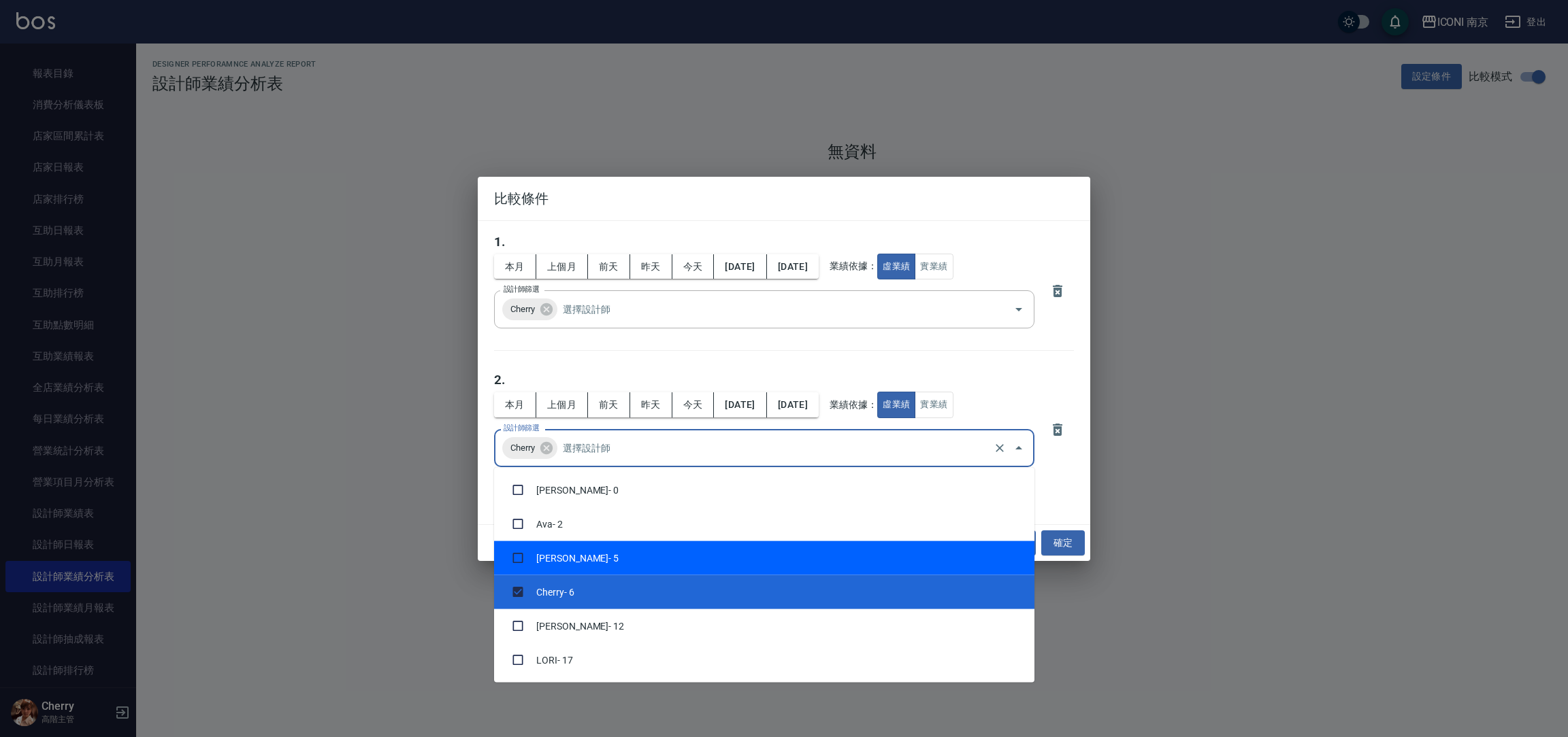
click at [1066, 497] on div "新增條件" at bounding box center [784, 494] width 580 height 33
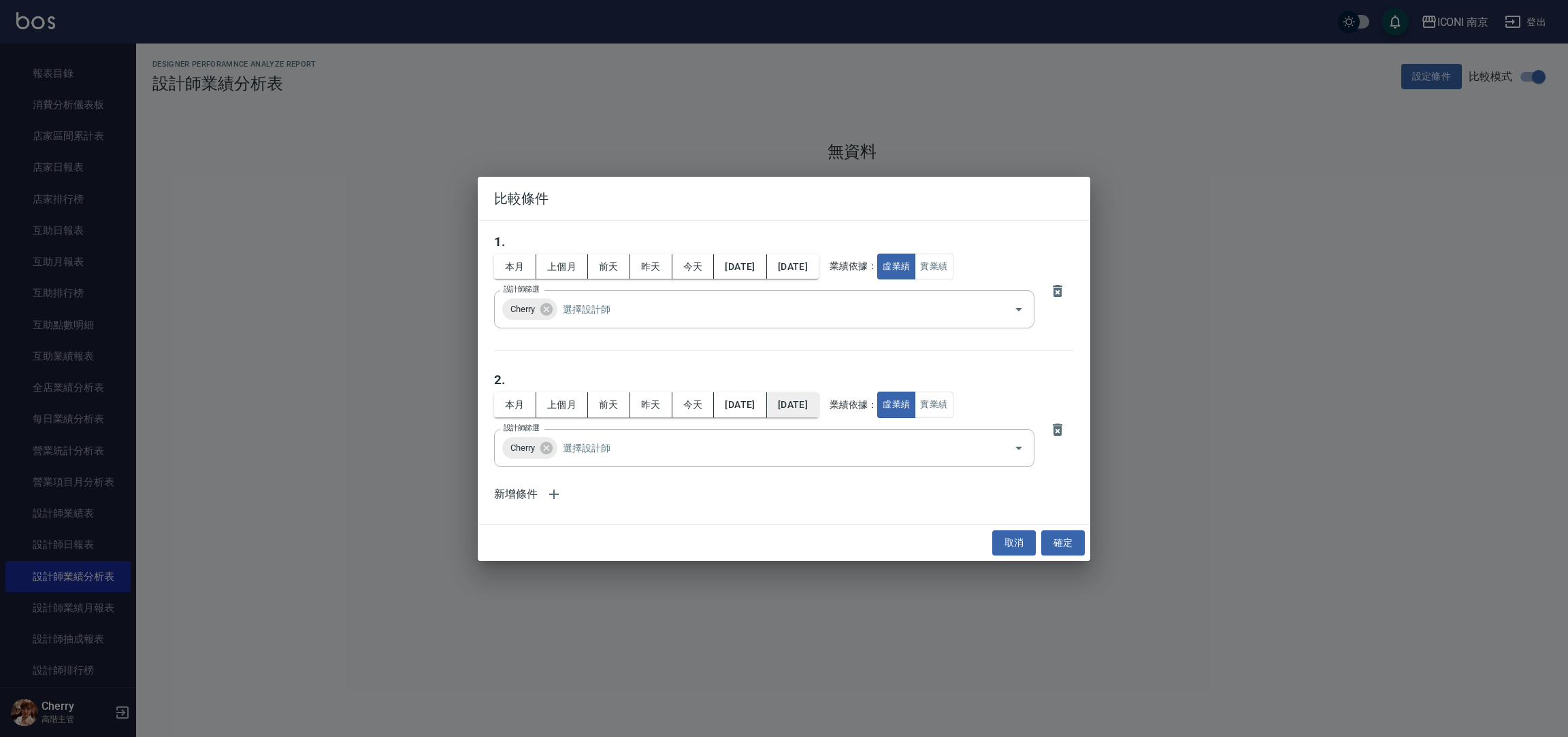
click at [819, 409] on button "[DATE]" at bounding box center [793, 405] width 52 height 25
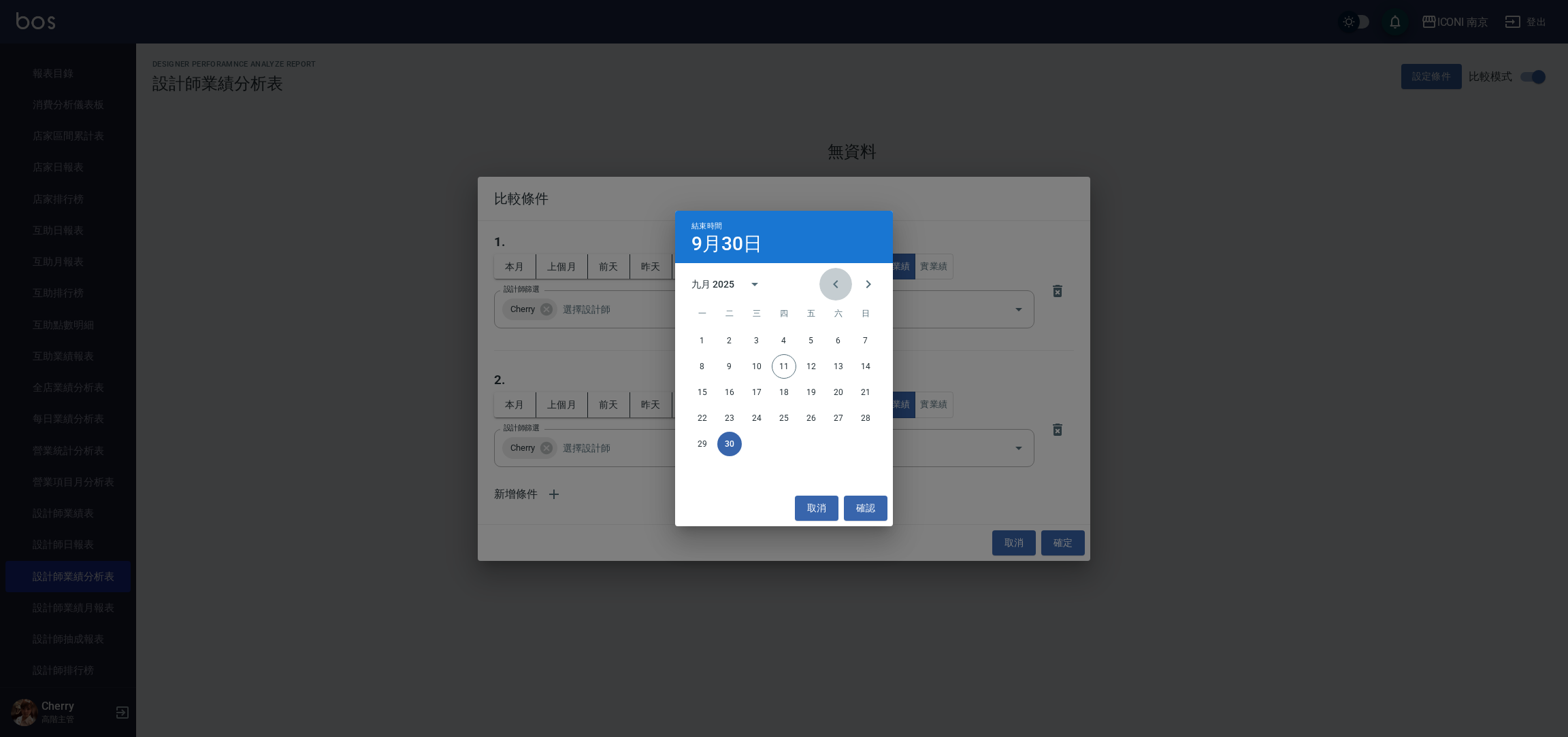
click at [836, 279] on icon "Previous month" at bounding box center [836, 284] width 16 height 16
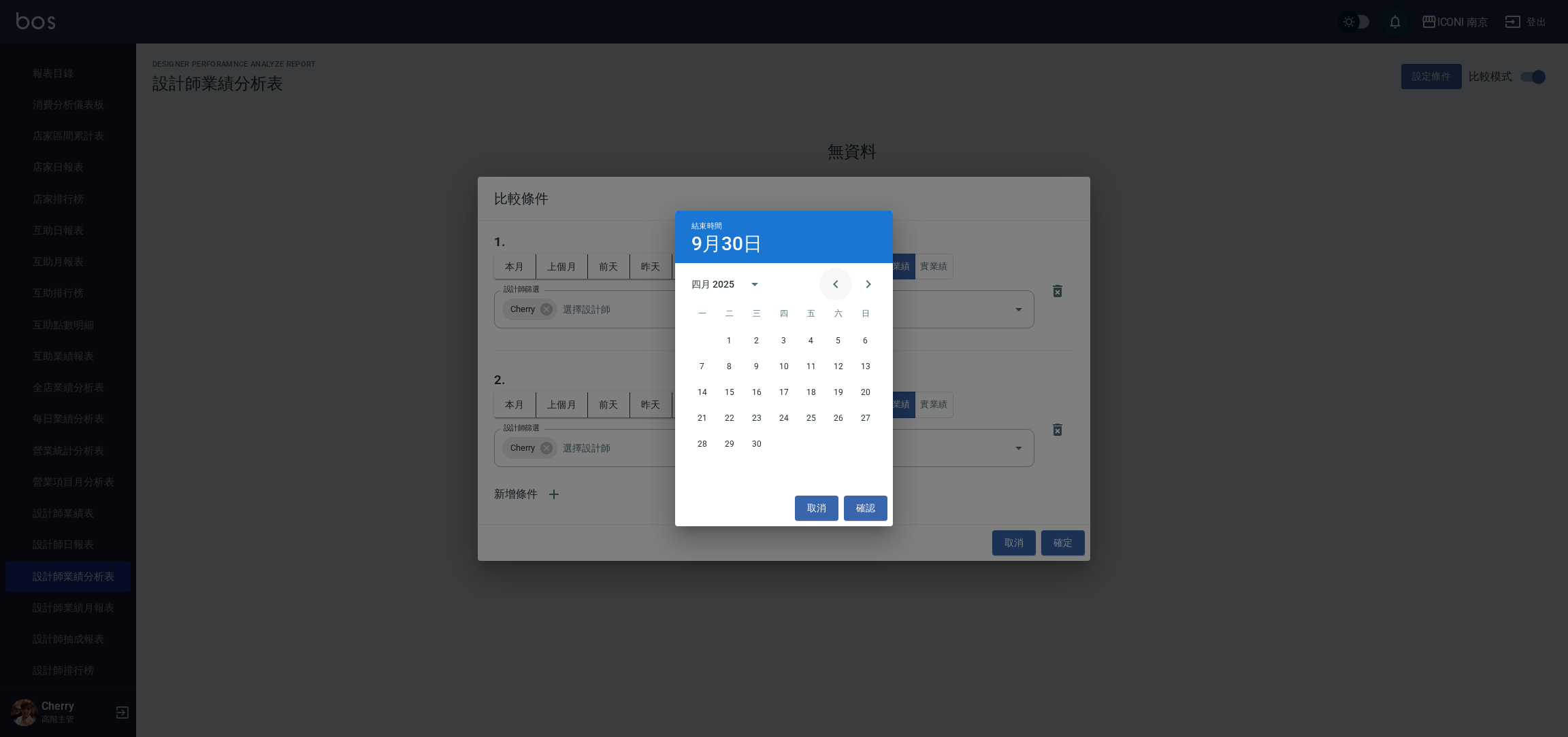
click at [836, 279] on icon "Previous month" at bounding box center [836, 284] width 16 height 16
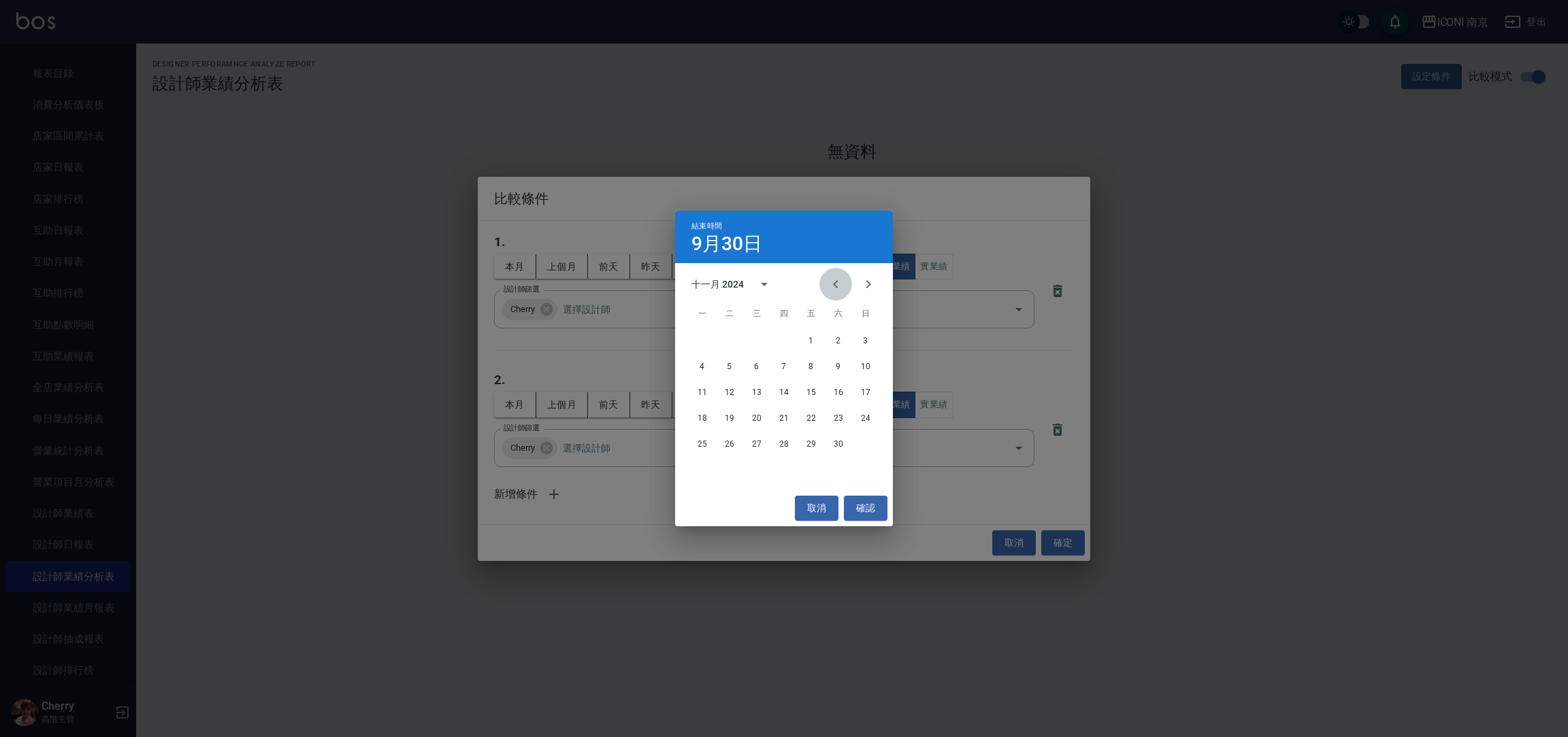
click at [836, 279] on icon "Previous month" at bounding box center [836, 284] width 16 height 16
click at [868, 279] on icon "Next month" at bounding box center [868, 284] width 16 height 16
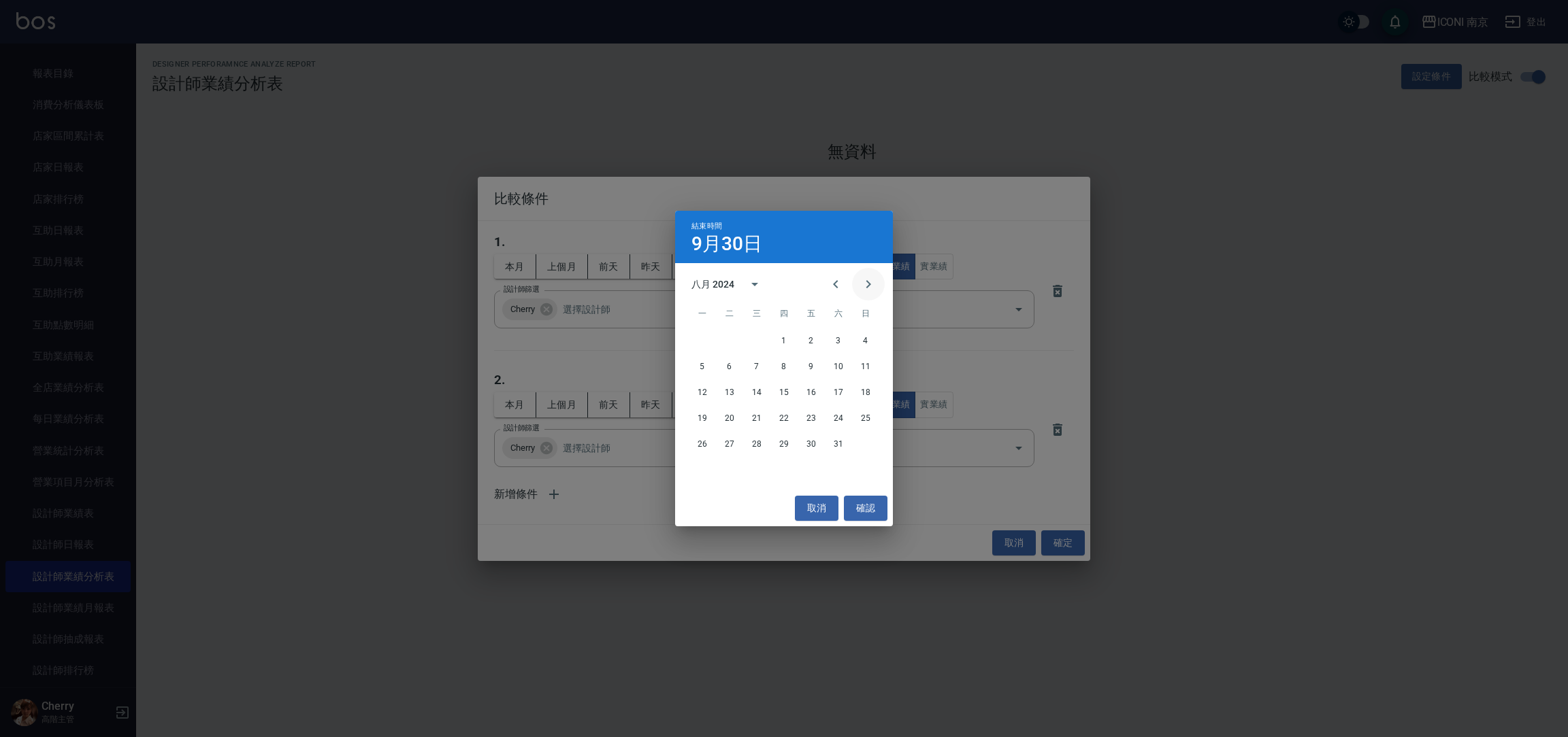
click at [875, 281] on icon "Next month" at bounding box center [868, 284] width 16 height 16
drag, startPoint x: 707, startPoint y: 470, endPoint x: 804, endPoint y: 488, distance: 98.7
click at [707, 469] on button "30" at bounding box center [702, 470] width 24 height 24
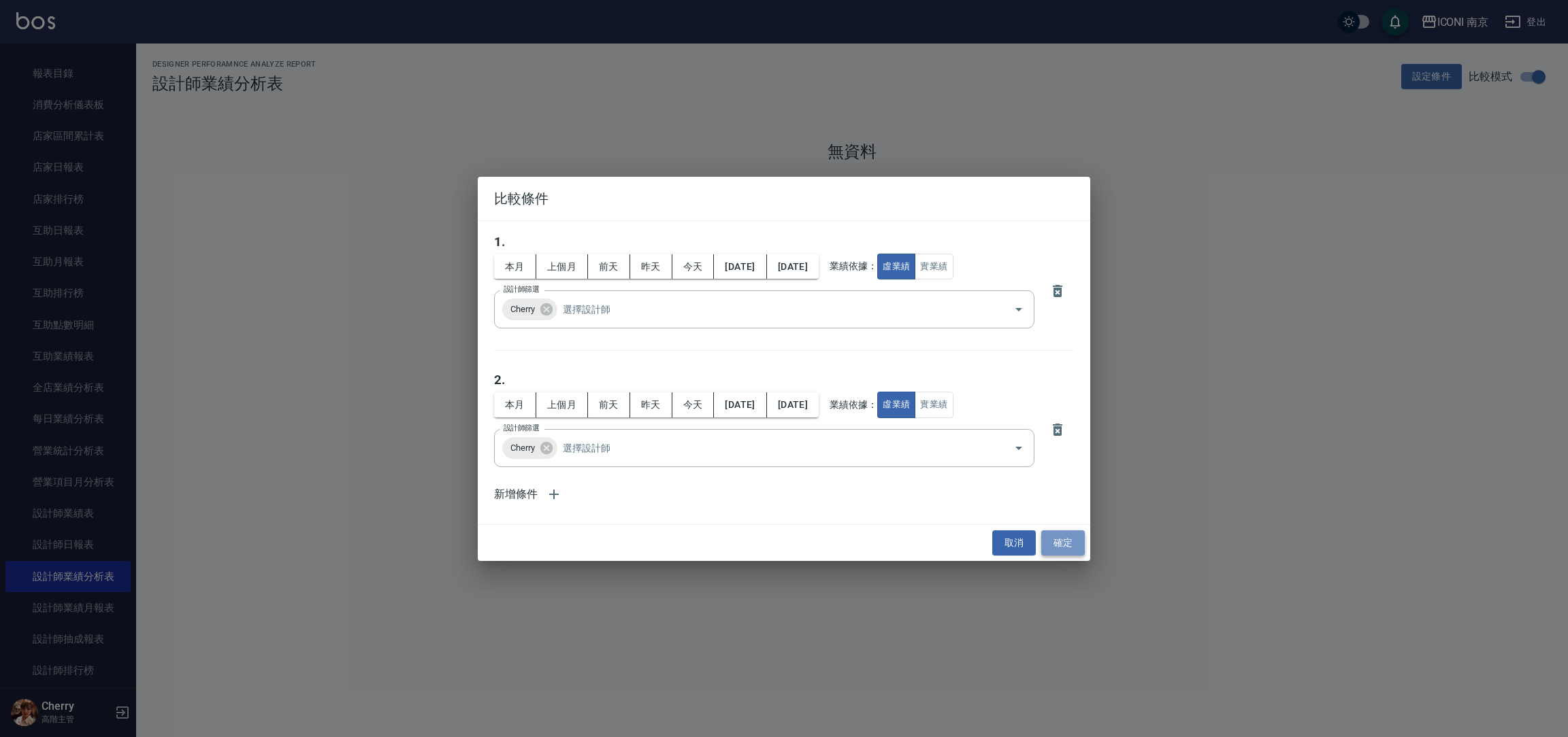
click at [1064, 544] on button "確定" at bounding box center [1063, 543] width 43 height 25
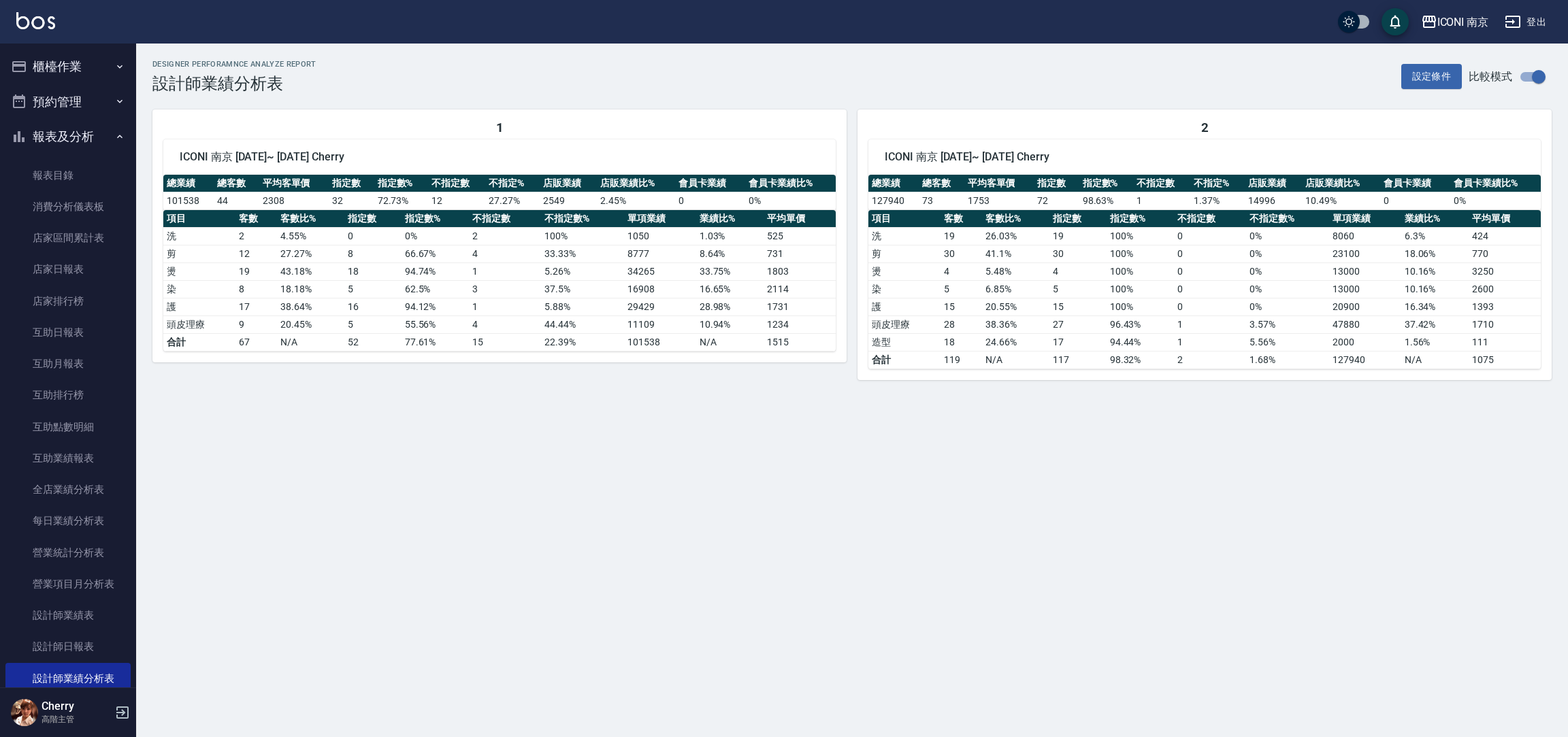
click at [99, 58] on button "櫃檯作業" at bounding box center [68, 67] width 125 height 36
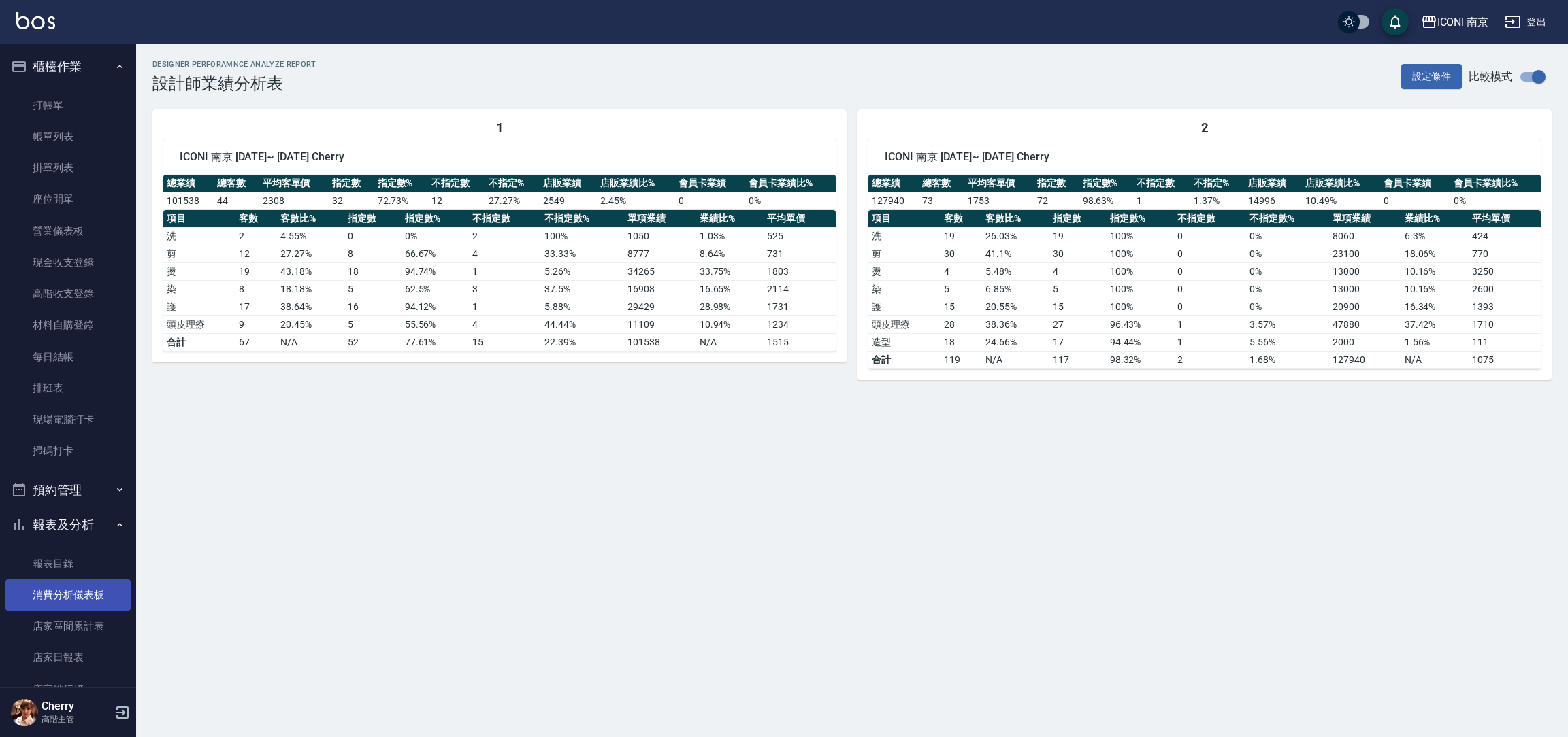
click at [67, 600] on link "消費分析儀表板" at bounding box center [68, 595] width 125 height 31
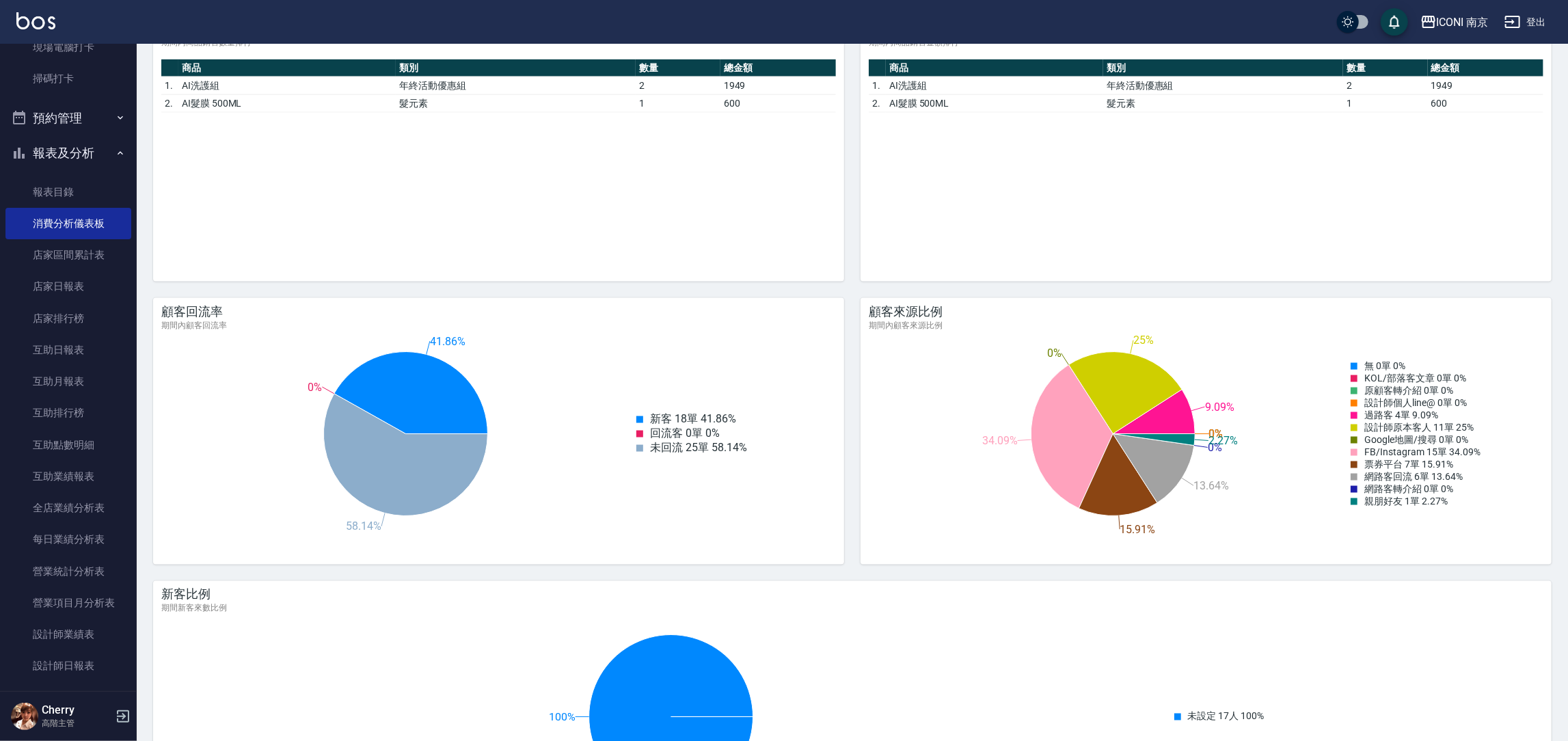
scroll to position [411, 0]
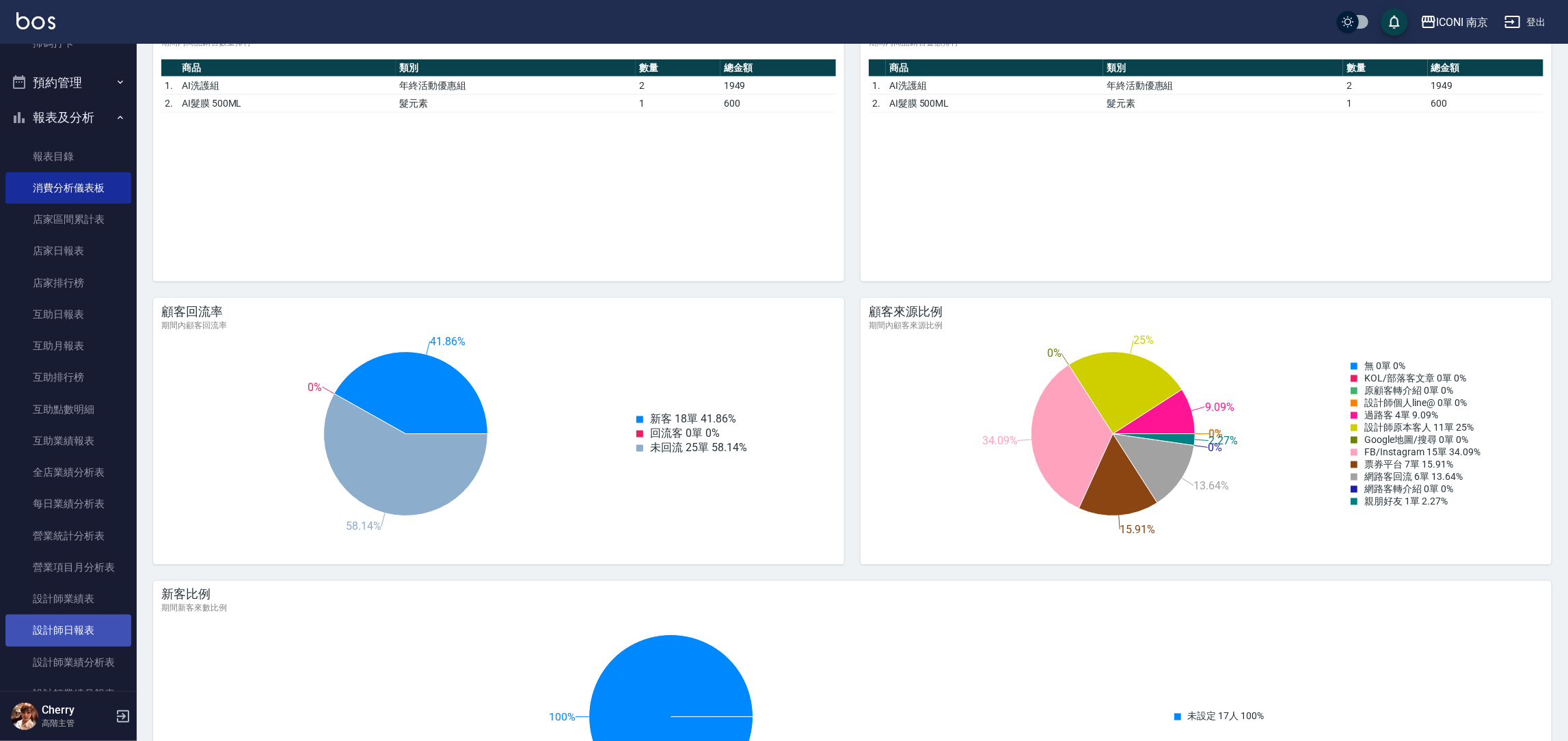
click at [83, 637] on link "設計師日報表" at bounding box center [69, 631] width 126 height 31
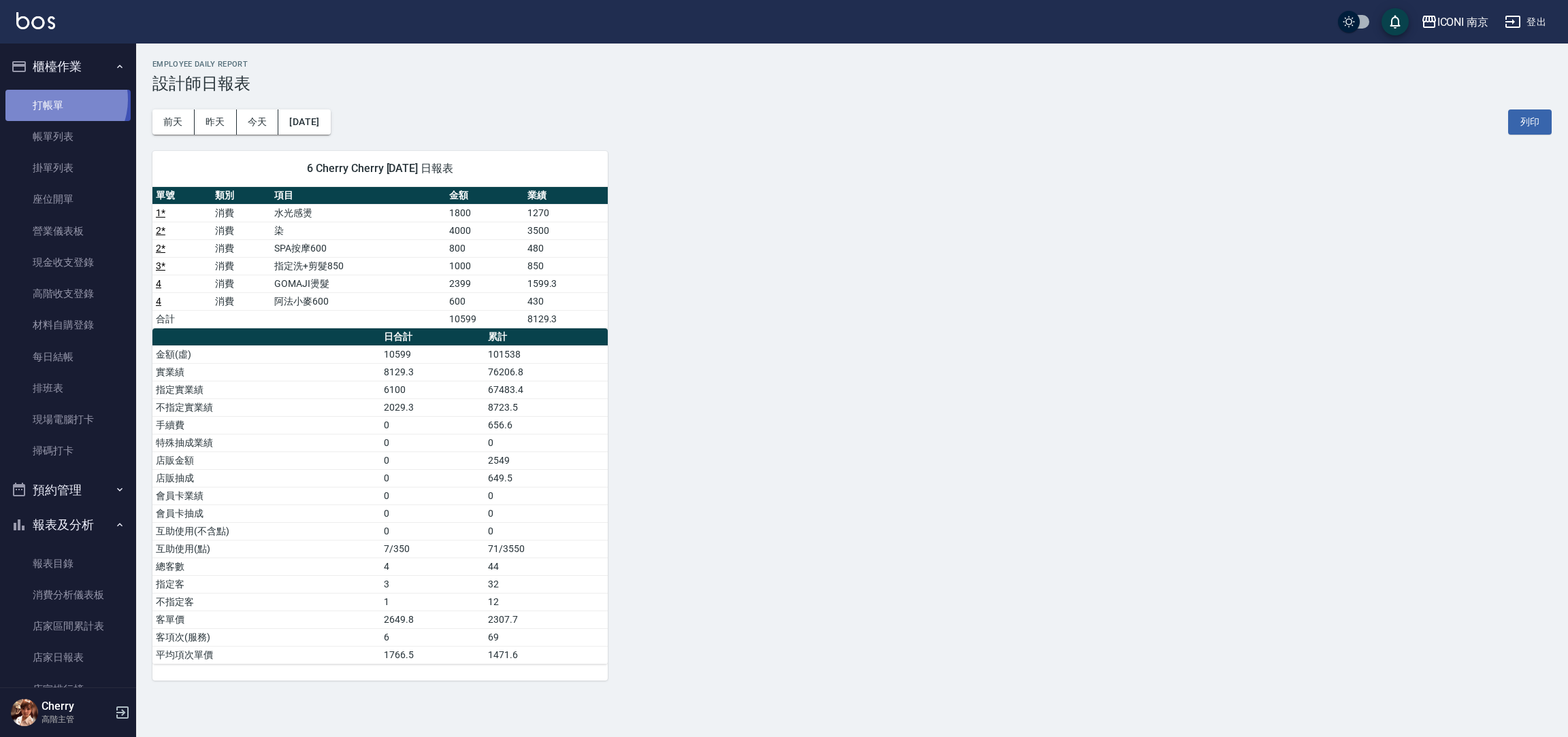
click at [56, 100] on link "打帳單" at bounding box center [68, 105] width 125 height 31
